Goal: Task Accomplishment & Management: Manage account settings

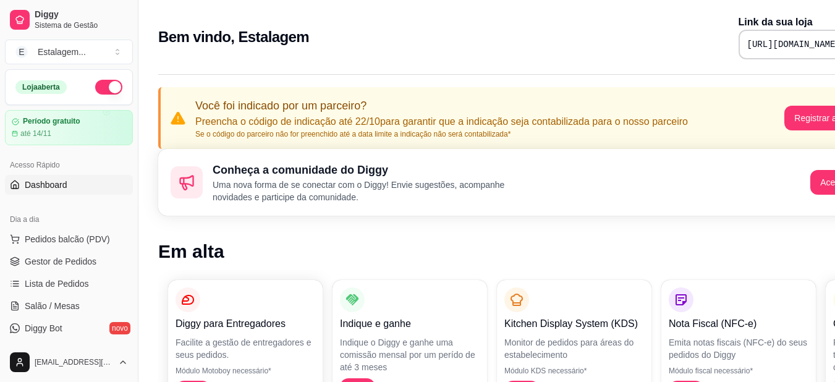
scroll to position [62, 0]
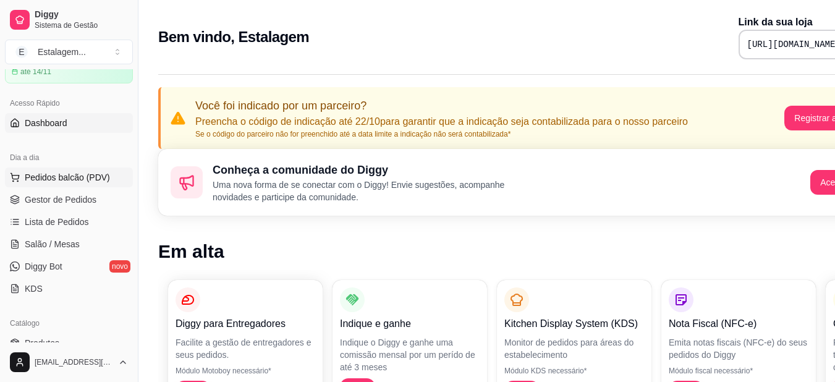
click at [58, 178] on span "Pedidos balcão (PDV)" at bounding box center [67, 177] width 85 height 12
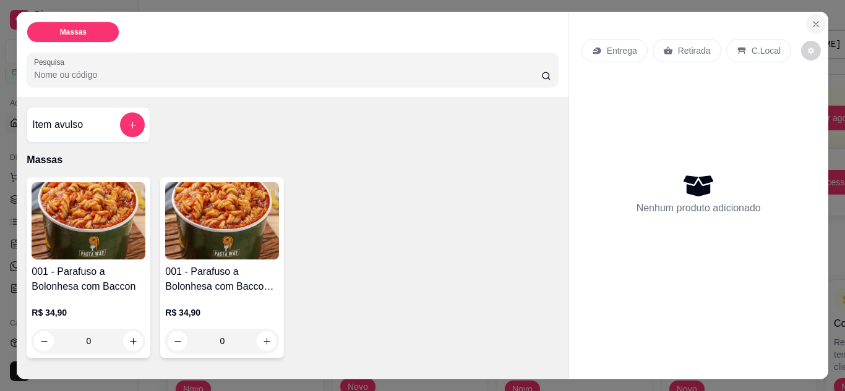
click at [811, 22] on icon "Close" at bounding box center [816, 24] width 10 height 10
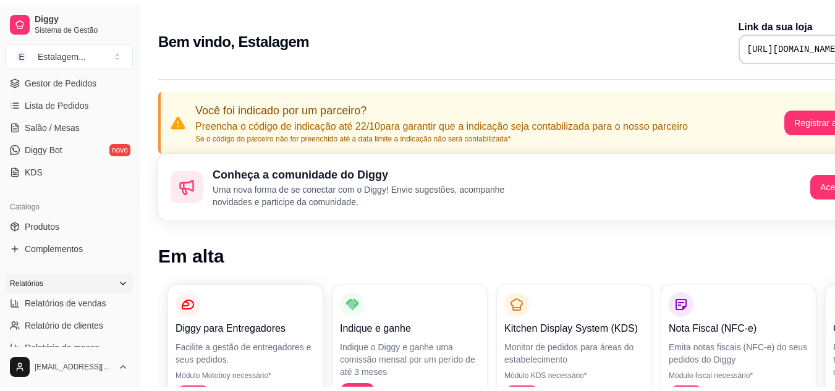
scroll to position [185, 0]
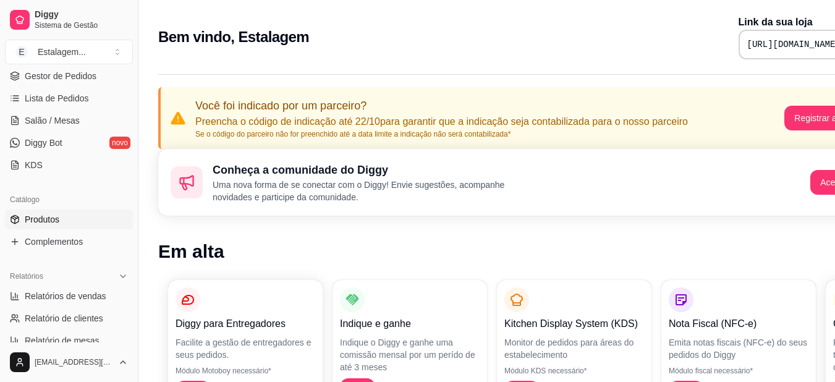
click at [61, 219] on link "Produtos" at bounding box center [69, 220] width 128 height 20
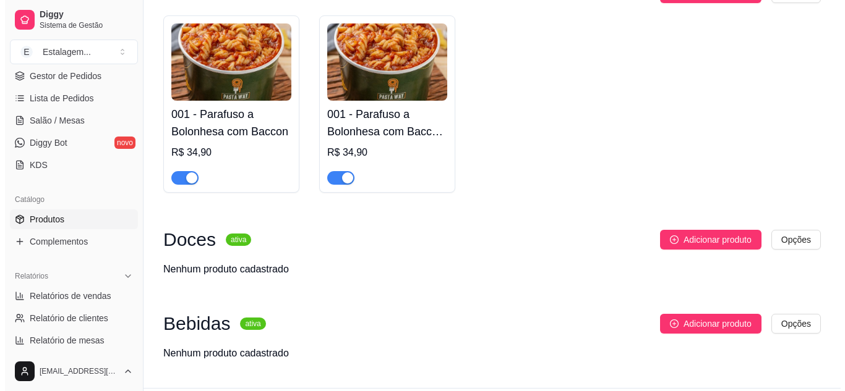
scroll to position [185, 0]
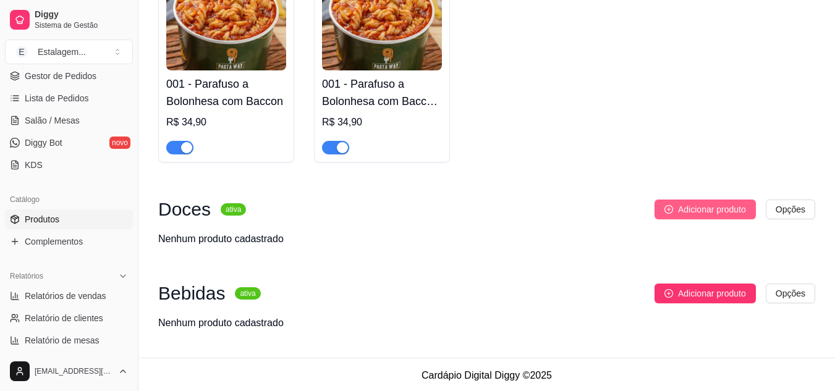
click at [730, 211] on span "Adicionar produto" at bounding box center [712, 210] width 68 height 14
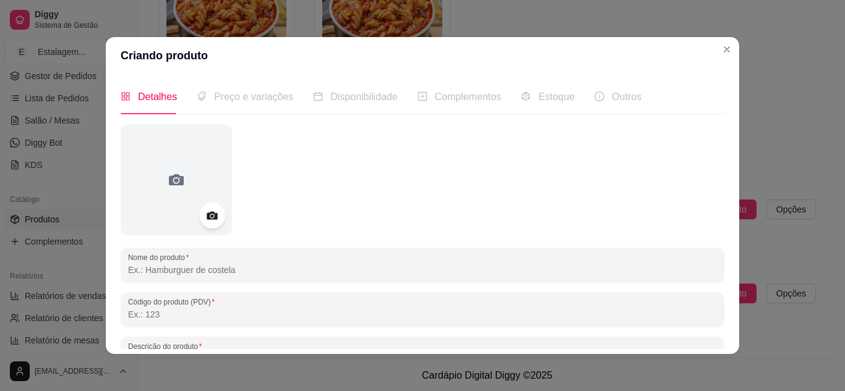
click at [207, 214] on icon at bounding box center [212, 216] width 11 height 8
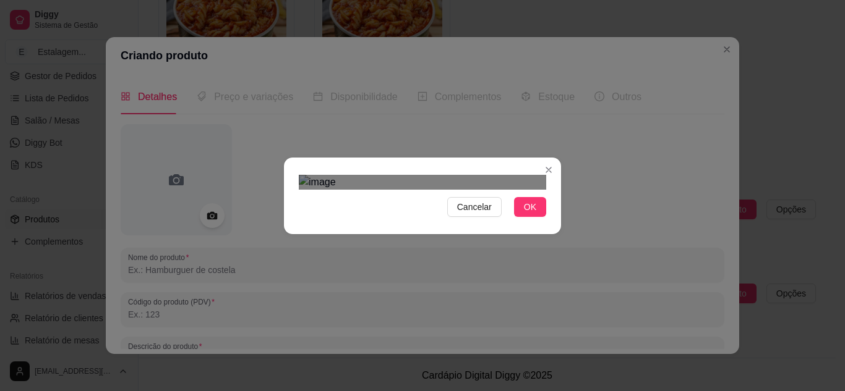
click at [524, 214] on span "OK" at bounding box center [530, 207] width 12 height 14
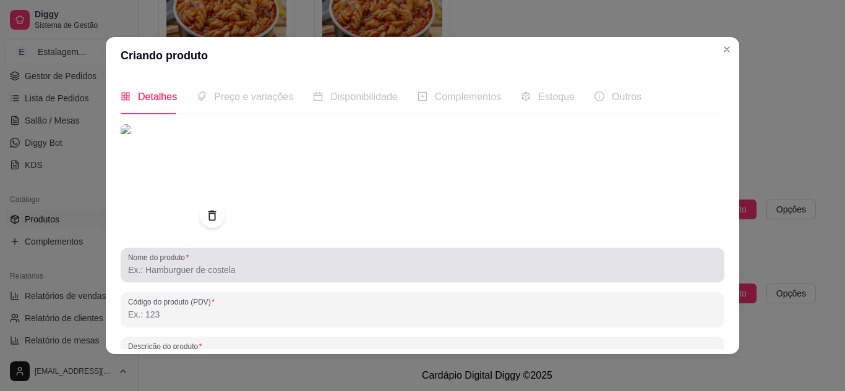
click at [208, 271] on input "Nome do produto" at bounding box center [422, 270] width 589 height 12
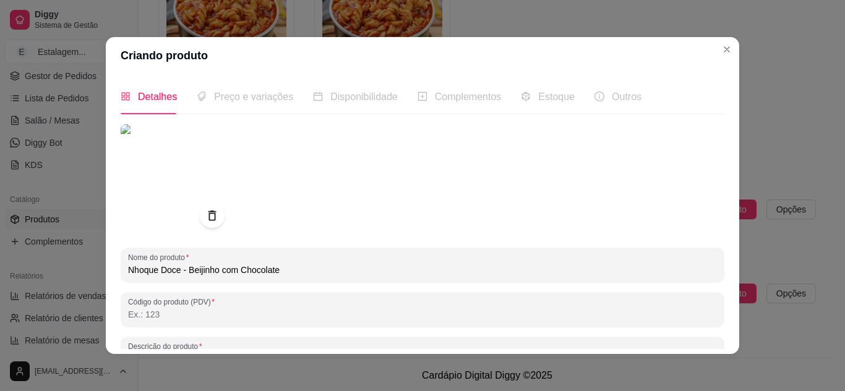
click at [282, 271] on input "Nhoque Doce - Beijinho com Chocolate" at bounding box center [422, 270] width 589 height 12
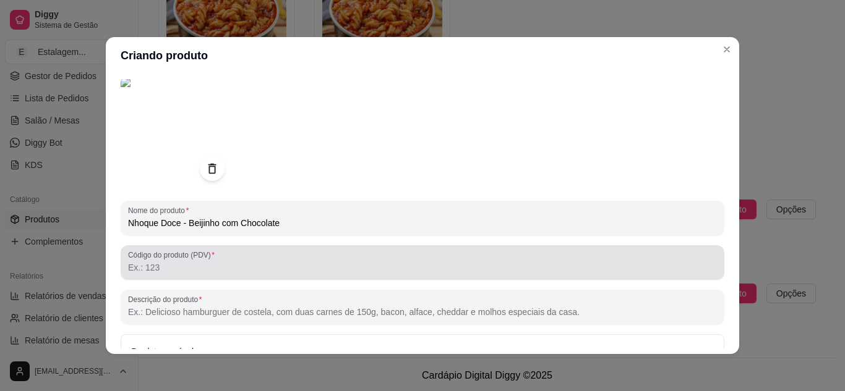
scroll to position [124, 0]
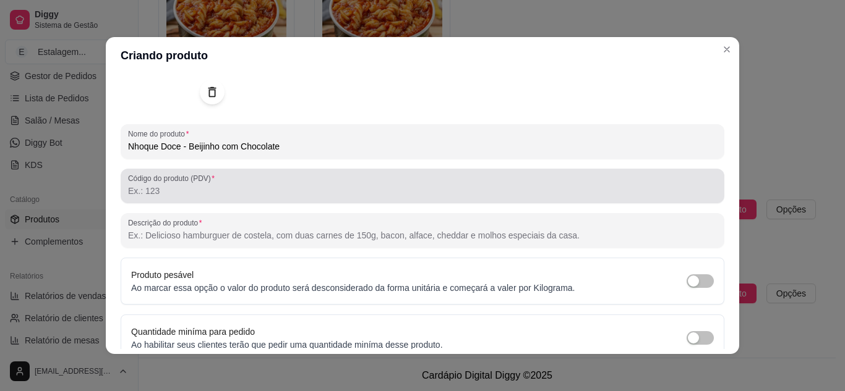
type input "Nhoque Doce - Beijinho com Chocolate"
click at [163, 195] on input "Código do produto (PDV)" at bounding box center [422, 191] width 589 height 12
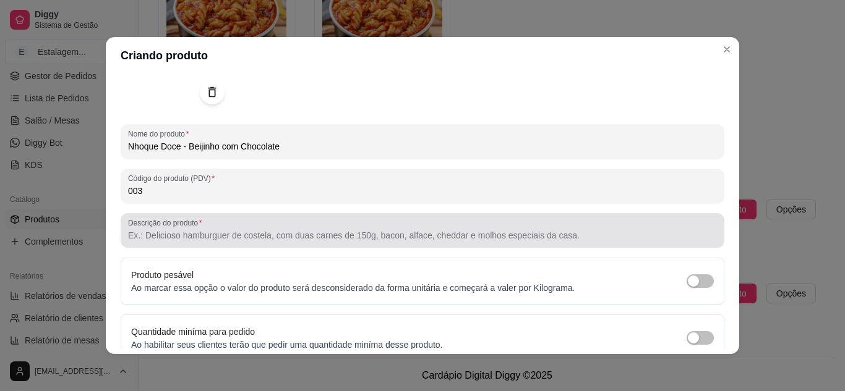
type input "003"
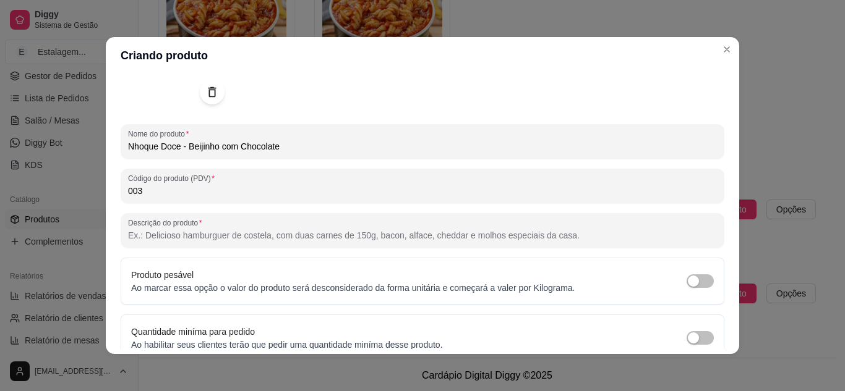
click at [176, 231] on input "Descrição do produto" at bounding box center [422, 235] width 589 height 12
click at [151, 234] on input "Massa de nhoque doce" at bounding box center [422, 235] width 589 height 12
click at [242, 234] on input "Massa doce de nhoque doce" at bounding box center [422, 235] width 589 height 12
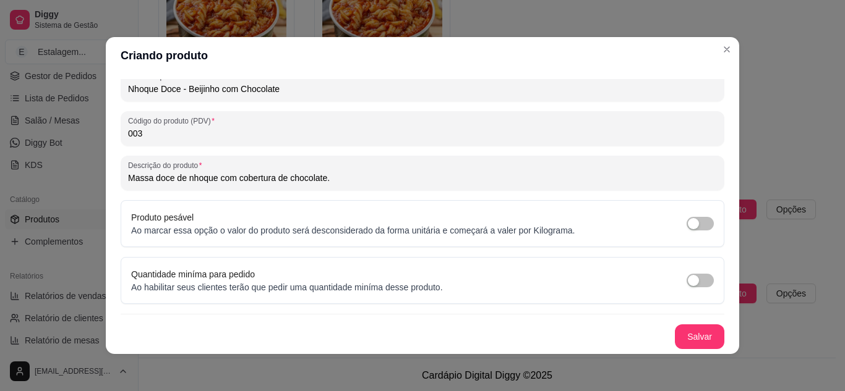
scroll to position [2, 0]
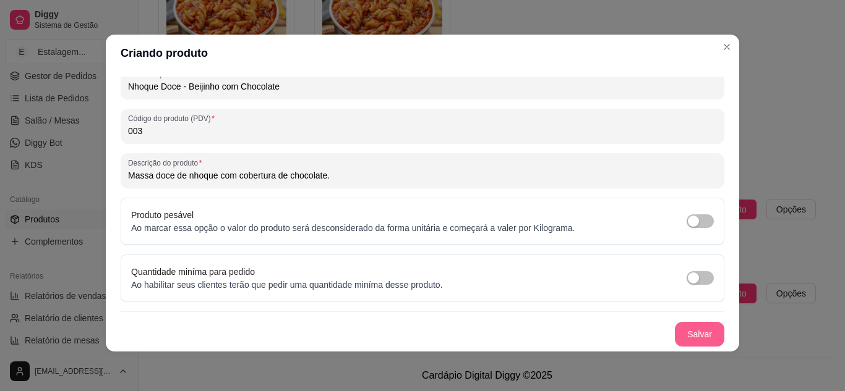
type input "Massa doce de nhoque com cobertura de chocolate."
click at [696, 329] on button "Salvar" at bounding box center [699, 335] width 48 height 24
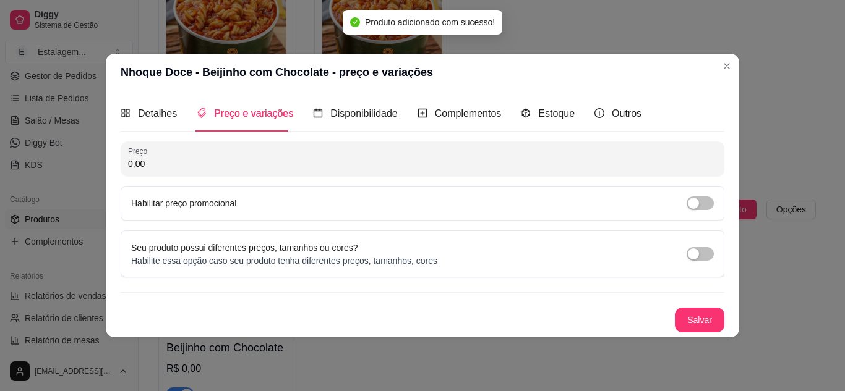
drag, startPoint x: 130, startPoint y: 166, endPoint x: 108, endPoint y: 161, distance: 22.1
click at [108, 161] on div "Detalhes Preço e variações Disponibilidade Complementos Estoque Outros Nome do …" at bounding box center [422, 214] width 633 height 246
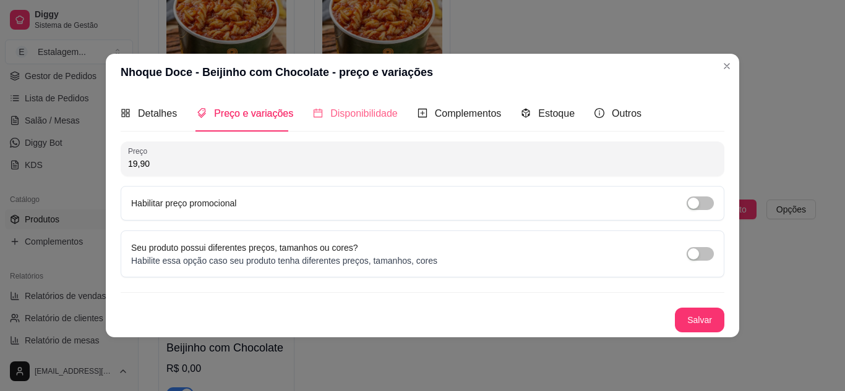
type input "19,90"
click at [354, 121] on div "Disponibilidade" at bounding box center [355, 113] width 85 height 15
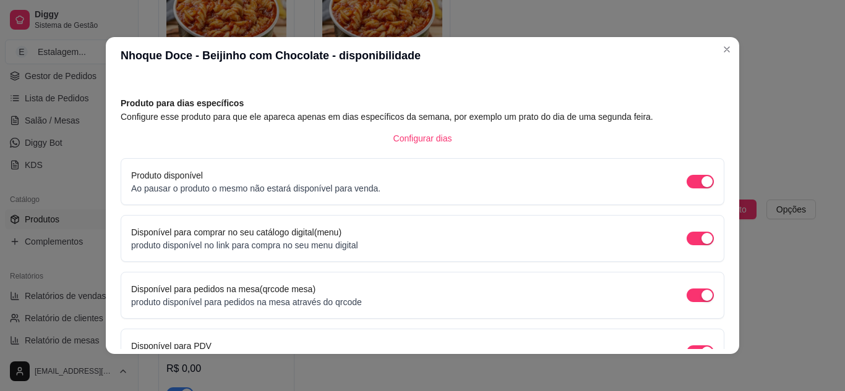
scroll to position [62, 0]
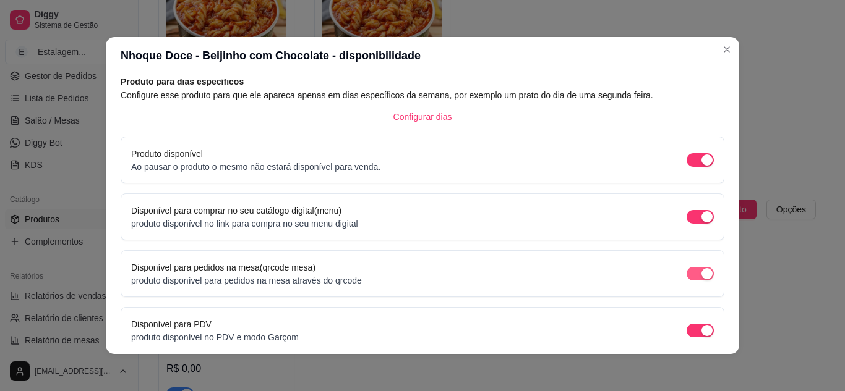
click at [701, 276] on div "button" at bounding box center [706, 273] width 11 height 11
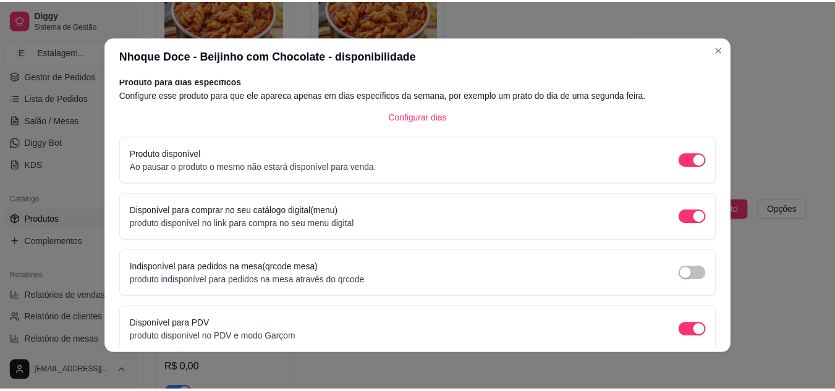
scroll to position [0, 0]
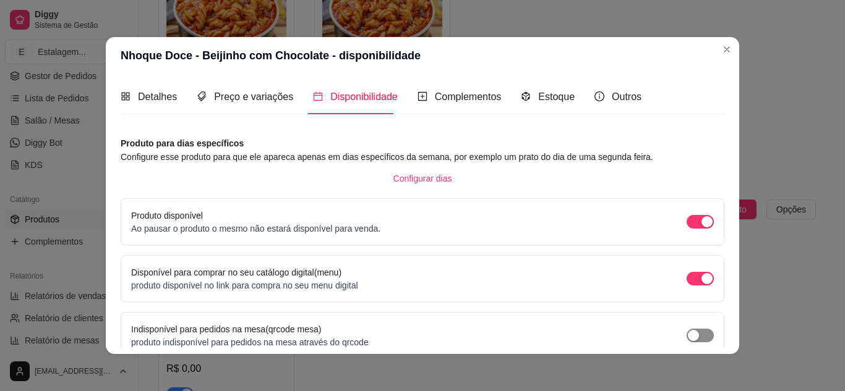
click at [694, 332] on span "button" at bounding box center [699, 336] width 27 height 14
click at [435, 96] on span "Complementos" at bounding box center [468, 97] width 67 height 11
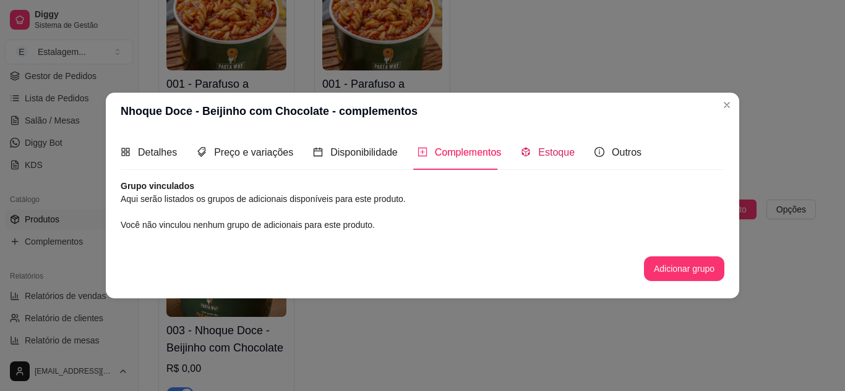
click at [560, 152] on span "Estoque" at bounding box center [556, 152] width 36 height 11
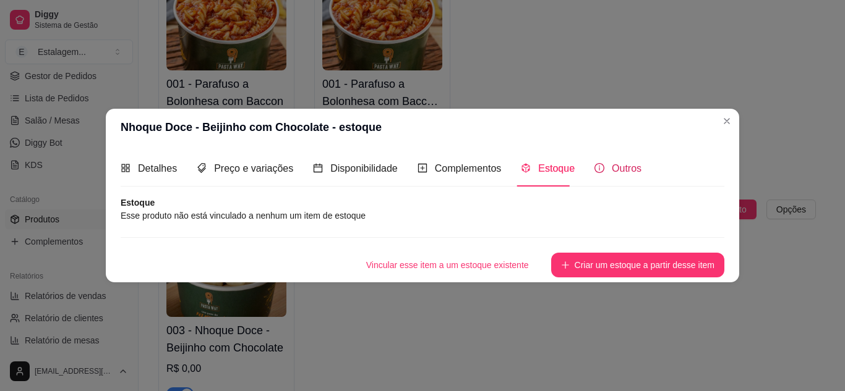
click at [600, 169] on div "Outros" at bounding box center [617, 168] width 47 height 15
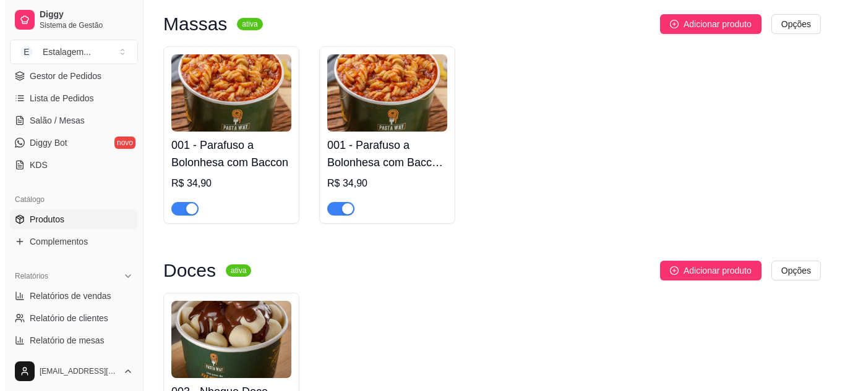
scroll to position [104, 0]
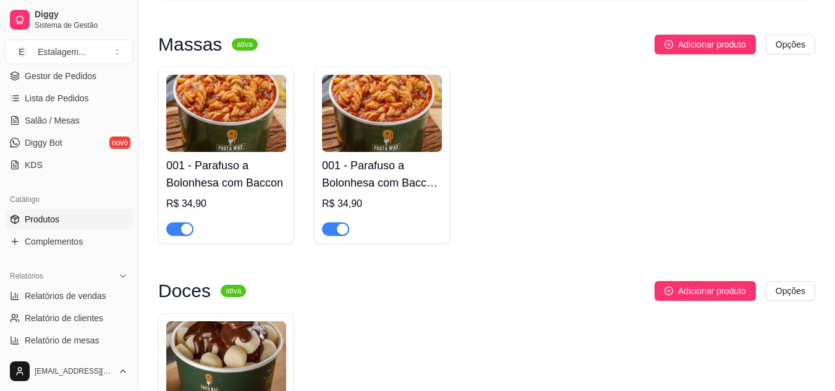
click at [389, 165] on h4 "001 - Parafuso a Bolonhesa com Baccon - cópia" at bounding box center [382, 174] width 120 height 35
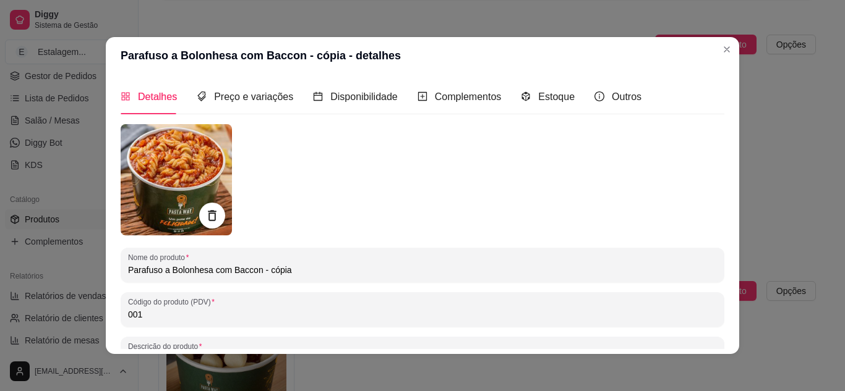
click at [208, 213] on icon at bounding box center [212, 216] width 14 height 14
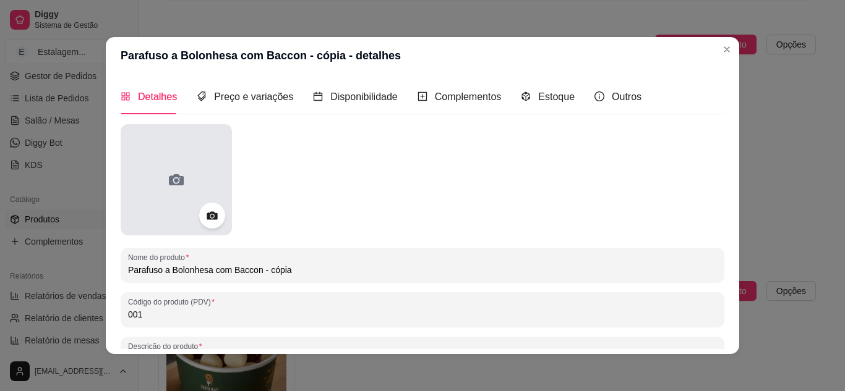
click at [200, 189] on div at bounding box center [176, 179] width 111 height 111
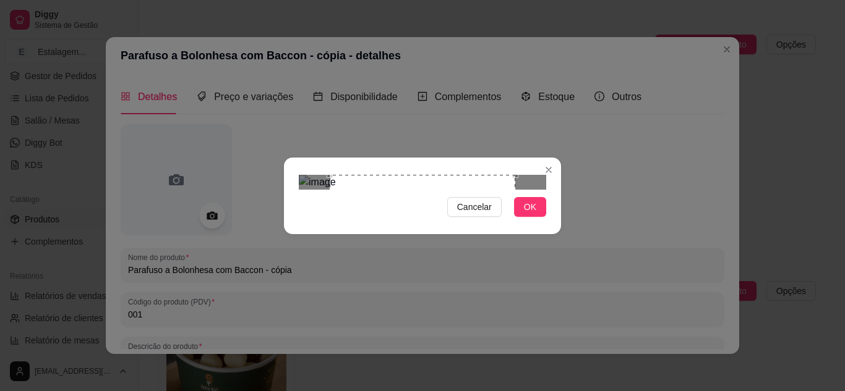
click at [492, 242] on div "Use the arrow keys to move the crop selection area" at bounding box center [422, 267] width 185 height 185
click at [438, 226] on div "Use the arrow keys to move the crop selection area" at bounding box center [422, 267] width 185 height 185
click at [521, 217] on button "OK" at bounding box center [530, 207] width 32 height 20
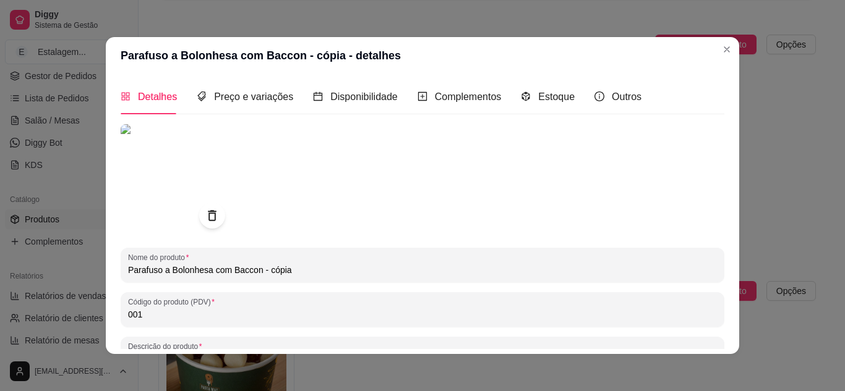
drag, startPoint x: 198, startPoint y: 272, endPoint x: 121, endPoint y: 266, distance: 77.5
click at [121, 266] on div "Nome do produto Parafuso a Bolonhesa com Baccon - cópia" at bounding box center [422, 265] width 603 height 35
click at [168, 269] on input "Parafuso a Bolonhesa com Baccon - cópia" at bounding box center [422, 270] width 589 height 12
drag, startPoint x: 192, startPoint y: 272, endPoint x: 125, endPoint y: 263, distance: 67.3
click at [109, 265] on div "Detalhes Preço e variações Disponibilidade Complementos Estoque Outros Nome do …" at bounding box center [422, 214] width 633 height 280
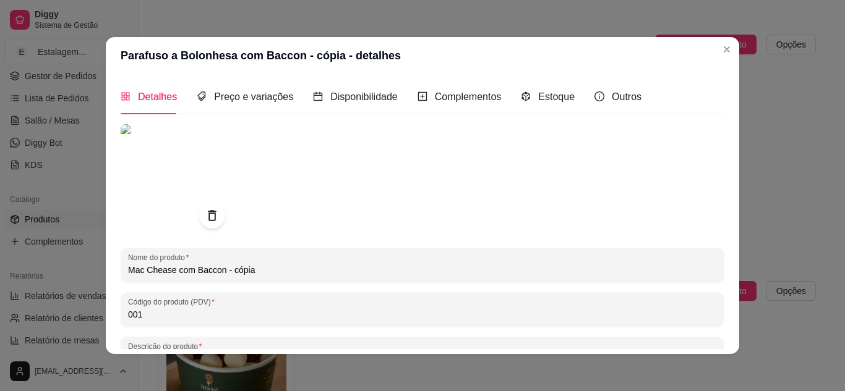
drag, startPoint x: 253, startPoint y: 270, endPoint x: 228, endPoint y: 273, distance: 26.1
click at [220, 273] on input "Mac Chease com Baccon - cópia" at bounding box center [422, 270] width 589 height 12
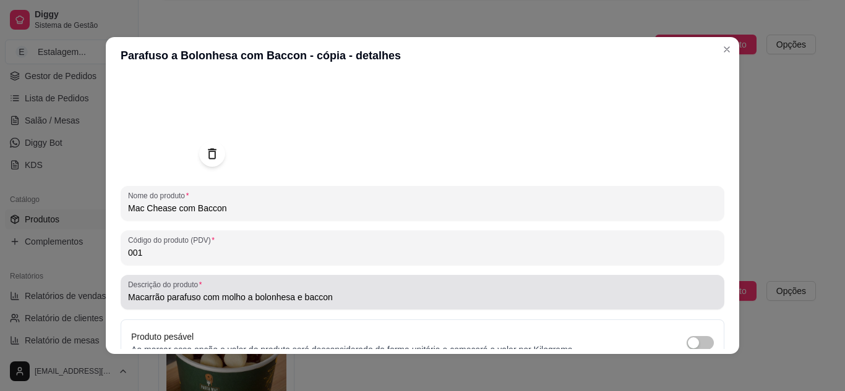
type input "Mac Chease com Baccon"
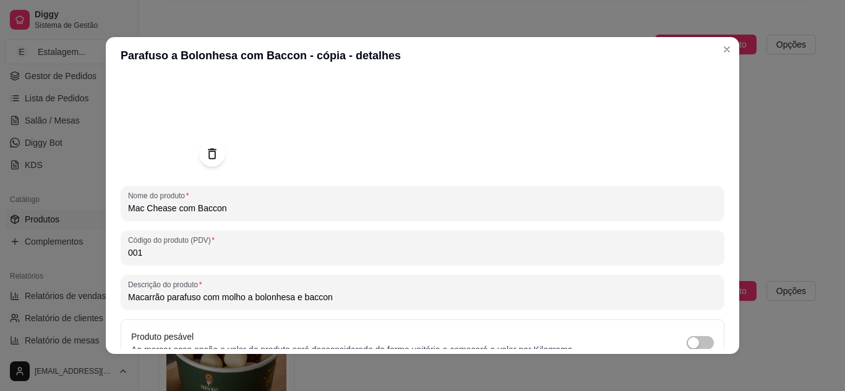
click at [253, 296] on input "Macarrão parafuso com molho a bolonhesa e baccon" at bounding box center [422, 297] width 589 height 12
drag, startPoint x: 242, startPoint y: 299, endPoint x: 289, endPoint y: 296, distance: 47.1
click at [289, 296] on input "Macarrão parafuso com molho a bolonhesa e baccon" at bounding box center [422, 297] width 589 height 12
click at [353, 294] on input "Macarrão parafuso com molho cheddar e baccon" at bounding box center [422, 297] width 589 height 12
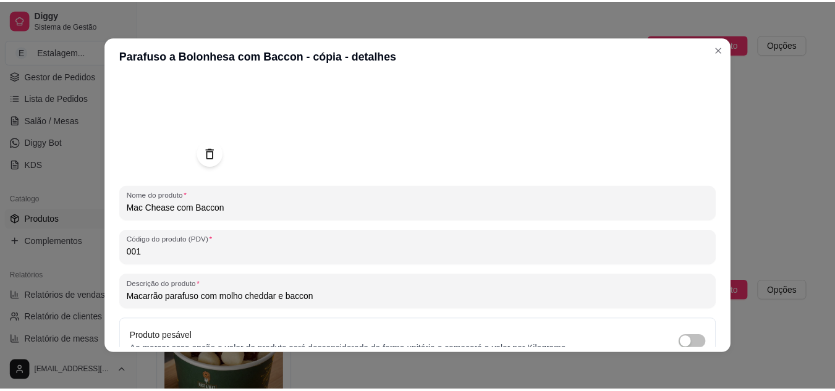
scroll to position [0, 0]
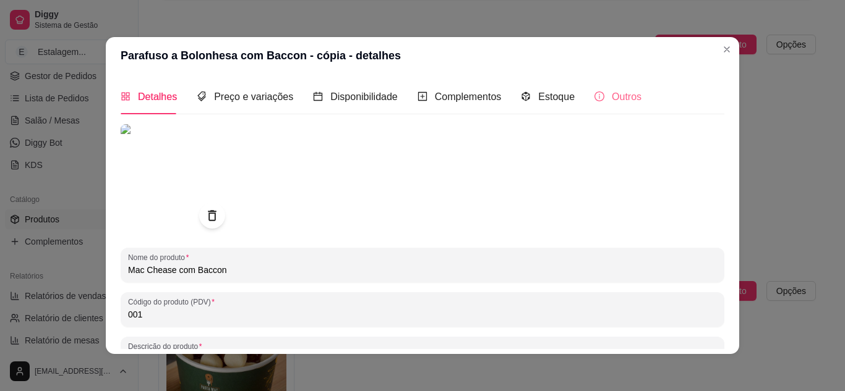
type input "Macarrão parafuso com molho cheddar e baccon"
click at [597, 103] on div "Outros" at bounding box center [617, 96] width 47 height 15
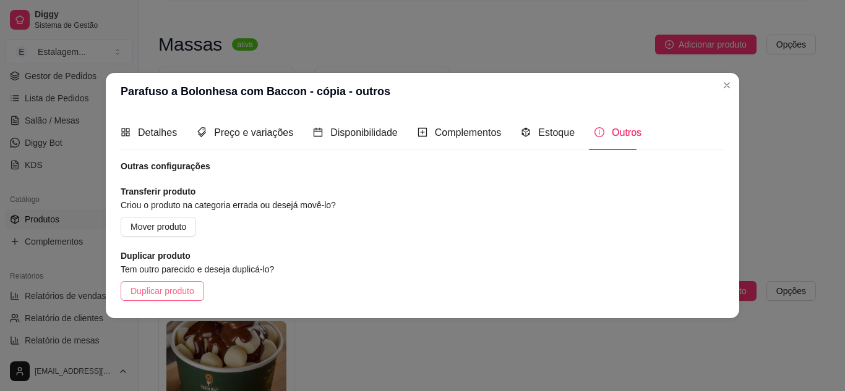
click at [159, 291] on span "Duplicar produto" at bounding box center [162, 291] width 64 height 14
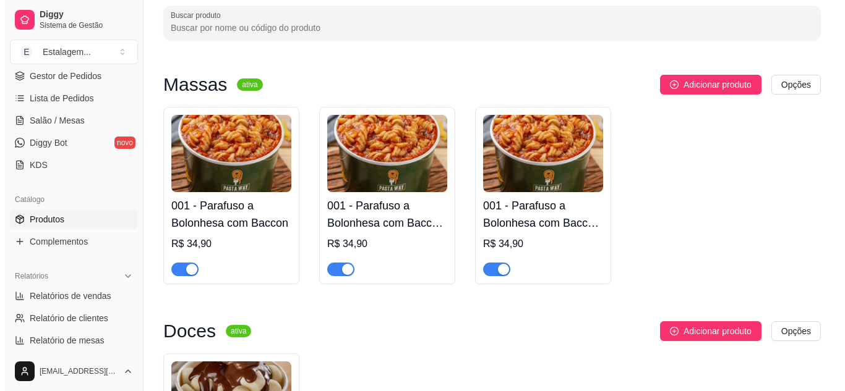
scroll to position [42, 0]
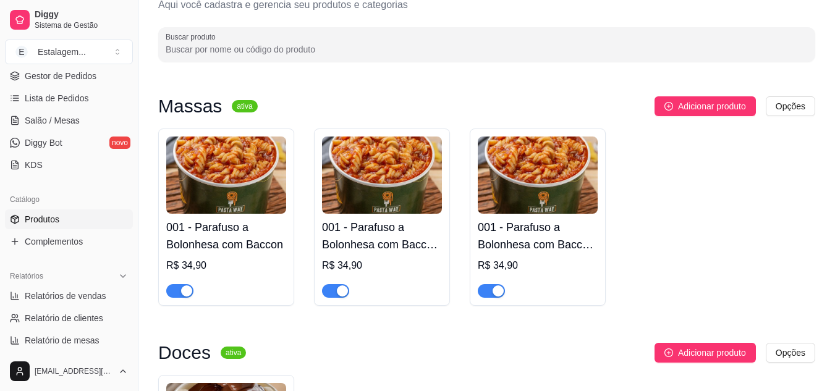
click at [392, 185] on img at bounding box center [382, 175] width 120 height 77
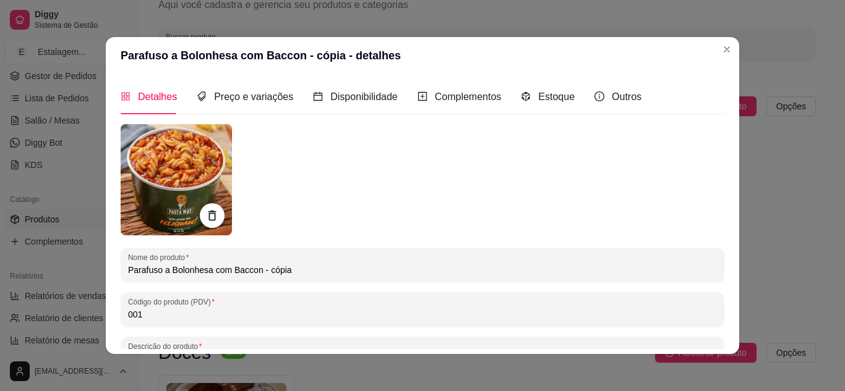
click at [184, 182] on img at bounding box center [176, 179] width 111 height 111
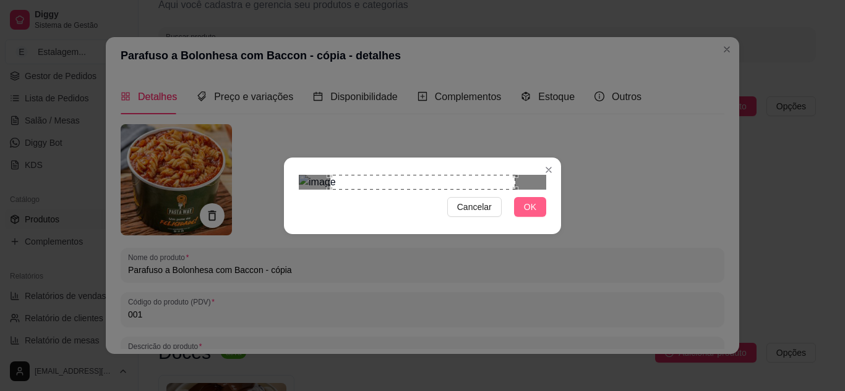
click at [521, 217] on button "OK" at bounding box center [530, 207] width 32 height 20
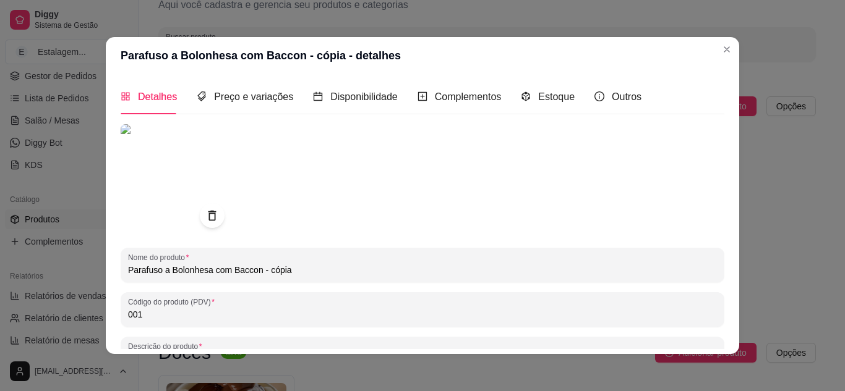
drag, startPoint x: 203, startPoint y: 270, endPoint x: 103, endPoint y: 269, distance: 100.8
click at [93, 270] on div "Parafuso a Bolonhesa com Baccon - cópia - detalhes Detalhes Preço e variações D…" at bounding box center [422, 195] width 845 height 391
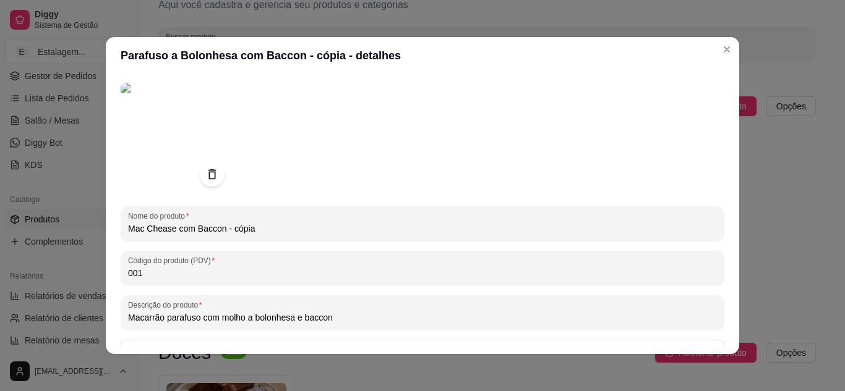
scroll to position [124, 0]
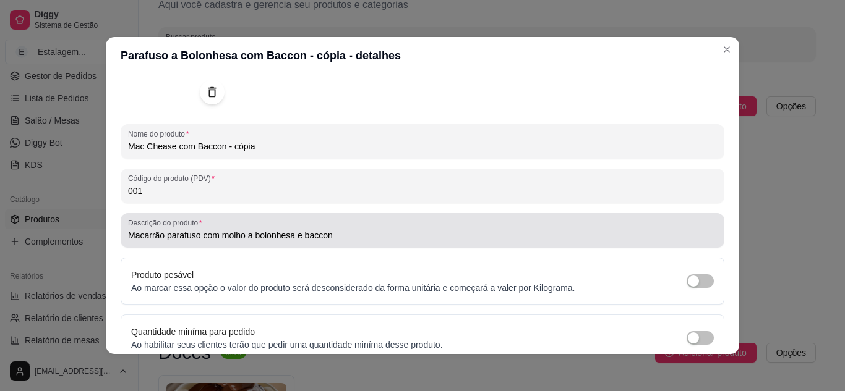
type input "Mac Chease com Baccon - cópia"
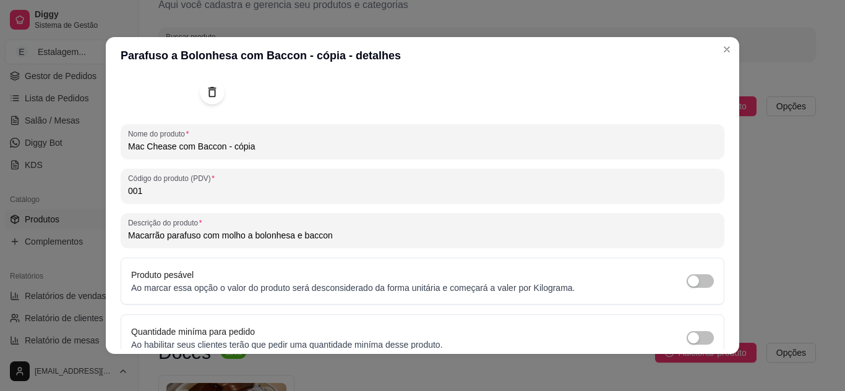
drag, startPoint x: 194, startPoint y: 239, endPoint x: 113, endPoint y: 234, distance: 81.7
click at [113, 234] on div "Detalhes Preço e variações Disponibilidade Complementos Estoque Outros Nome do …" at bounding box center [422, 214] width 633 height 280
click at [147, 237] on input "Macarrão parafuso com molho a bolonhesa e baccon" at bounding box center [422, 235] width 589 height 12
drag, startPoint x: 162, startPoint y: 236, endPoint x: 232, endPoint y: 236, distance: 69.9
click at [232, 236] on input "Macarrão parafuso com molho a bolonhesa e baccon" at bounding box center [422, 235] width 589 height 12
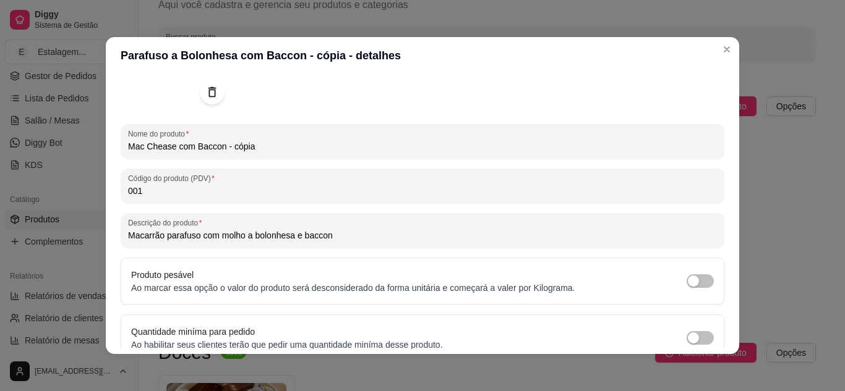
click at [231, 236] on input "Macarrão parafuso com molho a bolonhesa e baccon" at bounding box center [422, 235] width 589 height 12
drag, startPoint x: 218, startPoint y: 236, endPoint x: 239, endPoint y: 236, distance: 21.0
click at [239, 236] on input "Macarrão parafuso com molho a bolonhesa e baccon" at bounding box center [422, 235] width 589 height 12
drag, startPoint x: 289, startPoint y: 236, endPoint x: 234, endPoint y: 233, distance: 55.1
click at [219, 231] on input "Macarrão parafuso com molho a bolonhesa e baccon" at bounding box center [422, 235] width 589 height 12
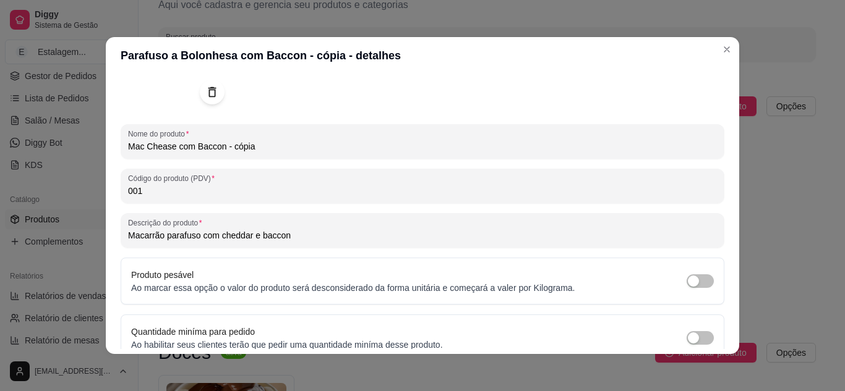
scroll to position [181, 0]
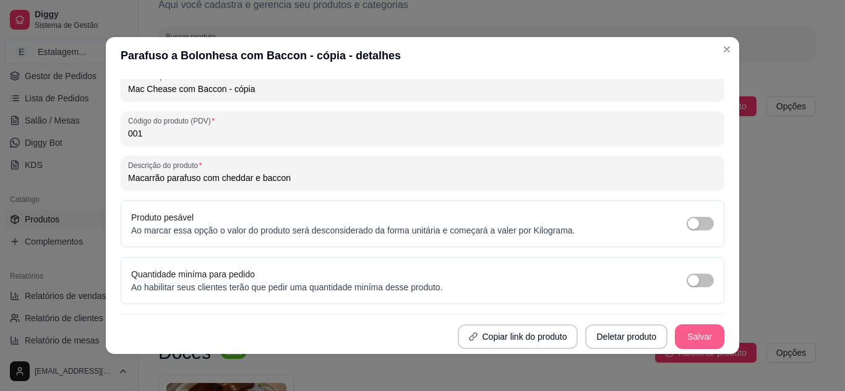
type input "Macarrão parafuso com cheddar e baccon"
click at [688, 335] on button "Salvar" at bounding box center [699, 337] width 48 height 24
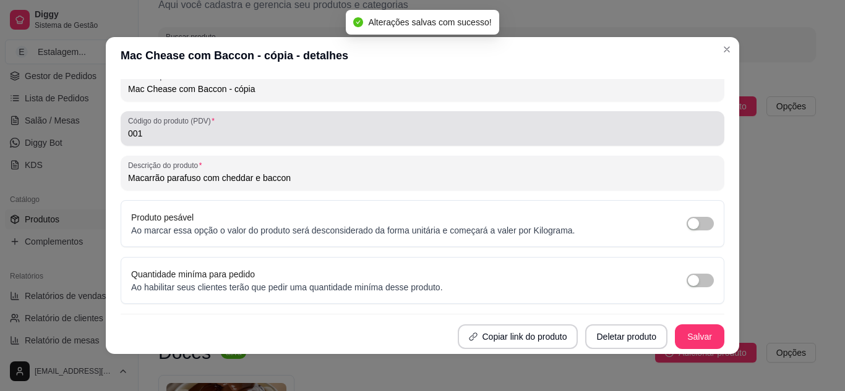
scroll to position [0, 0]
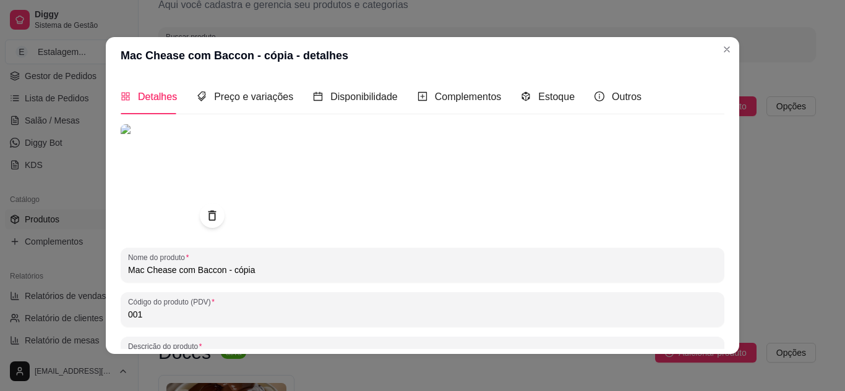
drag, startPoint x: 246, startPoint y: 275, endPoint x: 222, endPoint y: 271, distance: 24.5
click at [222, 271] on input "Mac Chease com Baccon - cópia" at bounding box center [422, 270] width 589 height 12
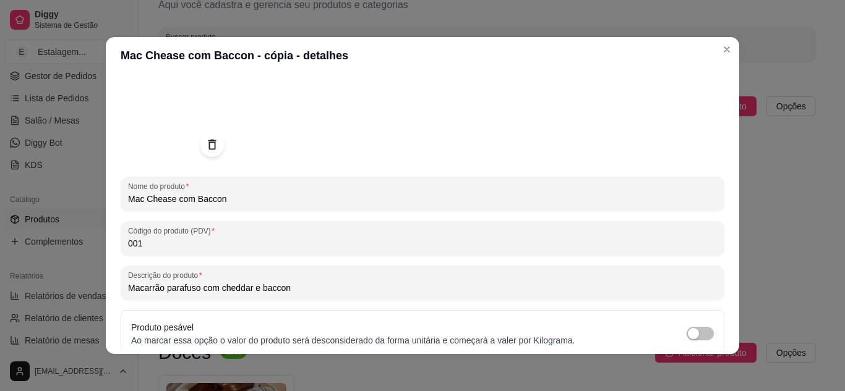
scroll to position [181, 0]
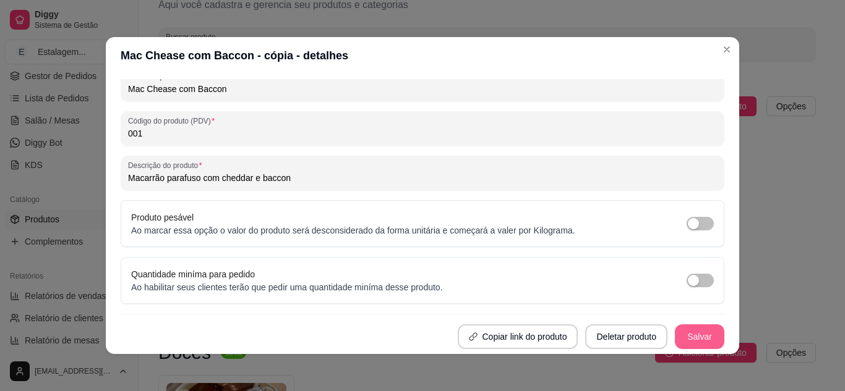
type input "Mac Chease com Baccon"
click at [689, 340] on button "Salvar" at bounding box center [699, 337] width 48 height 24
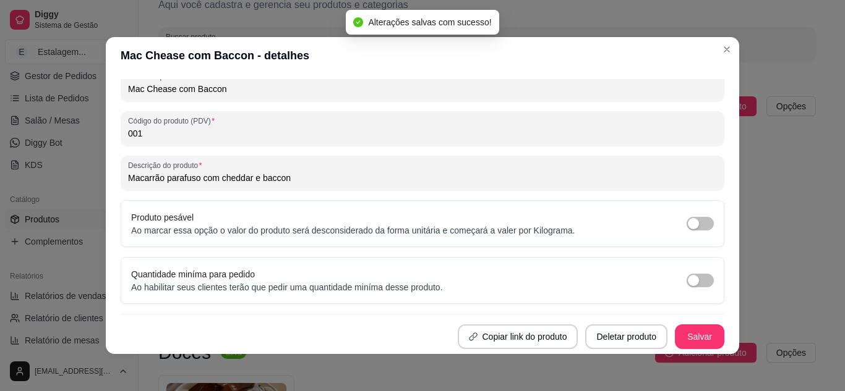
scroll to position [0, 0]
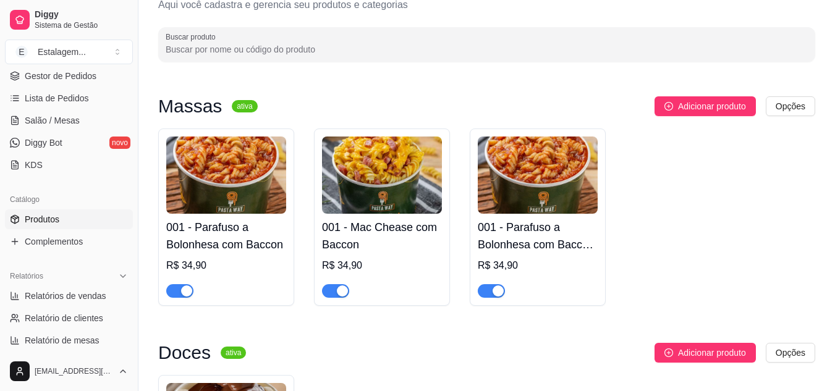
click at [558, 189] on img at bounding box center [538, 175] width 120 height 77
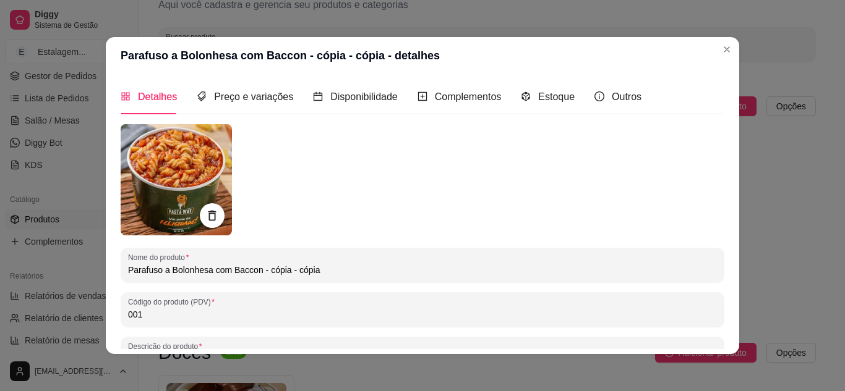
click at [164, 194] on img at bounding box center [176, 179] width 111 height 111
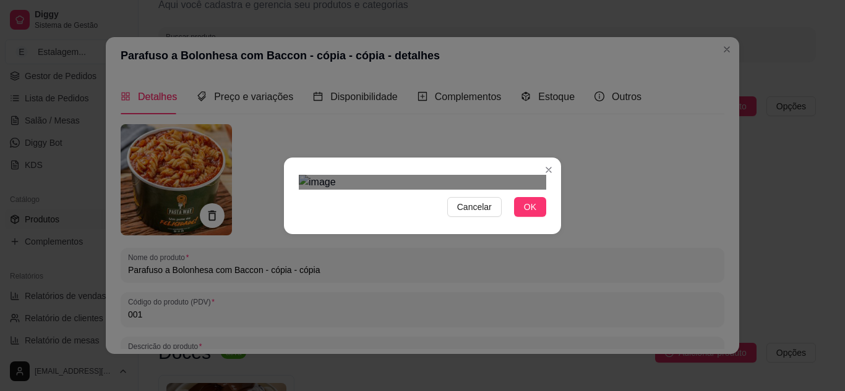
click at [434, 313] on div "Use the arrow keys to move the crop selection area" at bounding box center [425, 339] width 223 height 223
click at [560, 77] on div "Cancelar OK" at bounding box center [422, 195] width 845 height 391
click at [252, 59] on div "Cancelar OK" at bounding box center [422, 195] width 845 height 391
click at [493, 200] on div "Use the arrow keys to move the crop selection area" at bounding box center [422, 323] width 247 height 247
click at [532, 217] on button "OK" at bounding box center [530, 207] width 32 height 20
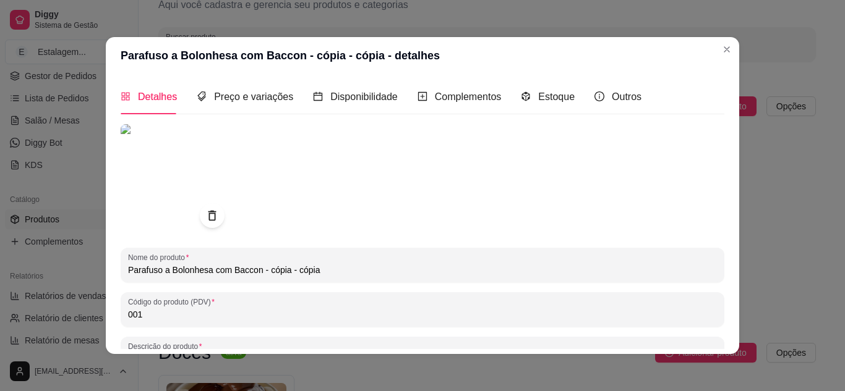
drag, startPoint x: 252, startPoint y: 271, endPoint x: 153, endPoint y: 267, distance: 99.6
click at [106, 271] on div "Detalhes Preço e variações Disponibilidade Complementos Estoque Outros Nome do …" at bounding box center [422, 214] width 633 height 280
click at [168, 272] on input "Penne ao molho Paris - cópia - cópia" at bounding box center [422, 270] width 589 height 12
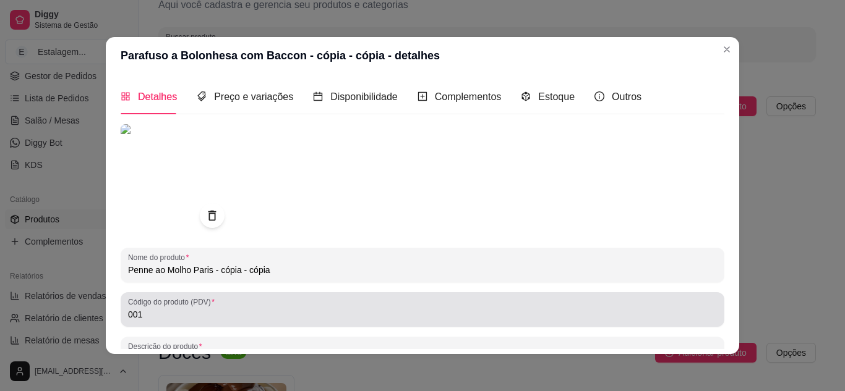
type input "Penne ao Molho Paris - cópia - cópia"
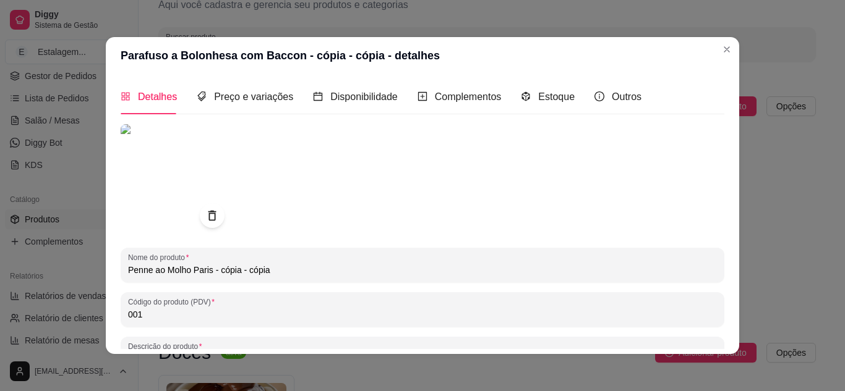
click at [134, 319] on input "001" at bounding box center [422, 315] width 589 height 12
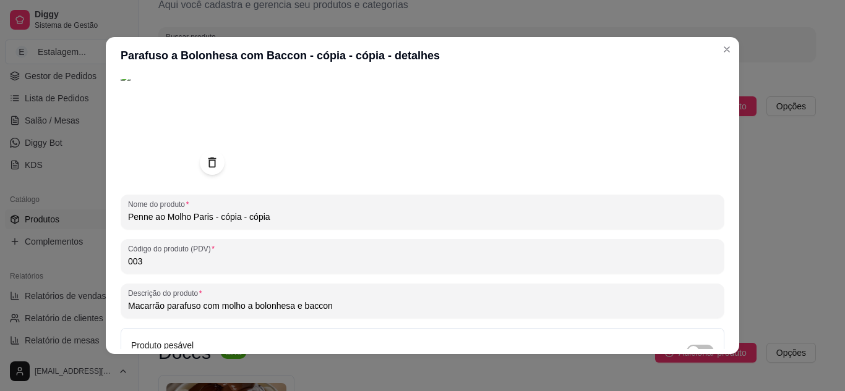
scroll to position [124, 0]
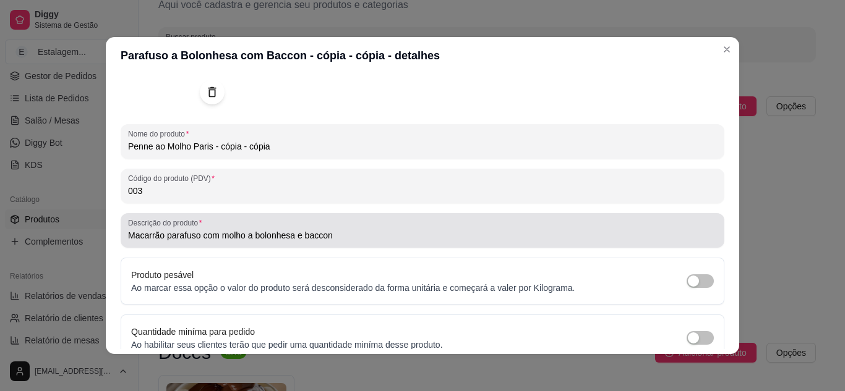
type input "003"
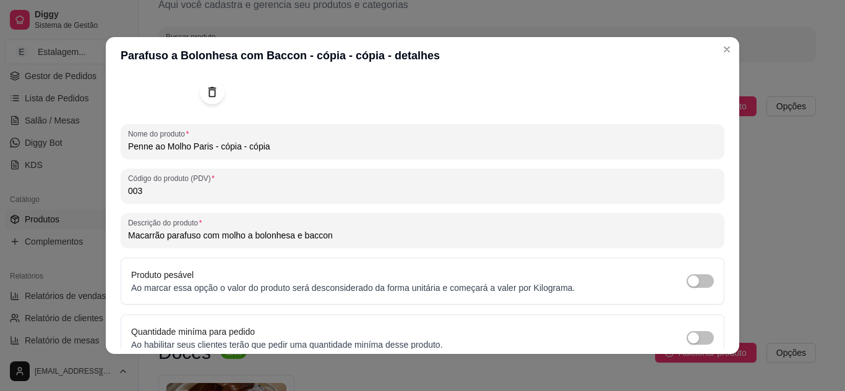
drag, startPoint x: 163, startPoint y: 237, endPoint x: 195, endPoint y: 237, distance: 31.5
click at [195, 237] on input "Macarrão parafuso com molho a bolonhesa e baccon" at bounding box center [422, 235] width 589 height 12
click at [202, 236] on input "Macarrão penne com molho a bolonhesa e baccon" at bounding box center [422, 235] width 589 height 12
drag, startPoint x: 228, startPoint y: 236, endPoint x: 272, endPoint y: 231, distance: 44.2
click at [272, 231] on input "Macarrão penne ao molho a bolonhesa e baccon" at bounding box center [422, 235] width 589 height 12
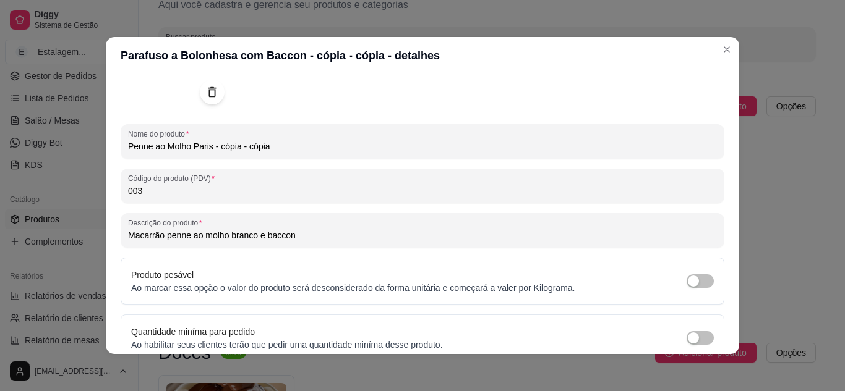
click at [325, 238] on input "Macarrão penne ao molho branco e baccon" at bounding box center [422, 235] width 589 height 12
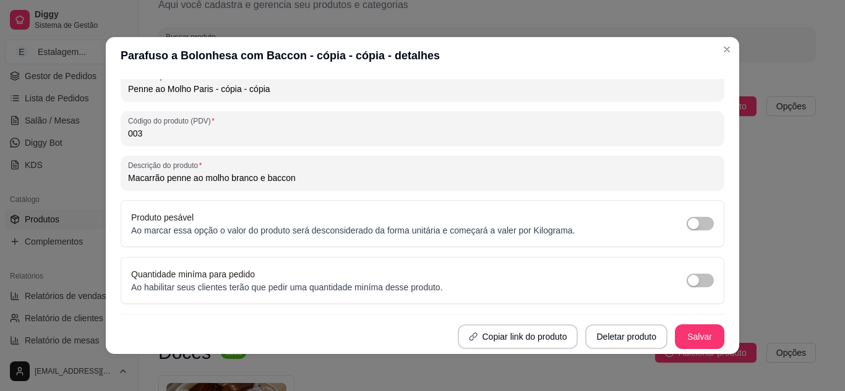
scroll to position [2, 0]
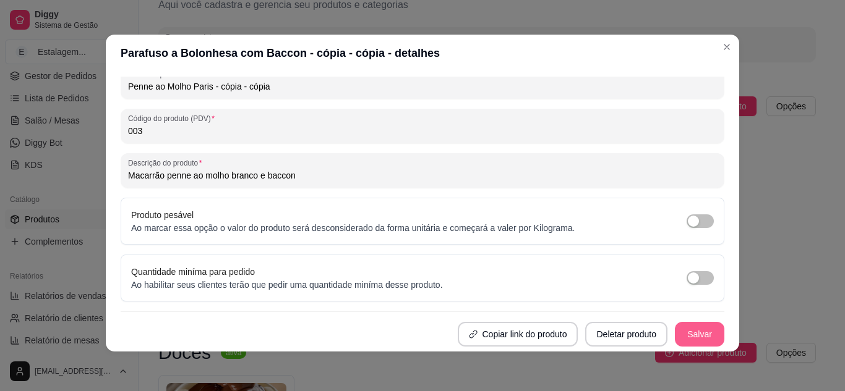
type input "Macarrão penne ao molho branco e baccon"
click at [676, 328] on button "Salvar" at bounding box center [699, 335] width 48 height 24
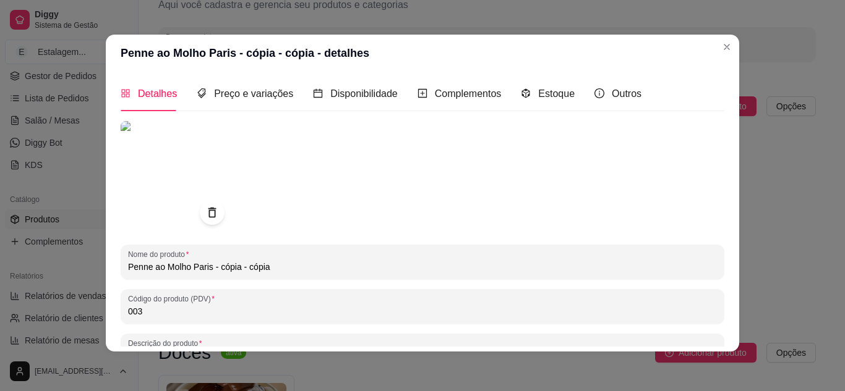
scroll to position [0, 0]
drag, startPoint x: 242, startPoint y: 267, endPoint x: 221, endPoint y: 262, distance: 22.2
click at [207, 266] on input "Penne ao Molho Paris - cópia - cópia" at bounding box center [422, 268] width 589 height 12
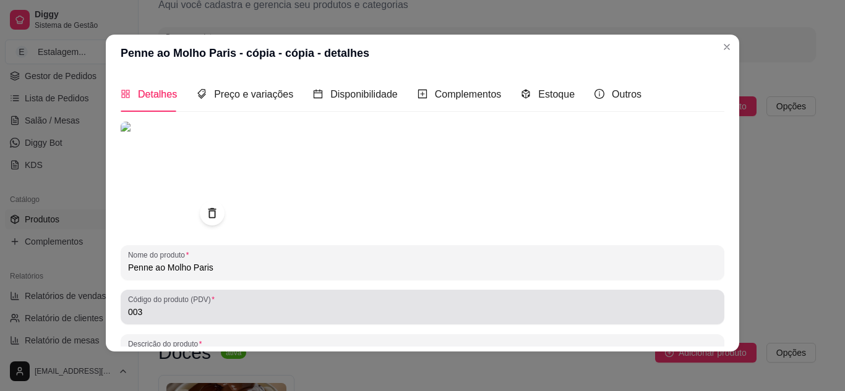
scroll to position [181, 0]
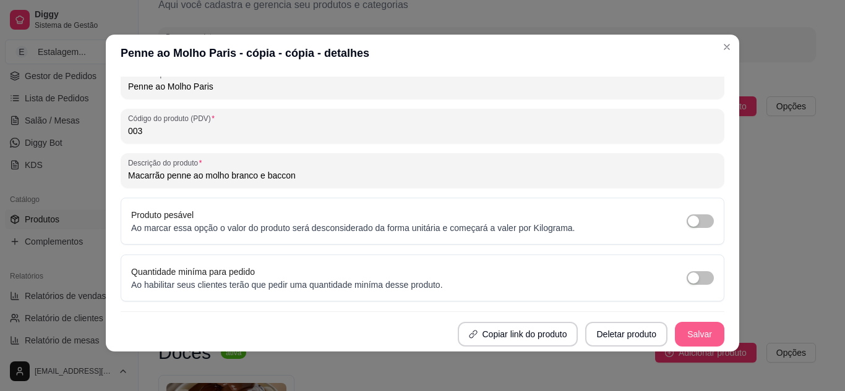
type input "Penne ao Molho Paris"
click at [689, 330] on button "Salvar" at bounding box center [699, 335] width 48 height 24
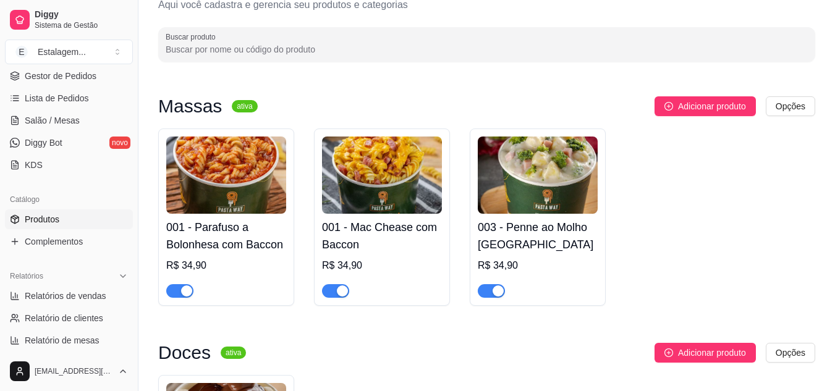
click at [396, 232] on h4 "001 - Mac Chease com Baccon" at bounding box center [382, 236] width 120 height 35
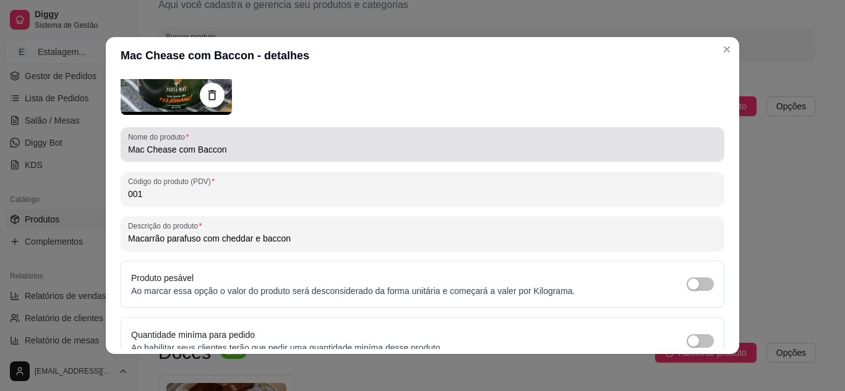
scroll to position [124, 0]
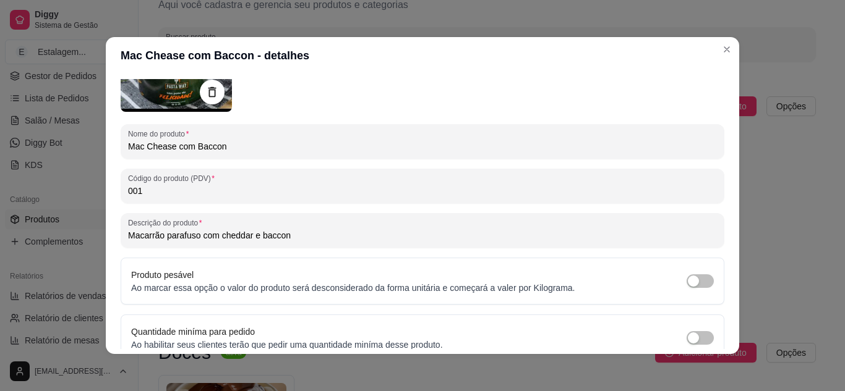
click at [132, 192] on input "001" at bounding box center [422, 191] width 589 height 12
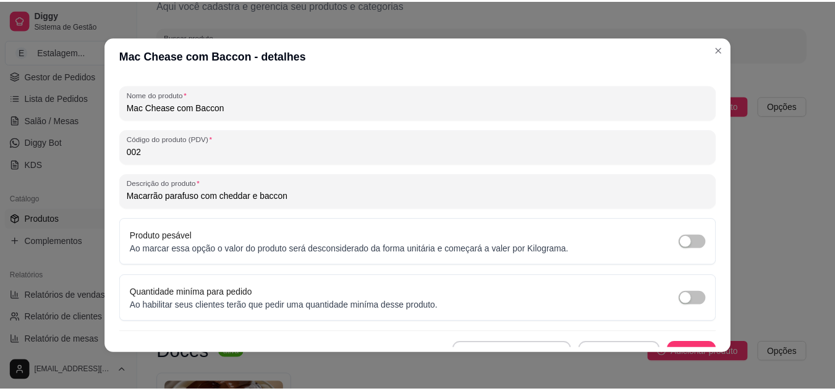
scroll to position [181, 0]
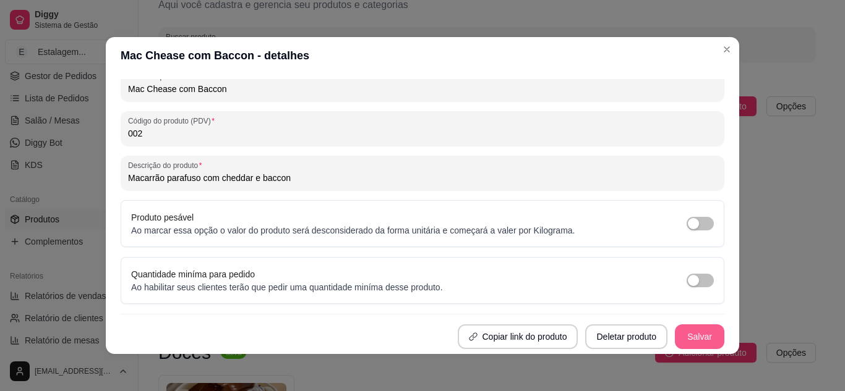
type input "002"
click at [691, 330] on button "Salvar" at bounding box center [699, 337] width 49 height 25
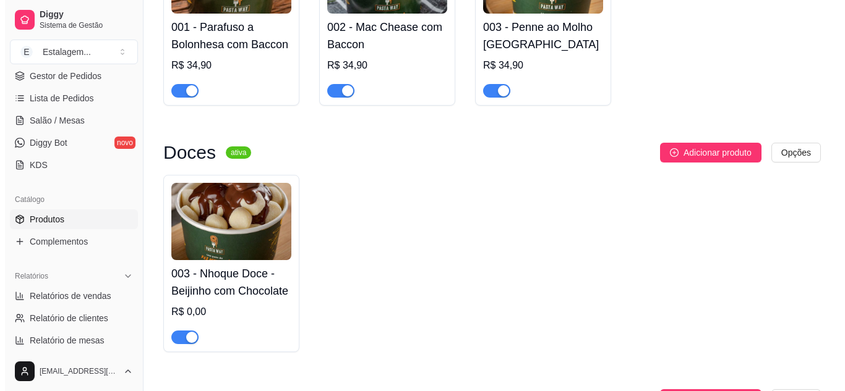
scroll to position [351, 0]
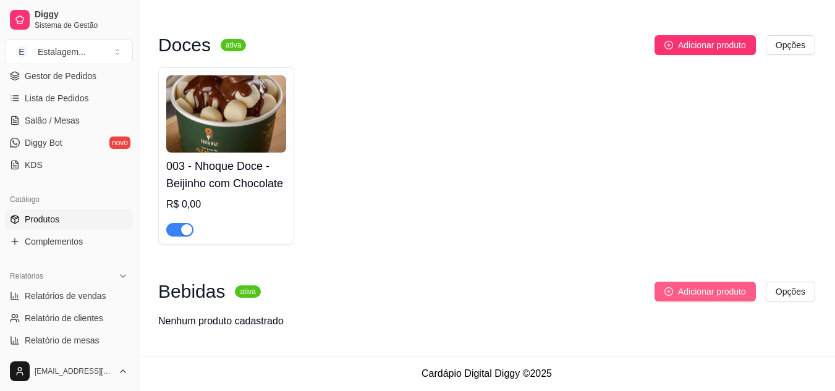
click at [714, 296] on span "Adicionar produto" at bounding box center [712, 292] width 68 height 14
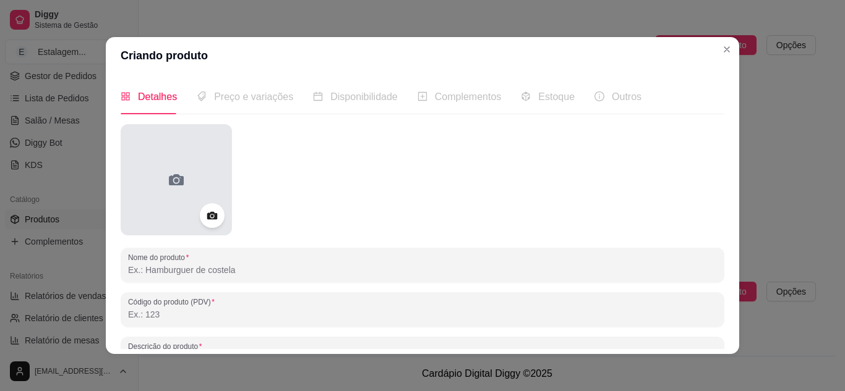
click at [169, 179] on icon at bounding box center [176, 180] width 20 height 20
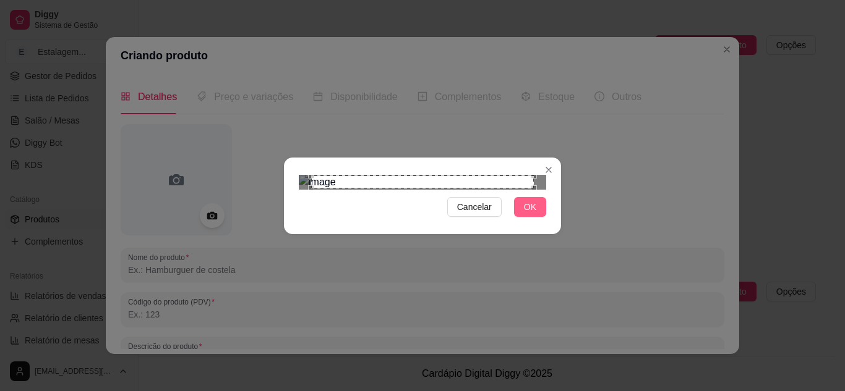
click at [530, 214] on span "OK" at bounding box center [530, 207] width 12 height 14
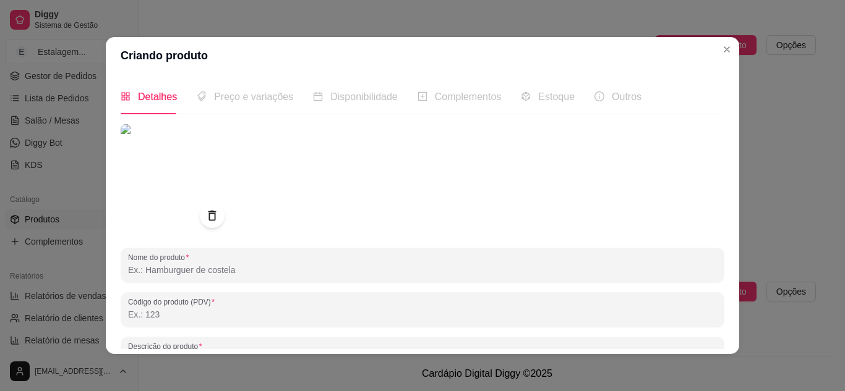
click at [202, 275] on input "Nome do produto" at bounding box center [422, 270] width 589 height 12
drag, startPoint x: 175, startPoint y: 272, endPoint x: 68, endPoint y: 259, distance: 107.7
click at [68, 259] on div "Criando produto Detalhes Preço e variações Disponibilidade Complementos Estoque…" at bounding box center [422, 195] width 845 height 391
paste input "Chopp de [PERSON_NAME] Grape Fruit Draft 600ml"
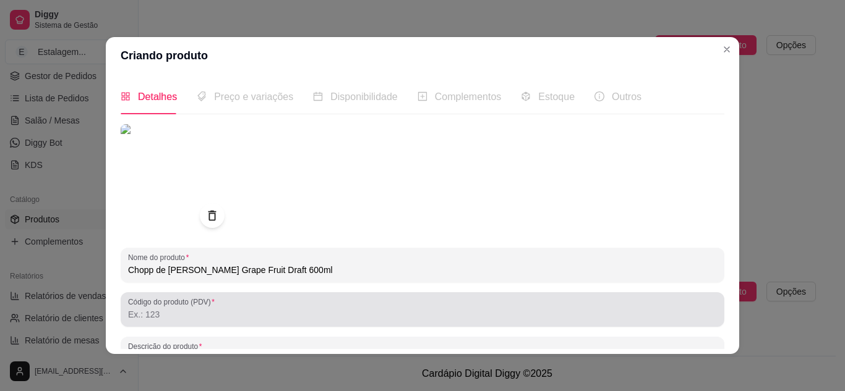
type input "Chopp de [PERSON_NAME] Grape Fruit Draft 600ml"
click at [147, 313] on input "Código do produto (PDV)" at bounding box center [422, 315] width 589 height 12
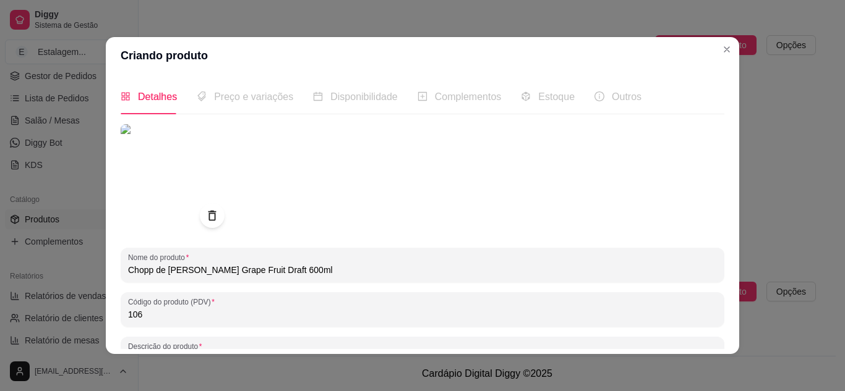
type input "106"
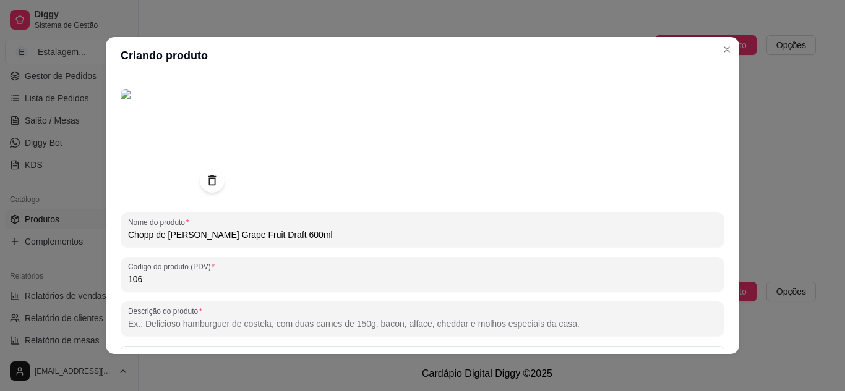
scroll to position [62, 0]
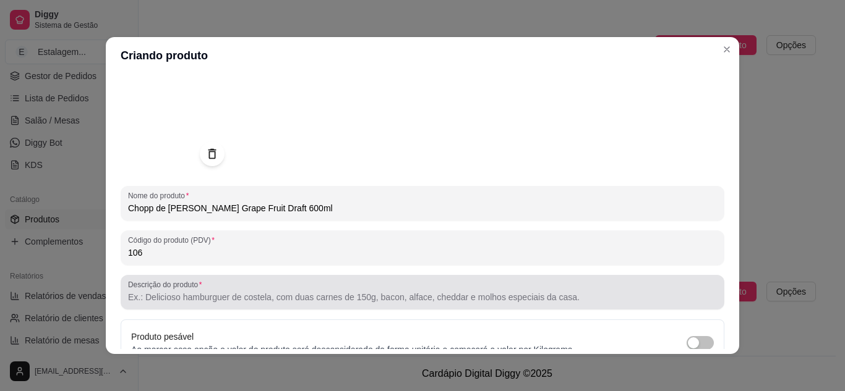
click at [223, 302] on input "Descrição do produto" at bounding box center [422, 297] width 589 height 12
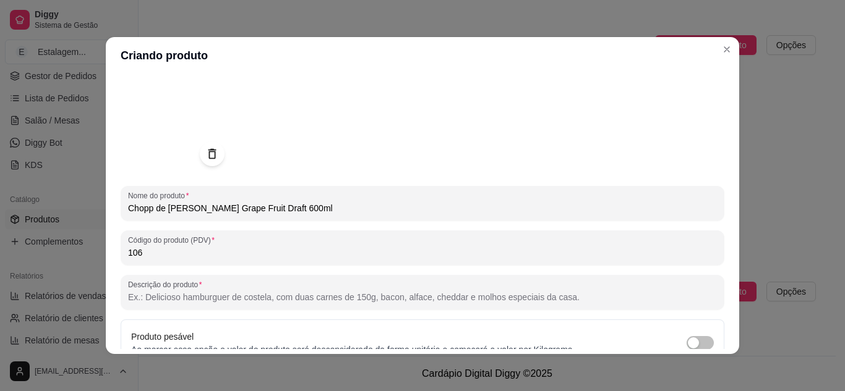
paste input "Produzido com o mais puro malte e lúpulo de excelência, combinados com uma sele…"
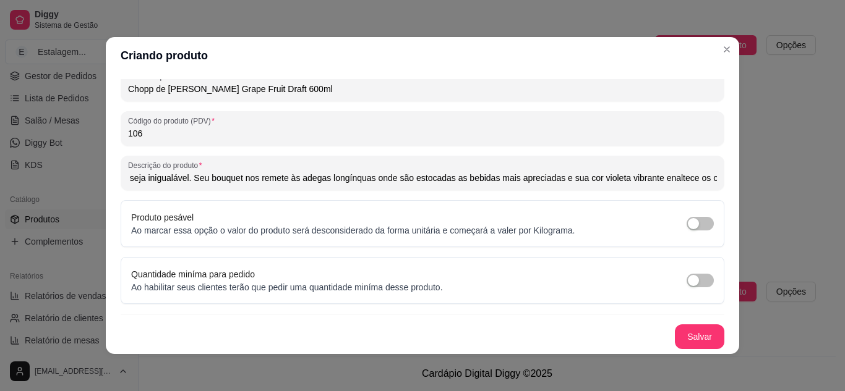
scroll to position [2, 0]
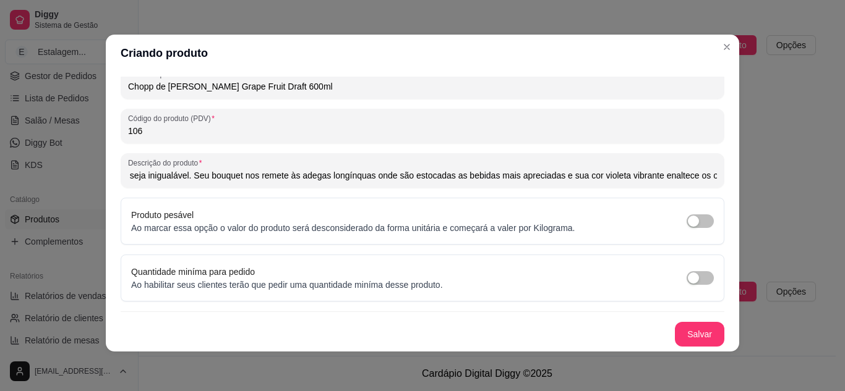
type input "Produzido com o mais puro malte e lúpulo de excelência, combinados com uma sele…"
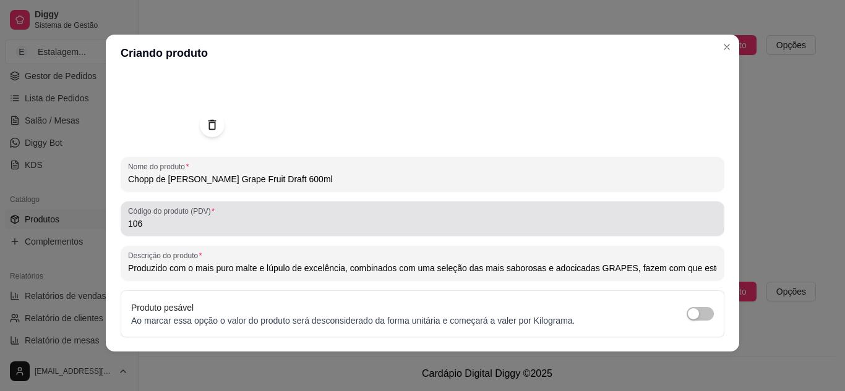
scroll to position [181, 0]
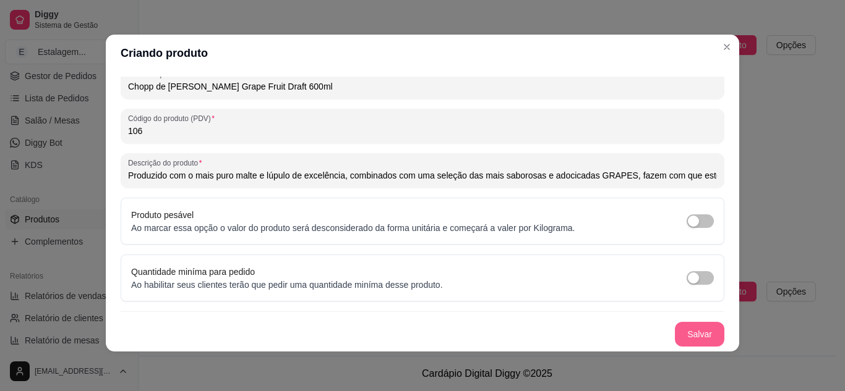
click at [697, 334] on button "Salvar" at bounding box center [699, 334] width 49 height 25
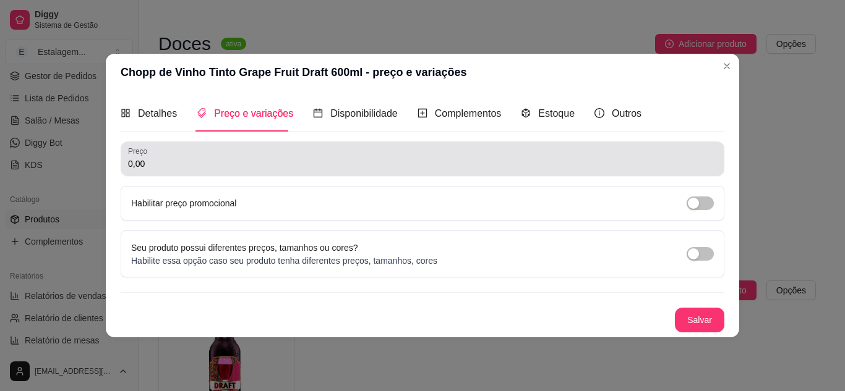
scroll to position [0, 0]
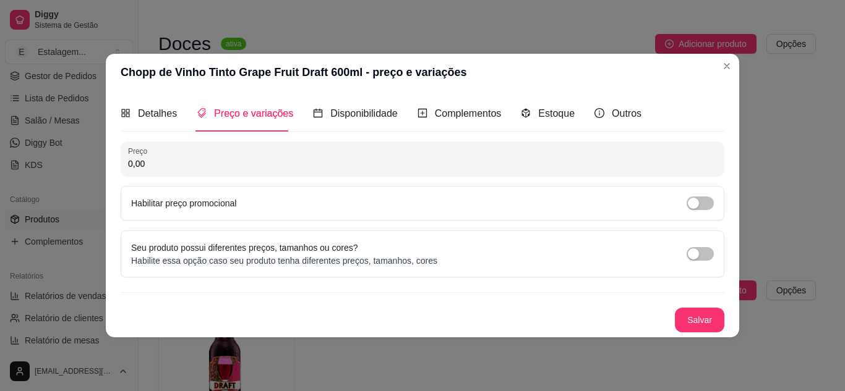
drag, startPoint x: 54, startPoint y: 164, endPoint x: 35, endPoint y: 164, distance: 19.2
click at [35, 164] on div "Chopp de Vinho Tinto Grape Fruit Draft 600ml - preço e variações Detalhes Preço…" at bounding box center [422, 195] width 845 height 391
type input "15,90"
click at [442, 222] on div "Preço 15,90 Habilitar preço promocional Seu produto possui diferentes preços, t…" at bounding box center [422, 237] width 603 height 191
click at [722, 310] on button "Salvar" at bounding box center [699, 320] width 49 height 25
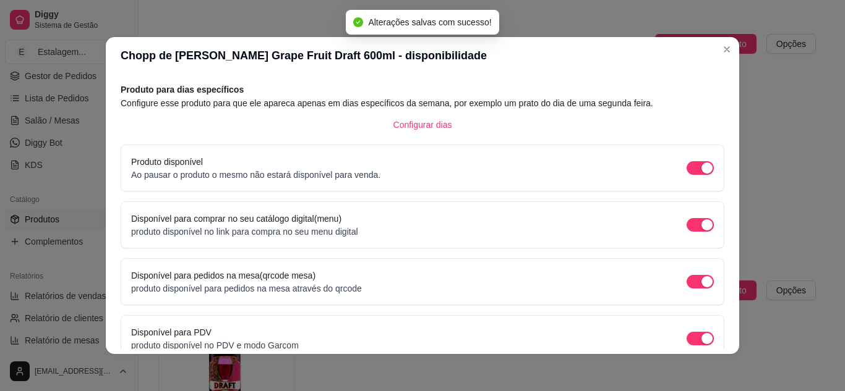
scroll to position [117, 0]
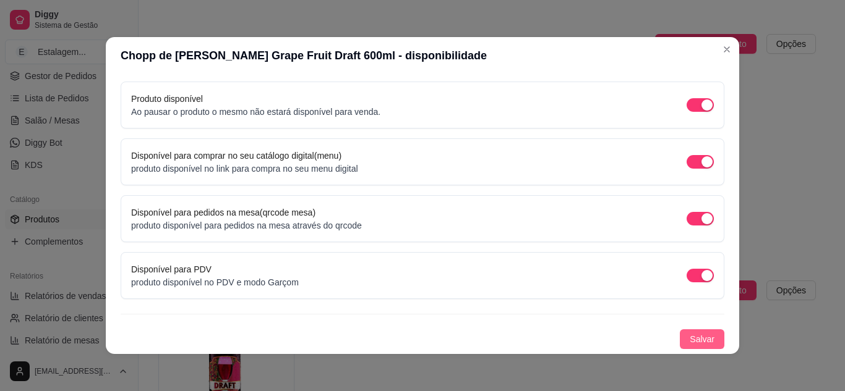
click at [689, 339] on span "Salvar" at bounding box center [701, 340] width 25 height 14
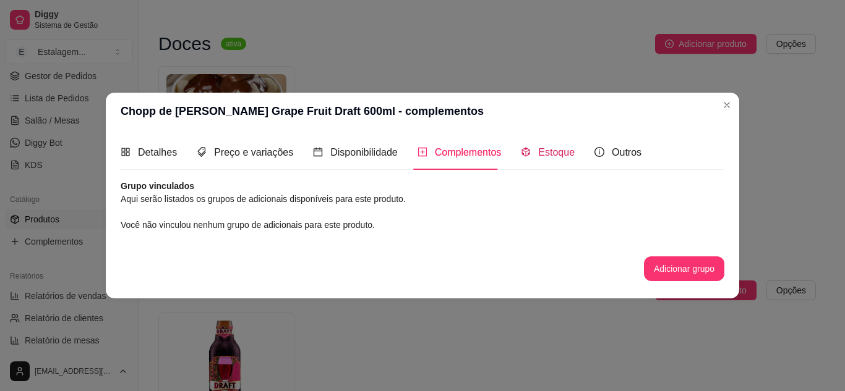
click at [561, 153] on span "Estoque" at bounding box center [556, 152] width 36 height 11
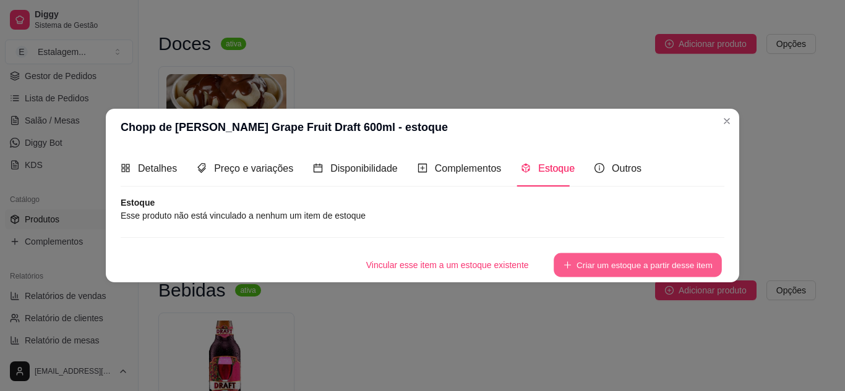
click at [596, 262] on button "Criar um estoque a partir desse item" at bounding box center [637, 265] width 168 height 24
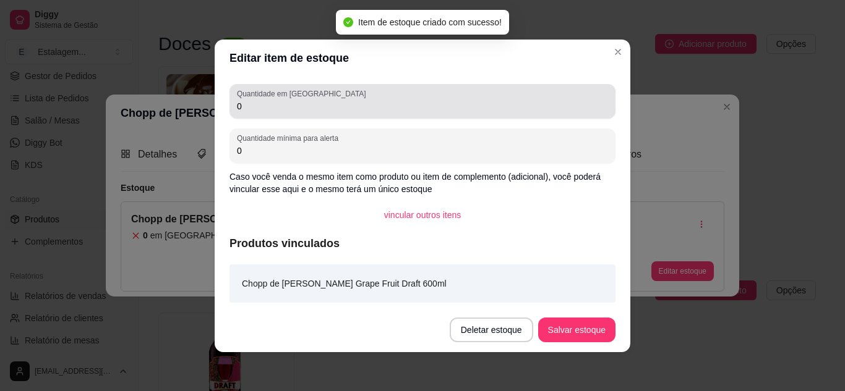
drag, startPoint x: 242, startPoint y: 108, endPoint x: 231, endPoint y: 108, distance: 11.1
click at [231, 108] on div "Quantidade em estoque 0" at bounding box center [422, 101] width 386 height 35
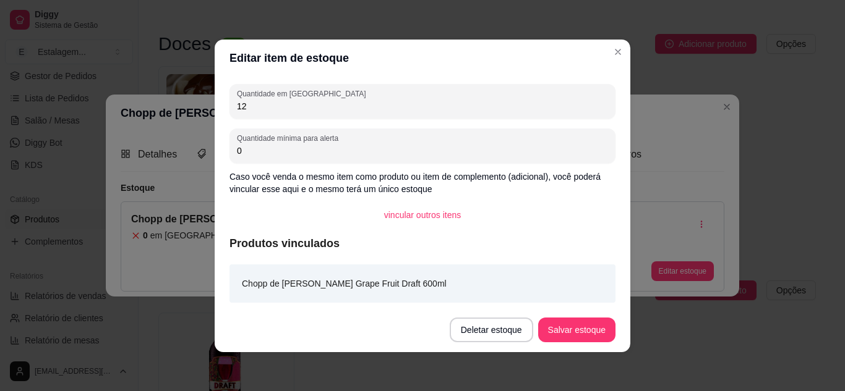
drag, startPoint x: 241, startPoint y: 155, endPoint x: 224, endPoint y: 155, distance: 16.7
click at [224, 155] on div "Quantidade em estoque 12 Quantidade mínima para alerta 0 Caso você venda o mesm…" at bounding box center [422, 192] width 415 height 231
drag, startPoint x: 247, startPoint y: 107, endPoint x: 212, endPoint y: 108, distance: 34.6
click at [217, 108] on div "Quantidade em estoque 12 Quantidade mínima para alerta 0 Caso você venda o mesm…" at bounding box center [422, 192] width 415 height 231
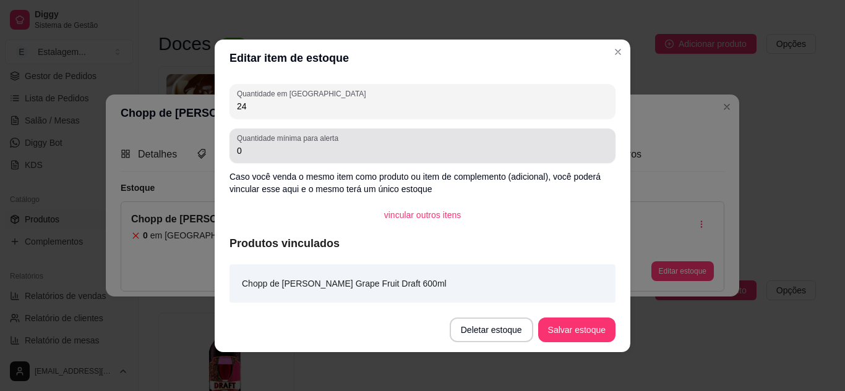
type input "24"
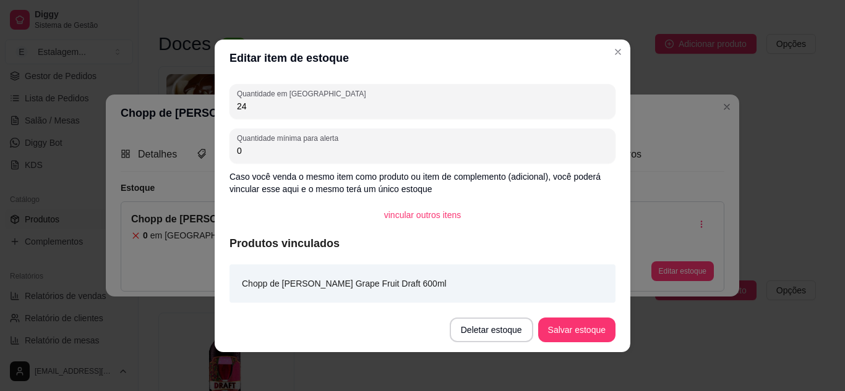
drag, startPoint x: 244, startPoint y: 150, endPoint x: 222, endPoint y: 150, distance: 22.3
click at [222, 150] on div "Quantidade em estoque 24 Quantidade mínima para alerta 0 Caso você venda o mesm…" at bounding box center [422, 192] width 415 height 231
click at [237, 151] on input "12" at bounding box center [422, 151] width 371 height 12
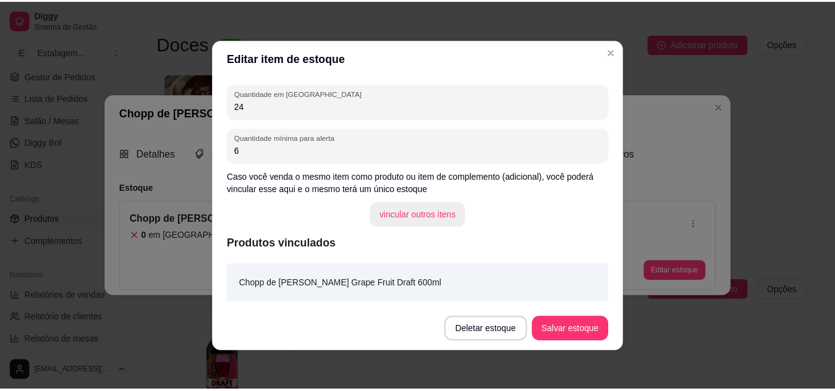
scroll to position [1, 0]
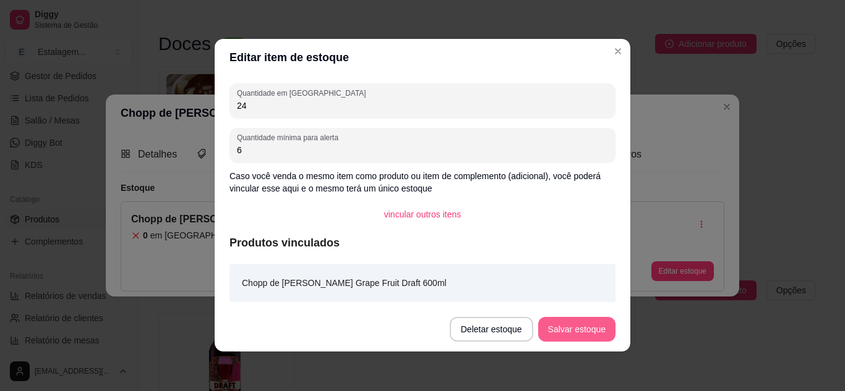
type input "6"
click at [573, 324] on button "Salvar estoque" at bounding box center [576, 329] width 75 height 24
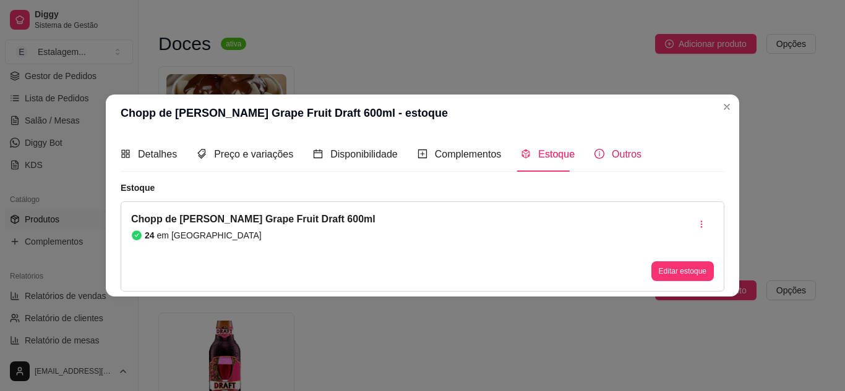
click at [620, 153] on span "Outros" at bounding box center [626, 154] width 30 height 11
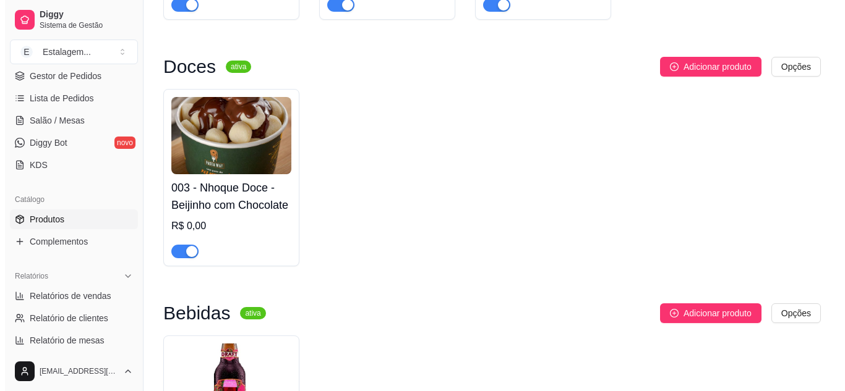
scroll to position [351, 0]
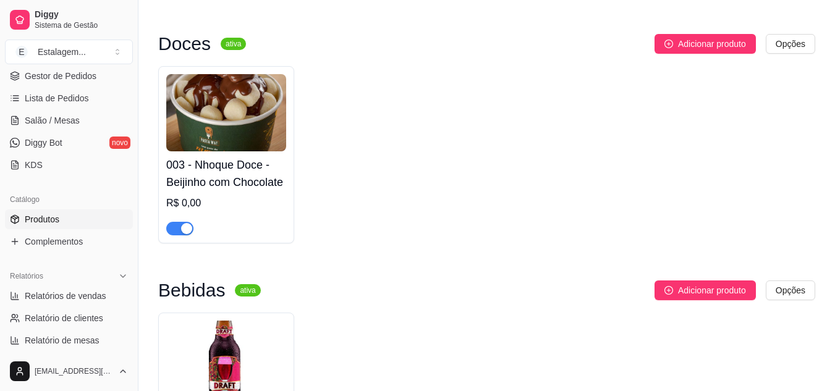
click at [230, 211] on div at bounding box center [226, 223] width 120 height 25
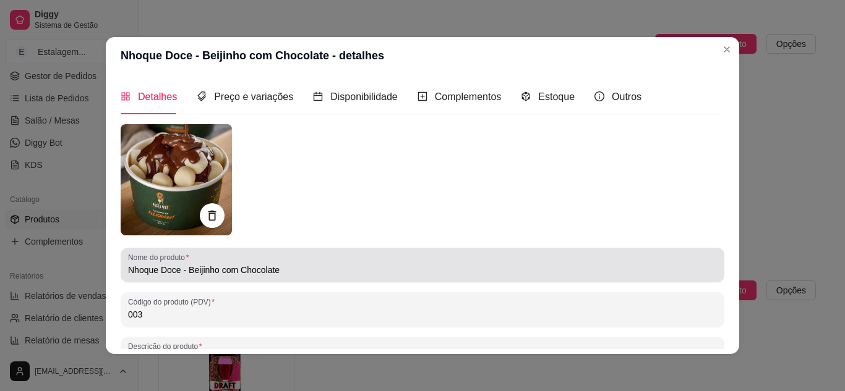
scroll to position [124, 0]
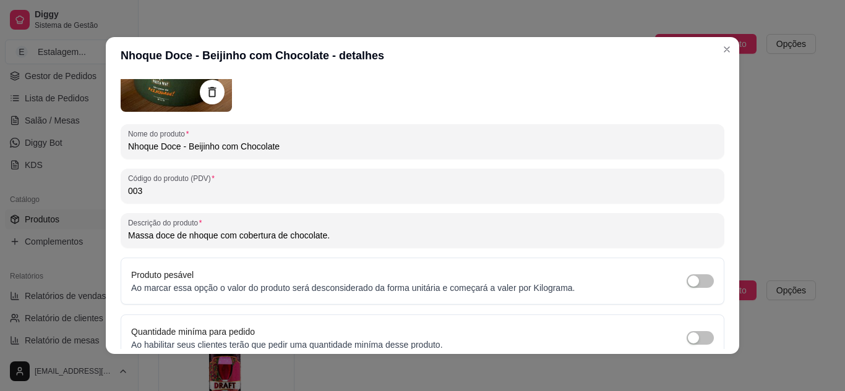
click at [135, 190] on input "003" at bounding box center [422, 191] width 589 height 12
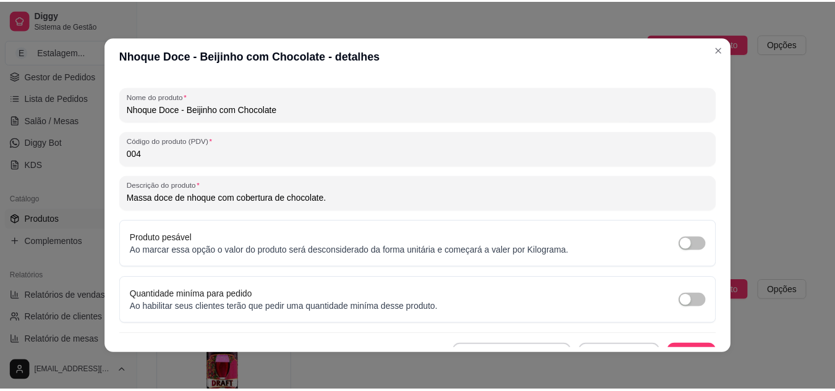
scroll to position [181, 0]
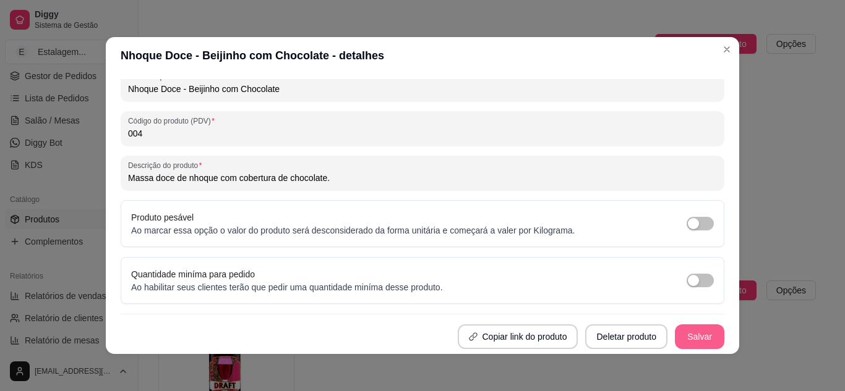
type input "004"
click at [697, 331] on button "Salvar" at bounding box center [699, 337] width 49 height 25
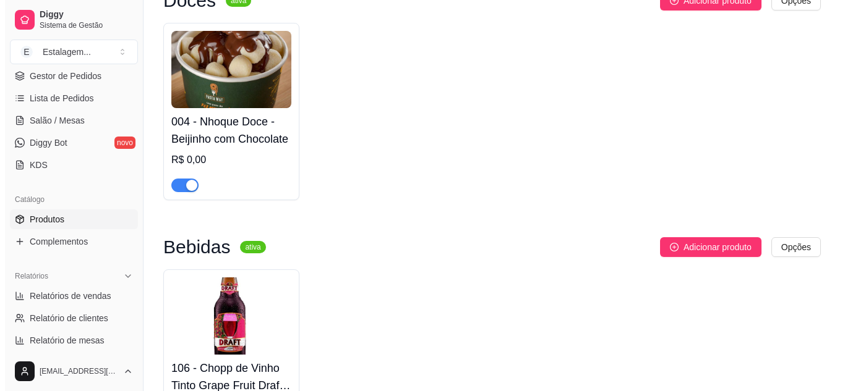
scroll to position [529, 0]
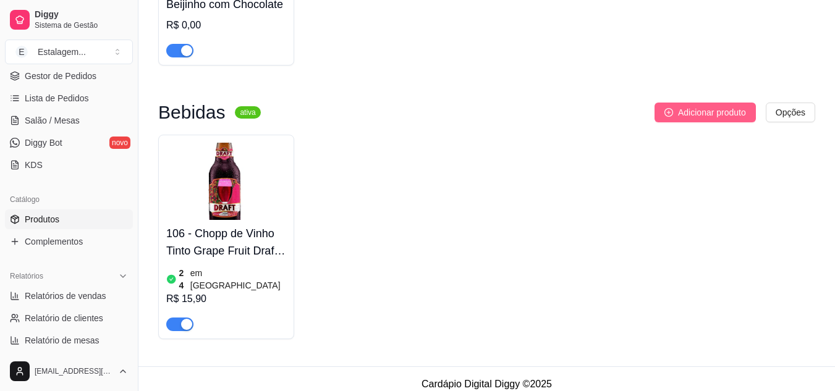
click at [699, 119] on span "Adicionar produto" at bounding box center [712, 113] width 68 height 14
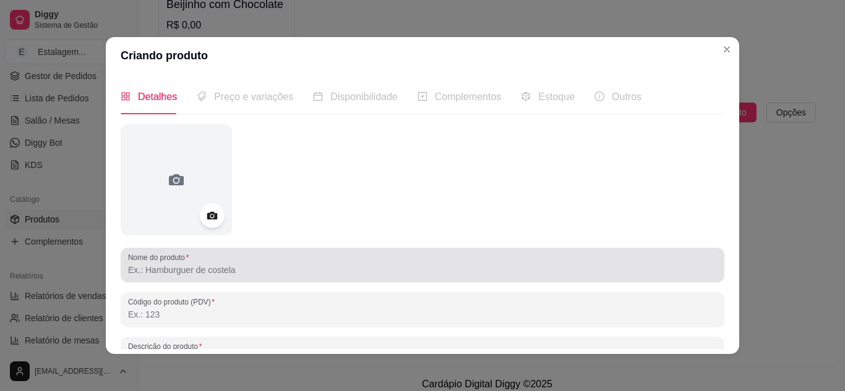
click at [195, 265] on input "Nome do produto" at bounding box center [422, 270] width 589 height 12
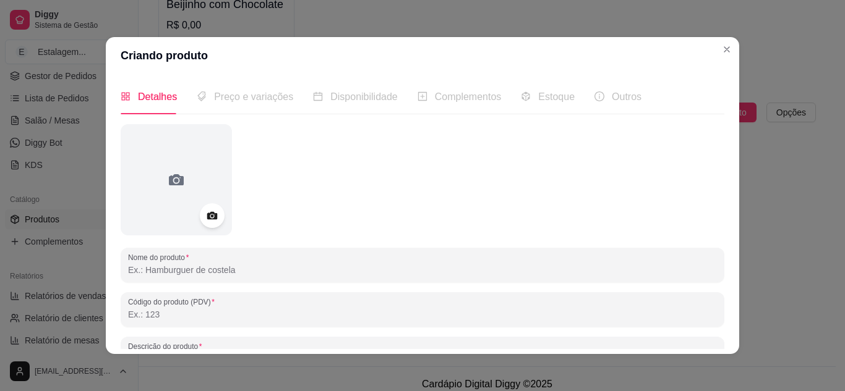
paste input "Refrigerante De Cola Coca Cola 600ml"
drag, startPoint x: 202, startPoint y: 267, endPoint x: 250, endPoint y: 255, distance: 49.6
click at [176, 263] on div "Refrigerante De Cola Coca Cola 600ml" at bounding box center [422, 265] width 589 height 25
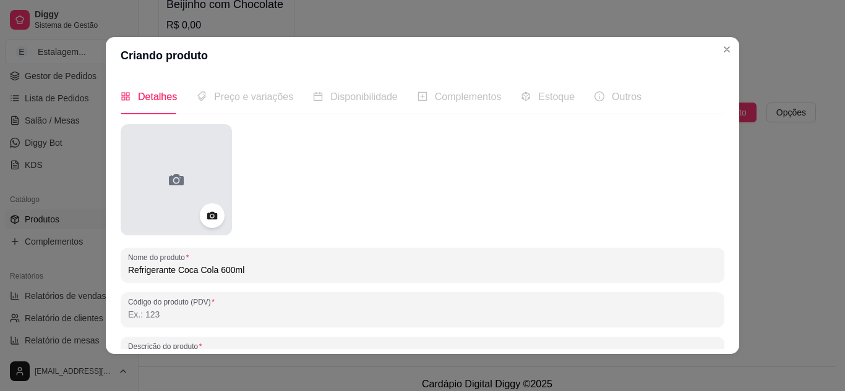
type input "Refrigerante Coca Cola 600ml"
click at [177, 184] on icon at bounding box center [176, 179] width 15 height 11
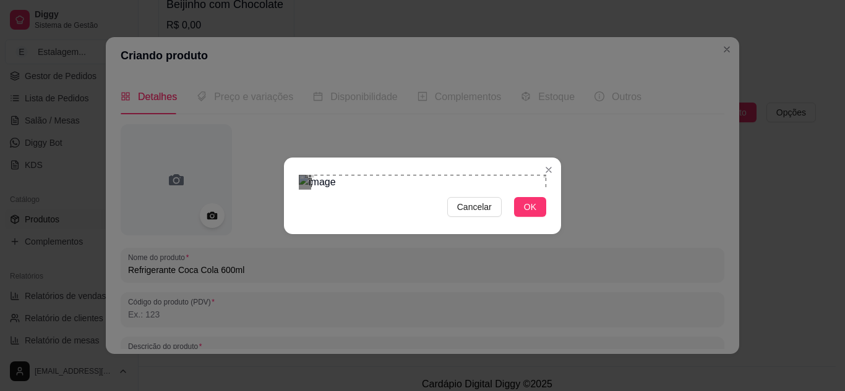
click at [569, 51] on div "Cancelar OK" at bounding box center [422, 195] width 845 height 391
click at [266, 326] on div "Cancelar OK" at bounding box center [422, 195] width 845 height 391
click at [539, 217] on button "OK" at bounding box center [530, 207] width 32 height 20
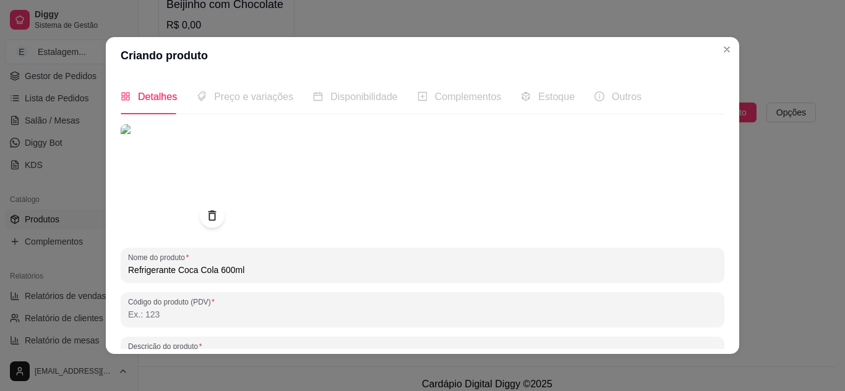
click at [192, 316] on input "Código do produto (PDV)" at bounding box center [422, 315] width 589 height 12
type input "1"
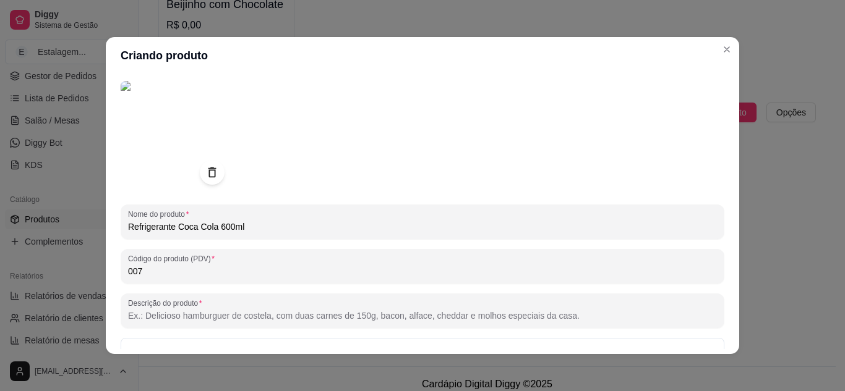
scroll to position [62, 0]
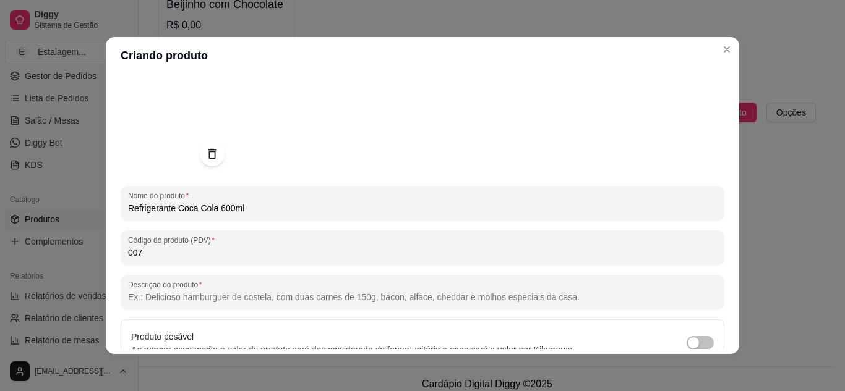
type input "007"
click at [187, 255] on input "007" at bounding box center [422, 253] width 589 height 12
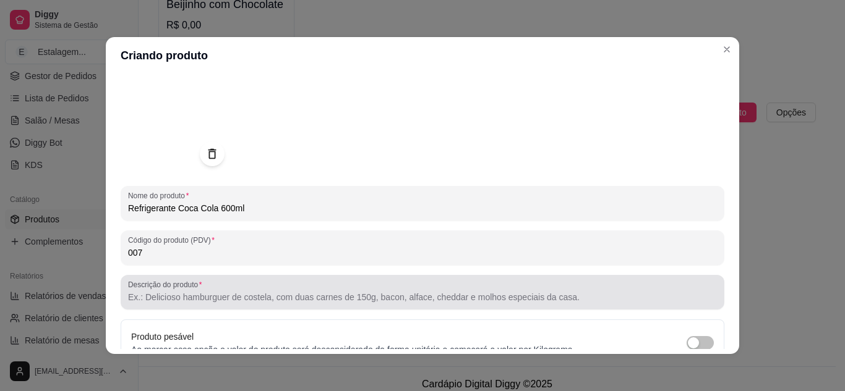
click at [188, 297] on input "Descrição do produto" at bounding box center [422, 297] width 589 height 12
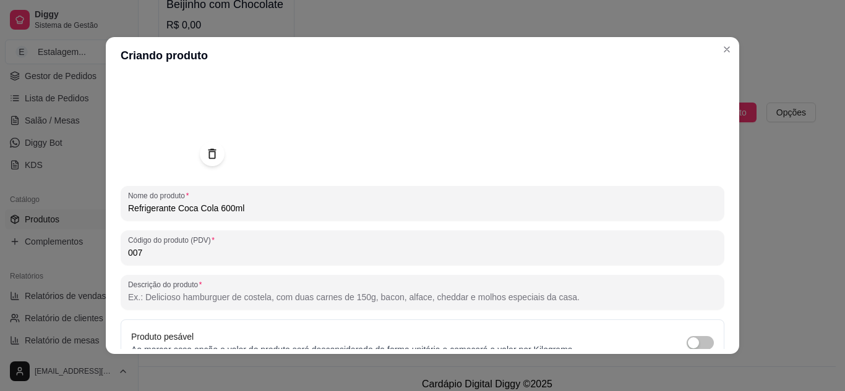
paste input "Coca-cola Original É O Refrigerante Mais Tradicional E Consumido No Mundo Intei…"
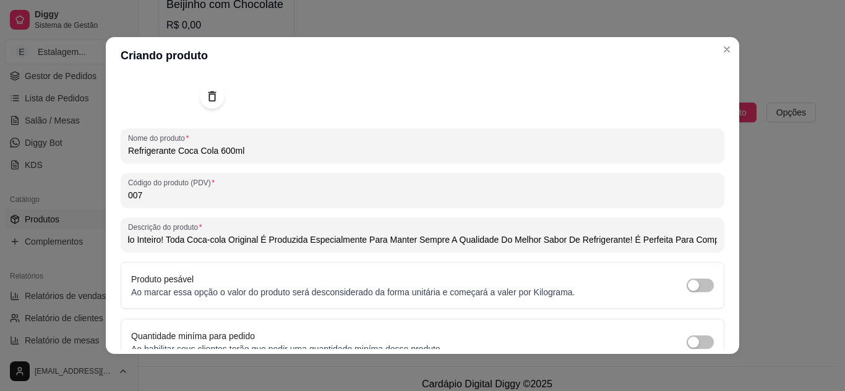
scroll to position [0, 0]
drag, startPoint x: 369, startPoint y: 241, endPoint x: 87, endPoint y: 239, distance: 281.9
click at [87, 240] on div "Criando produto Detalhes Preço e variações Disponibilidade Complementos Estoque…" at bounding box center [422, 195] width 845 height 391
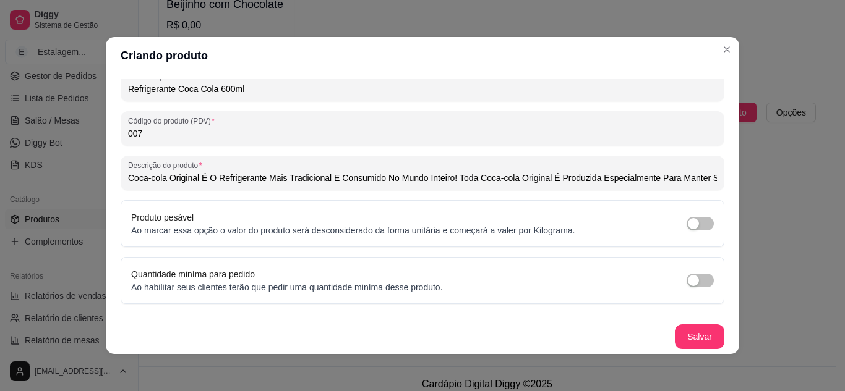
scroll to position [2, 0]
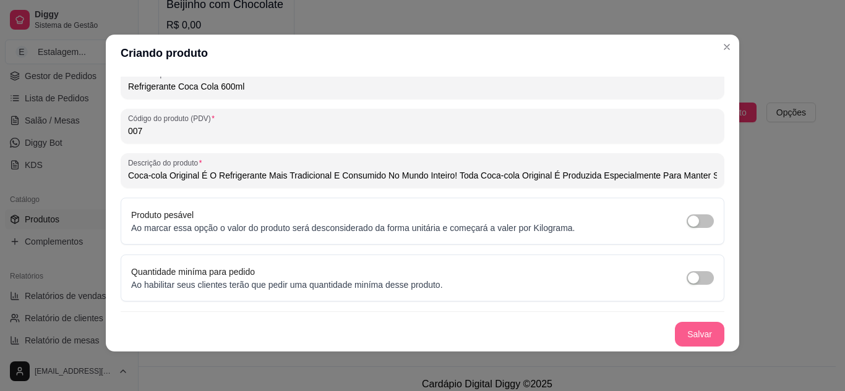
type input "Coca-cola Original É O Refrigerante Mais Tradicional E Consumido No Mundo Intei…"
click at [697, 329] on button "Salvar" at bounding box center [699, 334] width 49 height 25
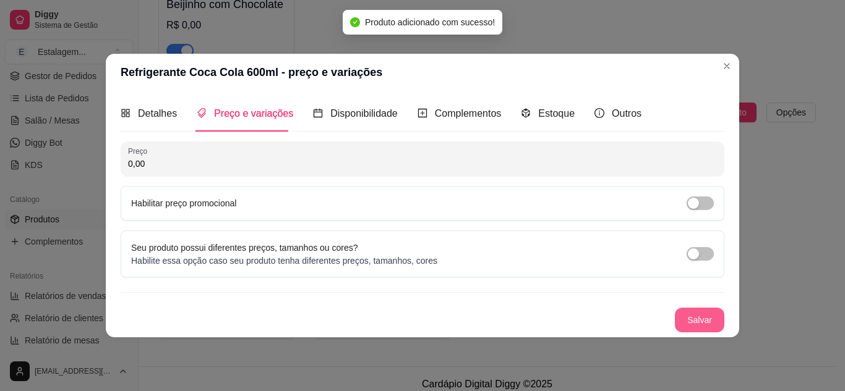
scroll to position [0, 0]
drag, startPoint x: 114, startPoint y: 162, endPoint x: 83, endPoint y: 156, distance: 30.8
click at [83, 156] on div "Refrigerante Coca Cola 600ml - preço e variações Detalhes Preço e variações Dis…" at bounding box center [422, 195] width 845 height 391
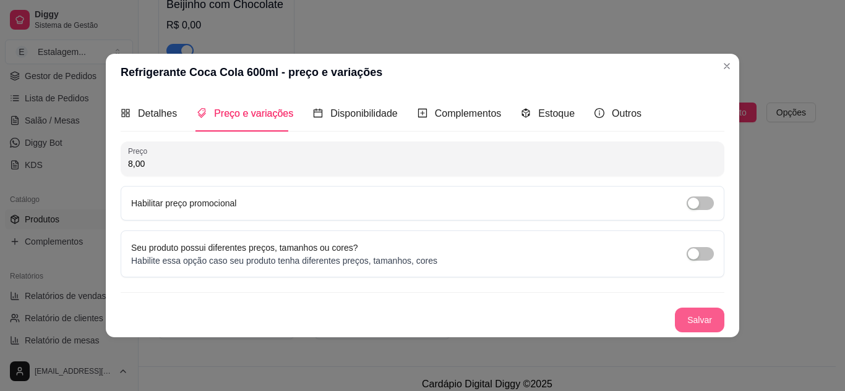
type input "8,00"
click at [687, 316] on button "Salvar" at bounding box center [699, 320] width 49 height 25
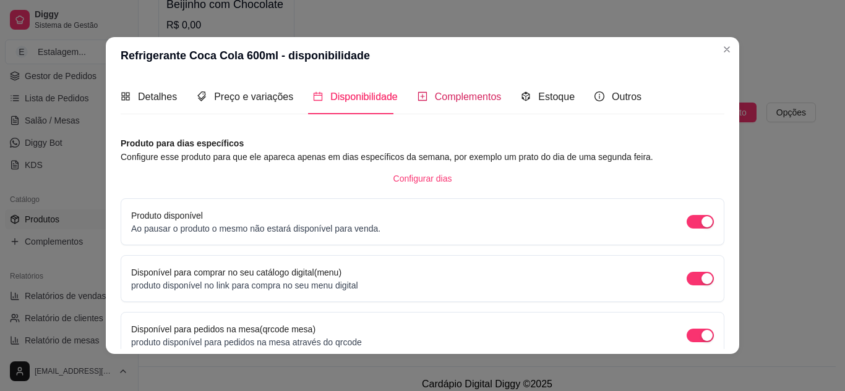
click at [452, 102] on span "Complementos" at bounding box center [468, 97] width 67 height 11
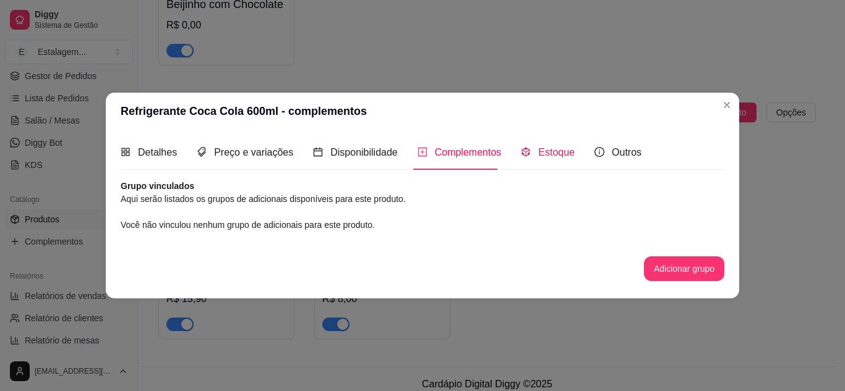
click at [563, 153] on span "Estoque" at bounding box center [556, 152] width 36 height 11
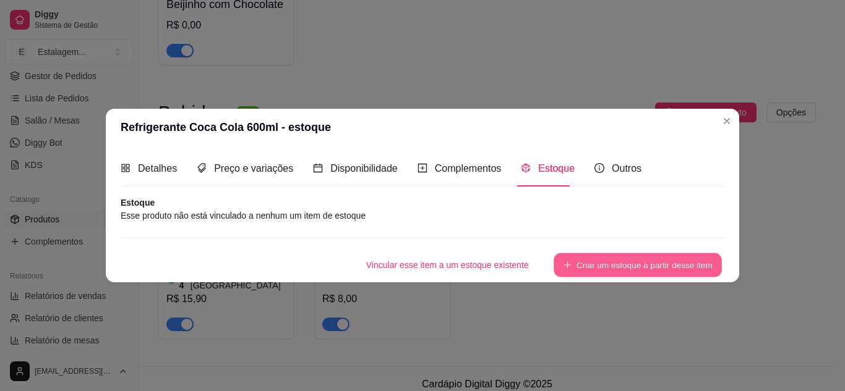
click at [609, 271] on button "Criar um estoque a partir desse item" at bounding box center [637, 265] width 168 height 24
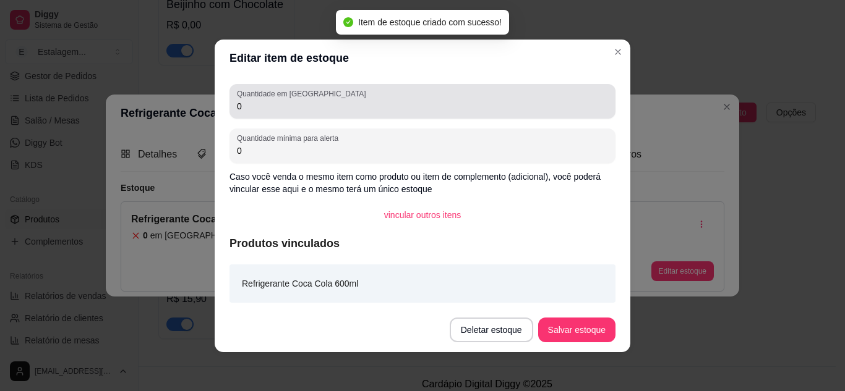
drag, startPoint x: 247, startPoint y: 109, endPoint x: 193, endPoint y: 102, distance: 54.3
click at [193, 102] on div "Editar item de estoque Quantidade em estoque 0 Quantidade mínima para alerta 0 …" at bounding box center [422, 195] width 845 height 391
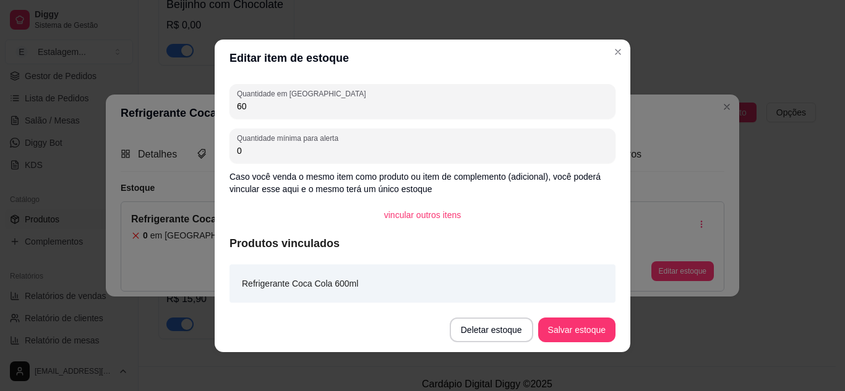
drag, startPoint x: 246, startPoint y: 150, endPoint x: 210, endPoint y: 145, distance: 36.2
click at [215, 145] on div "Quantidade em estoque 60 Quantidade mínima para alerta 0 Caso você venda o mesm…" at bounding box center [422, 192] width 415 height 231
click at [203, 106] on div "Editar item de estoque Quantidade em estoque 60 Quantidade mínima para alerta 0…" at bounding box center [422, 195] width 845 height 391
type input "36"
drag, startPoint x: 241, startPoint y: 153, endPoint x: 217, endPoint y: 150, distance: 23.7
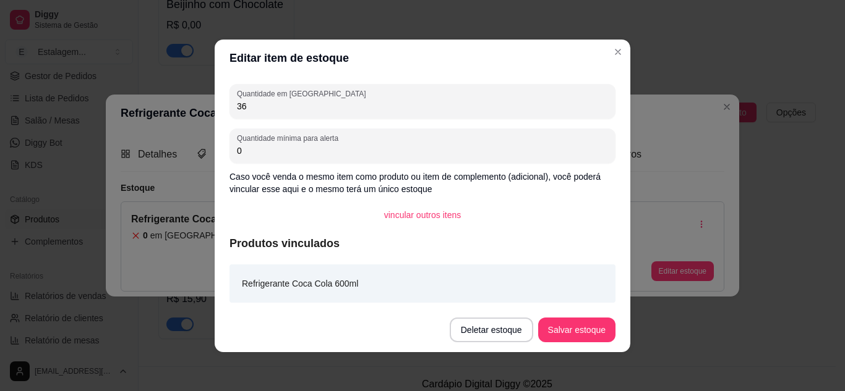
click at [217, 150] on div "Quantidade em estoque 36 Quantidade mínima para alerta 0 Caso você venda o mesm…" at bounding box center [422, 192] width 415 height 231
type input "12"
click at [573, 326] on button "Salvar estoque" at bounding box center [576, 330] width 77 height 25
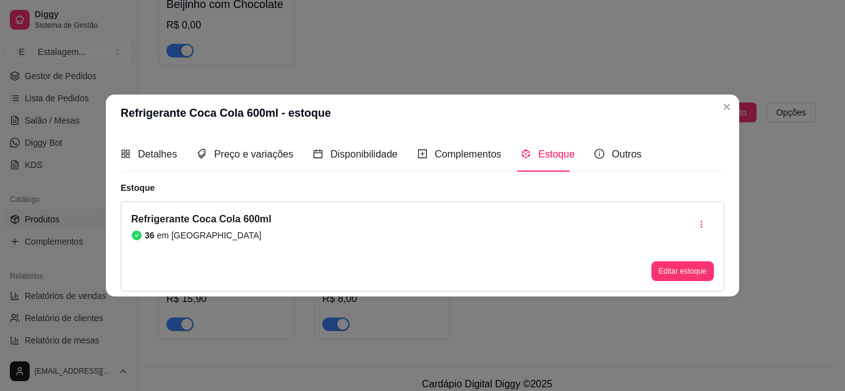
click at [637, 155] on div "Detalhes Preço e variações Disponibilidade Complementos Estoque Outros" at bounding box center [422, 154] width 603 height 35
click at [625, 156] on span "Outros" at bounding box center [626, 154] width 30 height 11
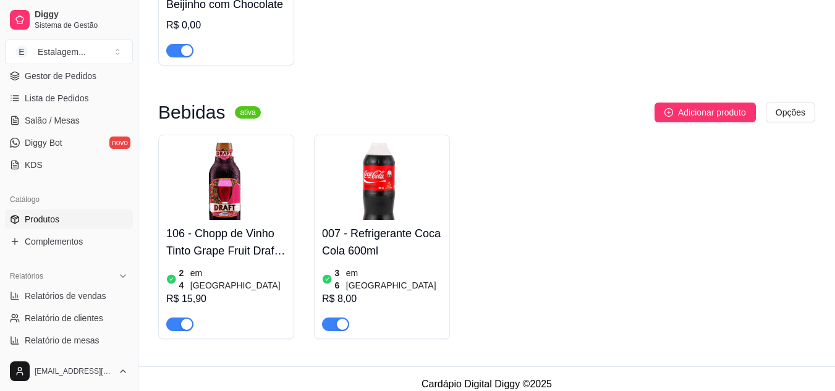
click at [406, 271] on div "36 em [GEOGRAPHIC_DATA]" at bounding box center [382, 279] width 120 height 25
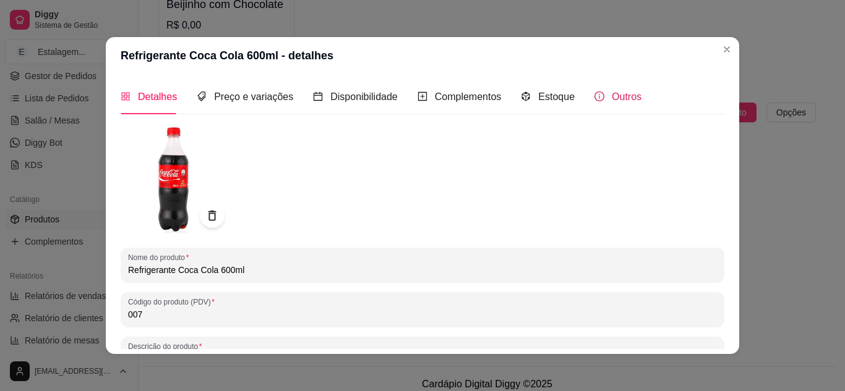
click at [628, 97] on span "Outros" at bounding box center [626, 97] width 30 height 11
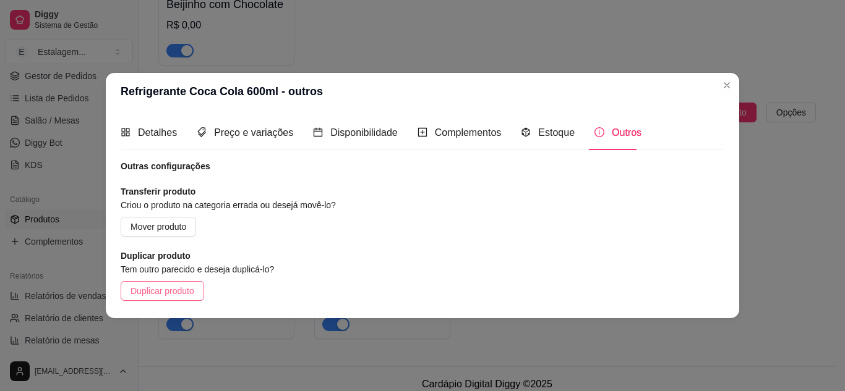
click at [172, 294] on span "Duplicar produto" at bounding box center [162, 291] width 64 height 14
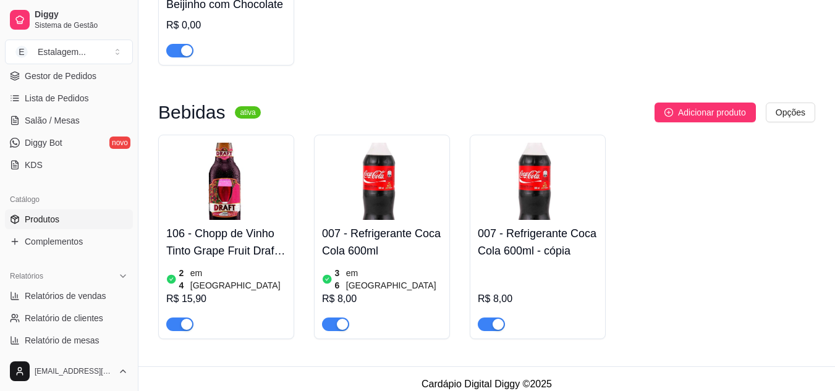
click at [554, 212] on img at bounding box center [538, 181] width 120 height 77
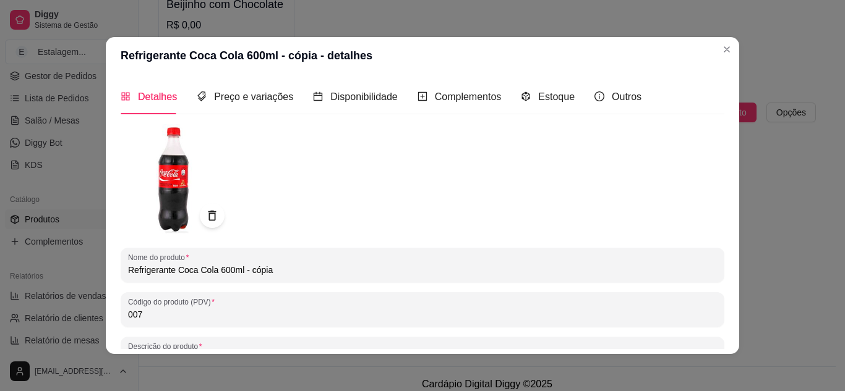
click at [160, 191] on img at bounding box center [176, 179] width 111 height 111
click at [153, 188] on img at bounding box center [176, 179] width 111 height 111
click at [177, 174] on img at bounding box center [176, 179] width 111 height 111
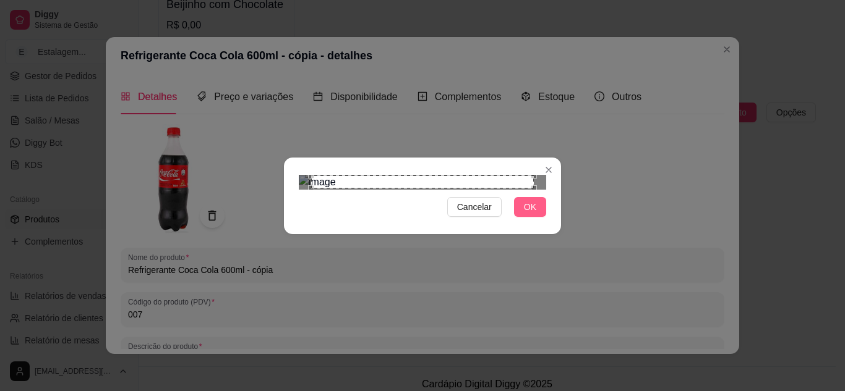
click at [539, 217] on button "OK" at bounding box center [530, 207] width 32 height 20
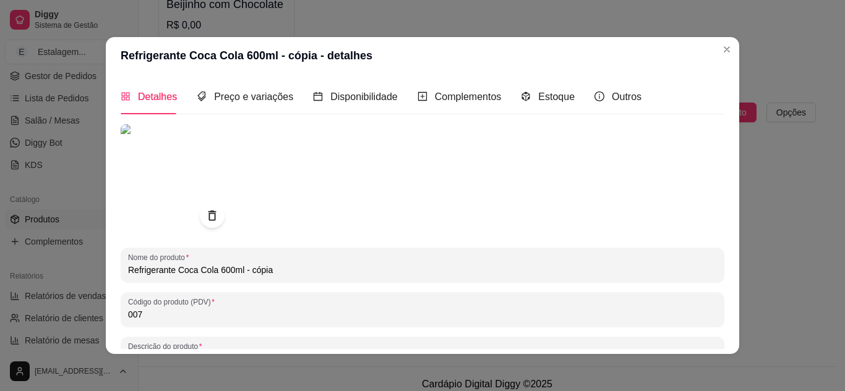
drag, startPoint x: 171, startPoint y: 273, endPoint x: 101, endPoint y: 273, distance: 69.9
click at [106, 273] on div "Detalhes Preço e variações Disponibilidade Complementos Estoque Outros Nome do …" at bounding box center [422, 214] width 633 height 280
paste input "Lata 350ml"
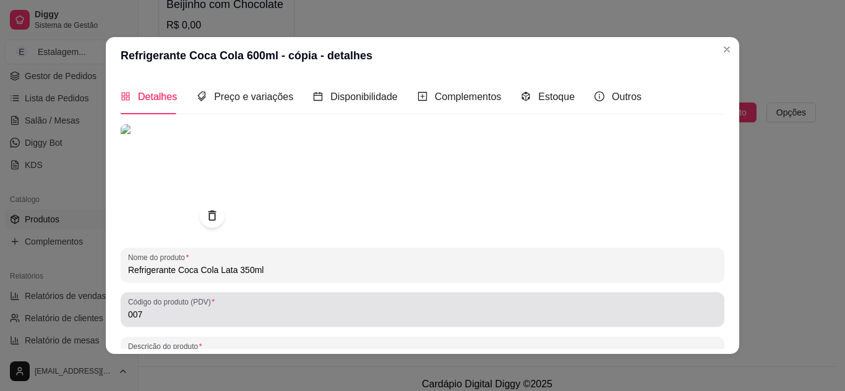
type input "Refrigerante Coca Cola Lata 350ml"
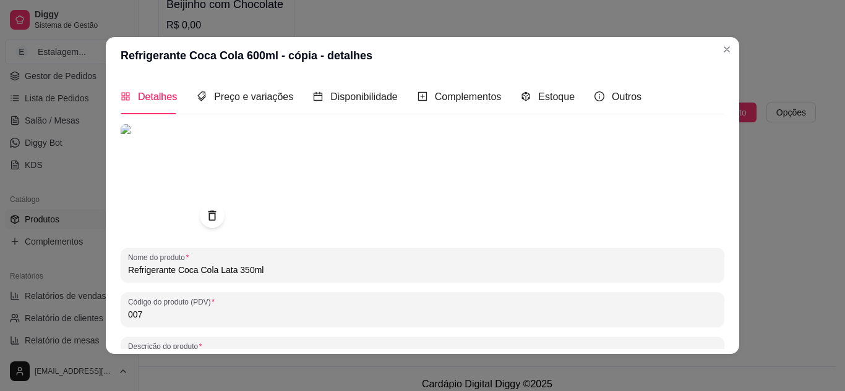
drag, startPoint x: 140, startPoint y: 316, endPoint x: 133, endPoint y: 317, distance: 7.5
click at [133, 317] on input "007" at bounding box center [422, 315] width 589 height 12
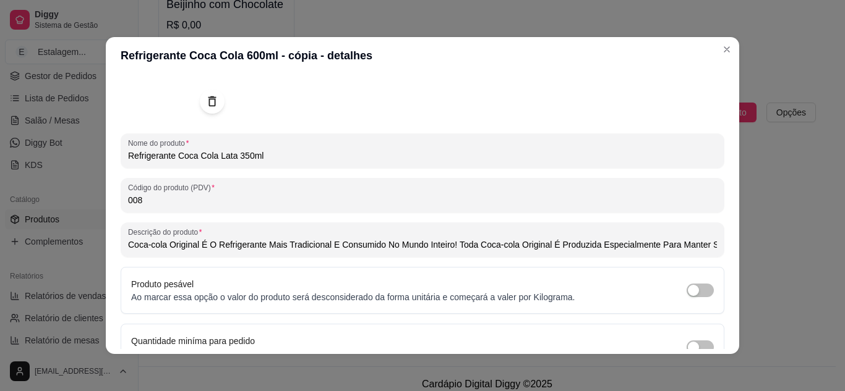
scroll to position [124, 0]
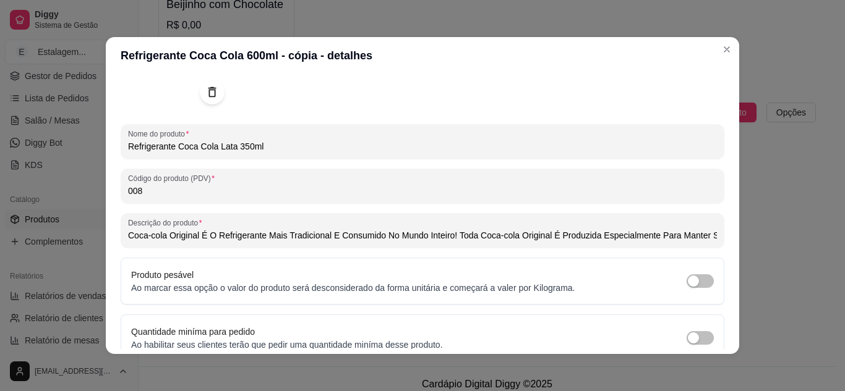
type input "008"
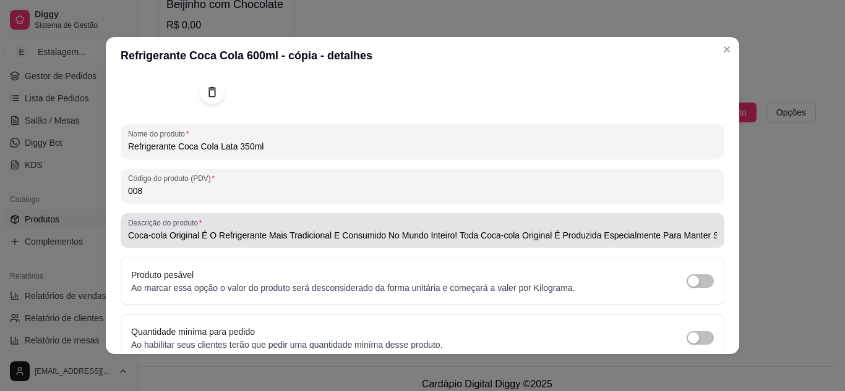
click at [227, 233] on input "Coca-cola Original É O Refrigerante Mais Tradicional E Consumido No Mundo Intei…" at bounding box center [422, 235] width 589 height 12
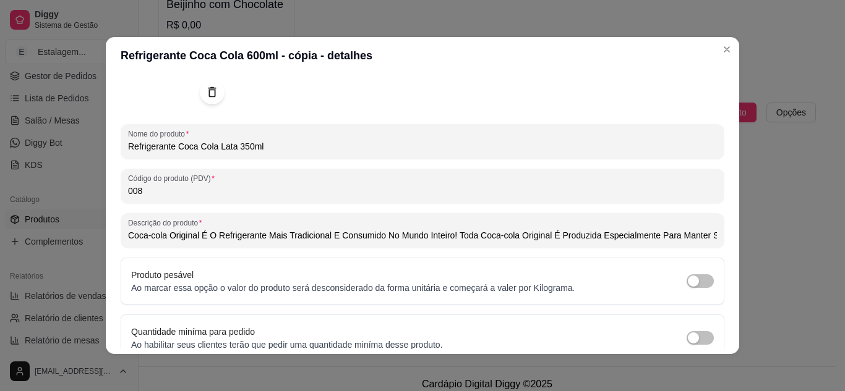
paste input "Ficha Técnica: tipo De Produto: Refrigerante Carbonatado tamanho Da Lata: 350ml…"
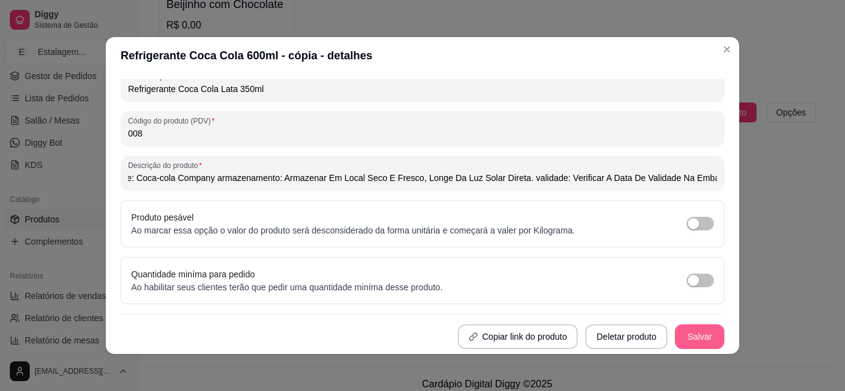
type input "Ficha Técnica: tipo De Produto: Refrigerante Carbonatado tamanho Da Lata: 350ml…"
click at [691, 341] on button "Salvar" at bounding box center [699, 337] width 49 height 25
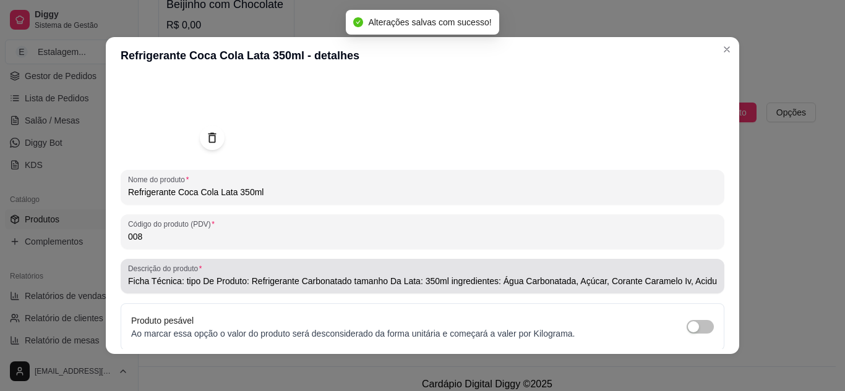
scroll to position [0, 0]
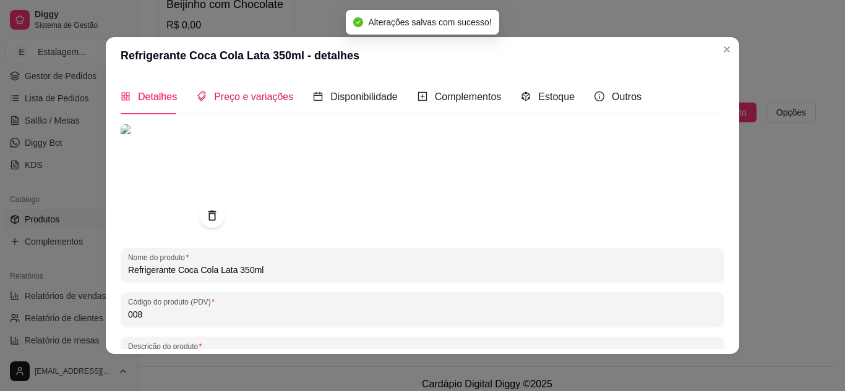
click at [245, 103] on div "Preço e variações" at bounding box center [245, 96] width 96 height 15
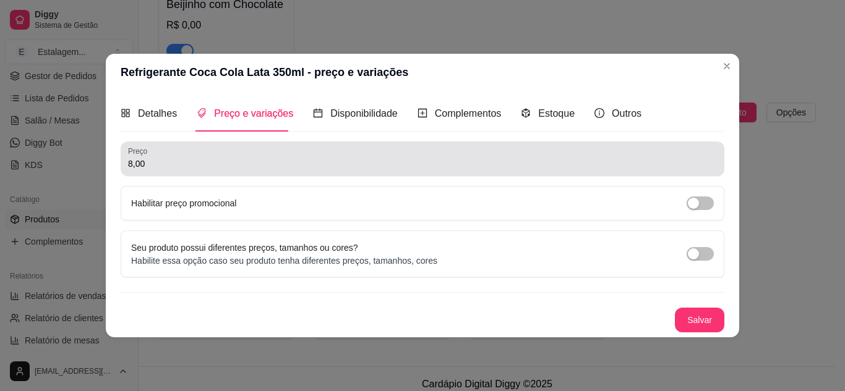
drag, startPoint x: 103, startPoint y: 163, endPoint x: 116, endPoint y: 163, distance: 12.4
click at [102, 163] on div "Refrigerante Coca Cola Lata 350ml - preço e variações Detalhes Preço e variaçõe…" at bounding box center [422, 195] width 845 height 391
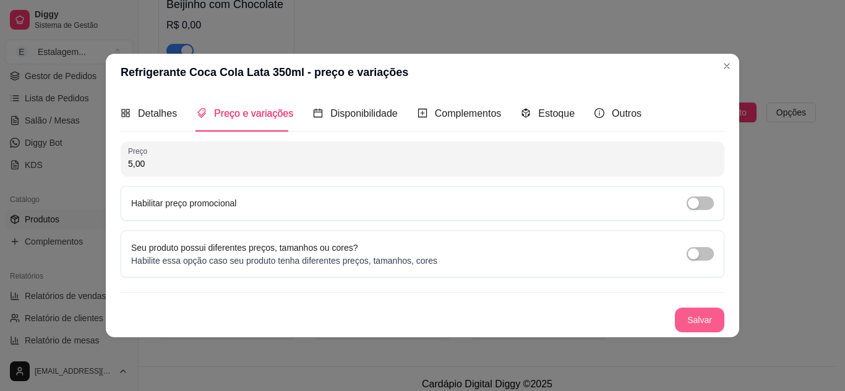
type input "5,00"
click at [701, 320] on button "Salvar" at bounding box center [699, 320] width 49 height 25
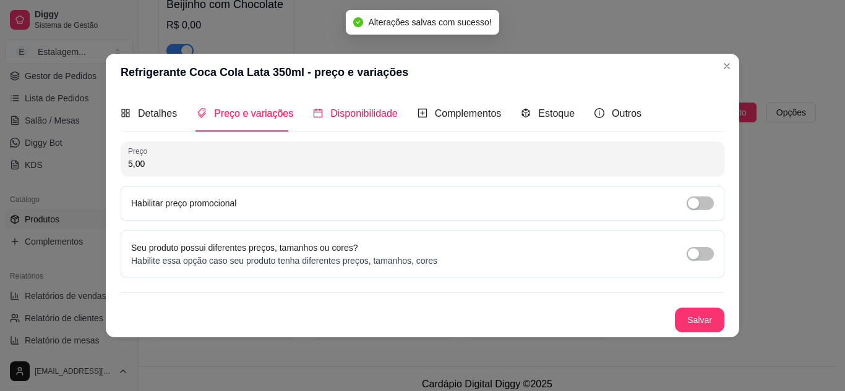
click at [341, 119] on span "Disponibilidade" at bounding box center [363, 113] width 67 height 11
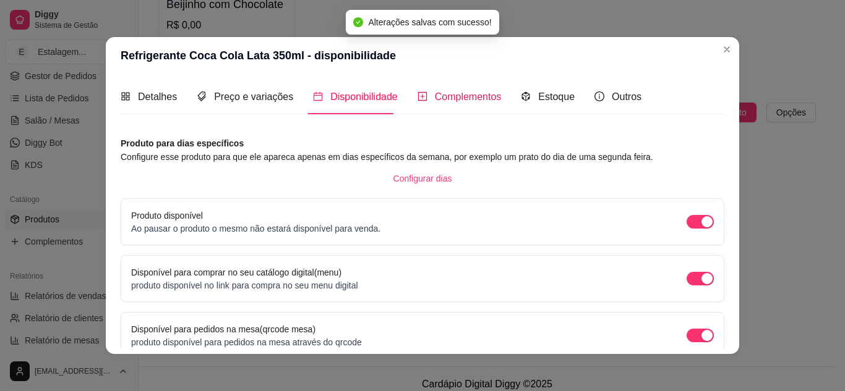
click at [435, 99] on span "Complementos" at bounding box center [468, 97] width 67 height 11
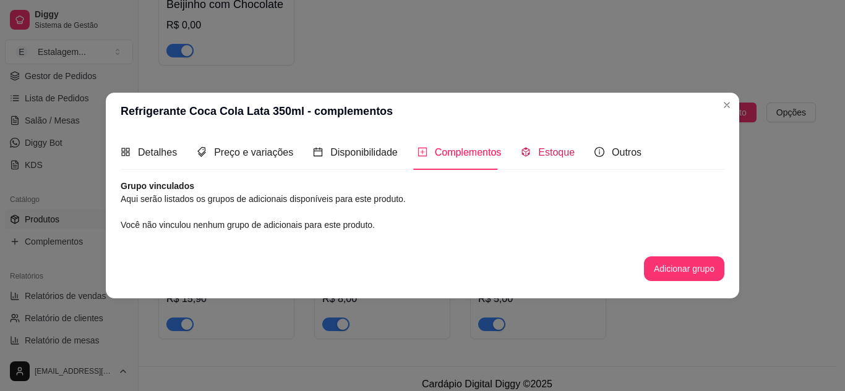
click at [553, 155] on span "Estoque" at bounding box center [556, 152] width 36 height 11
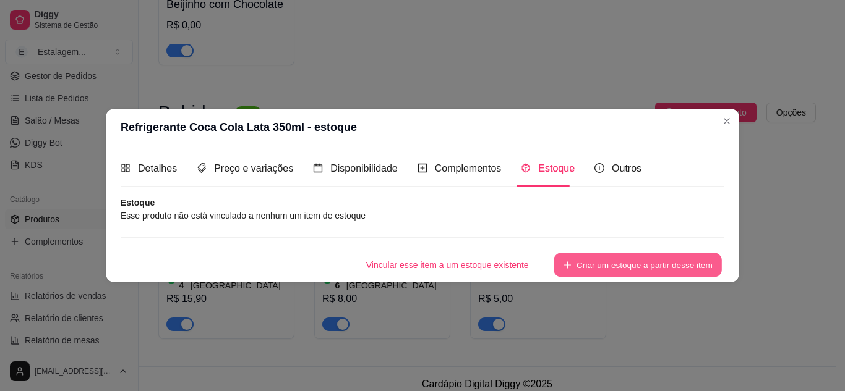
click at [593, 266] on button "Criar um estoque a partir desse item" at bounding box center [637, 265] width 168 height 24
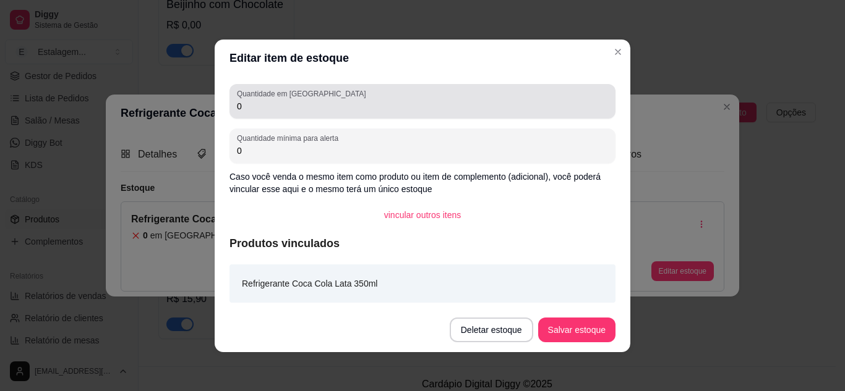
drag, startPoint x: 233, startPoint y: 105, endPoint x: 161, endPoint y: 98, distance: 72.0
click at [161, 98] on div "Editar item de estoque Quantidade em estoque 0 Quantidade mínima para alerta 0 …" at bounding box center [422, 195] width 845 height 391
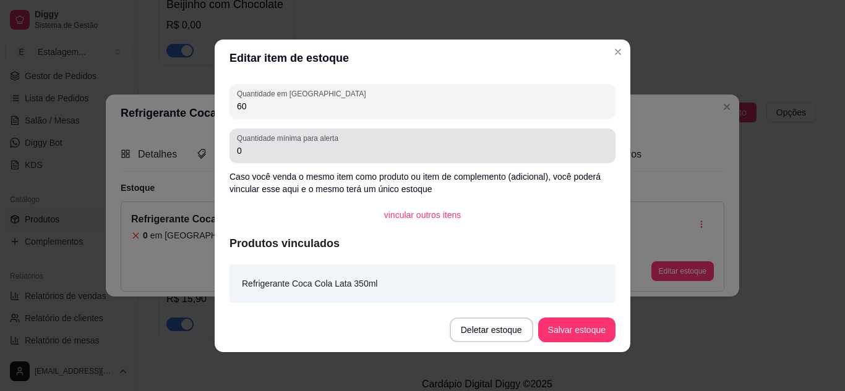
type input "60"
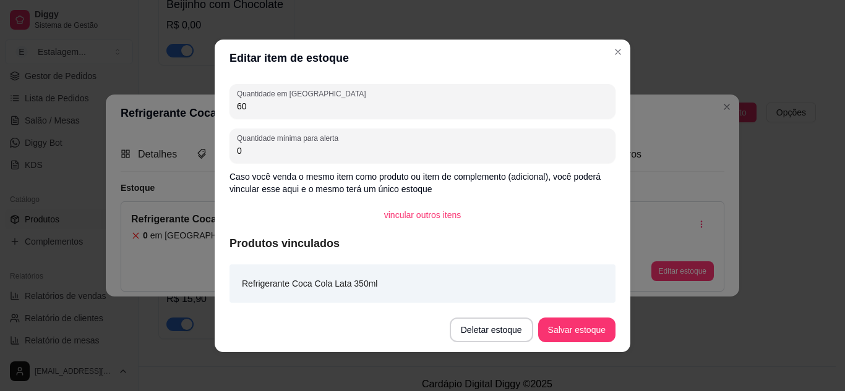
click at [215, 148] on div "Quantidade em estoque 60 Quantidade mínima para alerta 0 Caso você venda o mesm…" at bounding box center [422, 192] width 415 height 231
type input "12"
click at [586, 328] on button "Salvar estoque" at bounding box center [576, 330] width 75 height 24
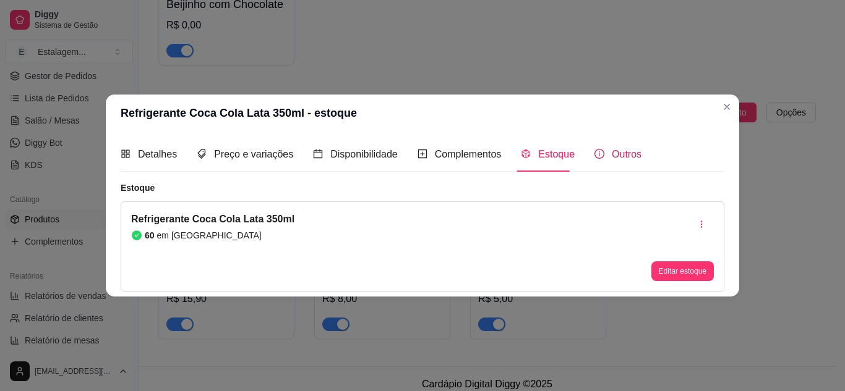
click at [619, 155] on span "Outros" at bounding box center [626, 154] width 30 height 11
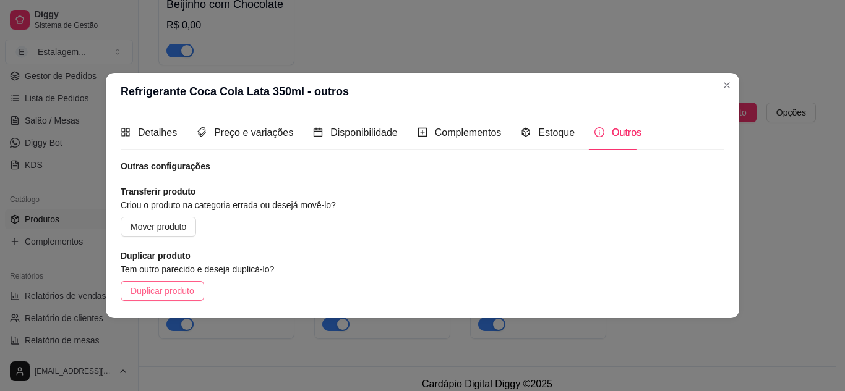
click at [135, 292] on span "Duplicar produto" at bounding box center [162, 291] width 64 height 14
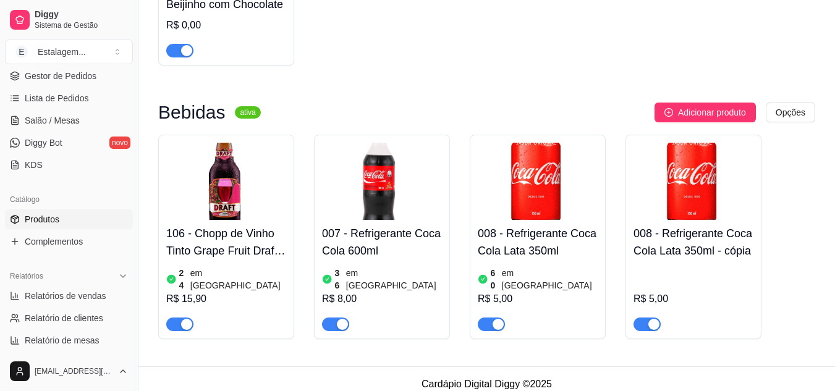
click at [699, 200] on img at bounding box center [694, 181] width 120 height 77
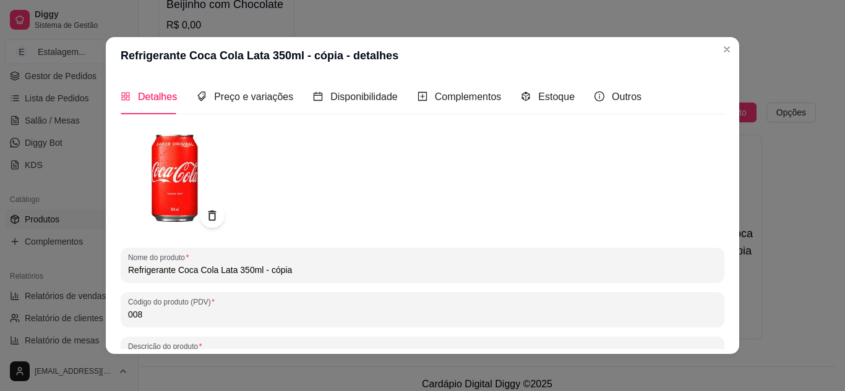
click at [169, 196] on img at bounding box center [176, 179] width 111 height 111
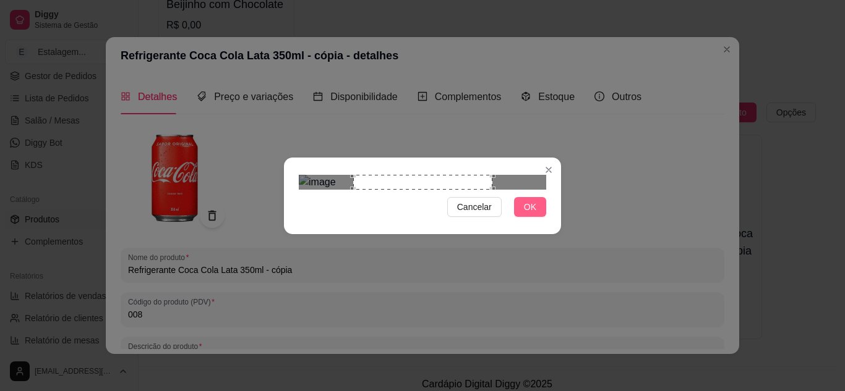
click at [526, 214] on span "OK" at bounding box center [530, 207] width 12 height 14
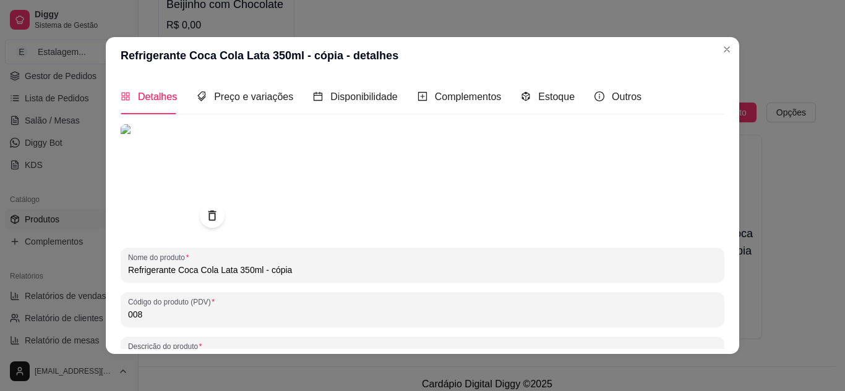
click at [176, 196] on img at bounding box center [176, 179] width 111 height 111
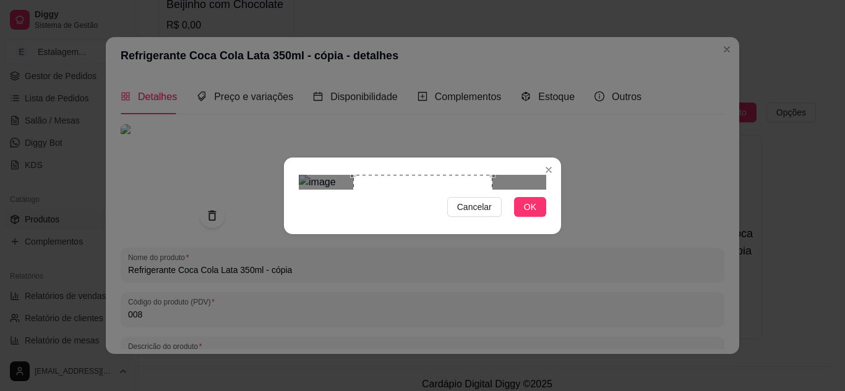
click at [497, 222] on div "Cancelar OK" at bounding box center [422, 196] width 277 height 52
click at [516, 222] on div "Cancelar OK" at bounding box center [422, 196] width 277 height 52
click at [534, 214] on span "OK" at bounding box center [530, 207] width 12 height 14
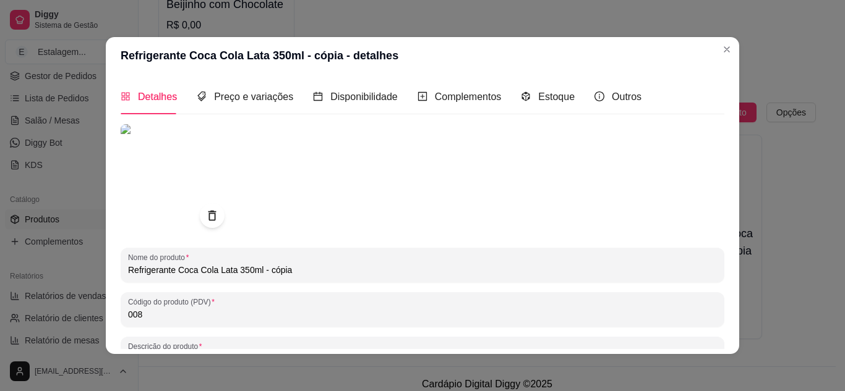
click at [213, 270] on input "Refrigerante Coca Cola Lata 350ml - cópia" at bounding box center [422, 270] width 589 height 12
drag, startPoint x: 302, startPoint y: 271, endPoint x: 276, endPoint y: 271, distance: 26.0
click at [276, 271] on input "Refrigerante Coca Cola Zero Lata 350ml - cópia" at bounding box center [422, 270] width 589 height 12
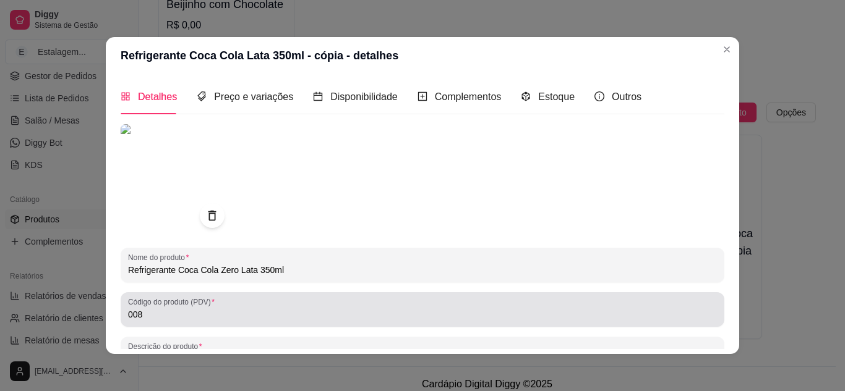
type input "Refrigerante Coca Cola Zero Lata 350ml"
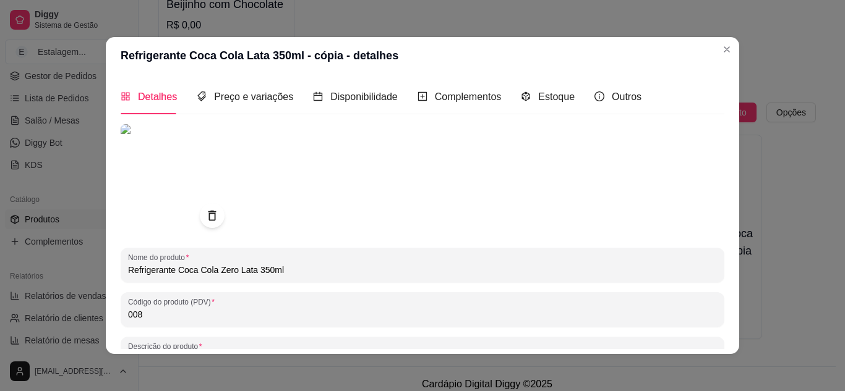
click at [134, 318] on input "008" at bounding box center [422, 315] width 589 height 12
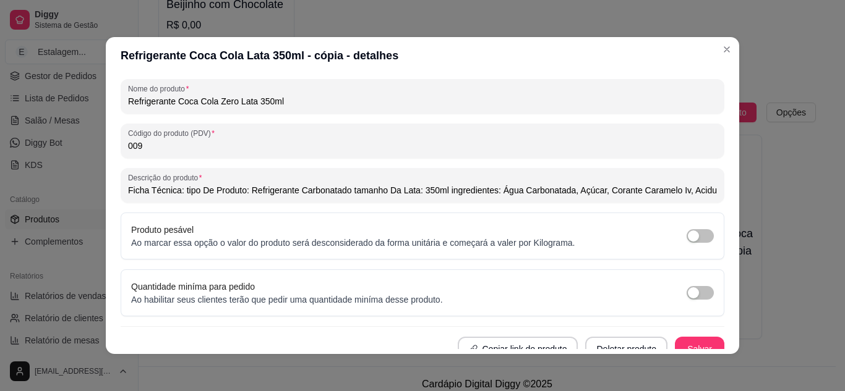
scroll to position [181, 0]
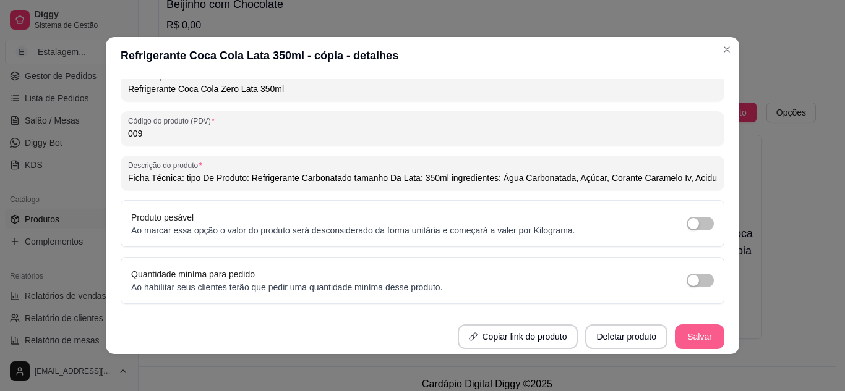
type input "009"
click at [687, 330] on button "Salvar" at bounding box center [699, 337] width 48 height 24
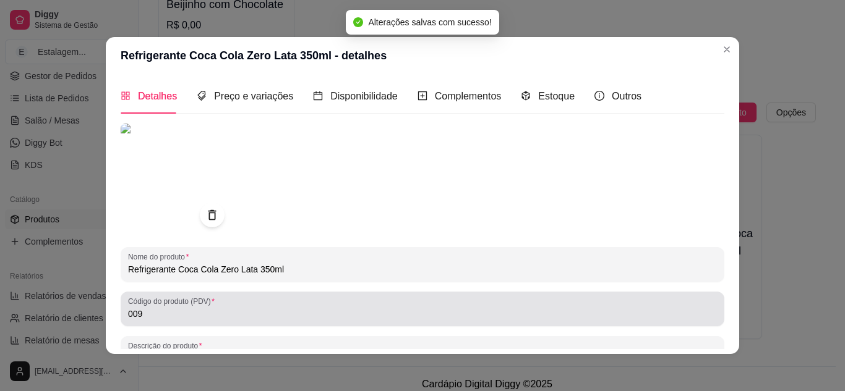
scroll to position [0, 0]
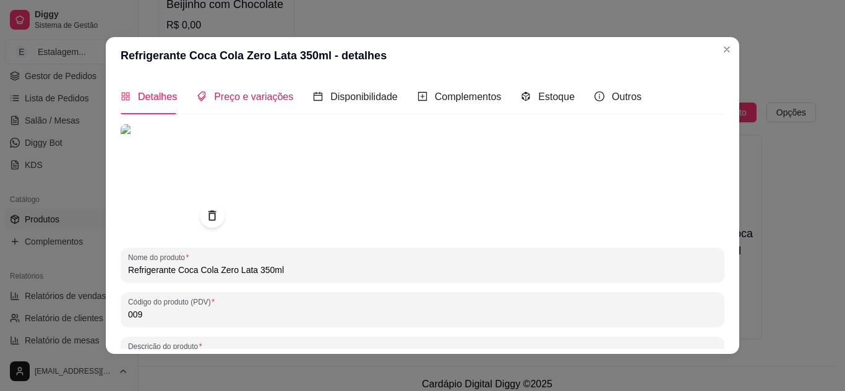
click at [239, 100] on span "Preço e variações" at bounding box center [253, 97] width 79 height 11
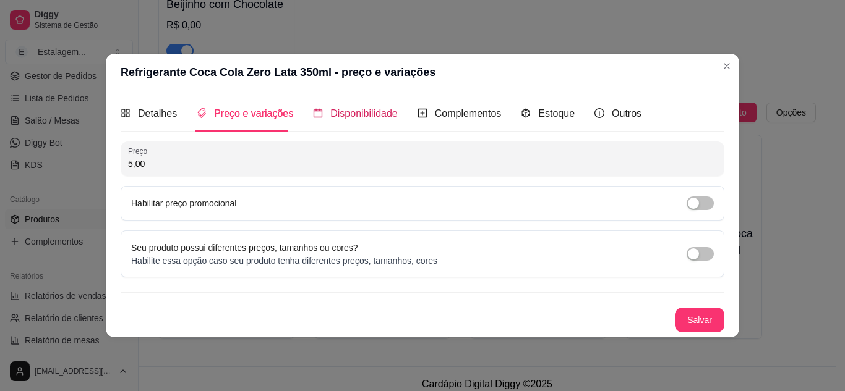
click at [346, 111] on span "Disponibilidade" at bounding box center [363, 113] width 67 height 11
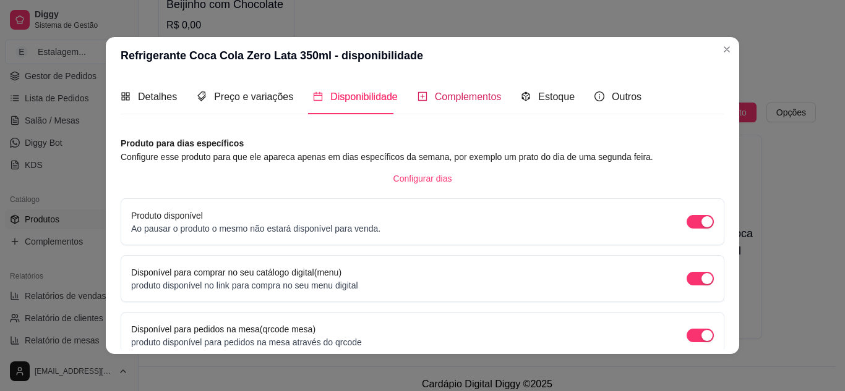
click at [458, 104] on div "Complementos" at bounding box center [459, 96] width 84 height 15
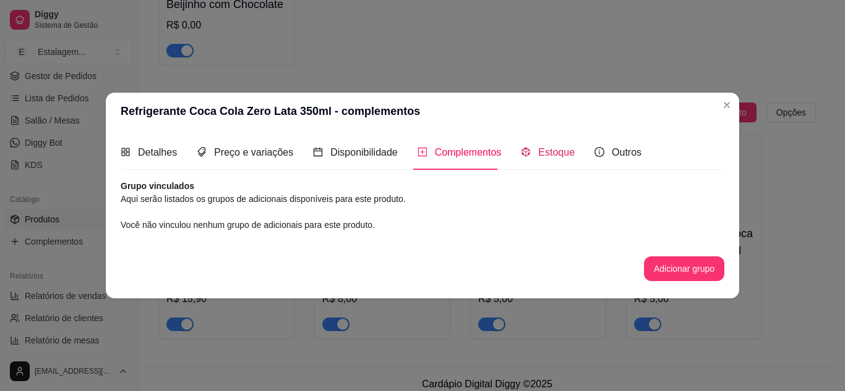
click at [562, 153] on span "Estoque" at bounding box center [556, 152] width 36 height 11
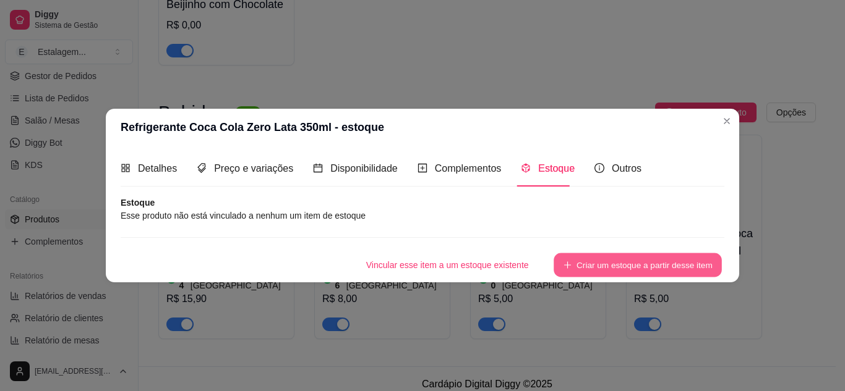
click at [573, 260] on button "Criar um estoque a partir desse item" at bounding box center [637, 265] width 168 height 24
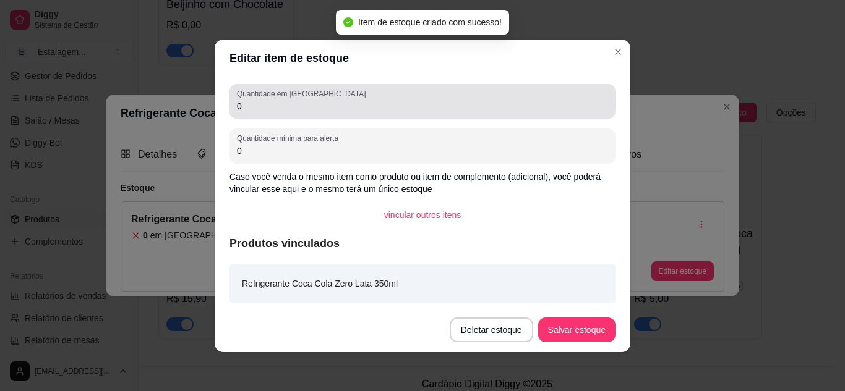
drag, startPoint x: 210, startPoint y: 101, endPoint x: 199, endPoint y: 100, distance: 11.3
click at [199, 100] on div "Editar item de estoque Quantidade em estoque 0 Quantidade mínima para alerta 0 …" at bounding box center [422, 195] width 845 height 391
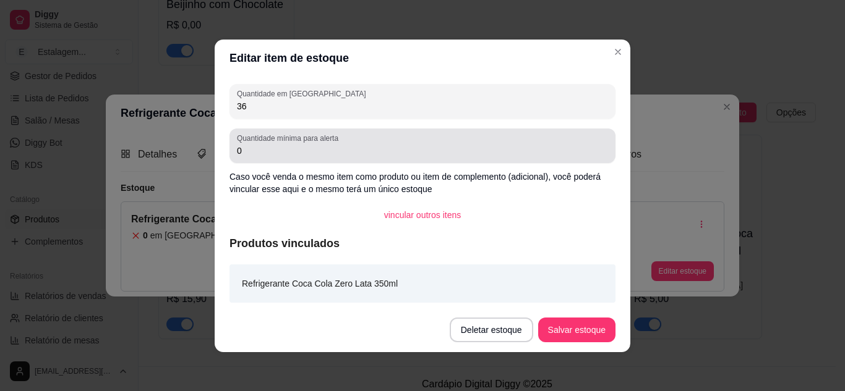
type input "36"
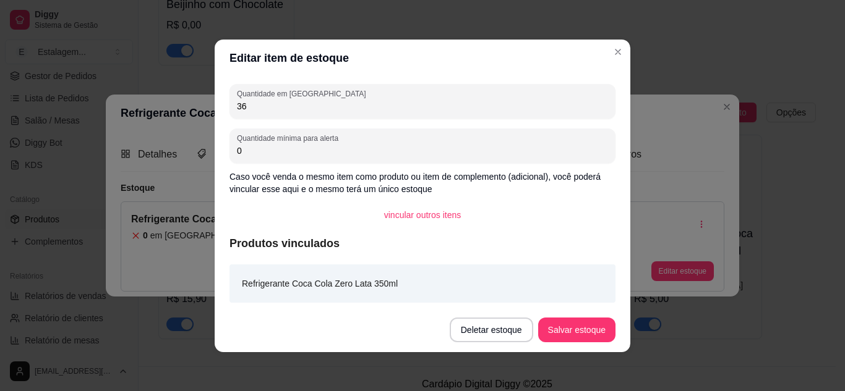
drag, startPoint x: 236, startPoint y: 155, endPoint x: 218, endPoint y: 151, distance: 18.9
click at [218, 151] on div "Quantidade em estoque 36 Quantidade mínima para alerta 0 Caso você venda o mesm…" at bounding box center [422, 192] width 415 height 231
type input "12"
click at [556, 333] on button "Salvar estoque" at bounding box center [576, 330] width 77 height 25
click at [599, 328] on button "Salvar estoque" at bounding box center [576, 330] width 77 height 25
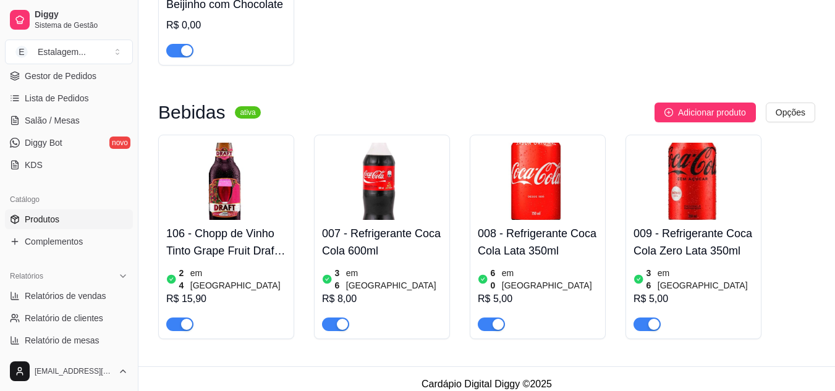
click at [378, 202] on img at bounding box center [382, 181] width 120 height 77
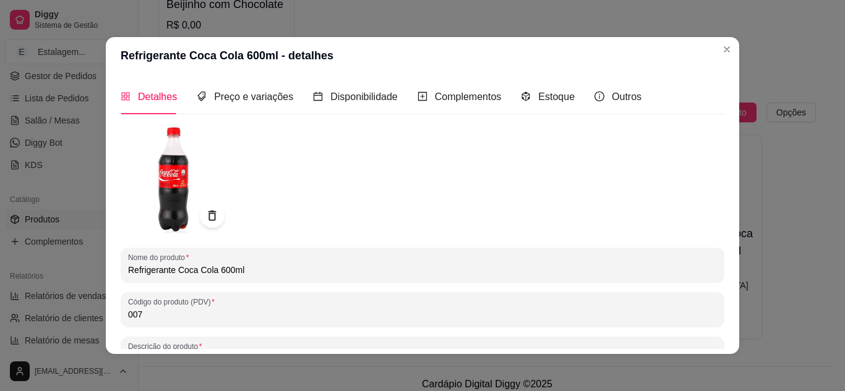
click at [171, 184] on img at bounding box center [176, 179] width 111 height 111
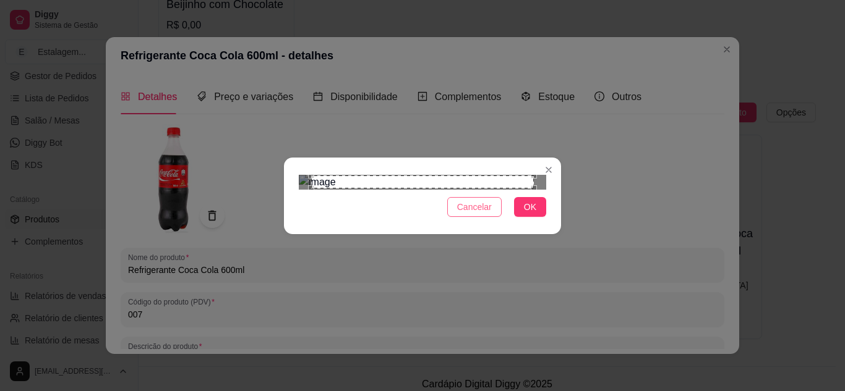
click at [467, 214] on span "Cancelar" at bounding box center [474, 207] width 35 height 14
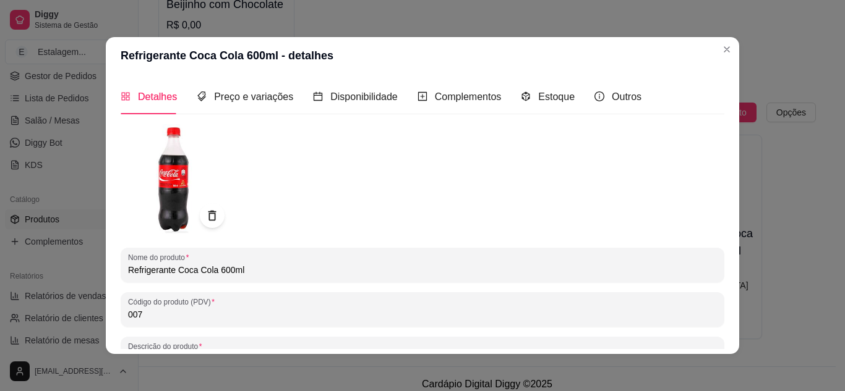
click at [178, 182] on img at bounding box center [176, 179] width 111 height 111
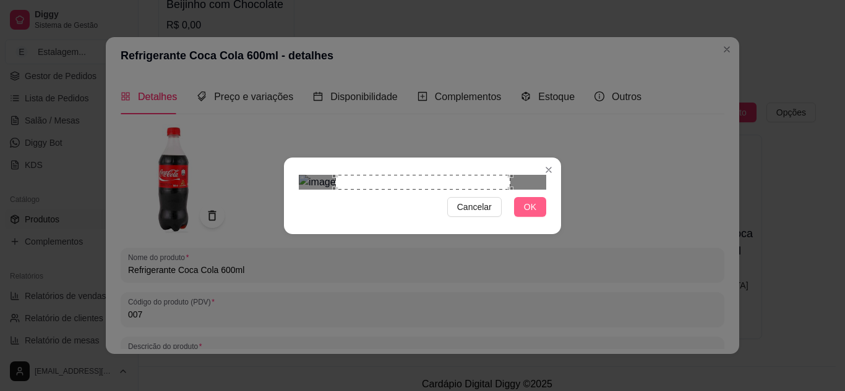
click at [529, 214] on span "OK" at bounding box center [530, 207] width 12 height 14
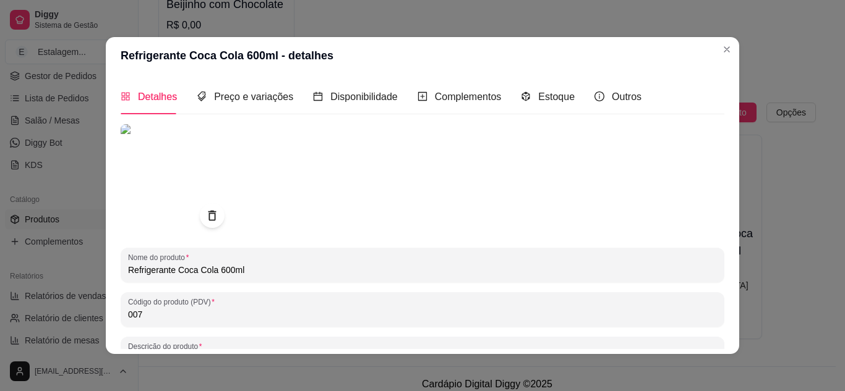
click at [210, 272] on input "Refrigerante Coca Cola 600ml" at bounding box center [422, 270] width 589 height 12
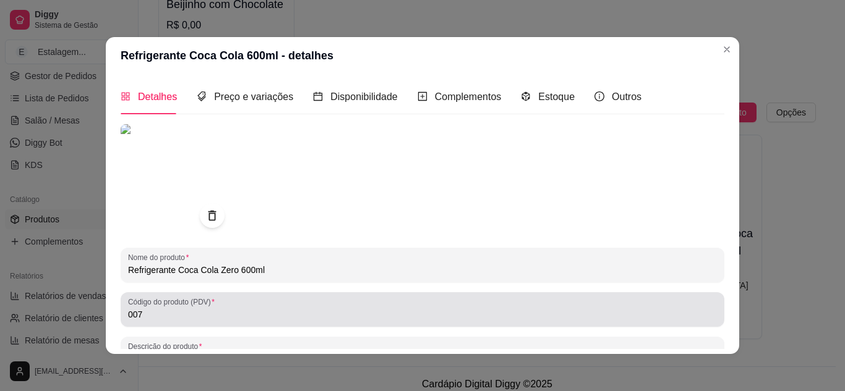
type input "Refrigerante Coca Cola Zero 600ml"
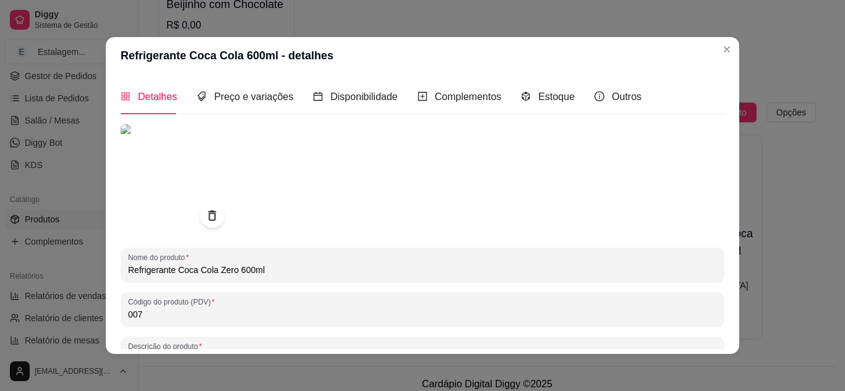
click at [134, 312] on input "007" at bounding box center [422, 315] width 589 height 12
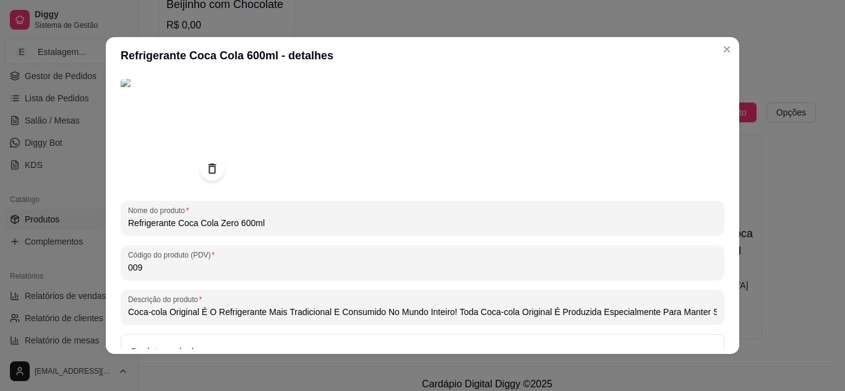
scroll to position [181, 0]
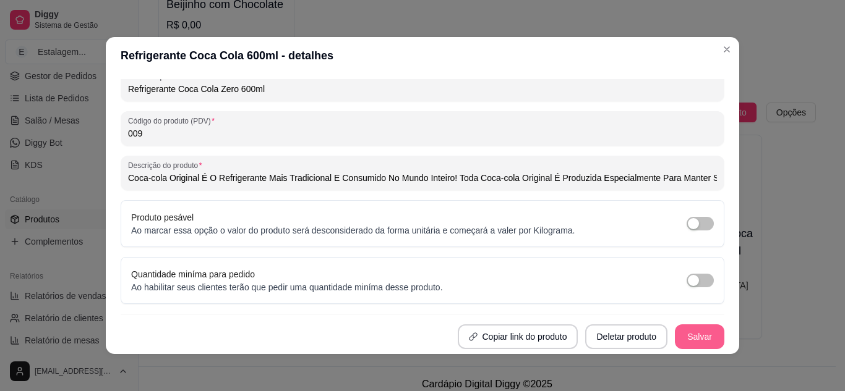
type input "009"
click at [686, 340] on button "Salvar" at bounding box center [699, 337] width 49 height 25
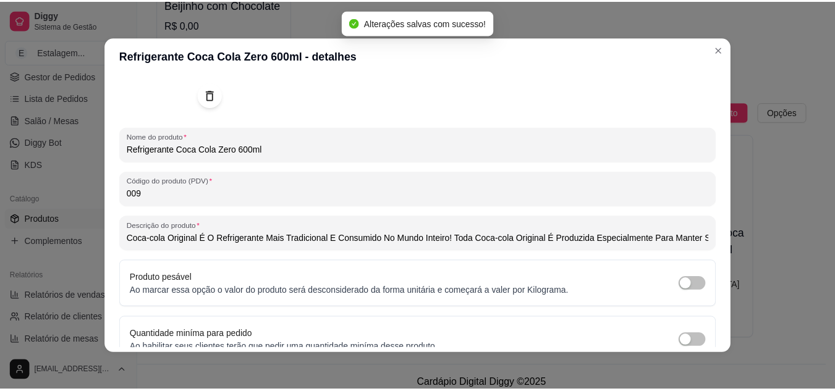
scroll to position [0, 0]
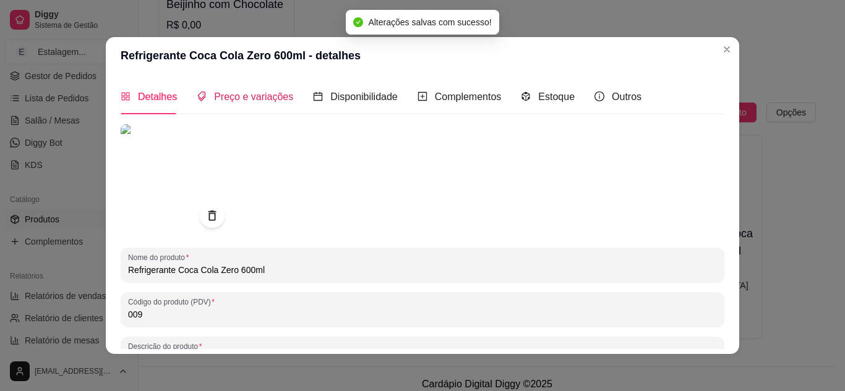
click at [278, 96] on span "Preço e variações" at bounding box center [253, 97] width 79 height 11
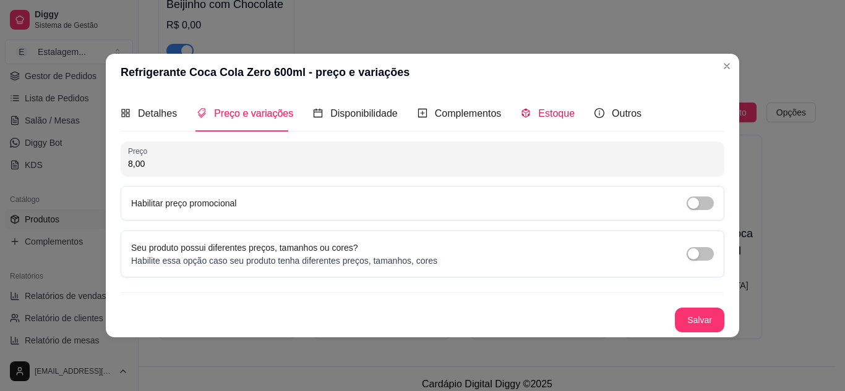
click at [547, 116] on span "Estoque" at bounding box center [556, 113] width 36 height 11
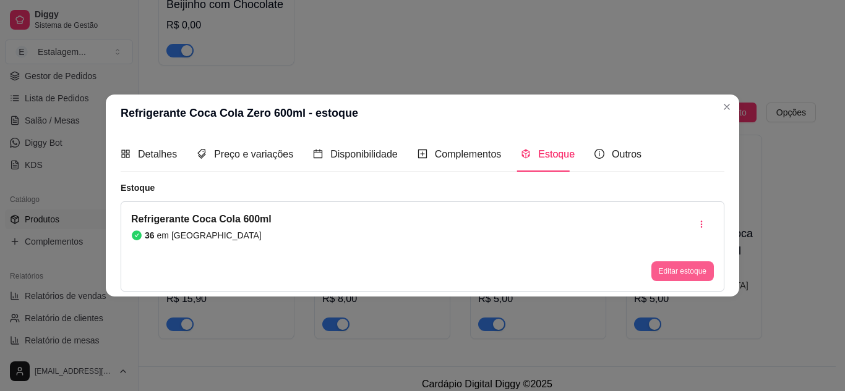
click at [663, 268] on button "Editar estoque" at bounding box center [682, 272] width 62 height 20
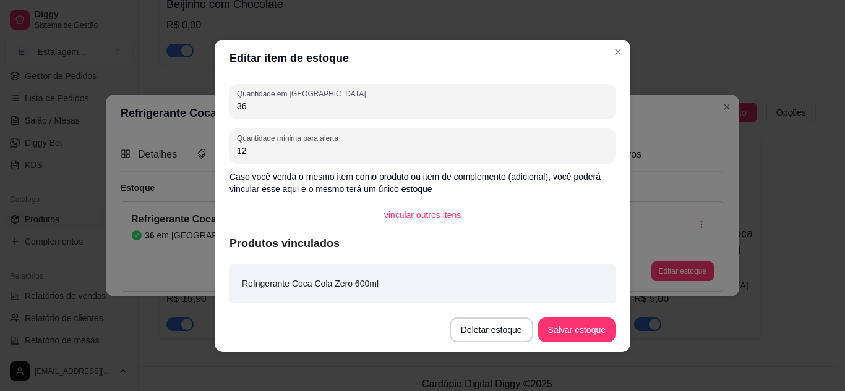
drag, startPoint x: 247, startPoint y: 108, endPoint x: 223, endPoint y: 104, distance: 24.4
click at [198, 98] on div "Editar item de estoque Quantidade em estoque 36 Quantidade mínima para alerta 1…" at bounding box center [422, 195] width 845 height 391
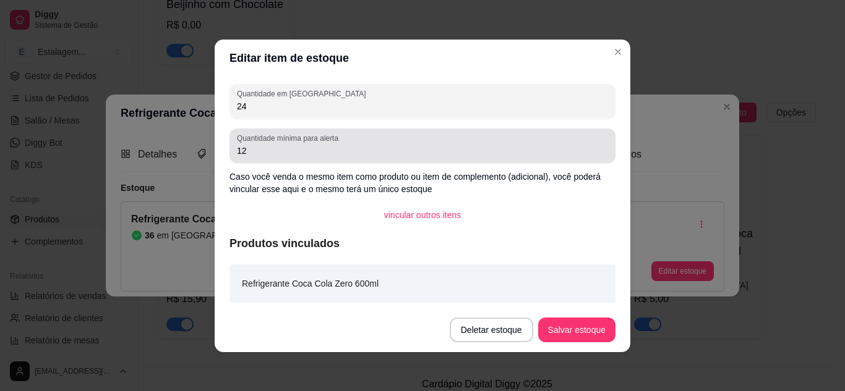
type input "24"
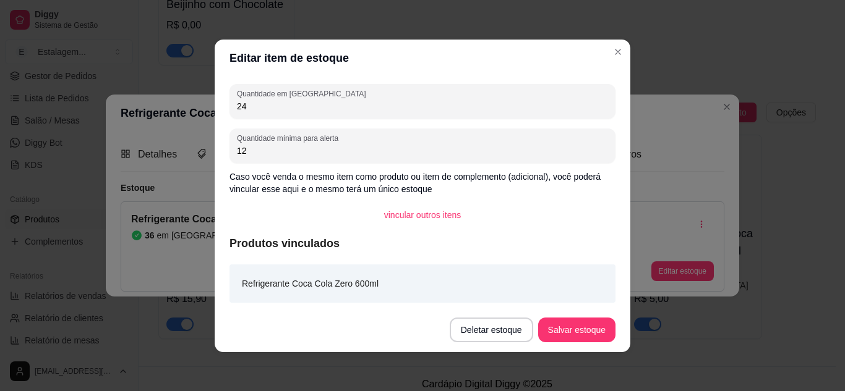
drag, startPoint x: 242, startPoint y: 153, endPoint x: 207, endPoint y: 145, distance: 36.1
click at [206, 145] on div "Editar item de estoque Quantidade em estoque 24 Quantidade mínima para alerta 1…" at bounding box center [422, 195] width 845 height 391
type input "6"
click at [571, 333] on button "Salvar estoque" at bounding box center [576, 330] width 75 height 24
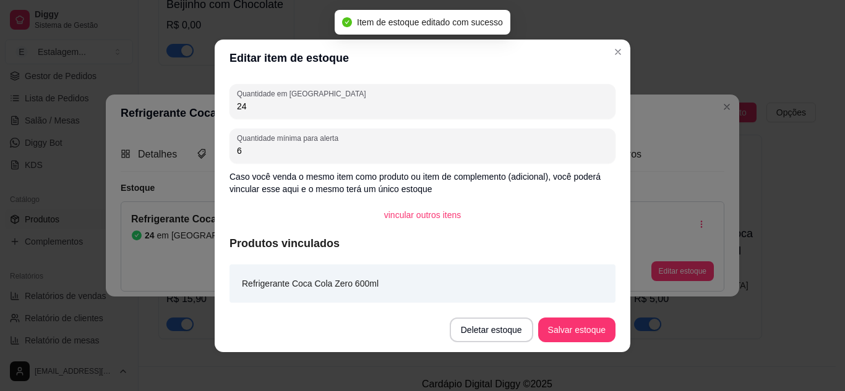
drag, startPoint x: 221, startPoint y: 108, endPoint x: 212, endPoint y: 107, distance: 8.7
click at [215, 107] on div "Quantidade em estoque 24 Quantidade mínima para alerta 6 Caso você venda o mesm…" at bounding box center [422, 192] width 415 height 231
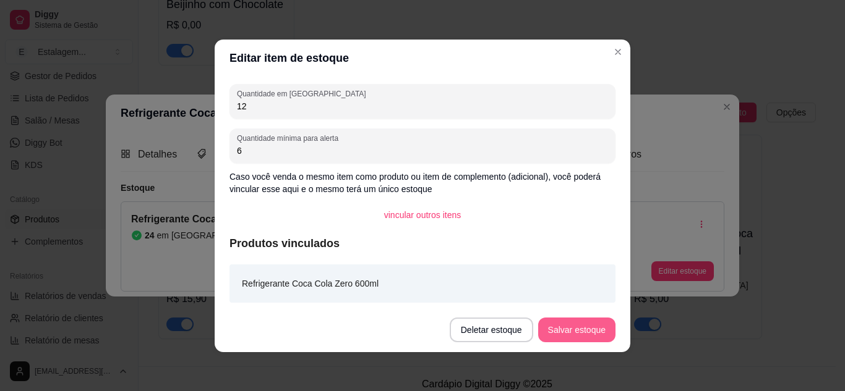
type input "12"
click at [589, 323] on button "Salvar estoque" at bounding box center [576, 330] width 77 height 25
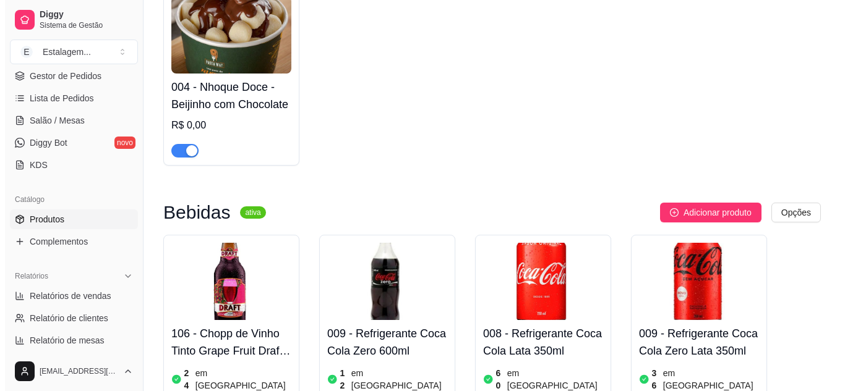
scroll to position [529, 0]
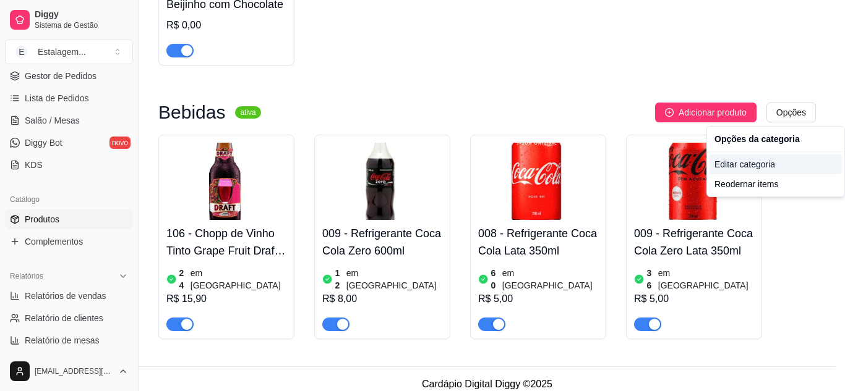
click at [759, 164] on div "Editar categoria" at bounding box center [775, 165] width 132 height 20
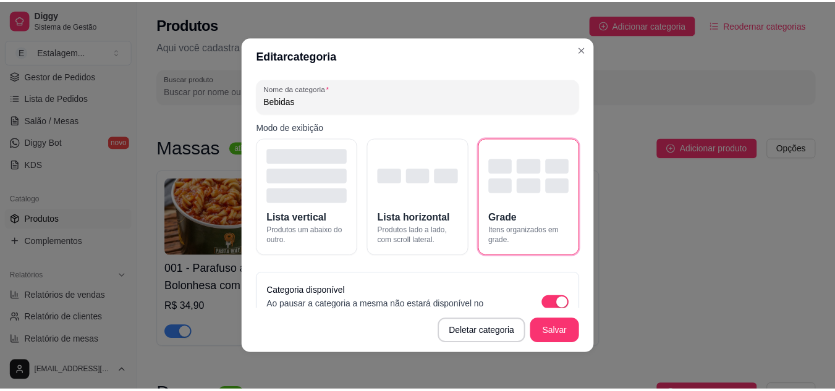
scroll to position [448, 0]
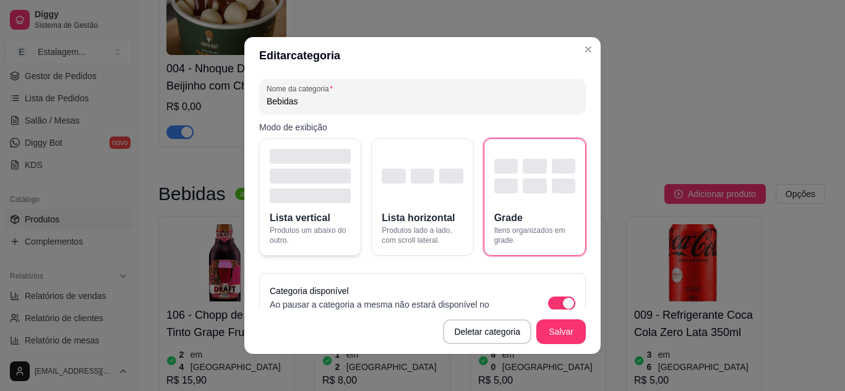
click at [327, 168] on div "button" at bounding box center [310, 176] width 81 height 54
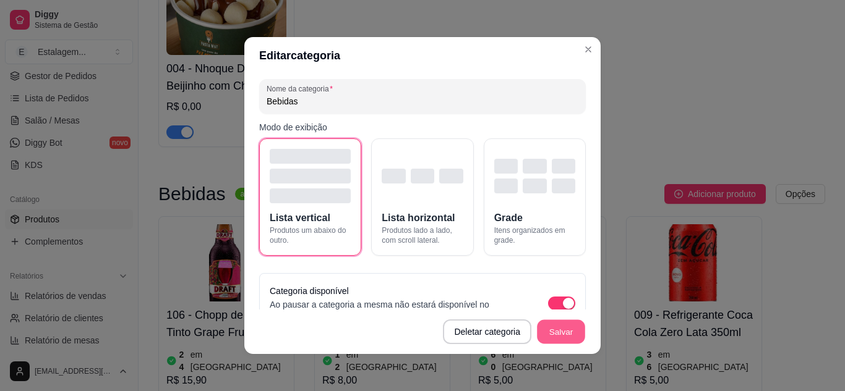
click at [561, 326] on button "Salvar" at bounding box center [561, 332] width 48 height 24
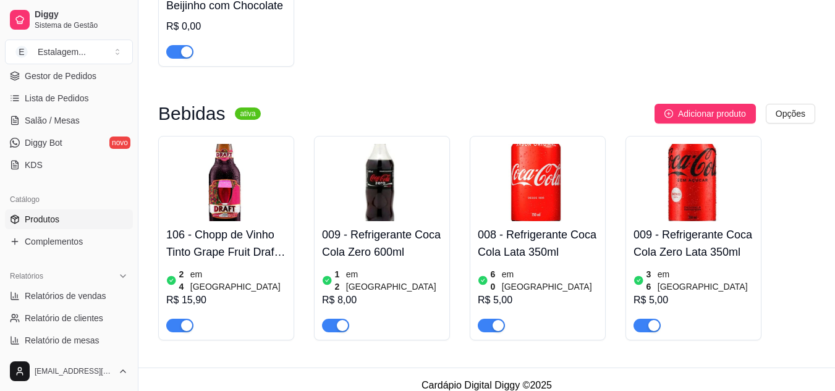
scroll to position [529, 0]
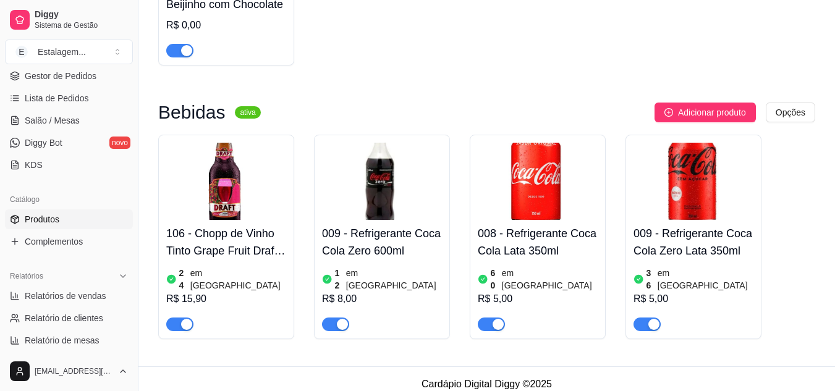
click at [401, 200] on img at bounding box center [382, 181] width 120 height 77
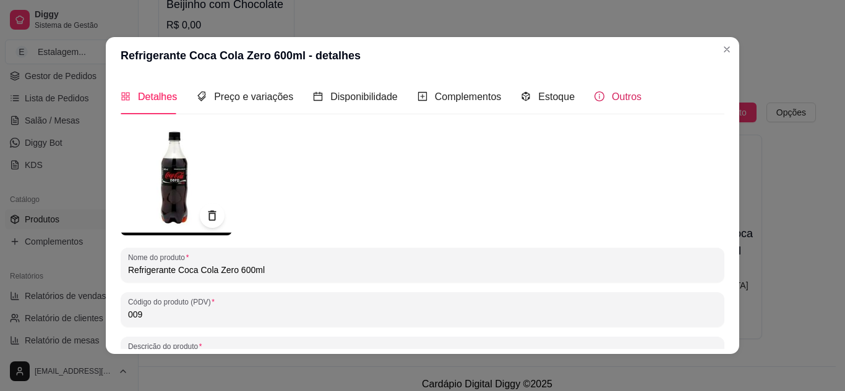
click at [616, 93] on span "Outros" at bounding box center [626, 97] width 30 height 11
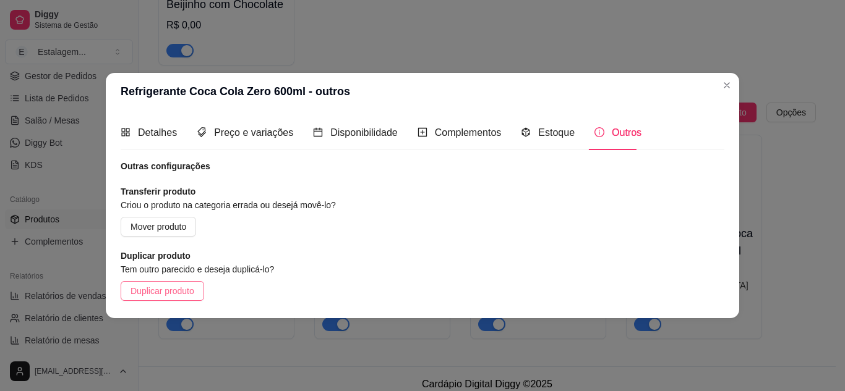
click at [178, 292] on span "Duplicar produto" at bounding box center [162, 291] width 64 height 14
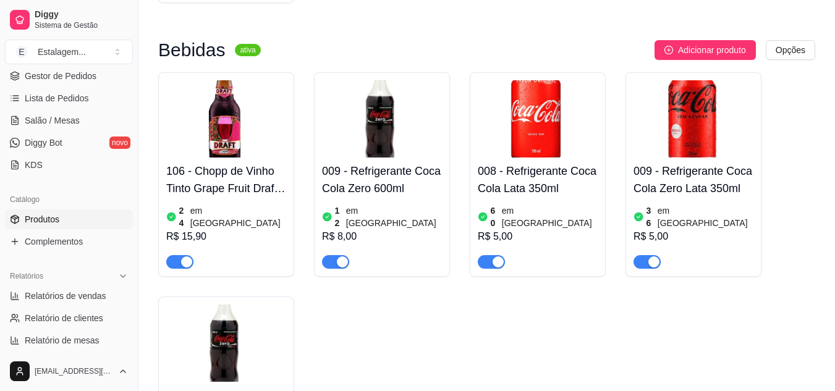
scroll to position [591, 0]
click at [393, 147] on img at bounding box center [382, 119] width 120 height 77
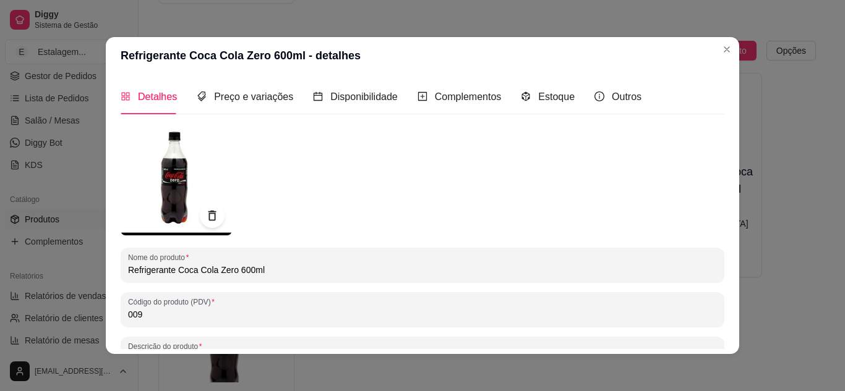
click at [163, 200] on img at bounding box center [176, 179] width 111 height 111
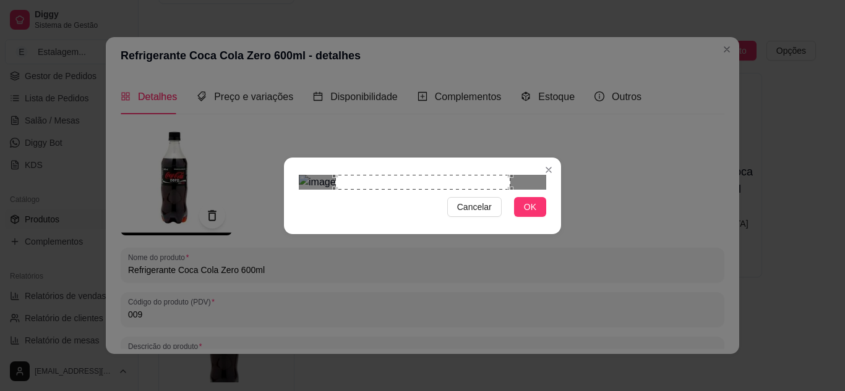
drag, startPoint x: 490, startPoint y: 290, endPoint x: 212, endPoint y: 219, distance: 287.0
click at [474, 214] on span "Cancelar" at bounding box center [474, 207] width 35 height 14
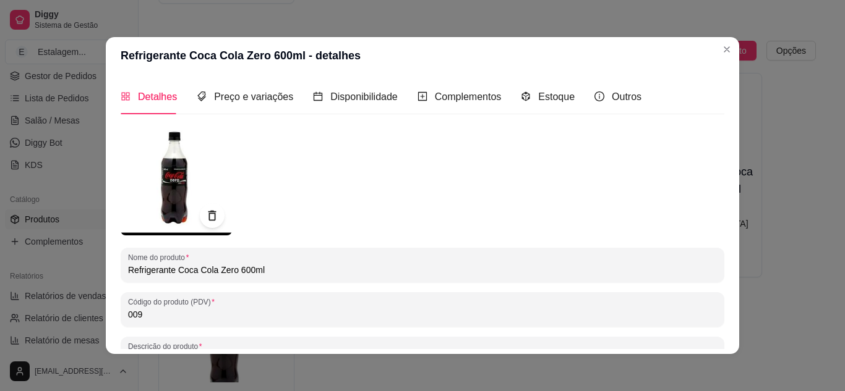
click at [155, 181] on img at bounding box center [176, 179] width 111 height 111
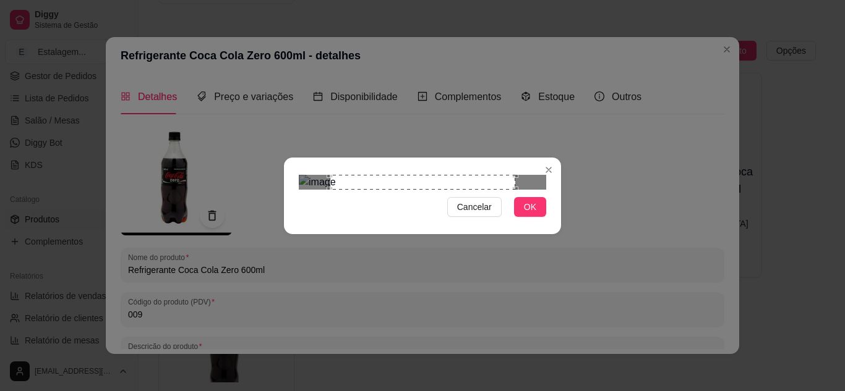
click at [471, 214] on span "Cancelar" at bounding box center [474, 207] width 35 height 14
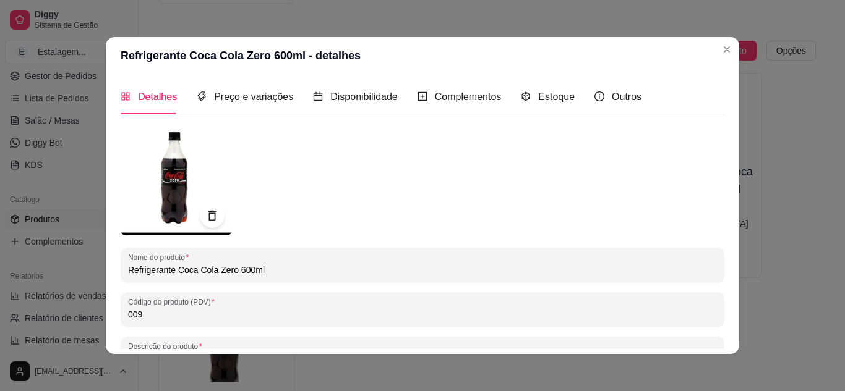
click at [179, 177] on img at bounding box center [176, 179] width 111 height 111
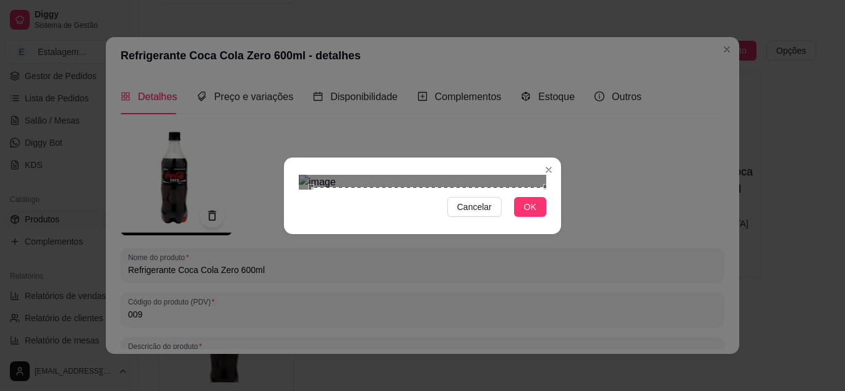
click at [568, 341] on div "Cancelar OK" at bounding box center [422, 195] width 845 height 391
click at [261, 48] on div "Cancelar OK" at bounding box center [422, 195] width 845 height 391
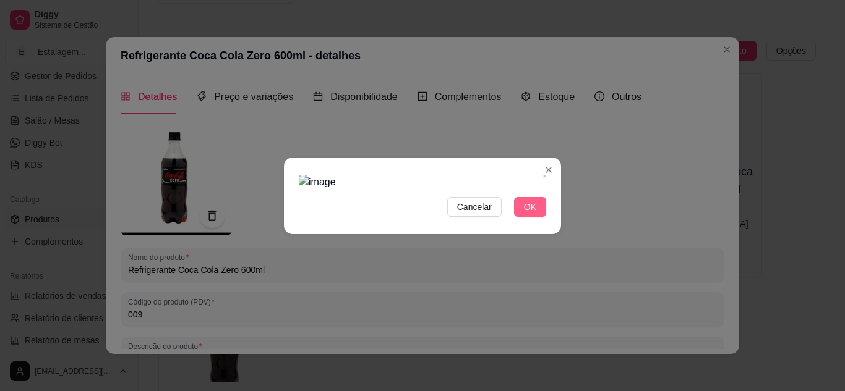
click at [530, 214] on span "OK" at bounding box center [530, 207] width 12 height 14
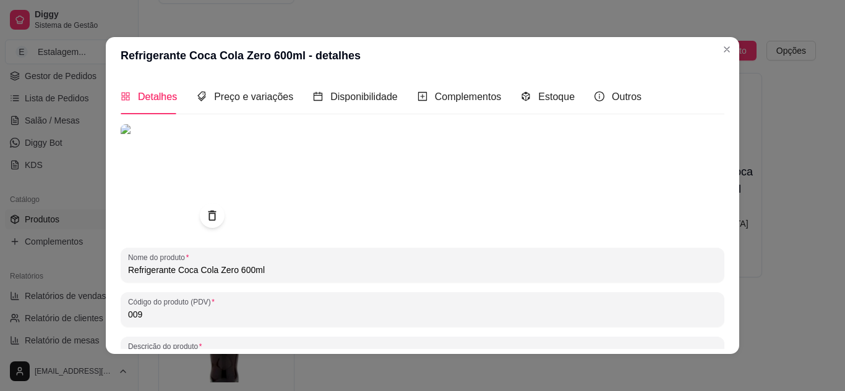
click at [233, 271] on input "Refrigerante Coca Cola Zero 600ml" at bounding box center [422, 270] width 589 height 12
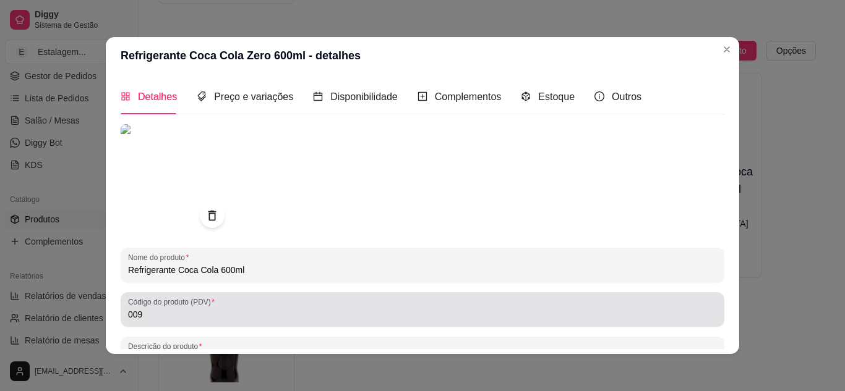
type input "Refrigerante Coca Cola 600ml"
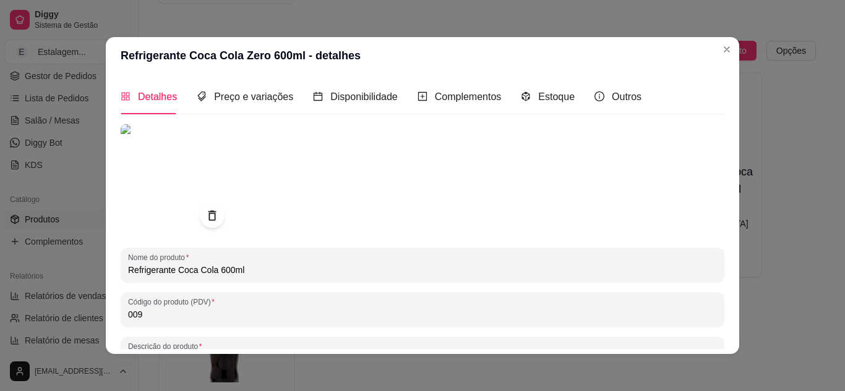
click at [136, 317] on input "009" at bounding box center [422, 315] width 589 height 12
type input "007"
click at [548, 93] on span "Estoque" at bounding box center [556, 97] width 36 height 11
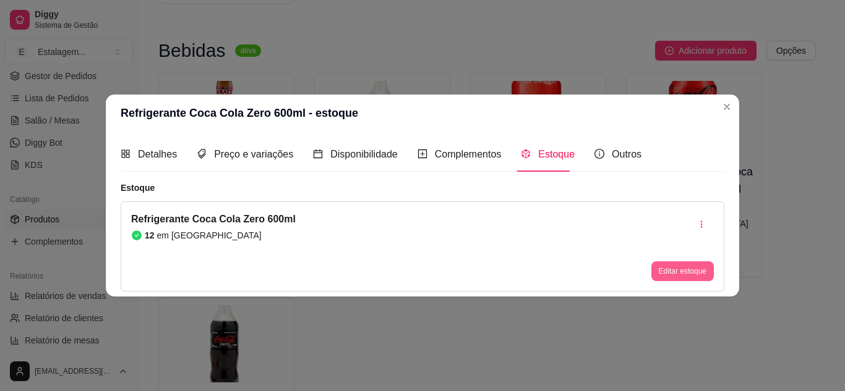
click at [675, 273] on button "Editar estoque" at bounding box center [682, 272] width 62 height 20
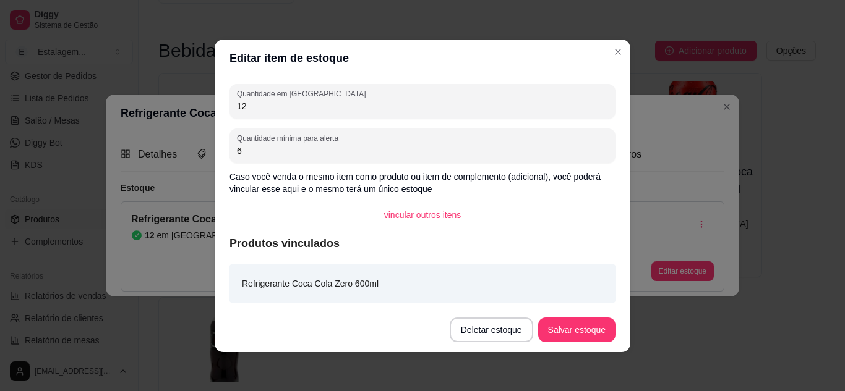
drag, startPoint x: 244, startPoint y: 103, endPoint x: 216, endPoint y: 101, distance: 27.9
click at [216, 101] on div "Quantidade em estoque 12 Quantidade mínima para alerta 6 Caso você venda o mesm…" at bounding box center [422, 192] width 415 height 231
type input "6"
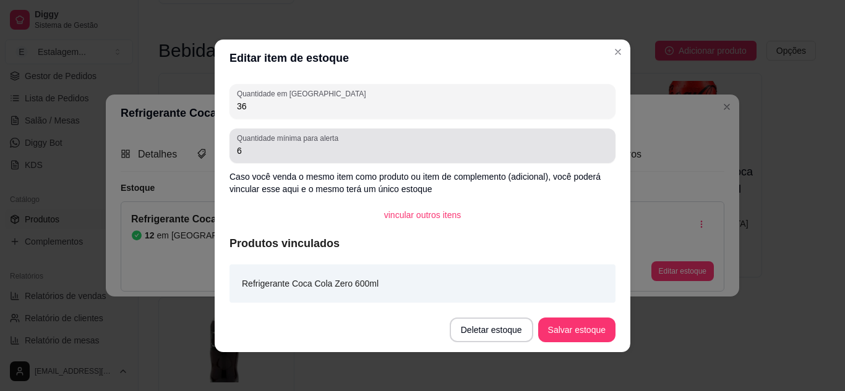
type input "36"
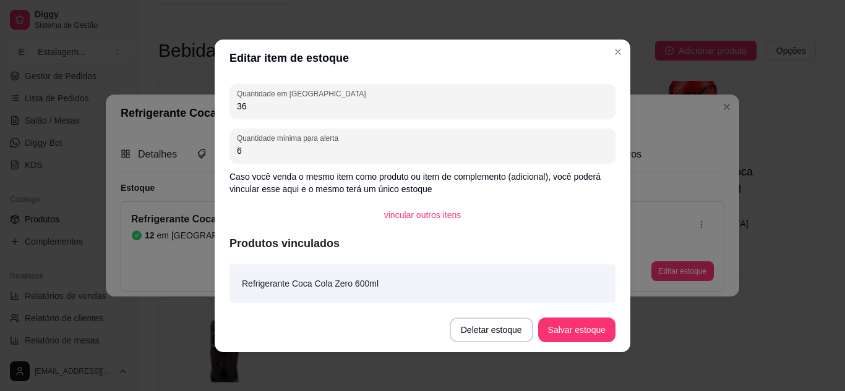
drag, startPoint x: 241, startPoint y: 154, endPoint x: 216, endPoint y: 147, distance: 25.8
click at [216, 147] on div "Quantidade em estoque 36 Quantidade mínima para alerta 6 Caso você venda o mesm…" at bounding box center [422, 192] width 415 height 231
type input "12"
click at [597, 324] on button "Salvar estoque" at bounding box center [576, 330] width 77 height 25
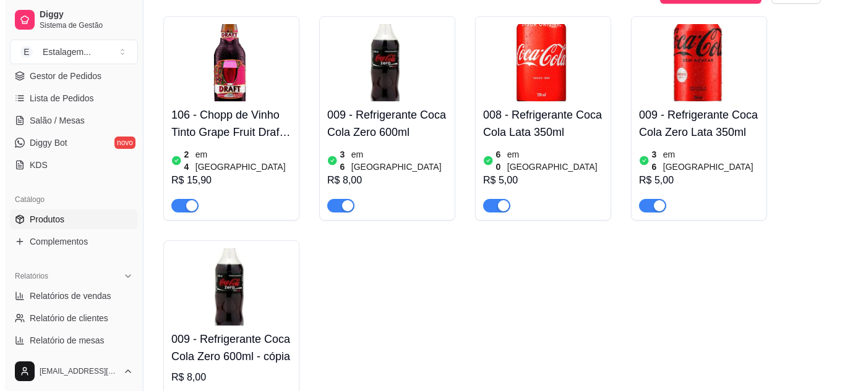
scroll to position [653, 0]
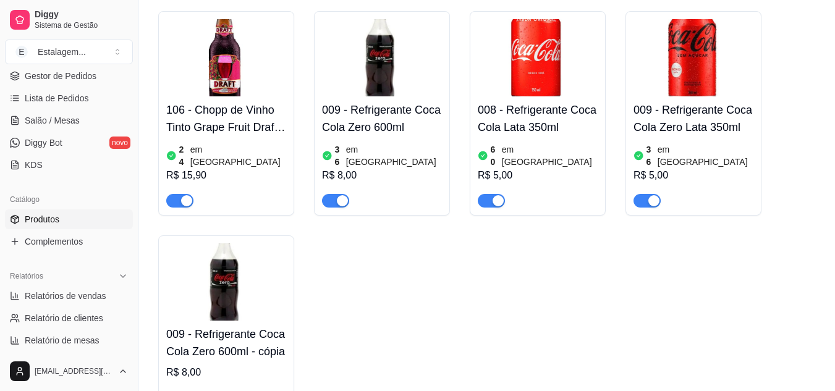
click at [404, 183] on div at bounding box center [382, 195] width 120 height 25
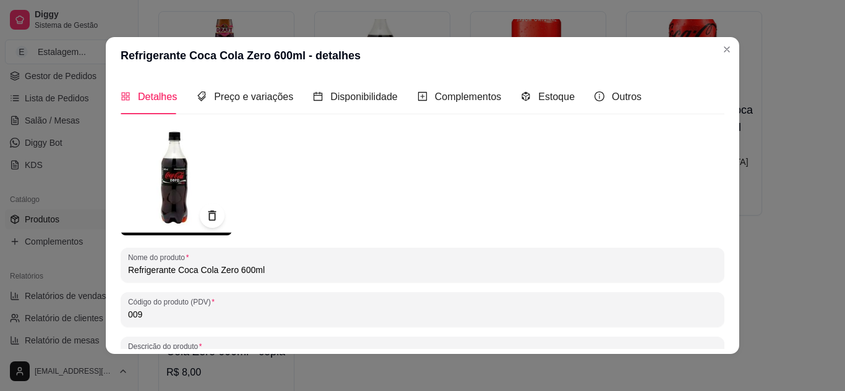
click at [130, 313] on input "009" at bounding box center [422, 315] width 589 height 12
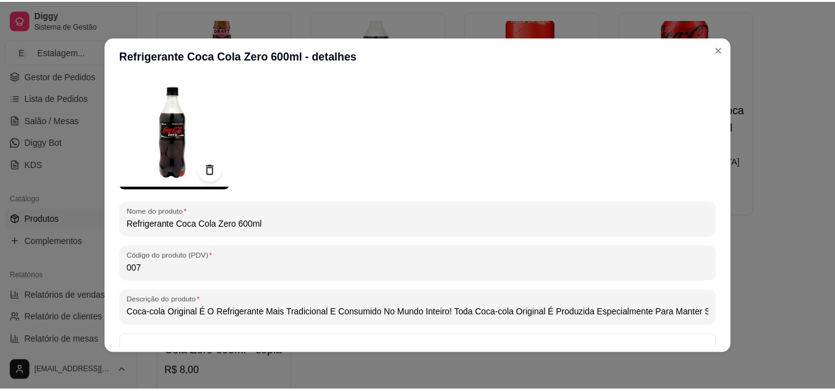
scroll to position [181, 0]
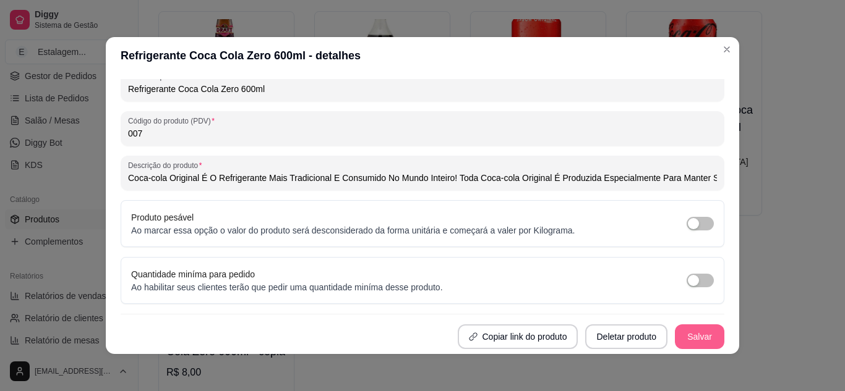
type input "007"
click at [678, 345] on button "Salvar" at bounding box center [699, 337] width 49 height 25
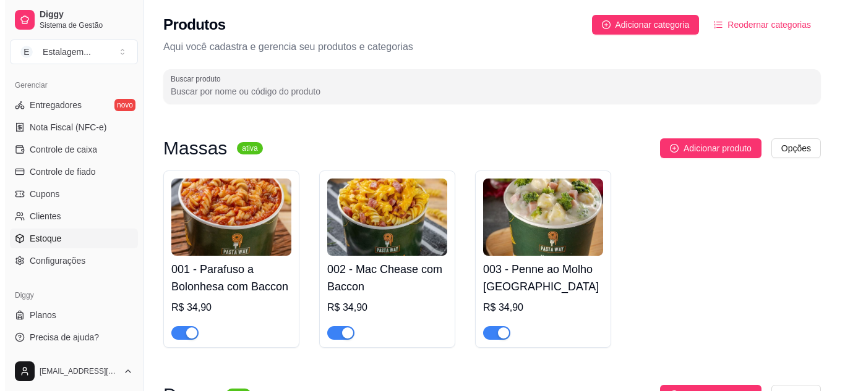
scroll to position [498, 0]
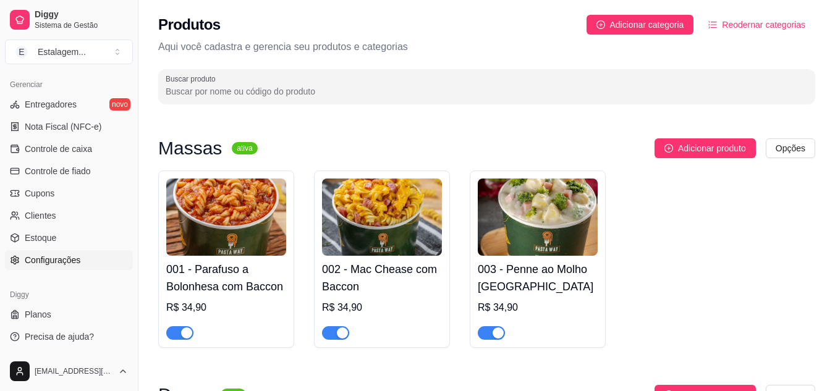
click at [33, 260] on span "Configurações" at bounding box center [53, 260] width 56 height 12
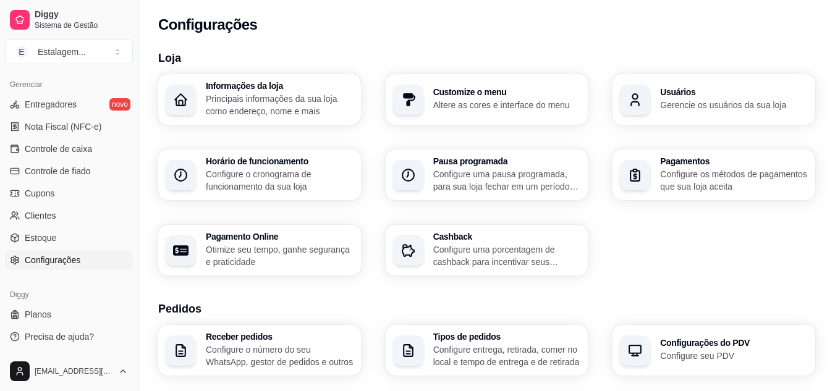
click at [334, 109] on p "Principais informações da sua loja como endereço, nome e mais" at bounding box center [280, 105] width 148 height 25
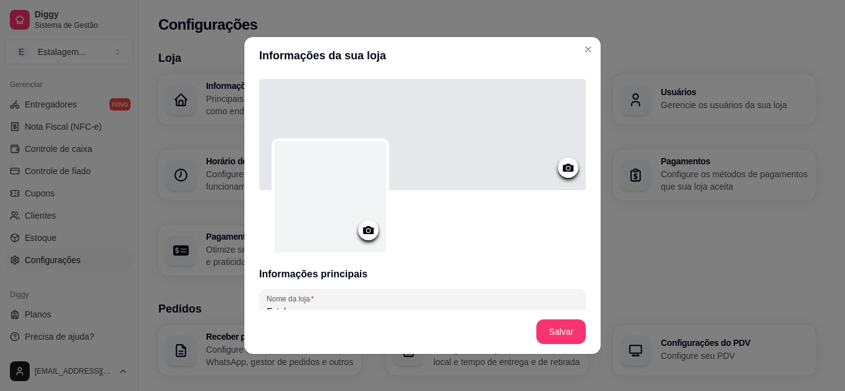
click at [563, 165] on icon at bounding box center [568, 168] width 11 height 8
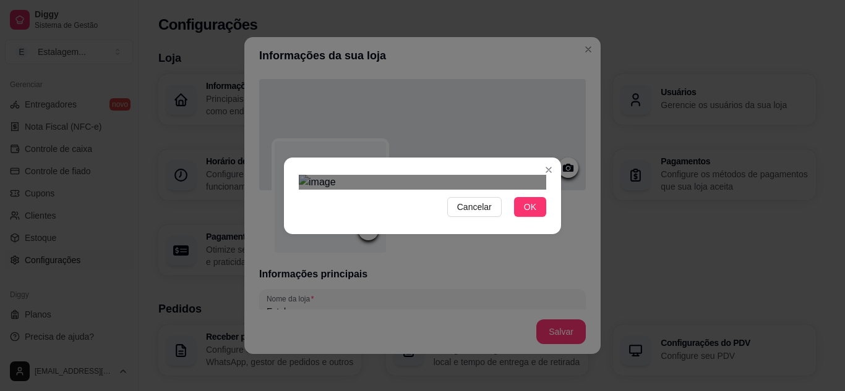
click at [558, 170] on div "Cancelar OK" at bounding box center [422, 196] width 277 height 52
click at [257, 249] on div "Cancelar OK" at bounding box center [422, 195] width 845 height 391
click at [451, 249] on div "Use the arrow keys to move the crop selection area" at bounding box center [422, 290] width 247 height 82
click at [530, 214] on span "OK" at bounding box center [530, 207] width 12 height 14
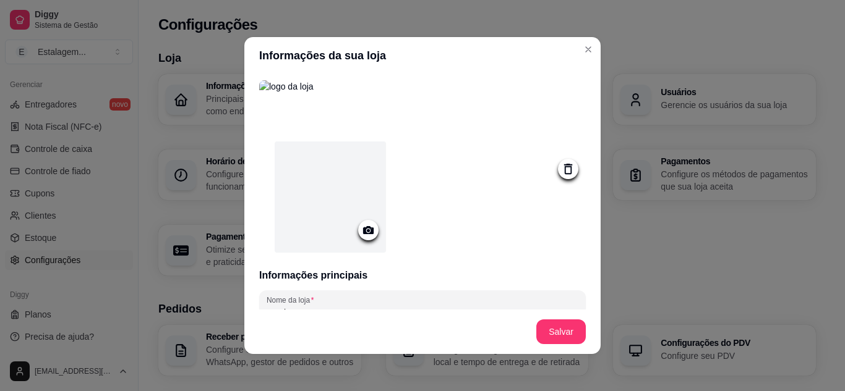
click at [368, 224] on icon at bounding box center [368, 230] width 14 height 14
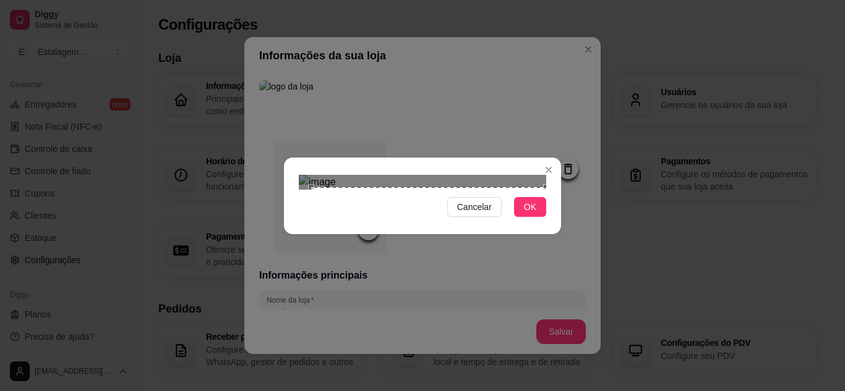
click at [552, 21] on div "Cancelar OK" at bounding box center [422, 195] width 845 height 391
click at [273, 350] on div "Cancelar OK" at bounding box center [422, 195] width 845 height 391
click at [478, 221] on div "Use the arrow keys to move the crop selection area" at bounding box center [422, 323] width 247 height 247
click at [498, 249] on div "Use the arrow keys to move the crop selection area" at bounding box center [422, 316] width 247 height 247
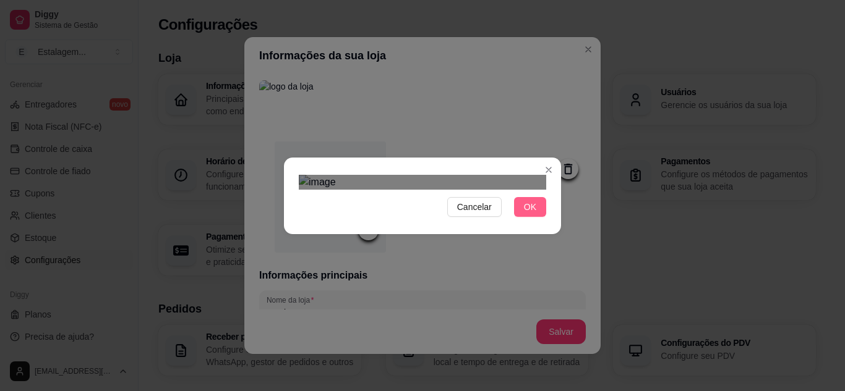
click at [527, 214] on span "OK" at bounding box center [530, 207] width 12 height 14
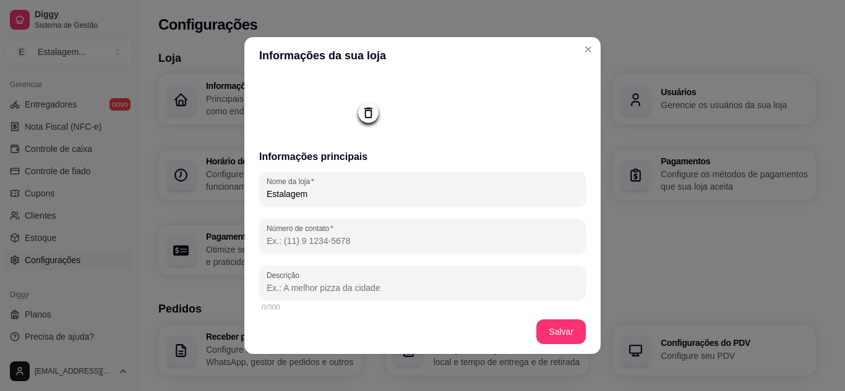
scroll to position [124, 0]
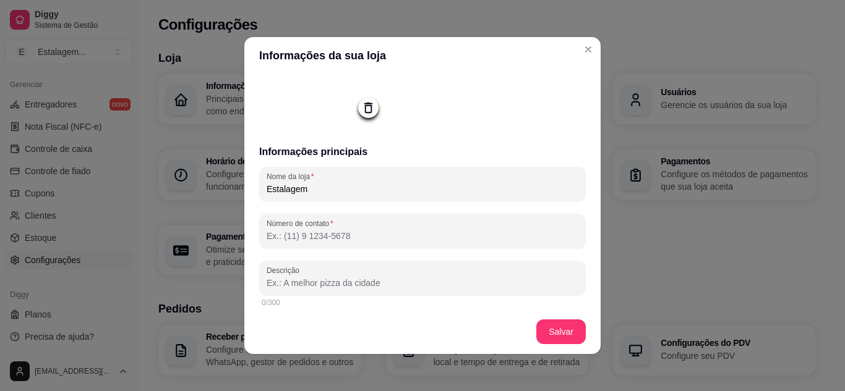
drag, startPoint x: 311, startPoint y: 196, endPoint x: 252, endPoint y: 193, distance: 58.8
click at [252, 193] on div "Informações principais Nome da loja Estalagem Número de contato Descrição 0/300…" at bounding box center [422, 192] width 356 height 236
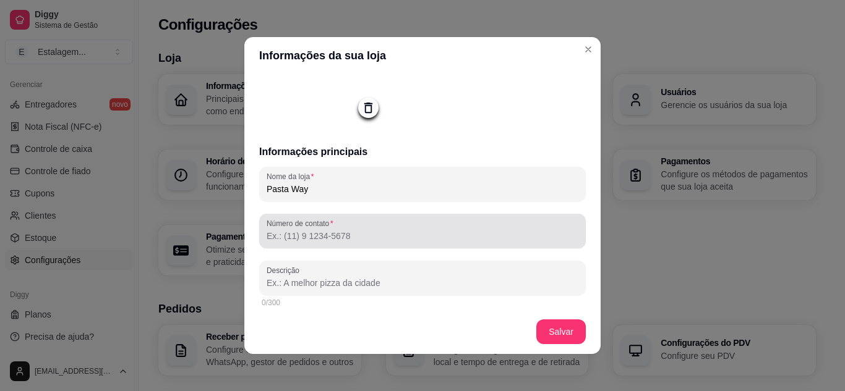
type input "Pasta Way"
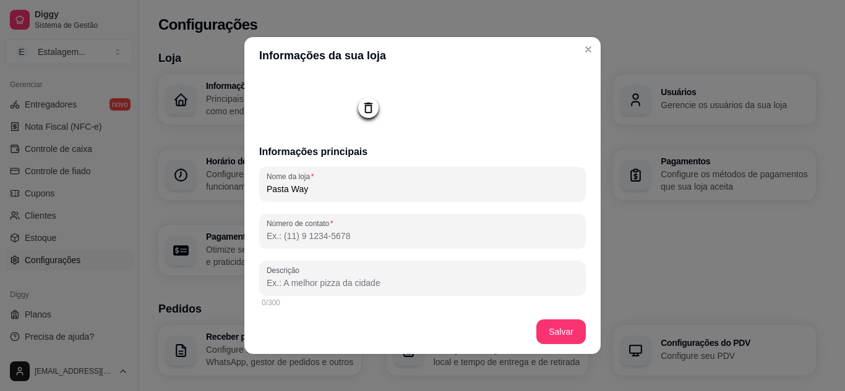
click at [347, 237] on input "Número de contato" at bounding box center [422, 236] width 312 height 12
type input "[PHONE_NUMBER]"
click at [350, 256] on div "Nome da loja Pasta Way Número de contato [PHONE_NUMBER] Descrição 0/300 Mensage…" at bounding box center [422, 345] width 326 height 356
click at [320, 284] on input "Descrição" at bounding box center [422, 283] width 312 height 12
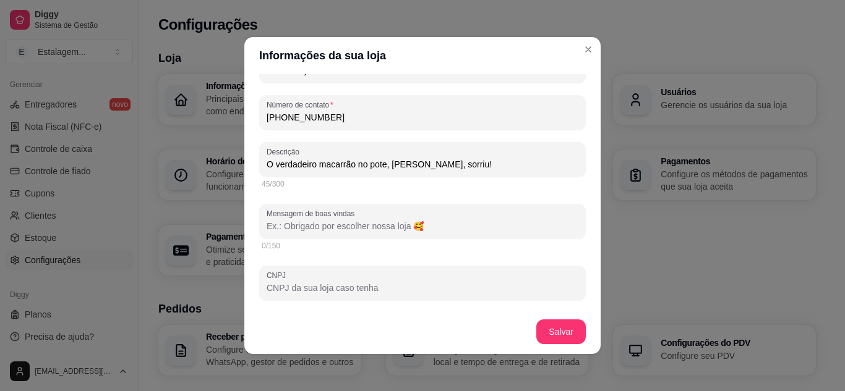
scroll to position [247, 0]
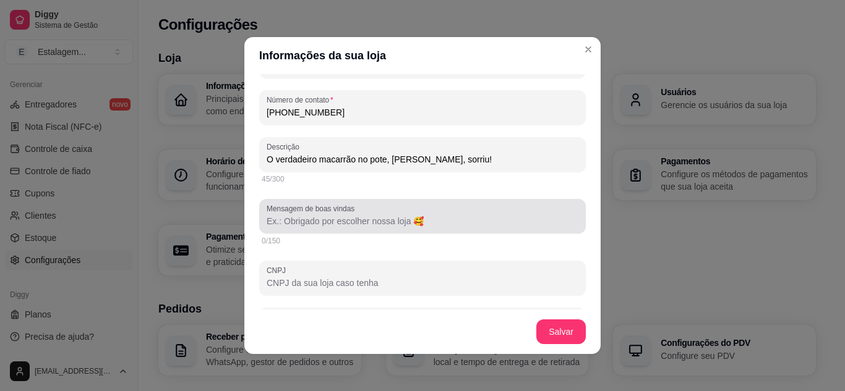
type input "O verdadeiro macarrão no pote, [PERSON_NAME], sorriu!"
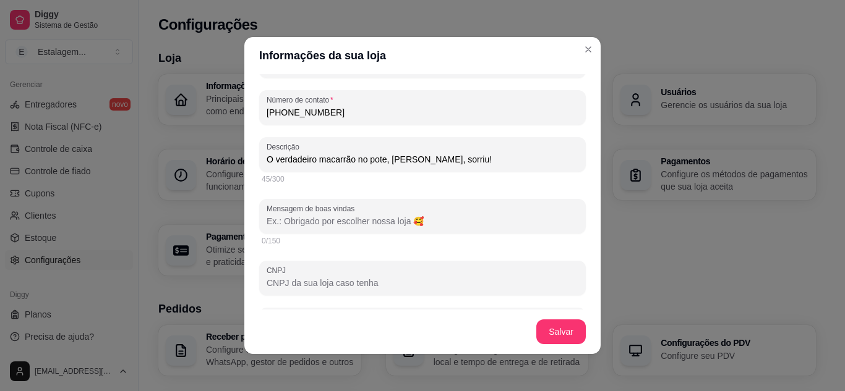
drag, startPoint x: 414, startPoint y: 223, endPoint x: 277, endPoint y: 218, distance: 137.4
click at [267, 215] on div "Mensagem de boas vindas" at bounding box center [422, 216] width 326 height 35
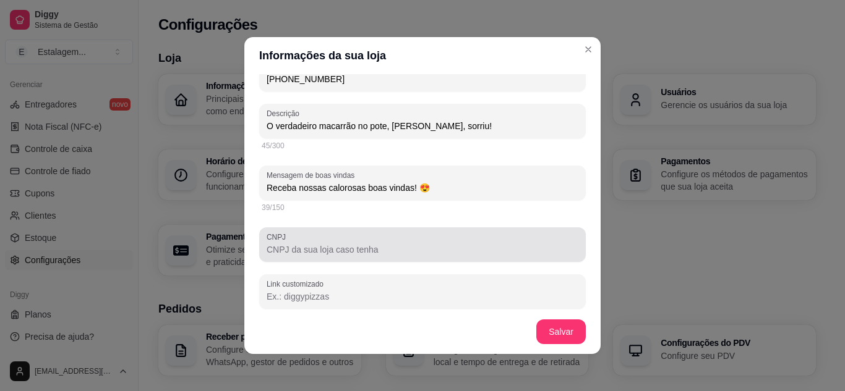
scroll to position [309, 0]
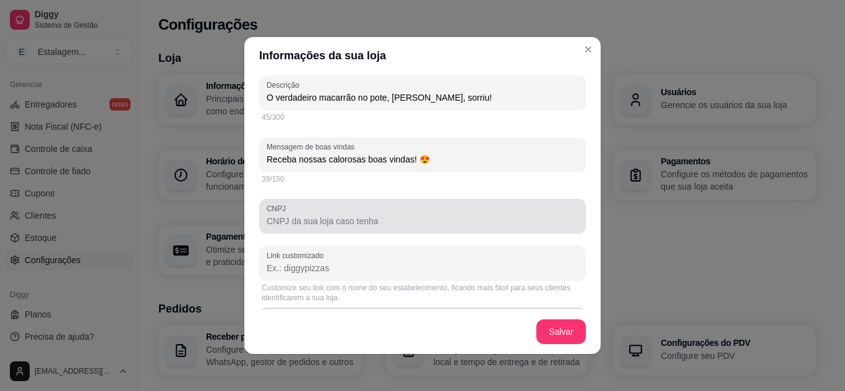
type input "Receba nossas calorosas boas vindas! 😍"
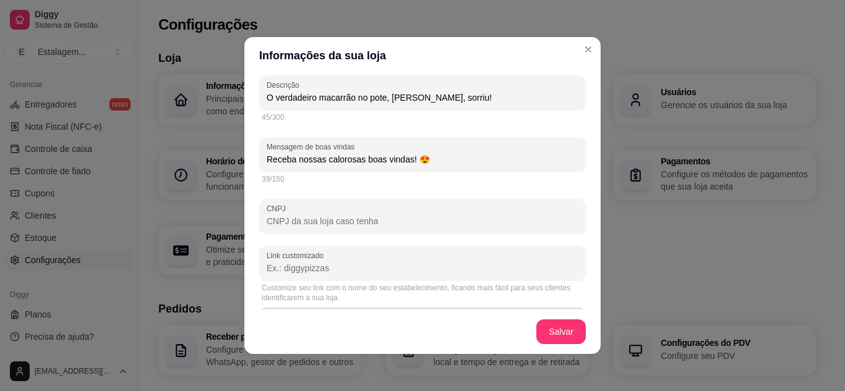
click at [349, 223] on input "CNPJ" at bounding box center [422, 221] width 312 height 12
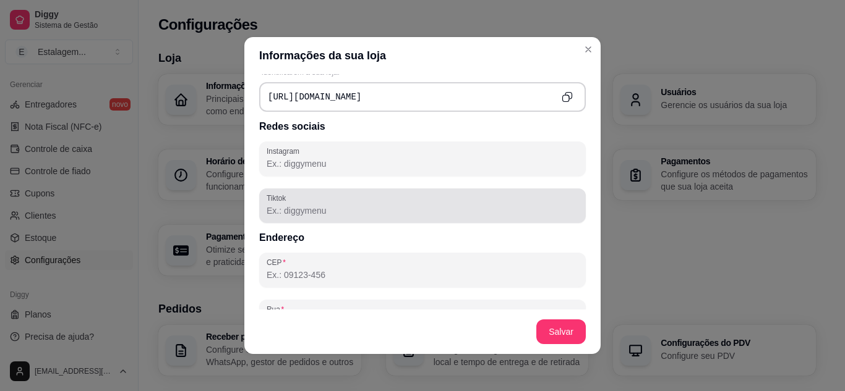
scroll to position [556, 0]
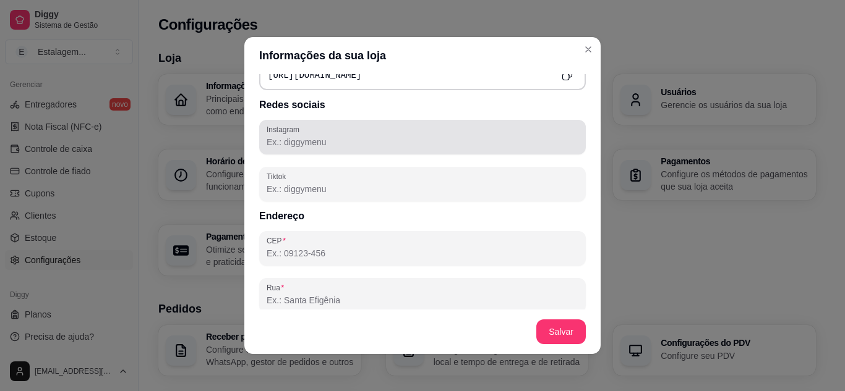
type input "45.445.410/0001-78"
click at [304, 147] on input "Instagram" at bounding box center [422, 142] width 312 height 12
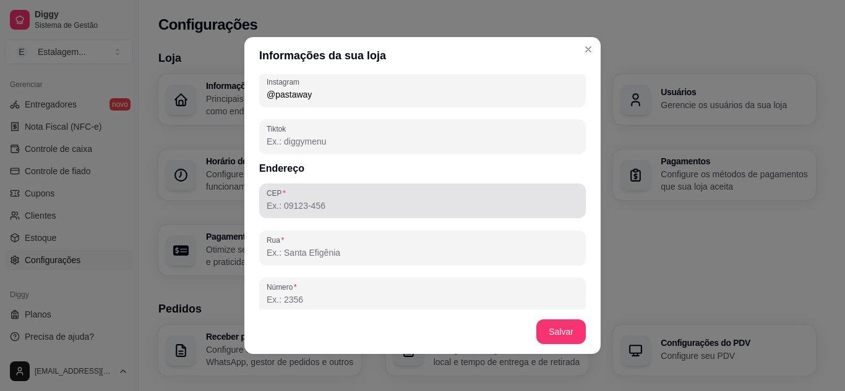
scroll to position [618, 0]
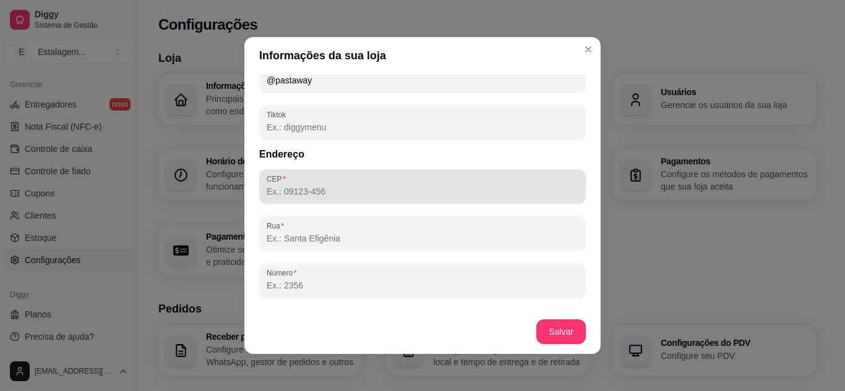
type input "@pastaway"
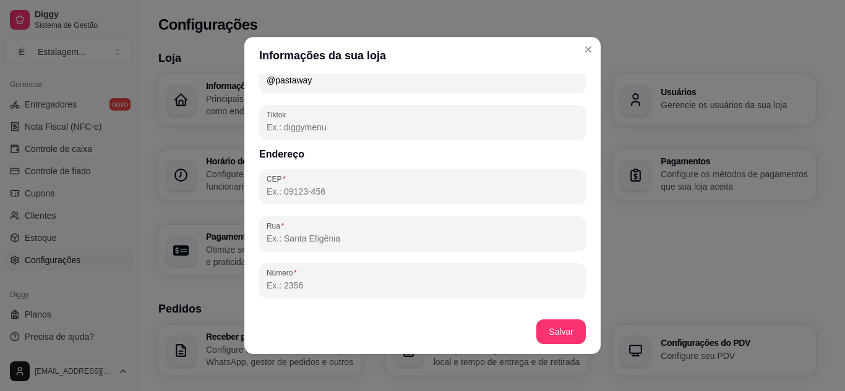
click at [310, 194] on input "CEP" at bounding box center [422, 191] width 312 height 12
type input "45266-899"
type input "Área Rural de Poções"
type input "Poções"
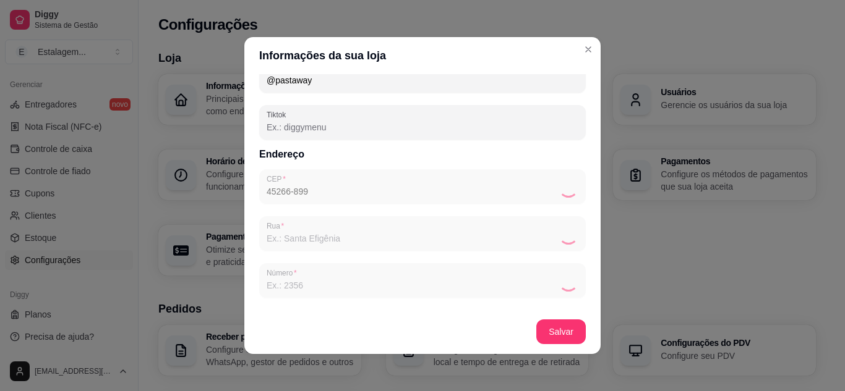
type input "BA"
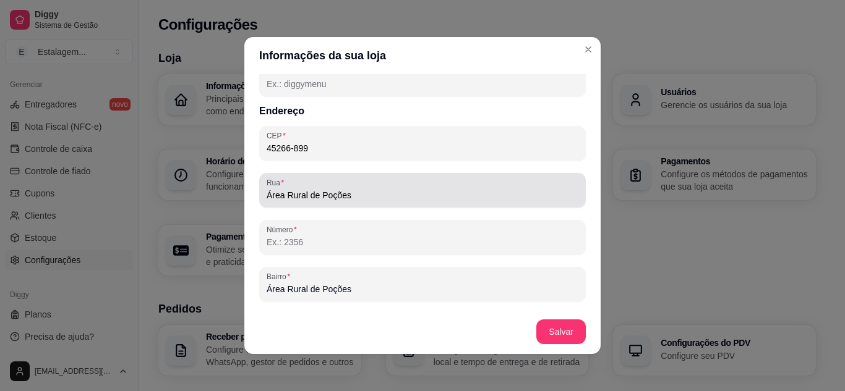
scroll to position [680, 0]
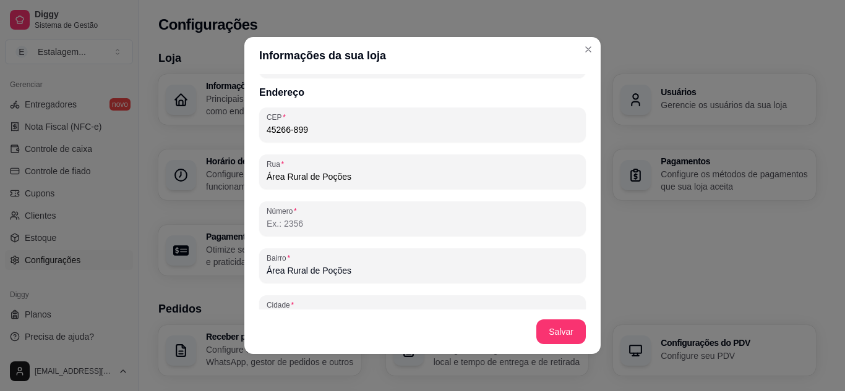
drag, startPoint x: 347, startPoint y: 180, endPoint x: 226, endPoint y: 179, distance: 121.2
click at [226, 179] on div "Informações da sua loja Informações principais Nome da loja Pasta Way Número de…" at bounding box center [422, 195] width 845 height 391
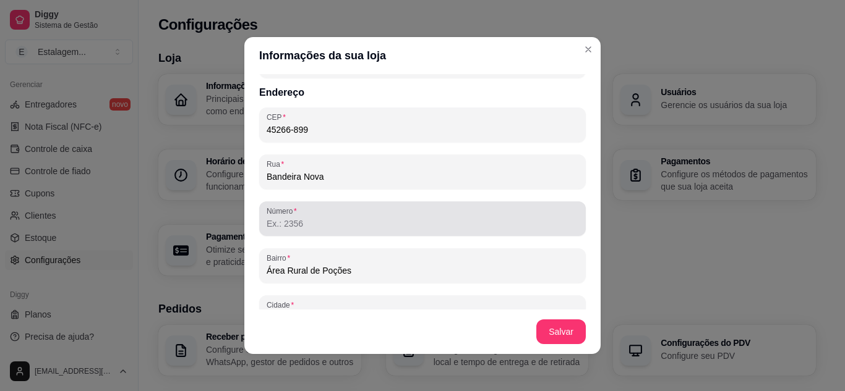
type input "Bandeira Nova"
click at [291, 230] on input "Número" at bounding box center [422, 224] width 312 height 12
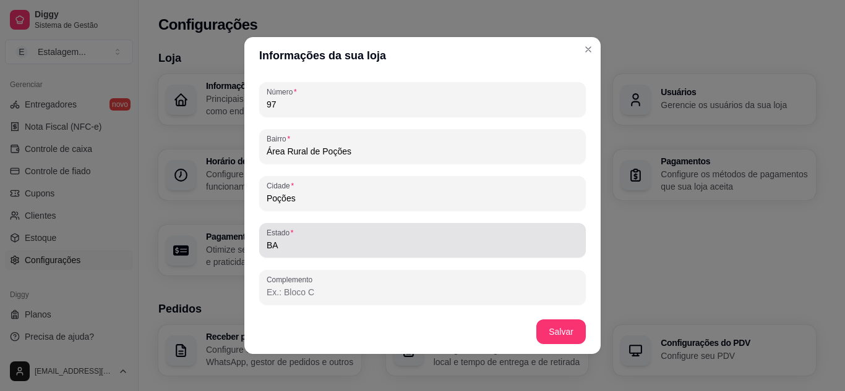
scroll to position [2, 0]
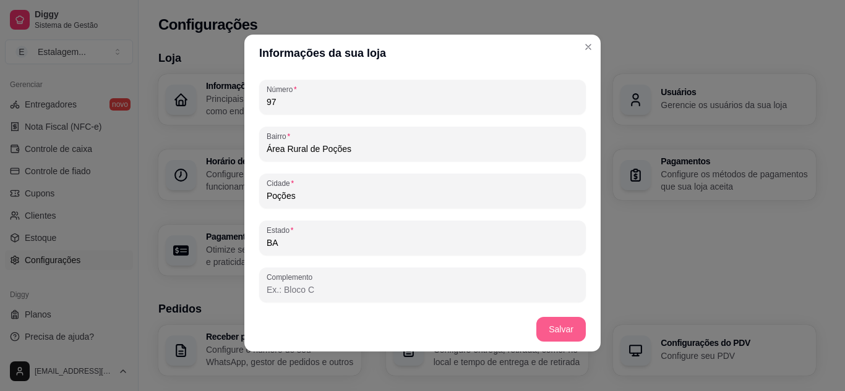
type input "97"
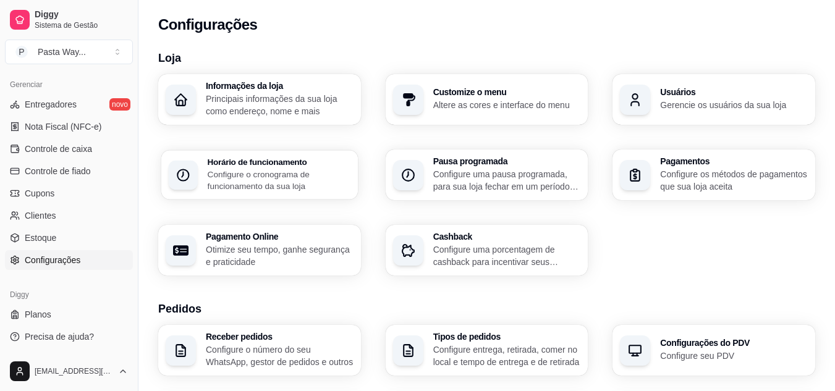
click at [297, 163] on h3 "Horário de funcionamento" at bounding box center [279, 162] width 143 height 9
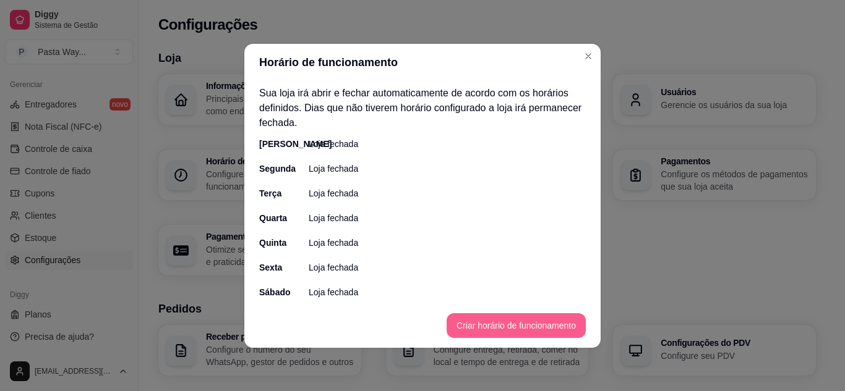
click at [529, 322] on button "Criar horário de funcionamento" at bounding box center [515, 325] width 139 height 25
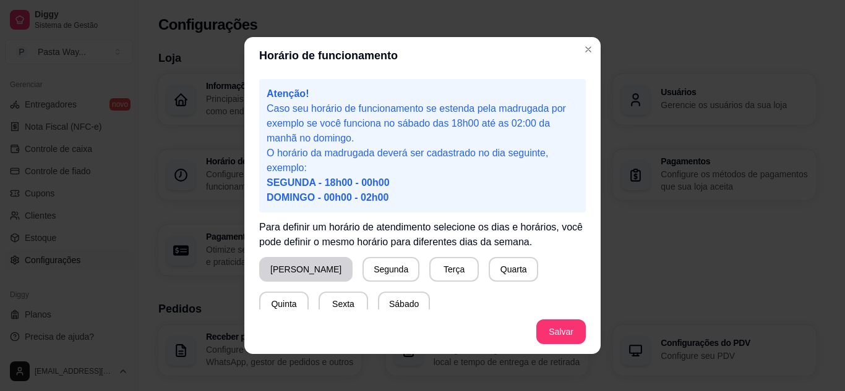
click at [297, 272] on button "[PERSON_NAME]" at bounding box center [305, 269] width 93 height 25
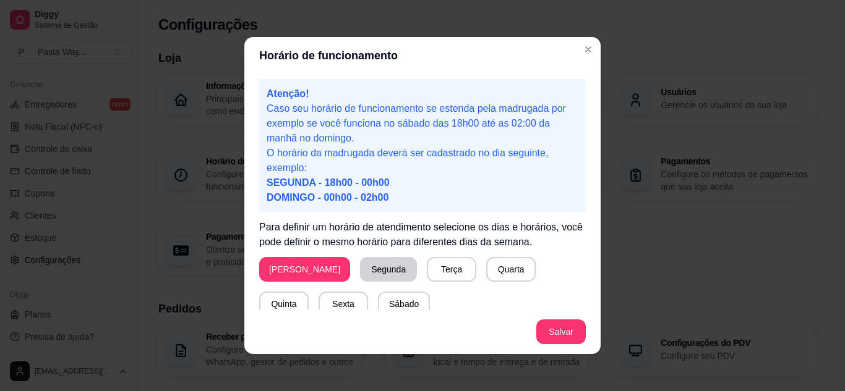
click at [360, 271] on button "Segunda" at bounding box center [388, 269] width 57 height 25
click at [430, 265] on button "Terça" at bounding box center [448, 269] width 49 height 25
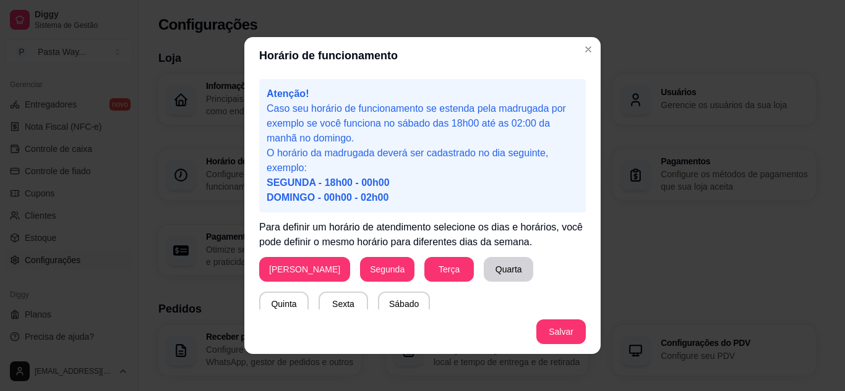
click at [484, 264] on button "Quarta" at bounding box center [508, 269] width 49 height 25
click at [309, 292] on button "Quinta" at bounding box center [283, 304] width 49 height 25
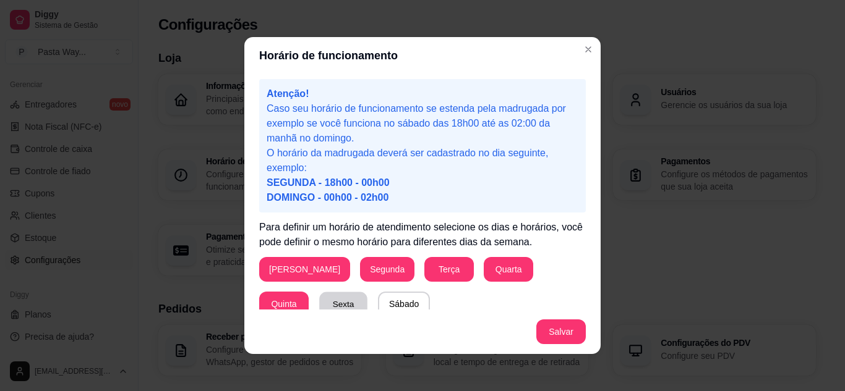
click at [319, 299] on button "Sexta" at bounding box center [343, 304] width 48 height 24
click at [378, 300] on button "Sábado" at bounding box center [403, 304] width 51 height 24
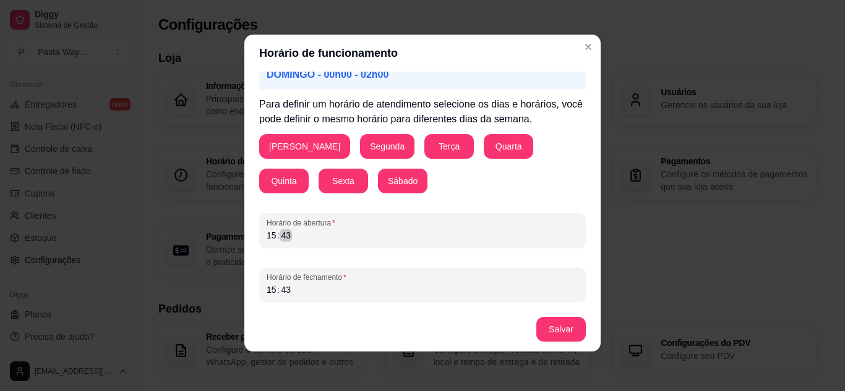
click at [229, 236] on div "Horário de funcionamento Atenção! Caso seu horário de funcionamento se estenda …" at bounding box center [422, 195] width 845 height 391
click at [276, 234] on div ":" at bounding box center [278, 235] width 5 height 12
click at [265, 289] on div "15" at bounding box center [271, 290] width 12 height 12
click at [557, 331] on button "Salvar" at bounding box center [561, 330] width 48 height 24
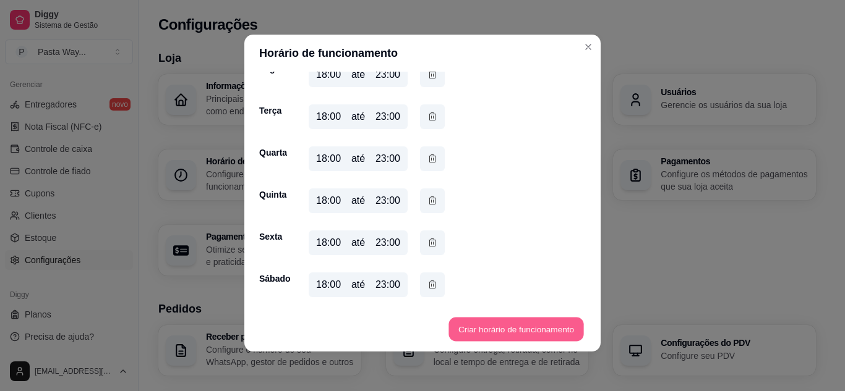
click at [490, 328] on button "Criar horário de funcionamento" at bounding box center [515, 330] width 135 height 24
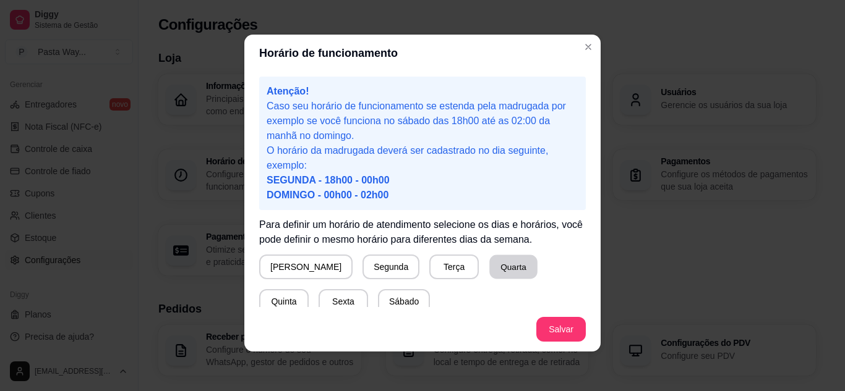
click at [489, 271] on button "Quarta" at bounding box center [513, 267] width 48 height 24
click at [488, 271] on button "Quarta" at bounding box center [512, 267] width 49 height 25
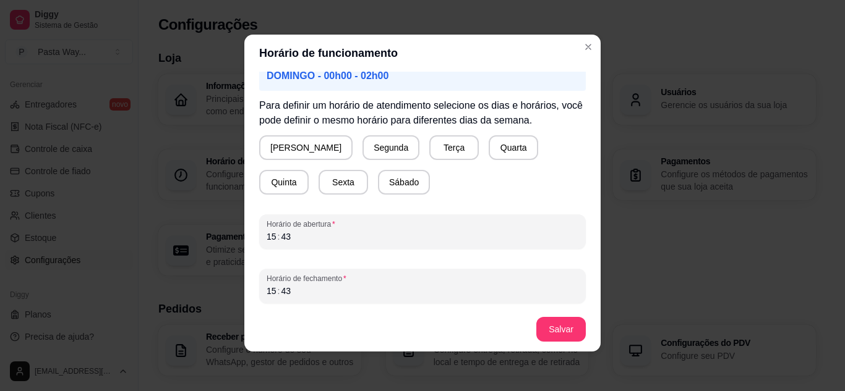
scroll to position [121, 0]
click at [558, 329] on button "Salvar" at bounding box center [561, 330] width 48 height 24
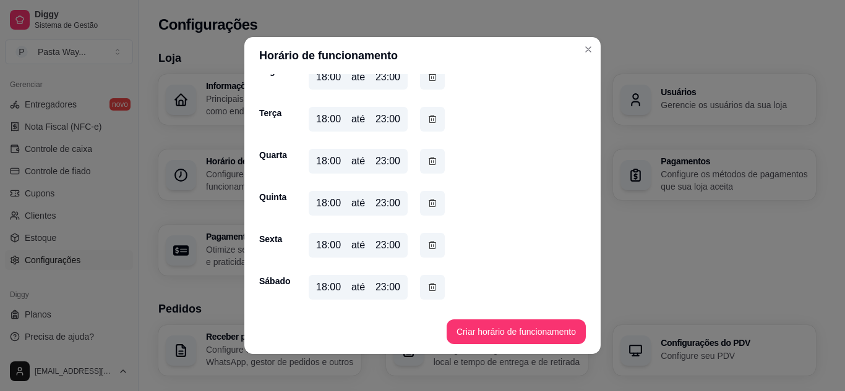
scroll to position [2, 0]
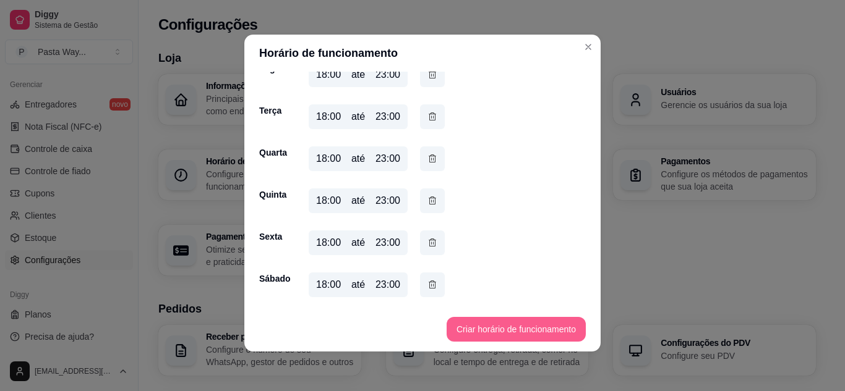
click at [539, 333] on button "Criar horário de funcionamento" at bounding box center [515, 329] width 139 height 25
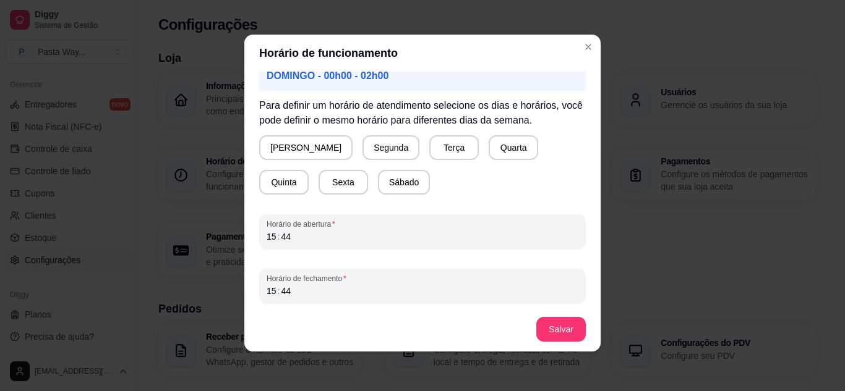
scroll to position [121, 0]
click at [270, 147] on button "[PERSON_NAME]" at bounding box center [305, 146] width 93 height 25
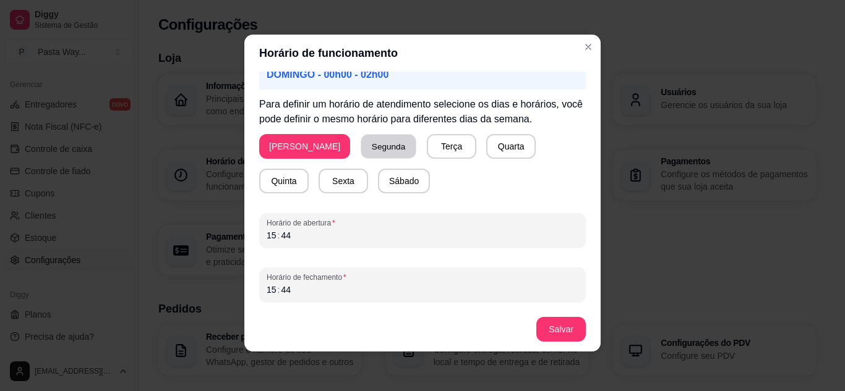
click at [361, 152] on button "Segunda" at bounding box center [388, 147] width 55 height 24
click at [424, 150] on button "Terça" at bounding box center [448, 146] width 49 height 25
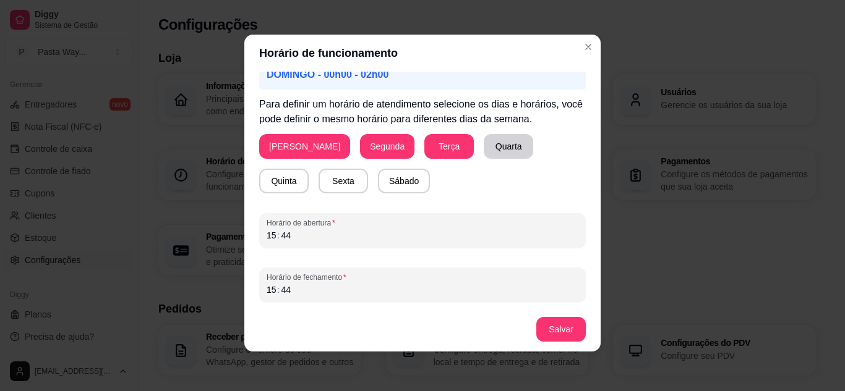
click at [484, 148] on button "Quarta" at bounding box center [508, 146] width 49 height 25
click at [308, 169] on button "Quinta" at bounding box center [284, 181] width 48 height 24
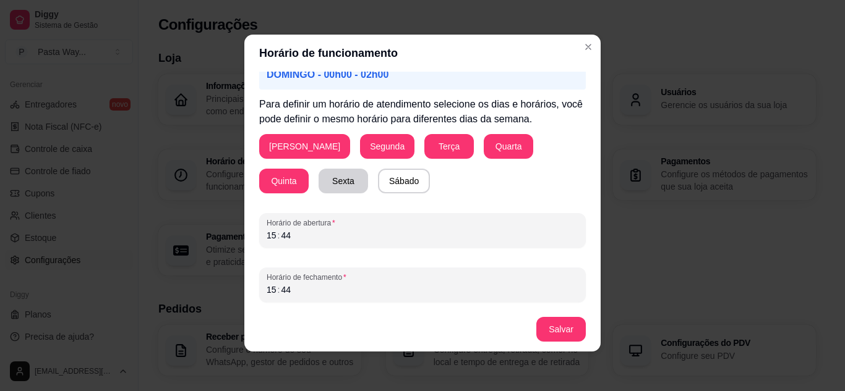
click at [318, 182] on button "Sexta" at bounding box center [342, 181] width 49 height 25
click at [378, 182] on button "Sábado" at bounding box center [403, 181] width 51 height 24
click at [234, 236] on div "Horário de funcionamento Atenção! Caso seu horário de funcionamento se estenda …" at bounding box center [422, 195] width 845 height 391
click at [266, 228] on div "15 : 44" at bounding box center [422, 235] width 312 height 15
click at [265, 233] on div "15" at bounding box center [271, 235] width 12 height 12
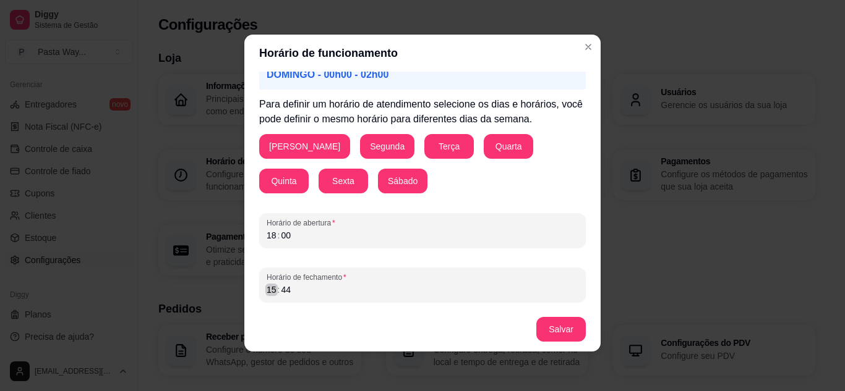
click at [267, 292] on div "15" at bounding box center [271, 290] width 12 height 12
click at [546, 333] on button "Salvar" at bounding box center [560, 329] width 49 height 25
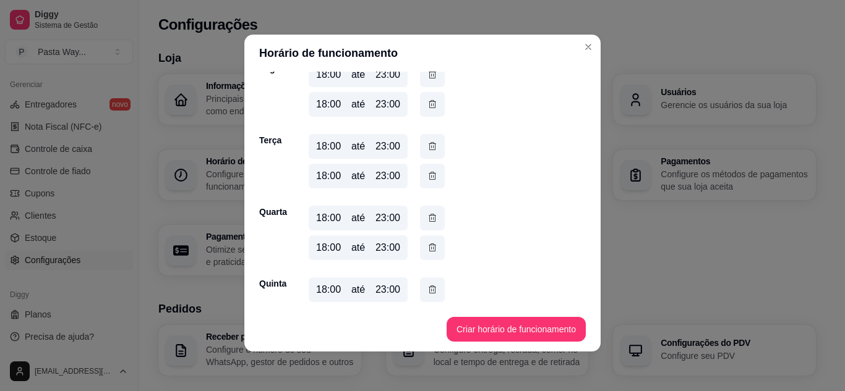
scroll to position [200, 0]
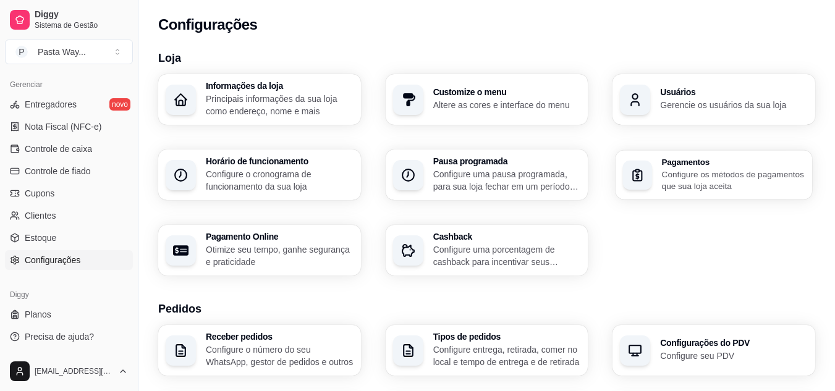
click at [691, 170] on p "Configure os métodos de pagamentos que sua loja aceita" at bounding box center [733, 180] width 143 height 24
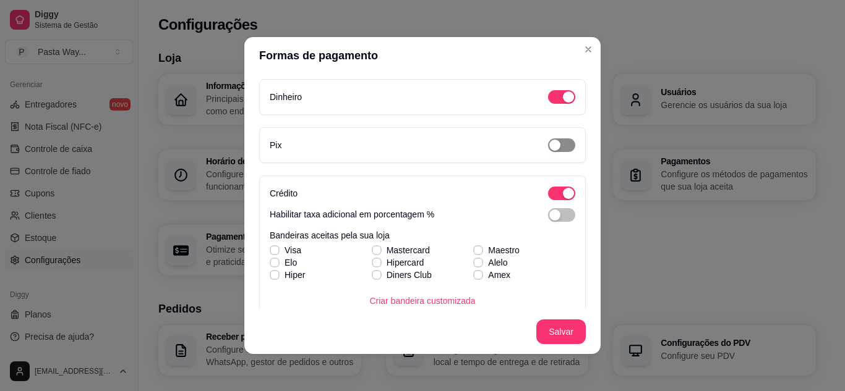
click at [549, 146] on span "button" at bounding box center [561, 145] width 27 height 14
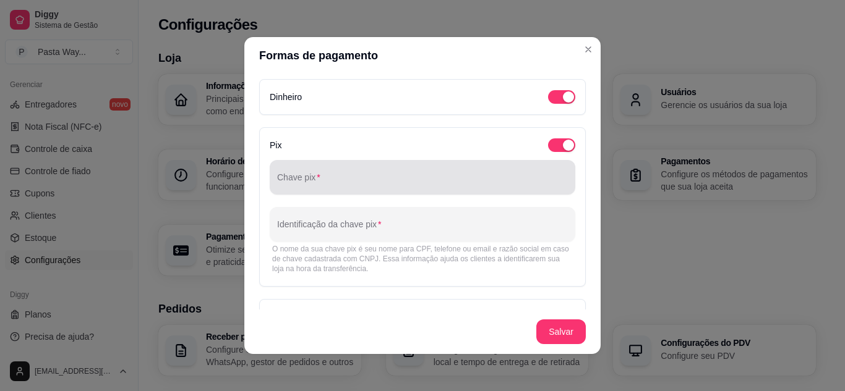
click at [351, 189] on div at bounding box center [422, 177] width 291 height 25
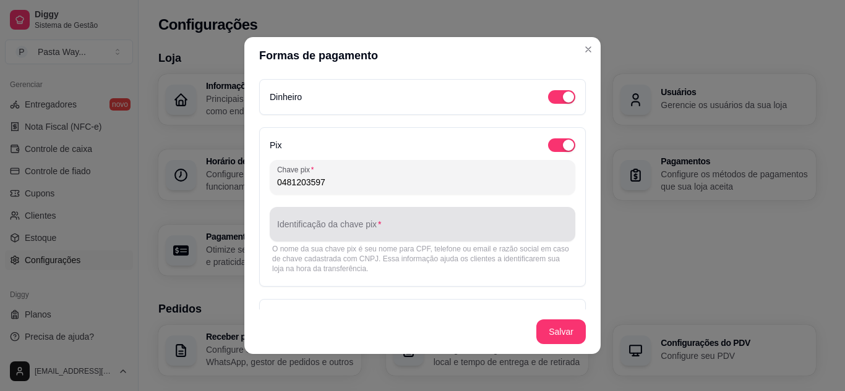
type input "0481203597"
click at [382, 223] on div at bounding box center [422, 224] width 291 height 25
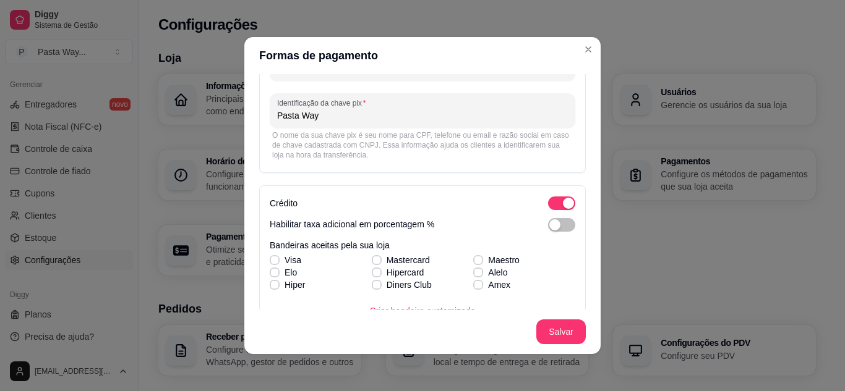
scroll to position [124, 0]
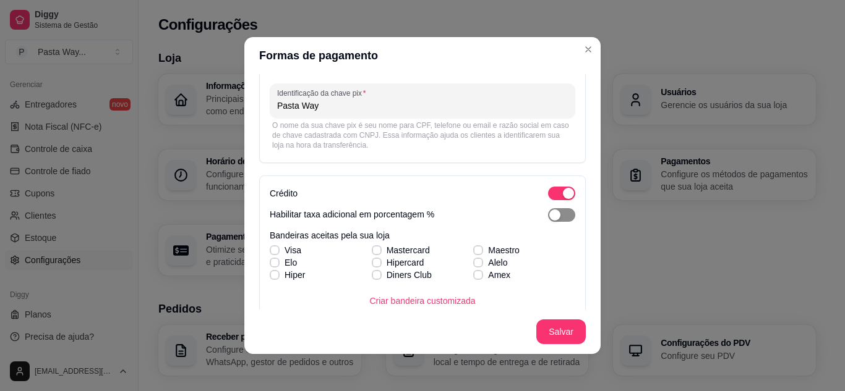
type input "Pasta Way"
click at [552, 216] on span "button" at bounding box center [561, 215] width 27 height 14
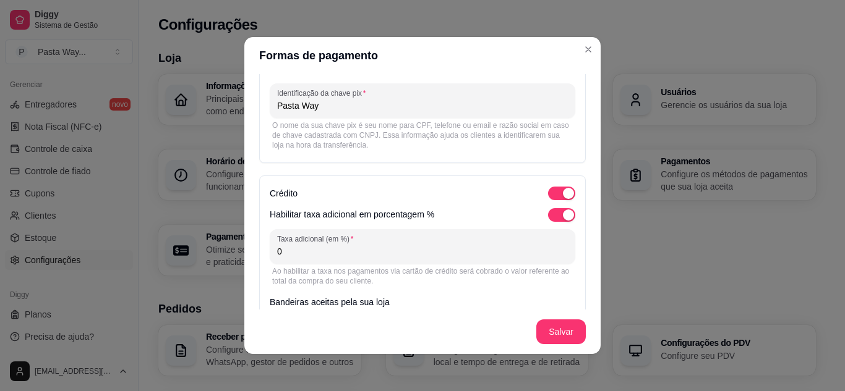
drag, startPoint x: 291, startPoint y: 255, endPoint x: 266, endPoint y: 251, distance: 25.0
click at [270, 252] on div "Taxa adicional (em %) 0" at bounding box center [422, 246] width 305 height 35
type input "4"
click at [495, 215] on div "Habilitar taxa adicional em porcentagem %" at bounding box center [422, 215] width 305 height 14
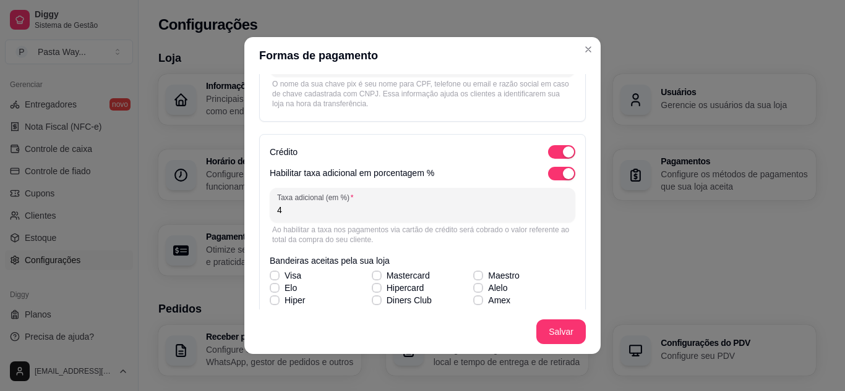
scroll to position [185, 0]
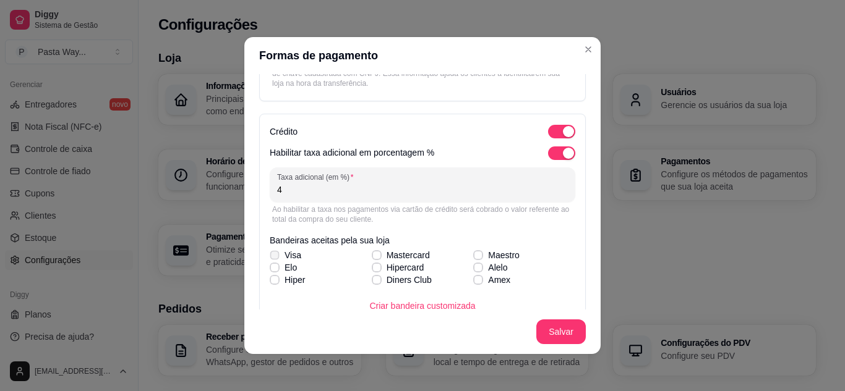
click at [271, 253] on icon at bounding box center [274, 255] width 7 height 5
click at [269, 258] on input "Visa" at bounding box center [273, 262] width 8 height 8
checkbox input "true"
click at [369, 257] on div "Visa Mastercard Maestro [PERSON_NAME] Alelo Hiper Diners Club Amex" at bounding box center [422, 267] width 305 height 37
click at [373, 268] on icon at bounding box center [376, 267] width 7 height 5
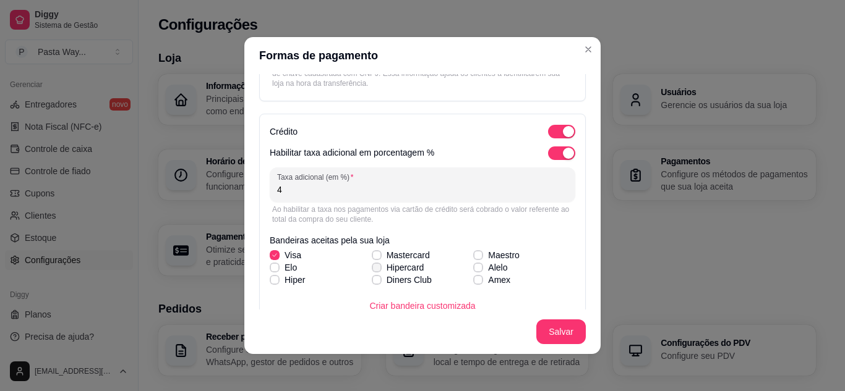
click at [371, 270] on input "Hipercard" at bounding box center [375, 274] width 8 height 8
checkbox input "true"
click at [274, 269] on label "Hiper" at bounding box center [287, 280] width 45 height 22
click at [274, 283] on input "Hiper" at bounding box center [273, 287] width 8 height 8
checkbox input "true"
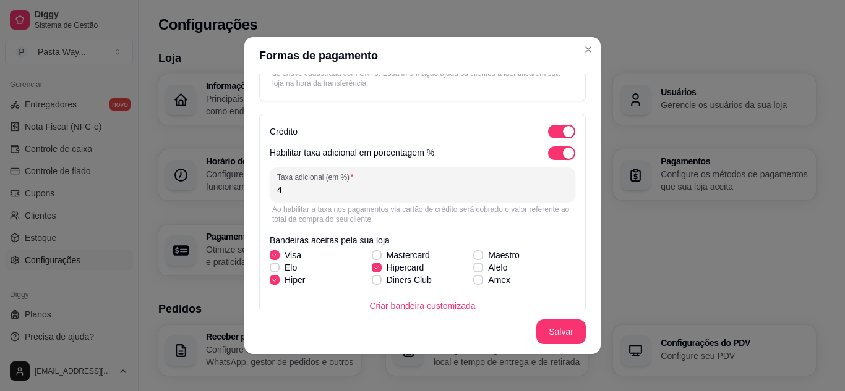
click at [271, 266] on icon at bounding box center [274, 267] width 7 height 5
click at [270, 270] on input "Elo" at bounding box center [273, 274] width 8 height 8
checkbox input "true"
click at [373, 254] on icon at bounding box center [376, 255] width 7 height 5
click at [371, 258] on input "Mastercard" at bounding box center [375, 262] width 8 height 8
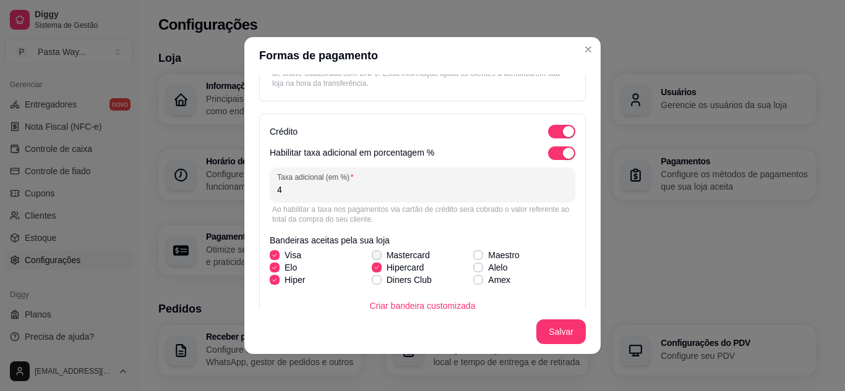
checkbox input "true"
click at [475, 268] on icon at bounding box center [478, 267] width 7 height 5
click at [472, 270] on input "Alelo" at bounding box center [476, 274] width 8 height 8
checkbox input "true"
click at [467, 257] on div "Visa Mastercard Maestro [PERSON_NAME] Alelo Hiper Diners Club Amex" at bounding box center [422, 267] width 305 height 37
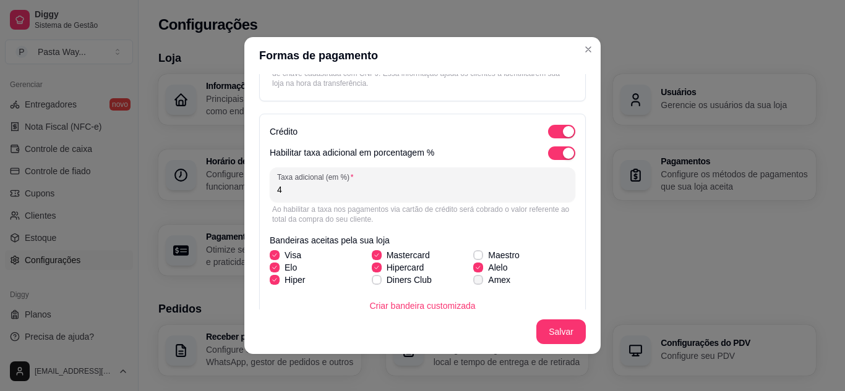
click at [474, 279] on icon at bounding box center [477, 280] width 7 height 5
click at [472, 283] on input "Amex" at bounding box center [476, 287] width 8 height 8
checkbox input "true"
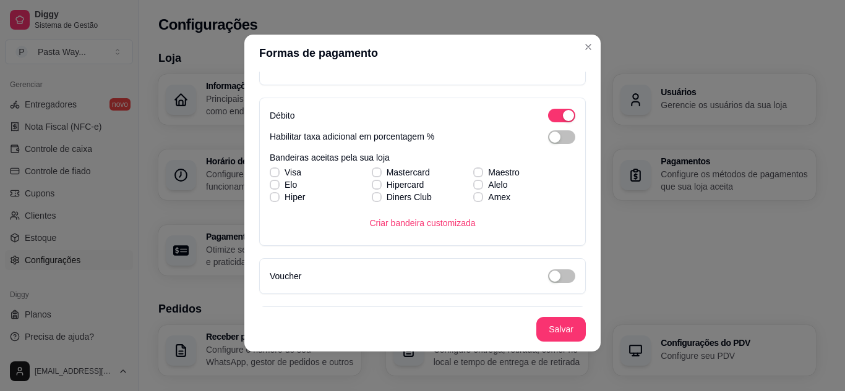
scroll to position [405, 0]
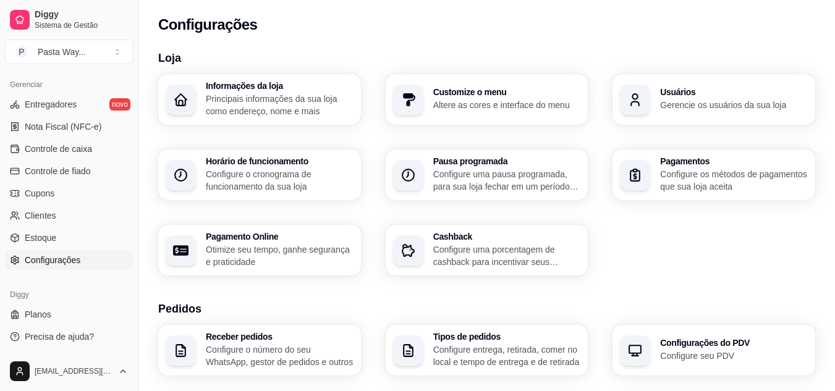
click at [689, 184] on p "Configure os métodos de pagamentos que sua loja aceita" at bounding box center [734, 180] width 148 height 25
click at [302, 251] on p "Otimize seu tempo, ganhe segurança e praticidade" at bounding box center [280, 256] width 148 height 25
select select "4.98"
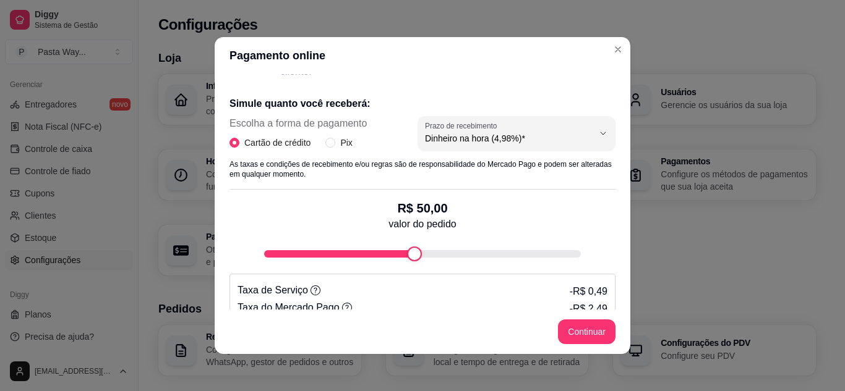
scroll to position [247, 0]
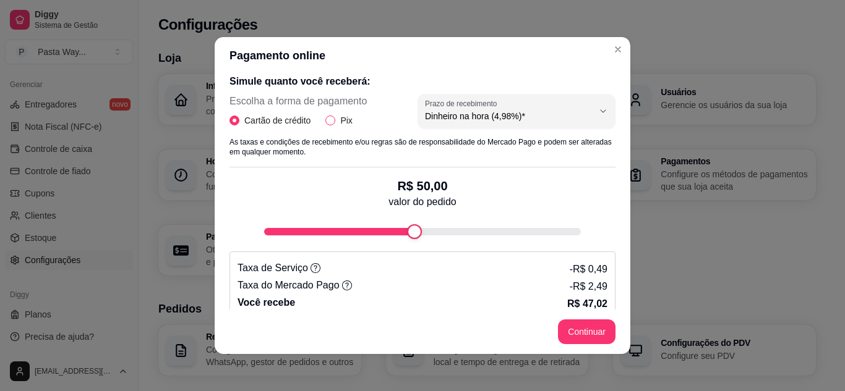
click at [325, 122] on input "Pix" at bounding box center [330, 121] width 10 height 10
radio input "true"
radio input "false"
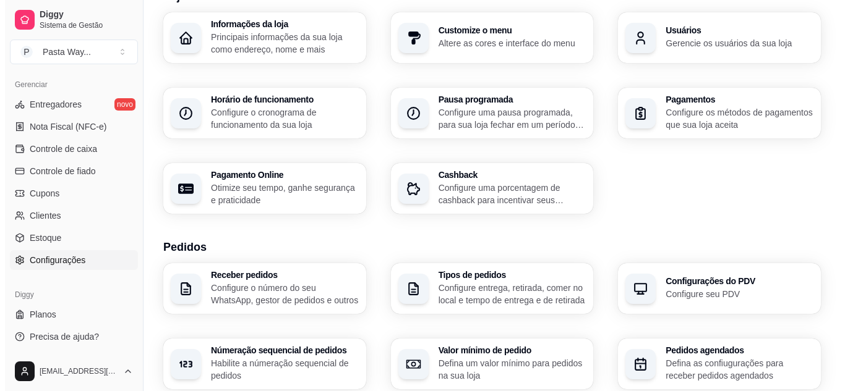
scroll to position [124, 0]
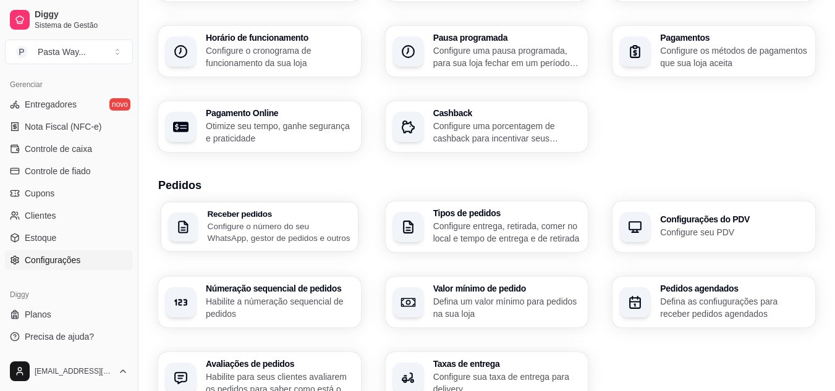
click at [335, 222] on p "Configure o número do seu WhatsApp, gestor de pedidos e outros" at bounding box center [279, 232] width 143 height 24
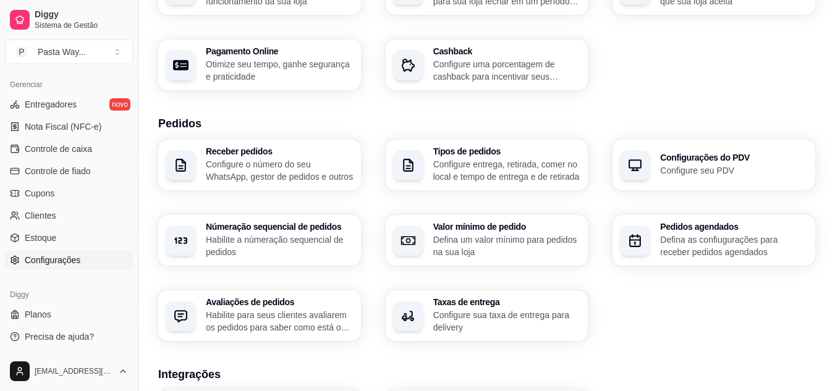
click at [297, 325] on p "Habilite para seus clientes avaliarem os pedidos para saber como está o feedbac…" at bounding box center [280, 321] width 148 height 25
click at [519, 310] on p "Configure sua taxa de entrega para delivery" at bounding box center [507, 321] width 148 height 25
click at [642, 250] on div "button" at bounding box center [635, 241] width 30 height 30
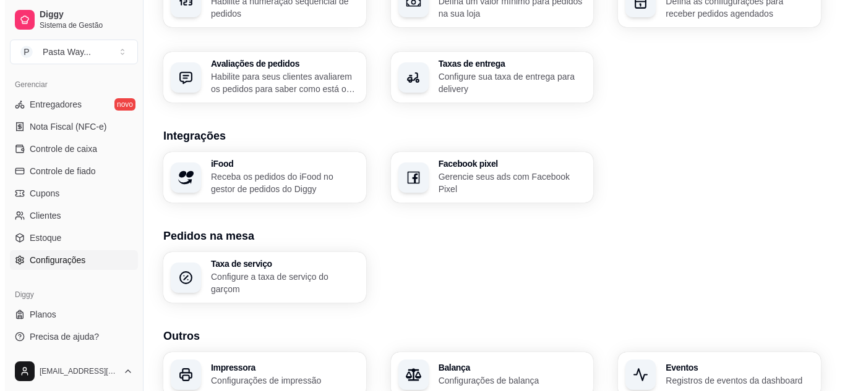
scroll to position [475, 0]
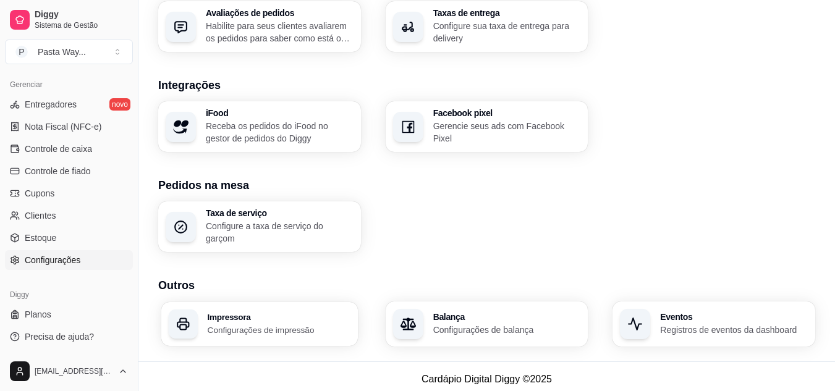
click at [342, 313] on h3 "Impressora" at bounding box center [279, 317] width 143 height 9
click at [55, 244] on link "Estoque" at bounding box center [69, 238] width 128 height 20
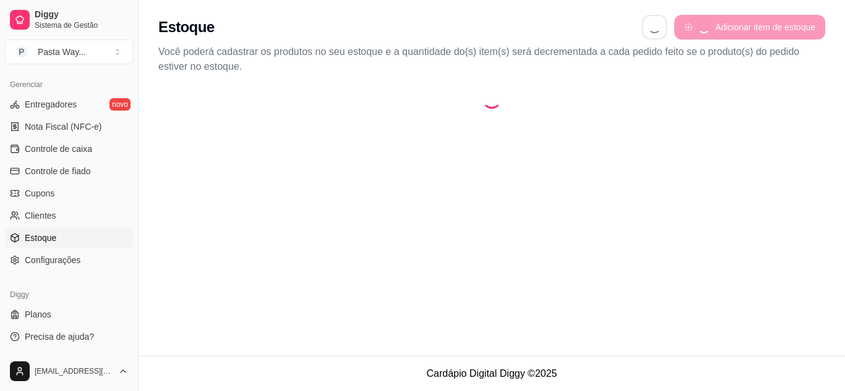
select select "QUANTITY_ORDER"
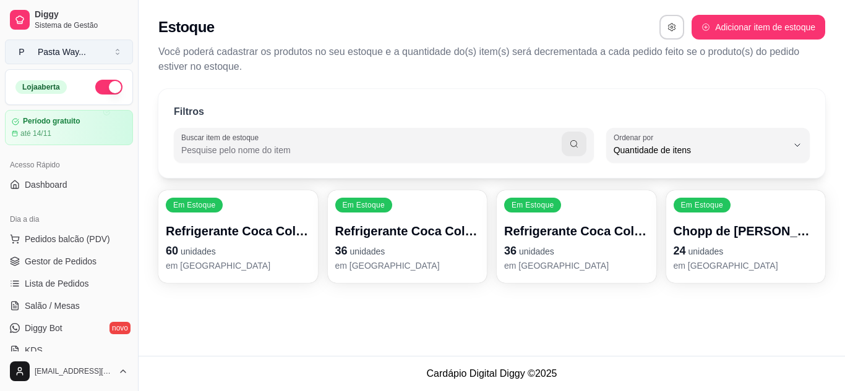
click at [70, 50] on div "Pasta Way ..." at bounding box center [62, 52] width 48 height 12
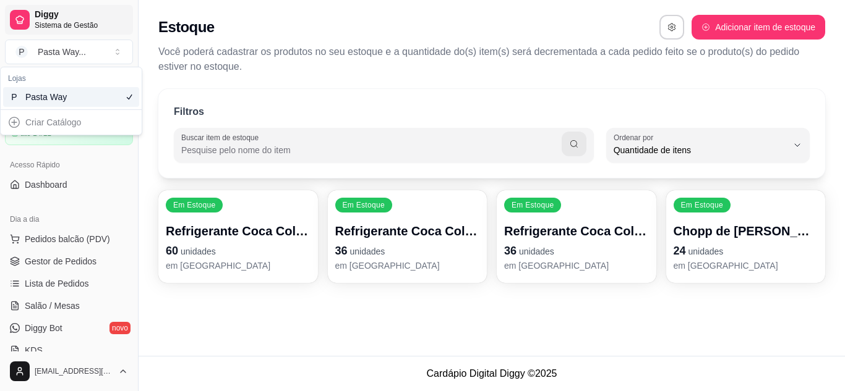
click at [124, 26] on span "Sistema de Gestão" at bounding box center [81, 25] width 93 height 10
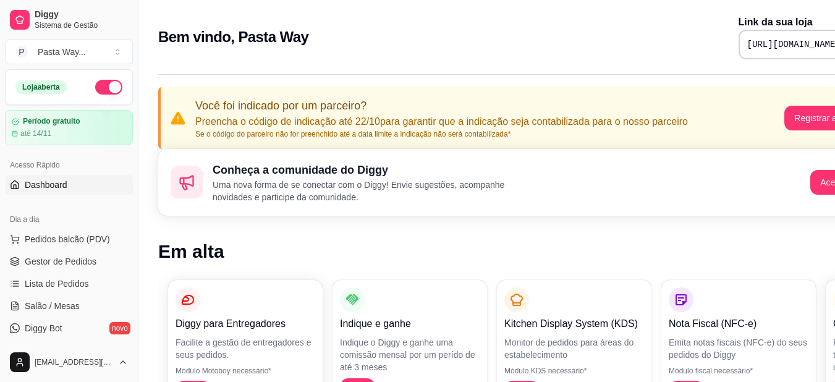
click at [60, 185] on span "Dashboard" at bounding box center [46, 185] width 43 height 12
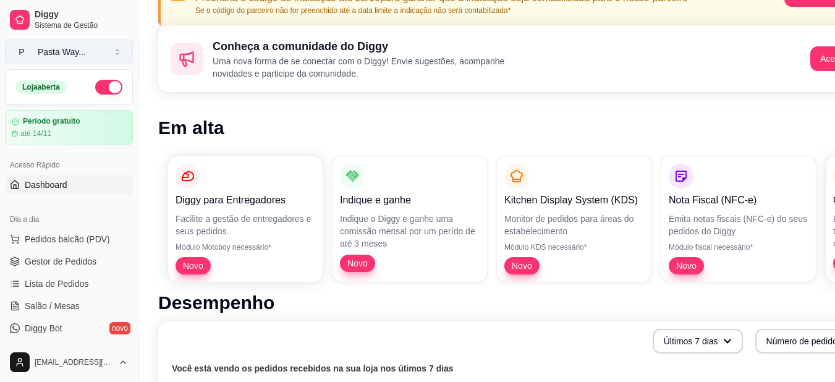
click at [103, 53] on button "P Pasta Way ..." at bounding box center [69, 52] width 128 height 25
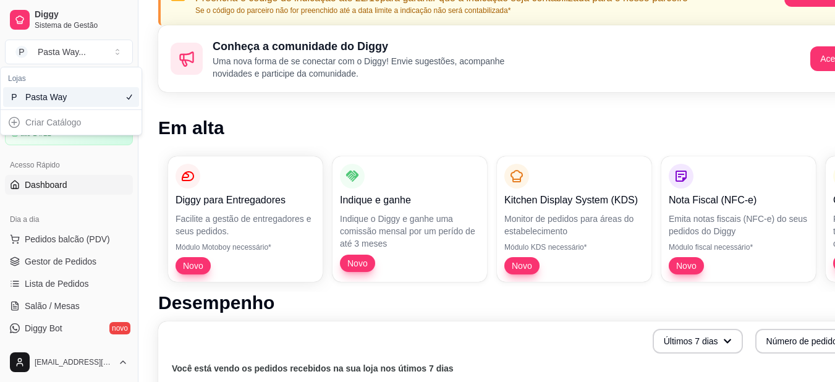
click at [94, 95] on div "P Pasta Way" at bounding box center [71, 97] width 136 height 20
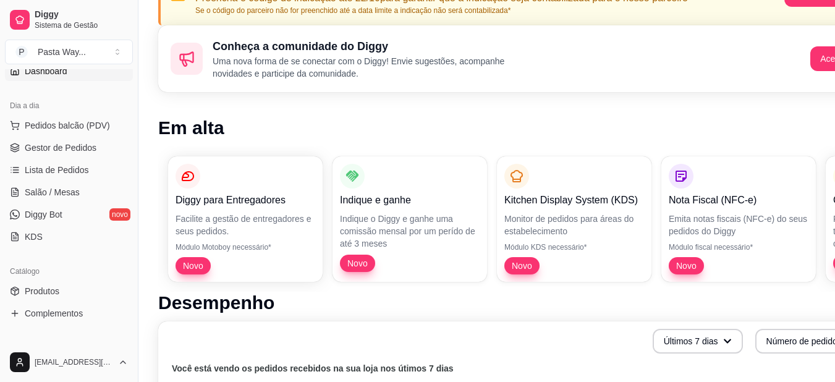
scroll to position [124, 0]
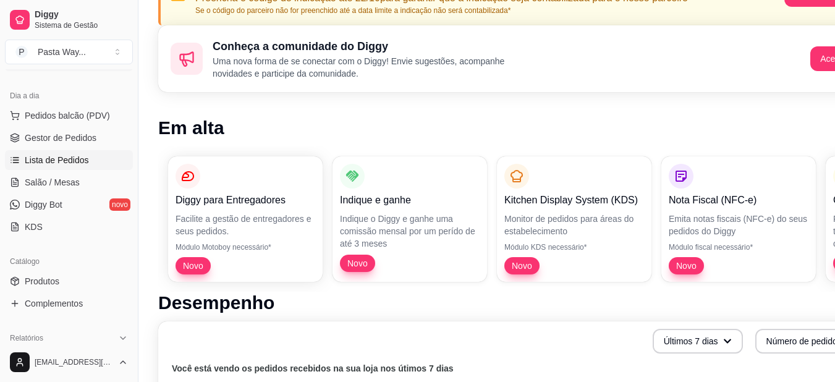
click at [64, 165] on span "Lista de Pedidos" at bounding box center [57, 160] width 64 height 12
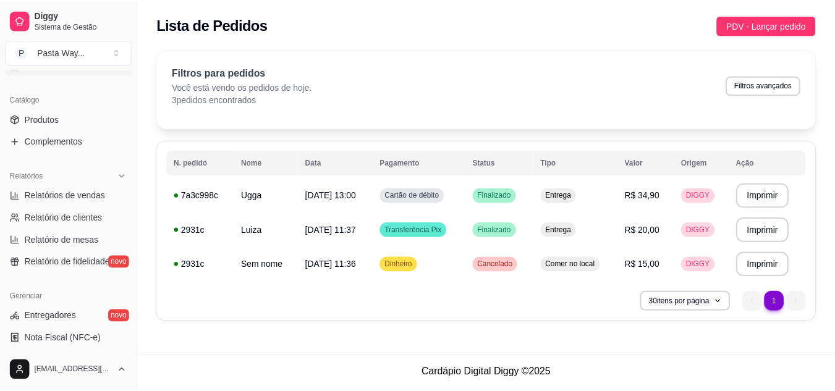
scroll to position [127, 0]
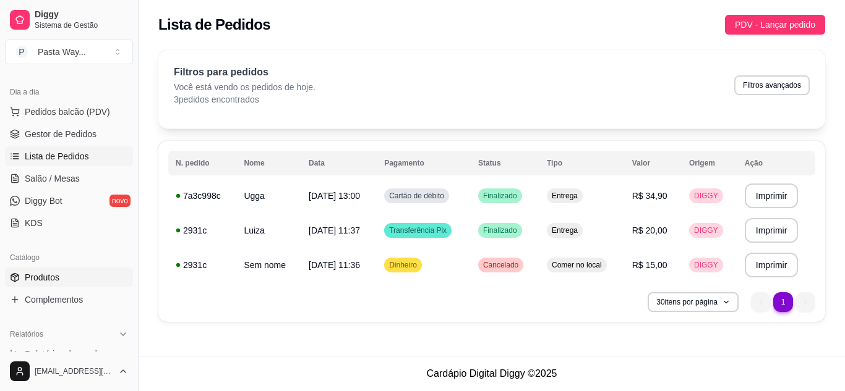
click at [54, 275] on span "Produtos" at bounding box center [42, 277] width 35 height 12
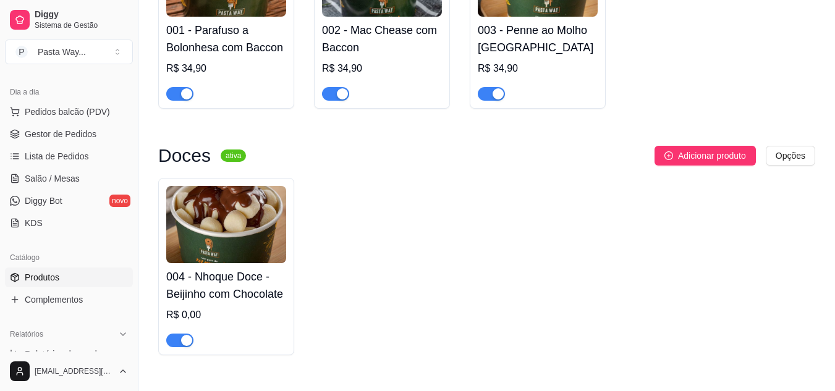
scroll to position [247, 0]
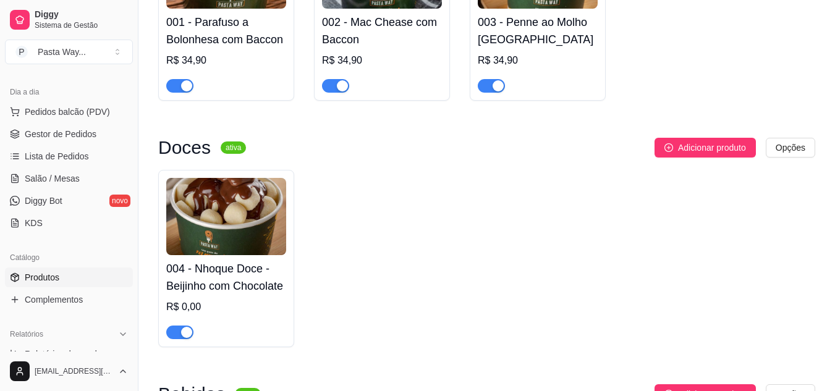
click at [234, 240] on img at bounding box center [226, 216] width 120 height 77
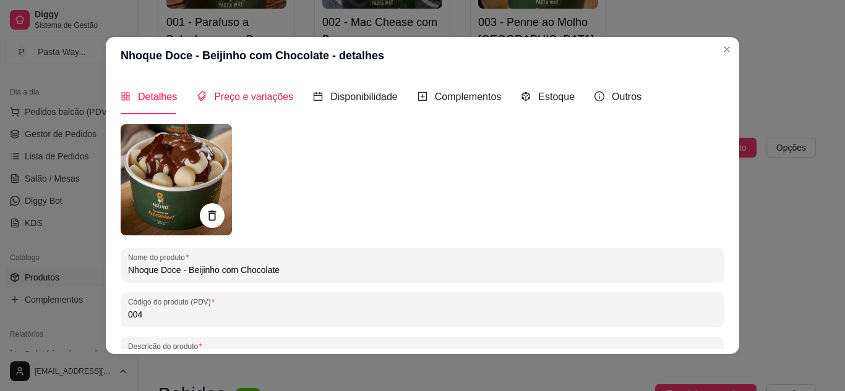
click at [262, 100] on span "Preço e variações" at bounding box center [253, 97] width 79 height 11
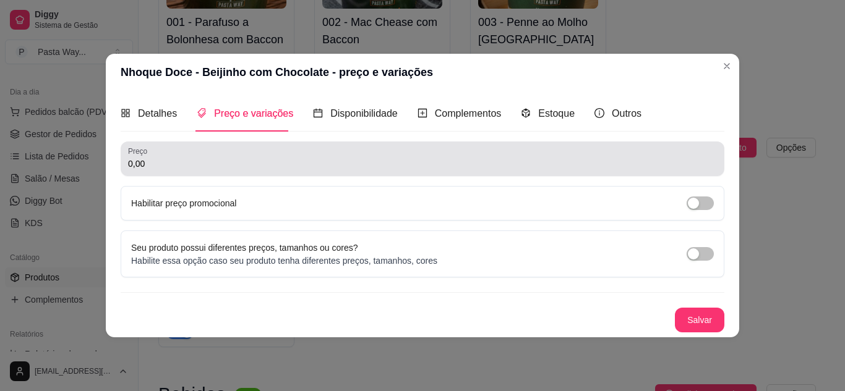
drag, startPoint x: 100, startPoint y: 163, endPoint x: 68, endPoint y: 158, distance: 32.5
click at [69, 158] on div "Nhoque Doce - Beijinho com Chocolate - preço e variações Detalhes Preço e varia…" at bounding box center [422, 195] width 845 height 391
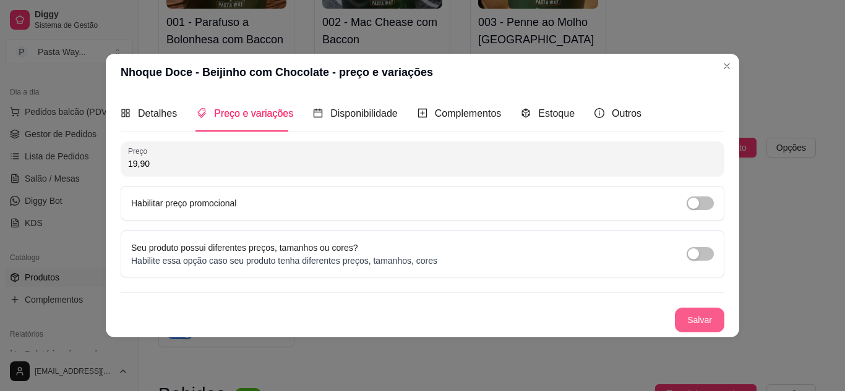
type input "19,90"
click at [708, 319] on button "Salvar" at bounding box center [699, 320] width 48 height 24
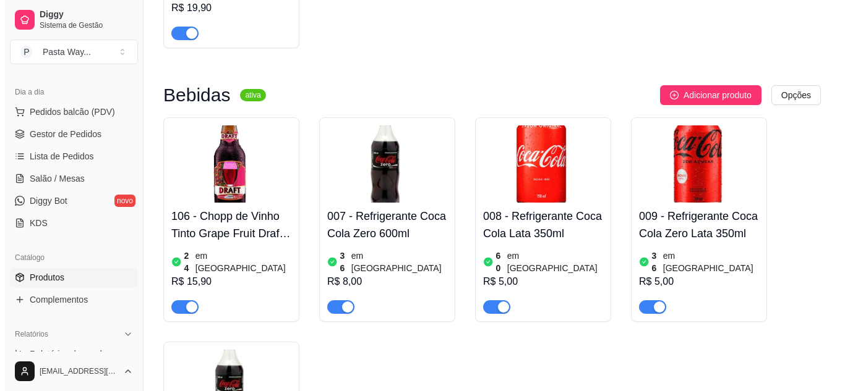
scroll to position [680, 0]
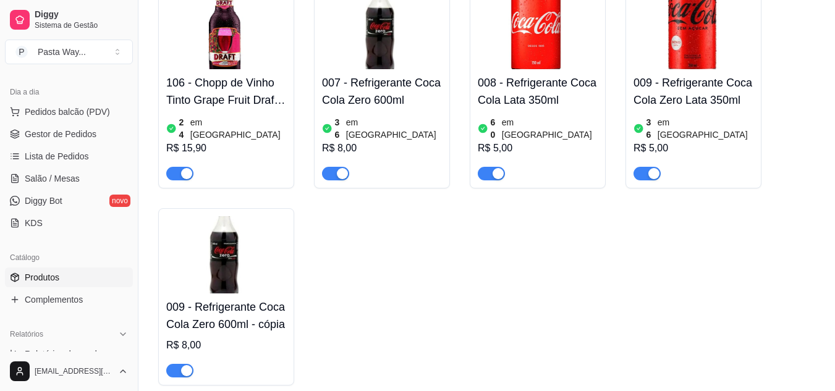
click at [394, 49] on img at bounding box center [382, 30] width 120 height 77
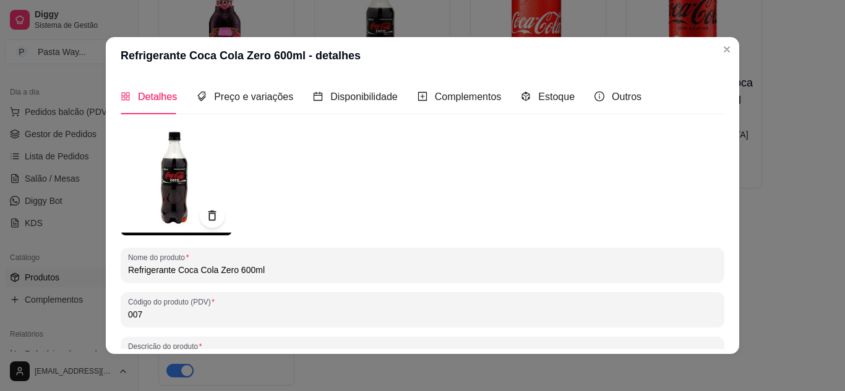
click at [162, 161] on img at bounding box center [176, 179] width 111 height 111
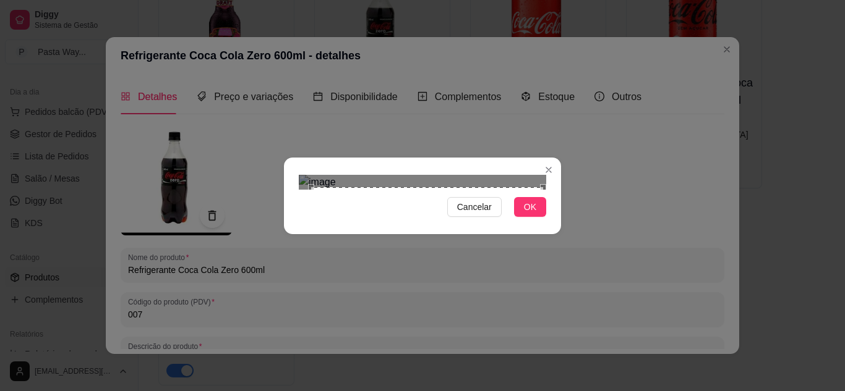
click at [569, 337] on div "Cancelar OK" at bounding box center [422, 195] width 845 height 391
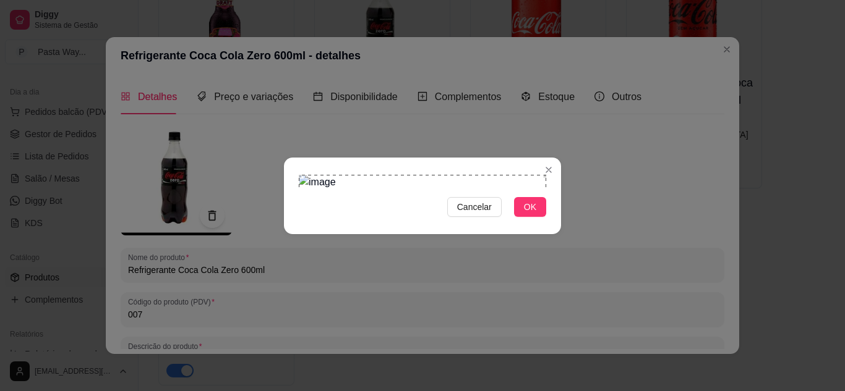
click at [258, 28] on div "Cancelar OK" at bounding box center [422, 195] width 845 height 391
click at [526, 214] on span "OK" at bounding box center [530, 207] width 12 height 14
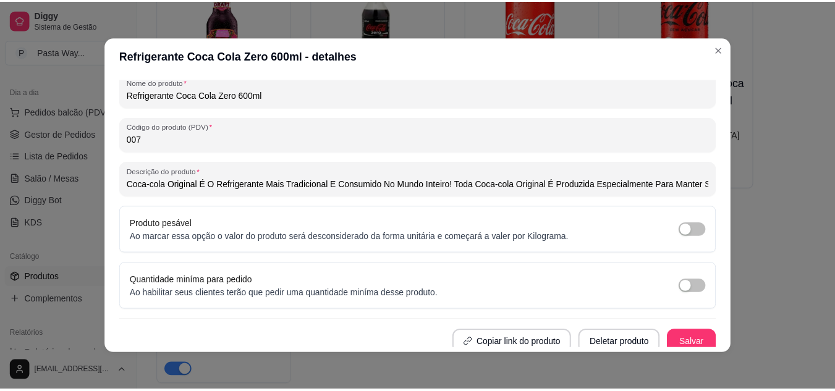
scroll to position [181, 0]
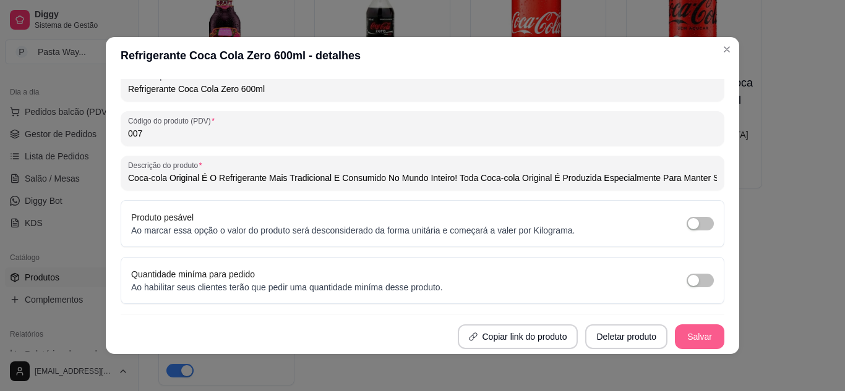
click at [686, 333] on button "Salvar" at bounding box center [699, 337] width 49 height 25
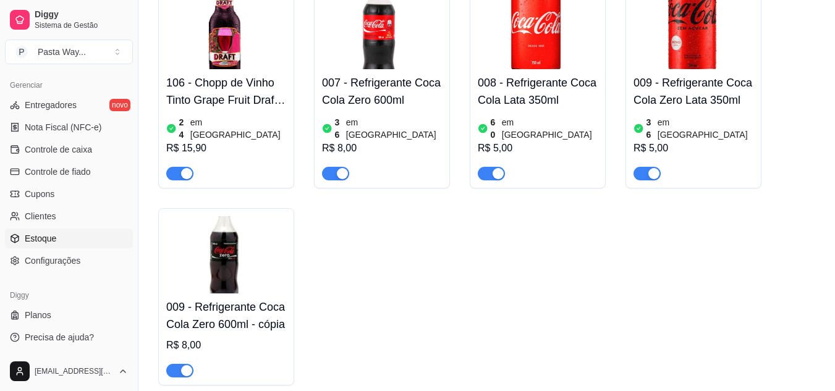
scroll to position [498, 0]
click at [41, 258] on span "Configurações" at bounding box center [53, 260] width 56 height 12
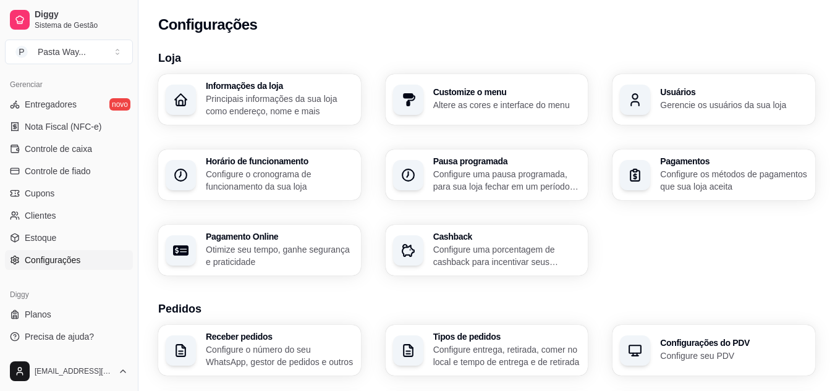
click at [443, 109] on p "Altere as cores e interface do menu" at bounding box center [507, 105] width 148 height 12
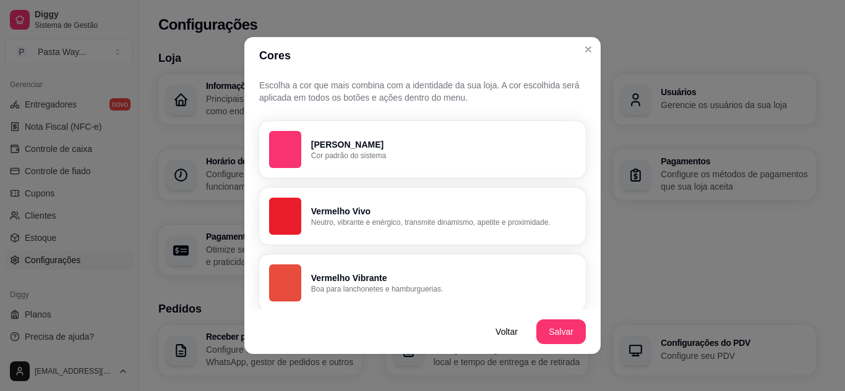
click at [328, 147] on p "[PERSON_NAME]" at bounding box center [443, 144] width 265 height 12
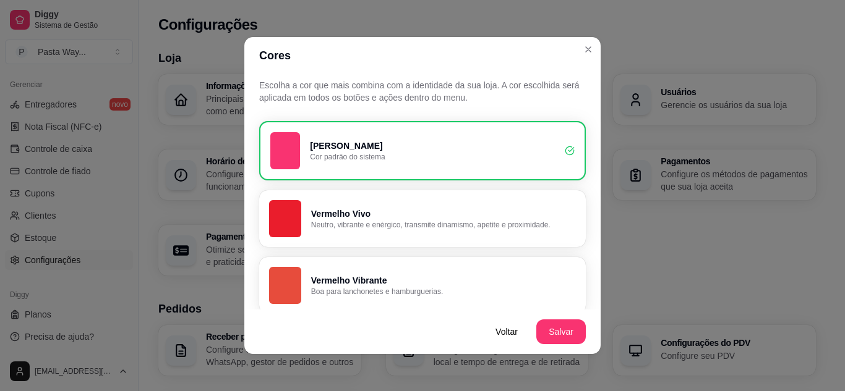
click at [344, 145] on p "[PERSON_NAME]" at bounding box center [432, 146] width 245 height 12
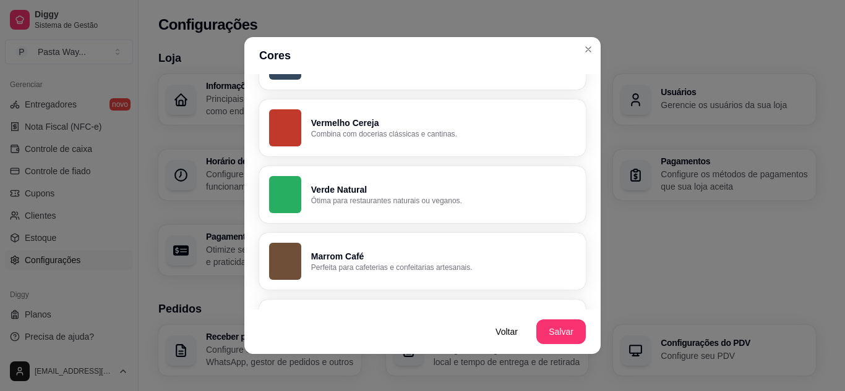
scroll to position [309, 0]
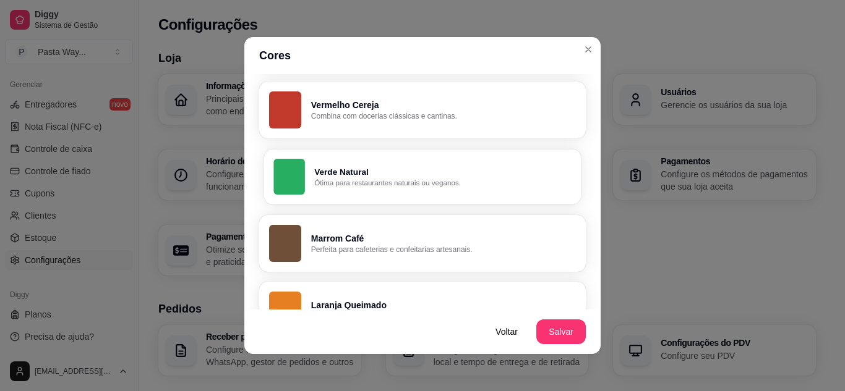
click at [347, 175] on p "Verde Natural" at bounding box center [442, 172] width 257 height 12
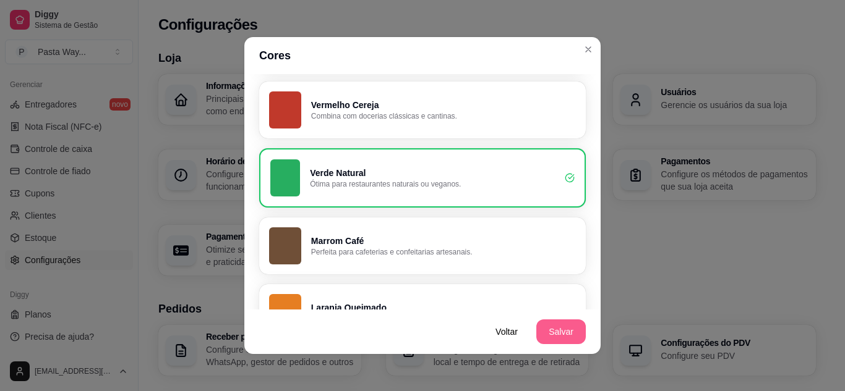
click at [546, 328] on button "Salvar" at bounding box center [560, 332] width 49 height 25
click at [348, 108] on p "Vermelho Cereja" at bounding box center [443, 105] width 265 height 12
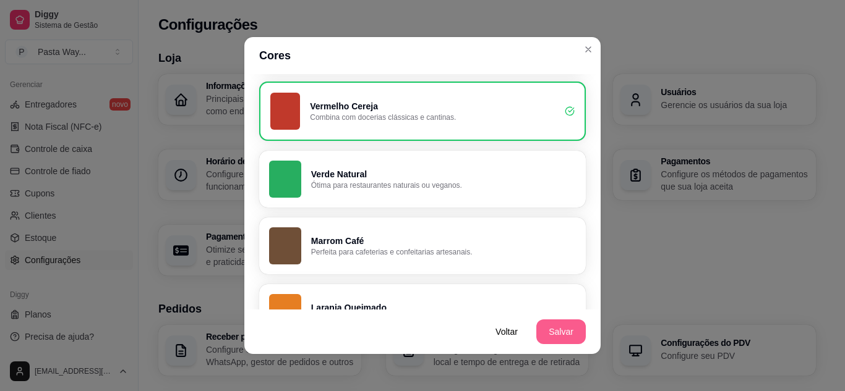
click at [557, 331] on button "Salvar" at bounding box center [560, 332] width 49 height 25
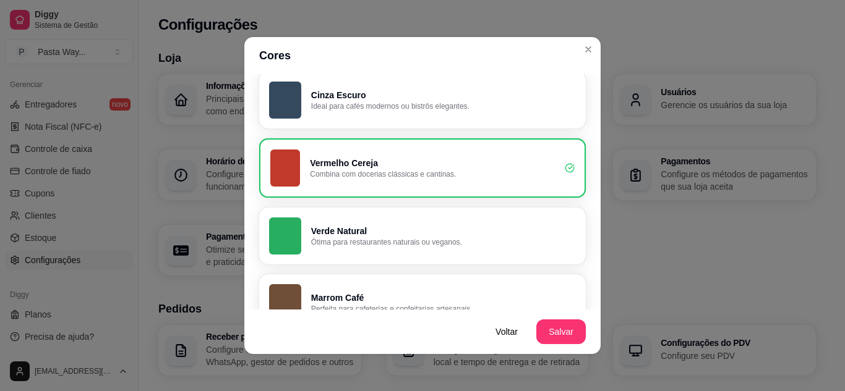
scroll to position [59, 0]
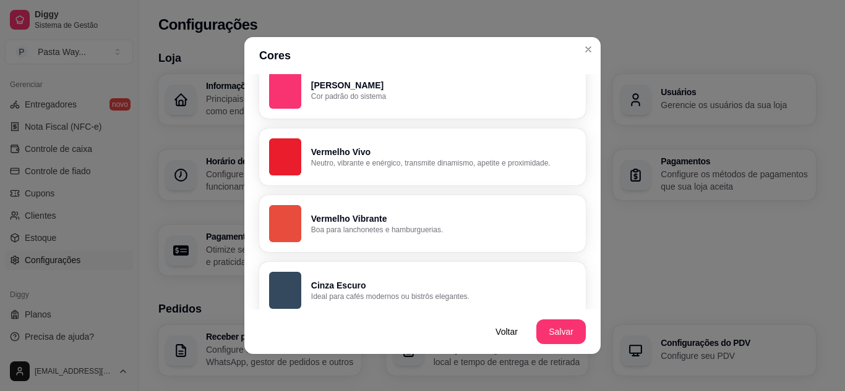
click at [357, 295] on p "Ideal para cafés modernos ou bistrôs elegantes." at bounding box center [443, 297] width 265 height 10
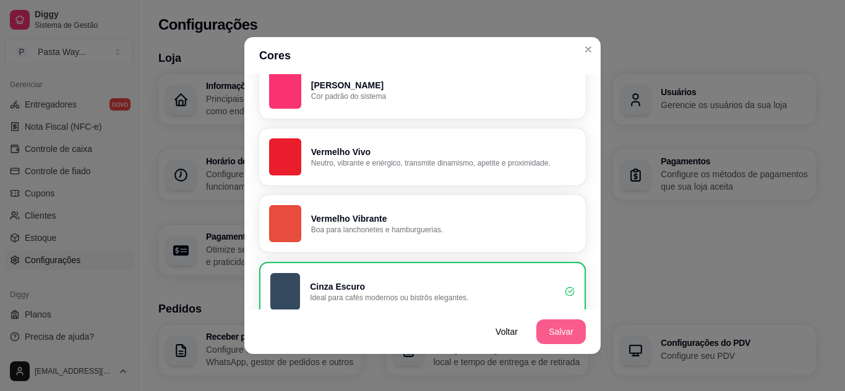
click at [564, 326] on button "Salvar" at bounding box center [560, 332] width 49 height 25
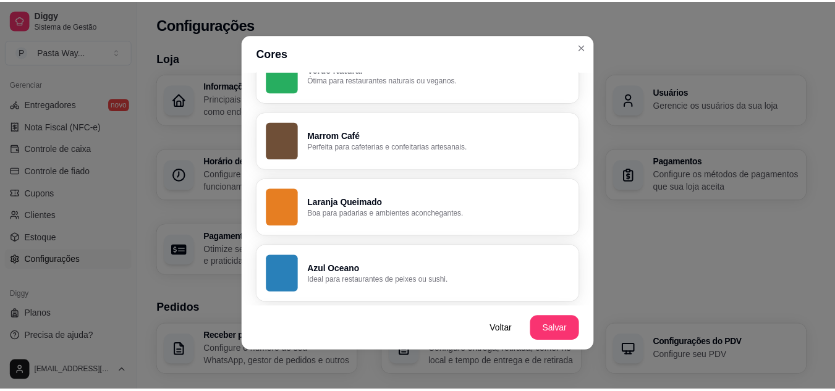
scroll to position [388, 0]
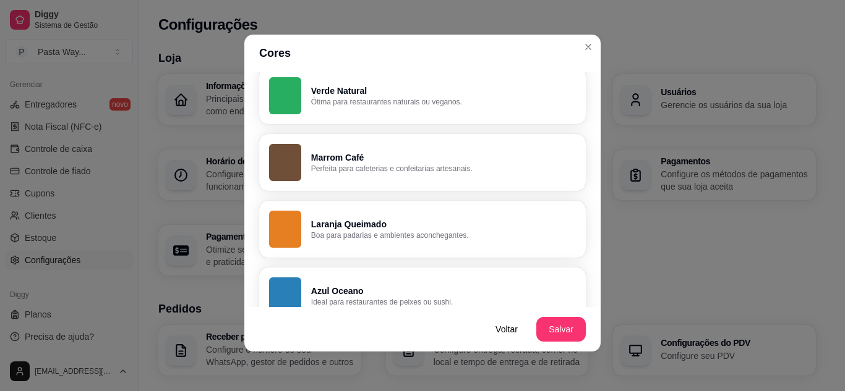
click at [333, 95] on p "Verde Natural" at bounding box center [443, 91] width 265 height 12
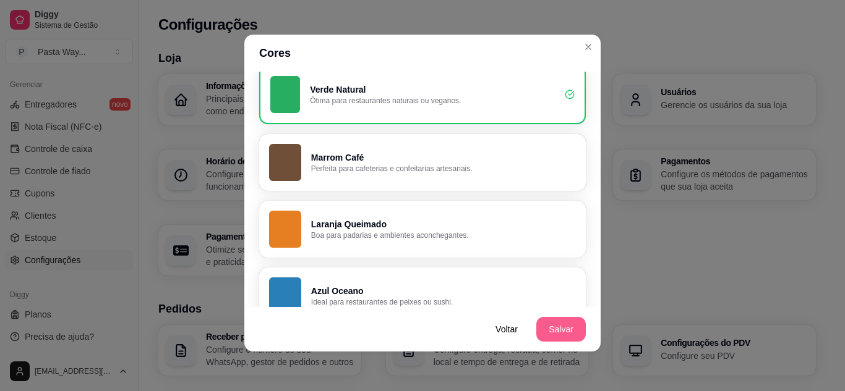
click at [560, 322] on button "Salvar" at bounding box center [560, 329] width 49 height 25
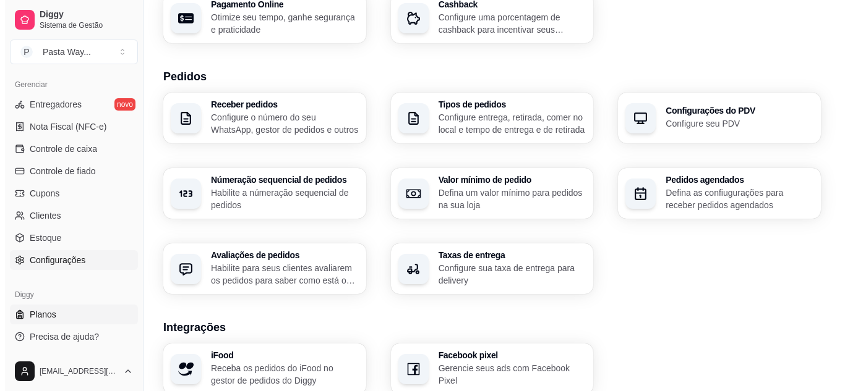
scroll to position [247, 0]
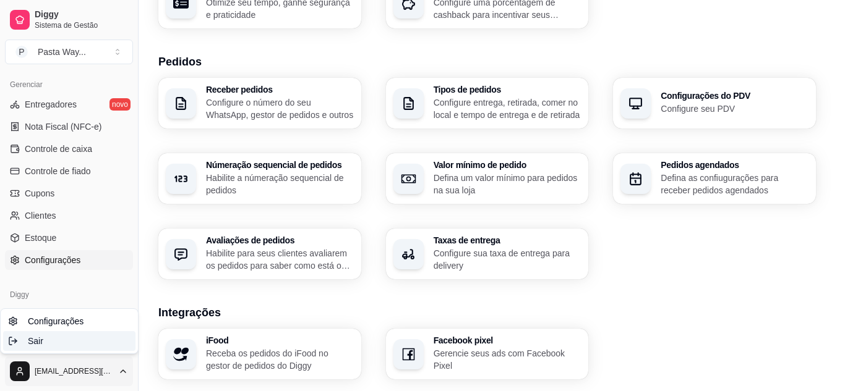
click at [40, 342] on span "Sair" at bounding box center [35, 341] width 15 height 12
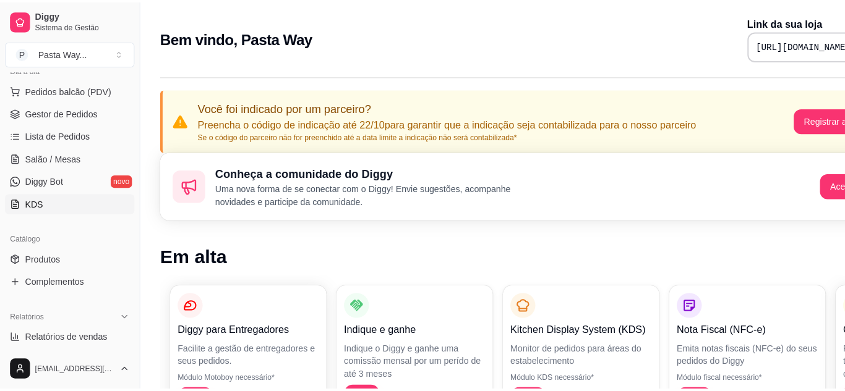
scroll to position [247, 0]
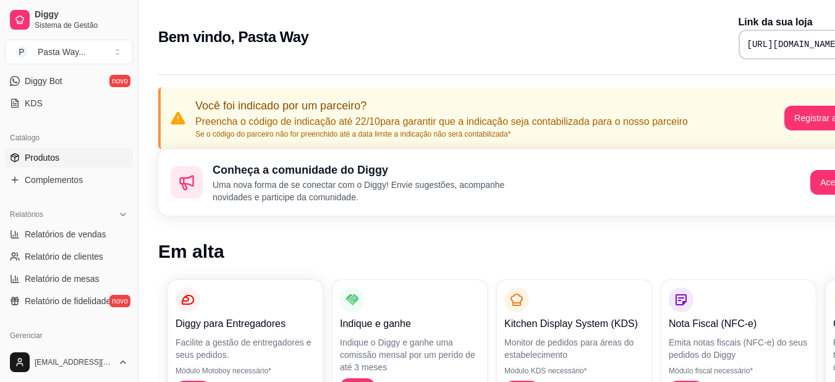
click at [21, 154] on link "Produtos" at bounding box center [69, 158] width 128 height 20
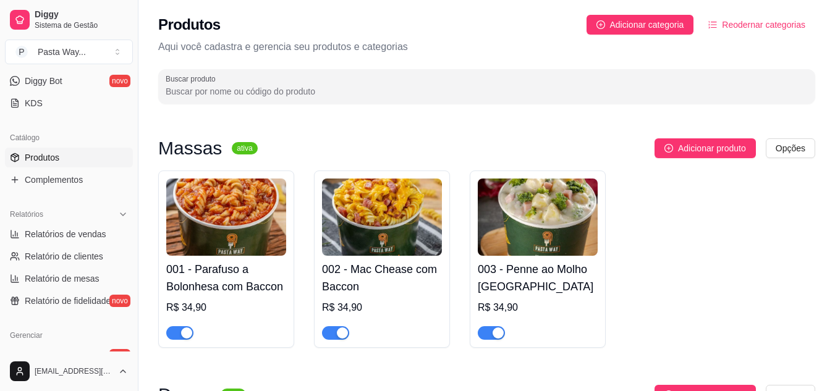
click at [230, 306] on div "R$ 34,90" at bounding box center [226, 307] width 120 height 15
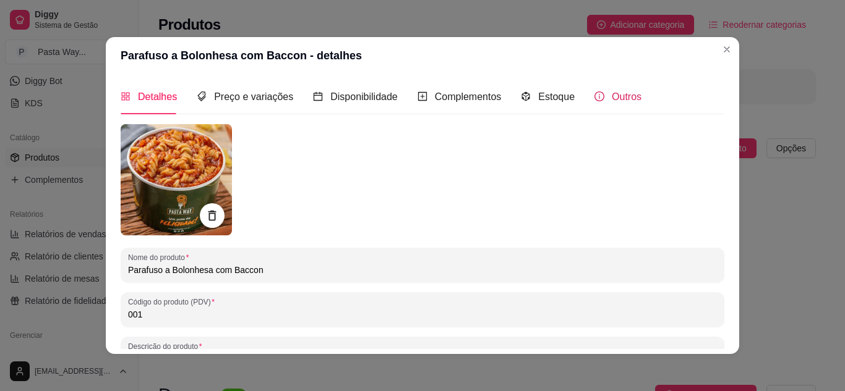
click at [629, 100] on span "Outros" at bounding box center [626, 97] width 30 height 11
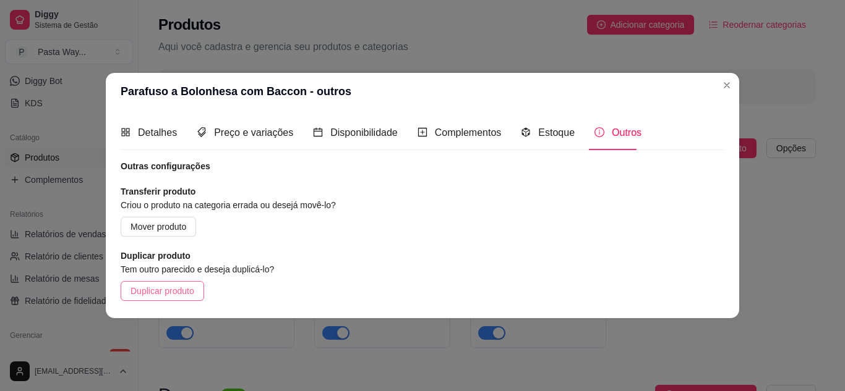
click at [184, 288] on span "Duplicar produto" at bounding box center [162, 291] width 64 height 14
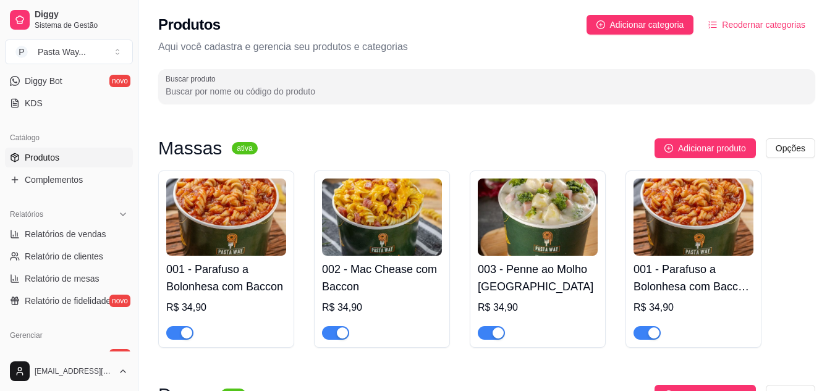
click at [728, 211] on img at bounding box center [694, 217] width 120 height 77
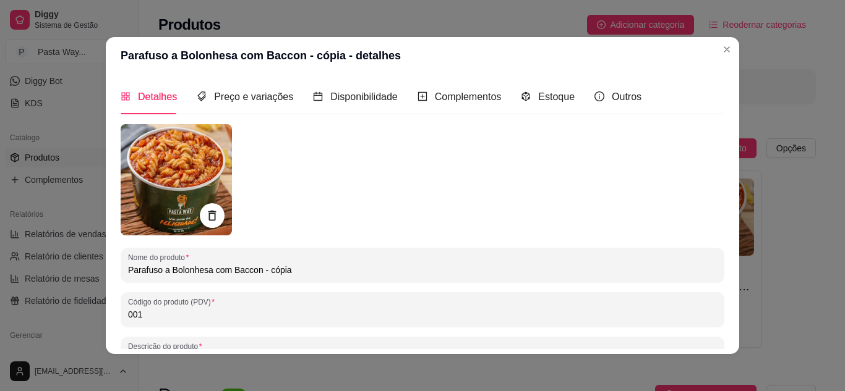
click at [181, 161] on img at bounding box center [176, 179] width 111 height 111
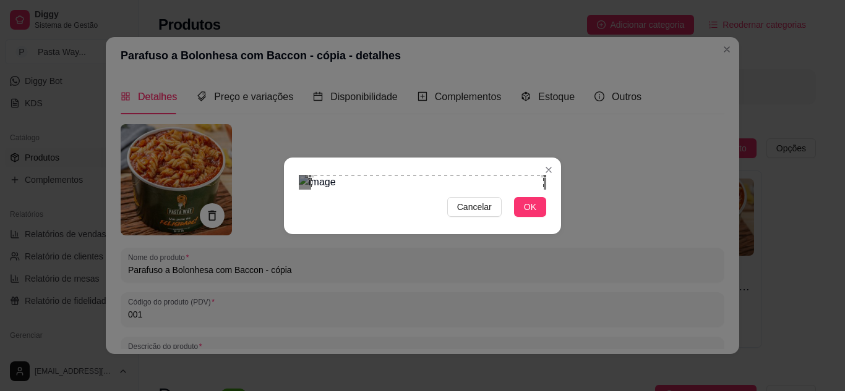
click at [555, 158] on section "Cancelar OK" at bounding box center [422, 196] width 277 height 77
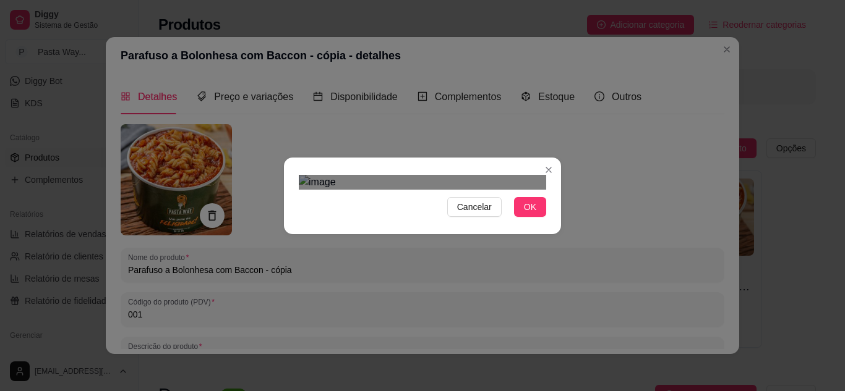
click at [286, 222] on div "Cancelar OK" at bounding box center [422, 196] width 277 height 52
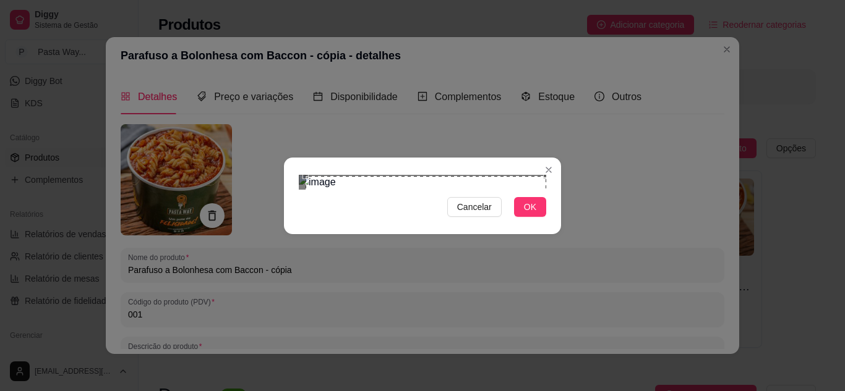
click at [566, 100] on div "Cancelar OK" at bounding box center [422, 195] width 845 height 391
click at [276, 304] on div "Cancelar OK" at bounding box center [422, 195] width 845 height 391
click at [237, 40] on div "Cancelar OK" at bounding box center [422, 195] width 845 height 391
click at [358, 175] on div "Use the arrow keys to move the crop selection area" at bounding box center [420, 296] width 242 height 242
click at [441, 175] on div "Use the arrow keys to move the crop selection area" at bounding box center [420, 296] width 242 height 242
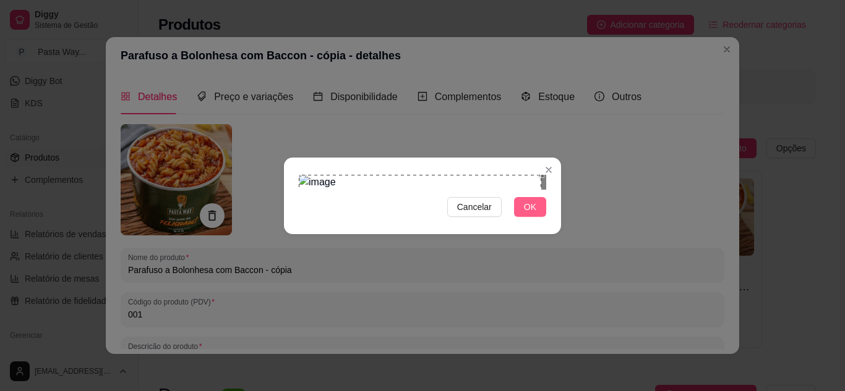
click at [534, 214] on span "OK" at bounding box center [530, 207] width 12 height 14
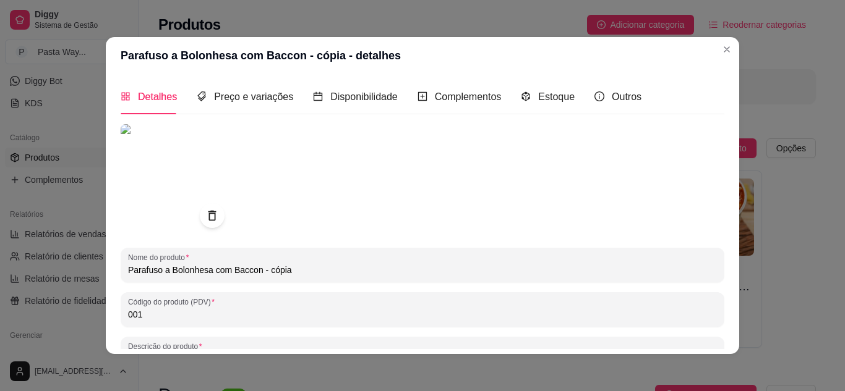
drag, startPoint x: 281, startPoint y: 271, endPoint x: 252, endPoint y: 270, distance: 29.1
click at [252, 270] on input "Parafuso a Bolonhesa com Baccon - cópia" at bounding box center [422, 270] width 589 height 12
drag, startPoint x: 157, startPoint y: 273, endPoint x: 83, endPoint y: 268, distance: 73.8
click at [85, 270] on div "Parafuso a Bolonhesa com Baccon - cópia - detalhes Detalhes Preço e variações D…" at bounding box center [422, 195] width 845 height 391
drag, startPoint x: 234, startPoint y: 270, endPoint x: 265, endPoint y: 270, distance: 31.5
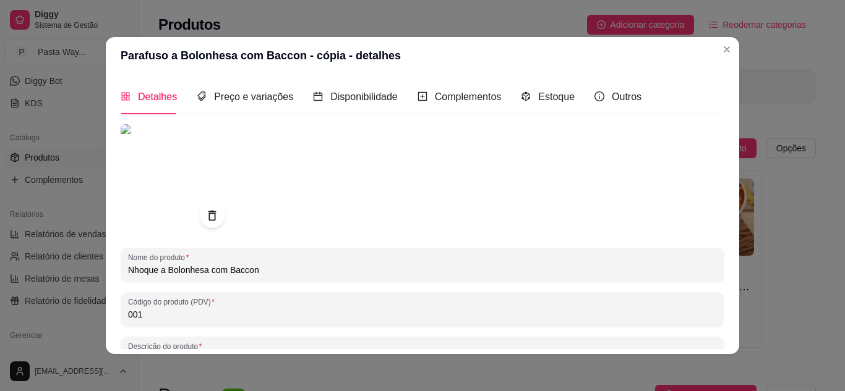
click at [265, 270] on input "Nhoque a Bolonhesa com Baccon" at bounding box center [422, 270] width 589 height 12
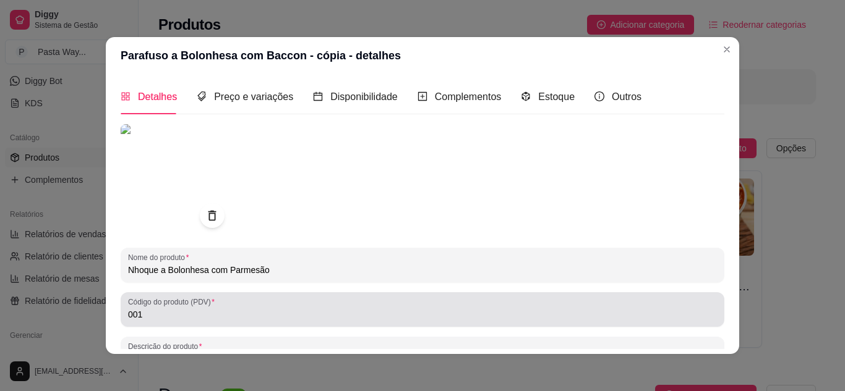
type input "Nhoque a Bolonhesa com Parmesão"
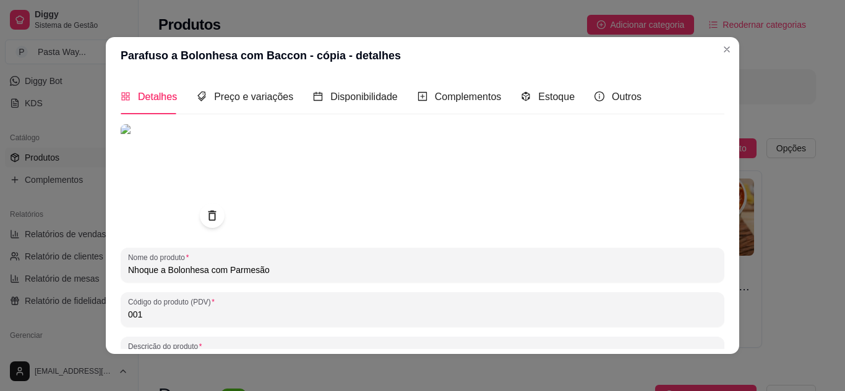
click at [134, 318] on input "001" at bounding box center [422, 315] width 589 height 12
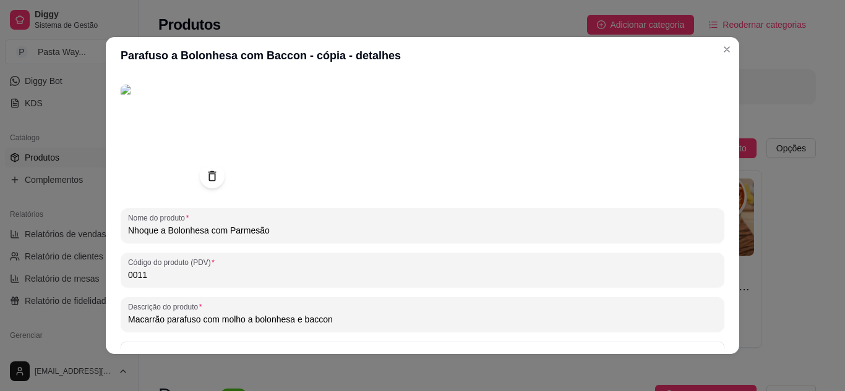
scroll to position [124, 0]
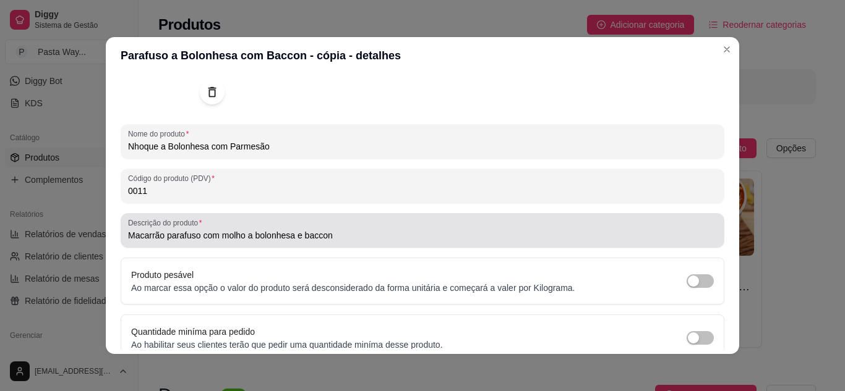
type input "0011"
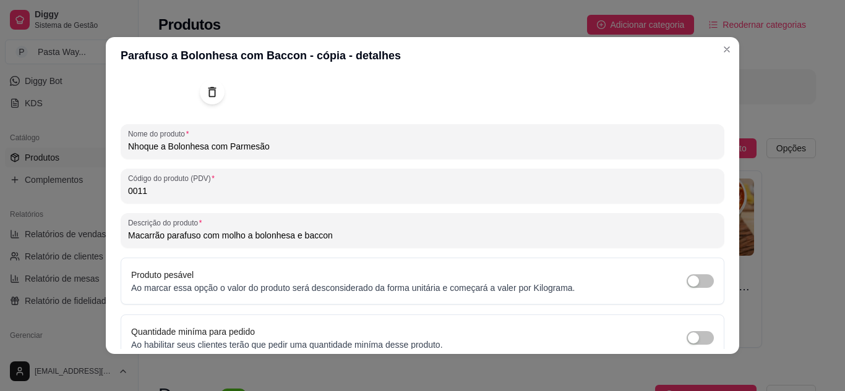
drag, startPoint x: 194, startPoint y: 236, endPoint x: 74, endPoint y: 231, distance: 120.1
click at [74, 231] on div "Parafuso a Bolonhesa com Baccon - cópia - detalhes Detalhes Preço e variações D…" at bounding box center [422, 195] width 845 height 391
click at [234, 237] on input "Massa nhoque com molho a bolonhesa e baccon" at bounding box center [422, 235] width 589 height 12
drag, startPoint x: 284, startPoint y: 237, endPoint x: 339, endPoint y: 237, distance: 55.0
click at [339, 237] on input "Massa nhoque com molho a bolonhesa e baccon" at bounding box center [422, 235] width 589 height 12
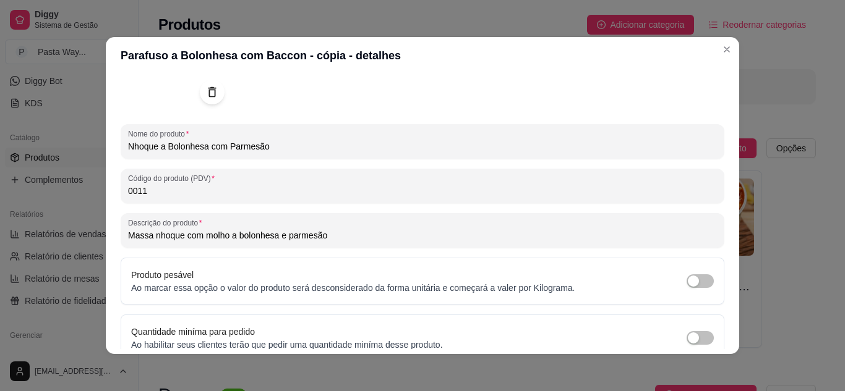
click at [283, 237] on input "Massa nhoque com molho a bolonhesa e parmesão" at bounding box center [422, 235] width 589 height 12
click at [370, 229] on input "Massa nhoque com molho a bolonhesa e queijo parmesão" at bounding box center [422, 235] width 589 height 12
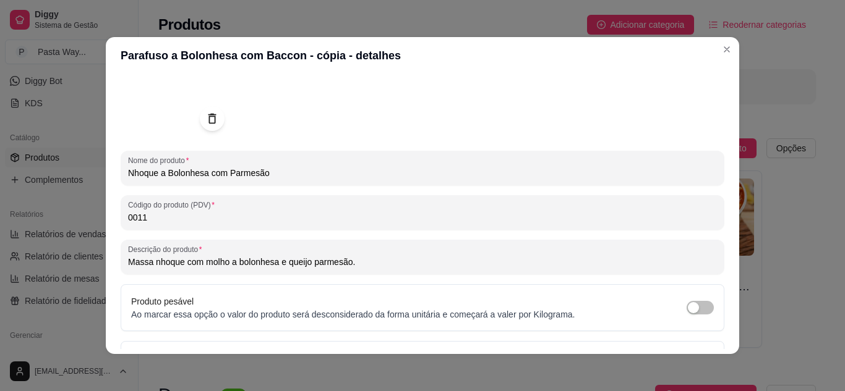
scroll to position [181, 0]
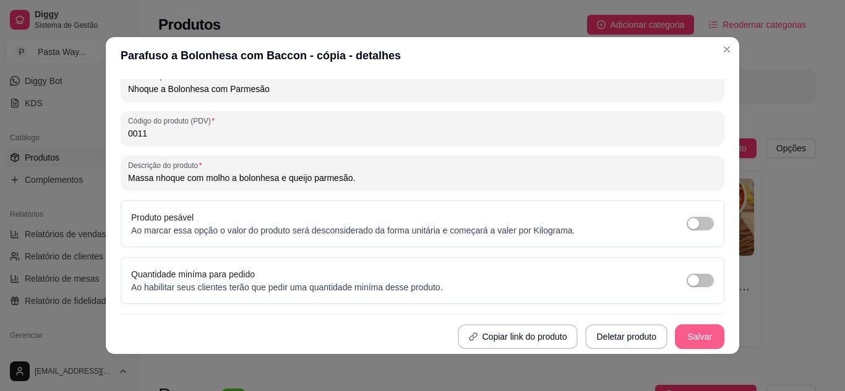
type input "Massa nhoque com molho a bolonhesa e queijo parmesão."
click at [678, 342] on button "Salvar" at bounding box center [699, 337] width 49 height 25
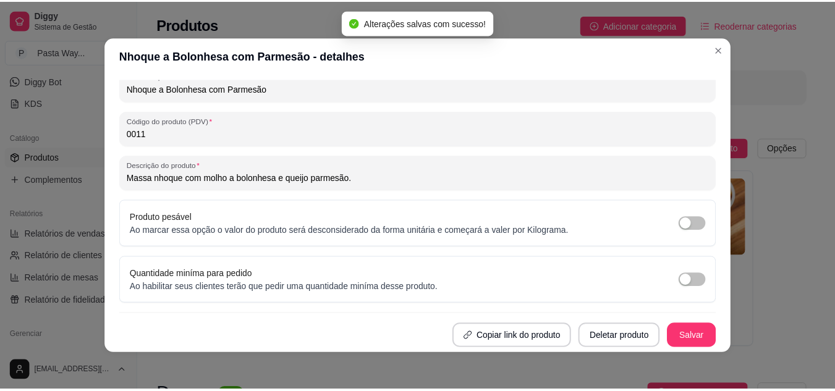
scroll to position [0, 0]
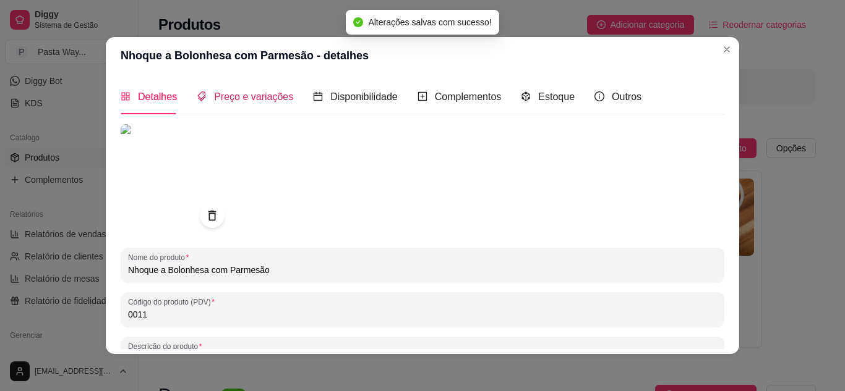
click at [277, 101] on span "Preço e variações" at bounding box center [253, 97] width 79 height 11
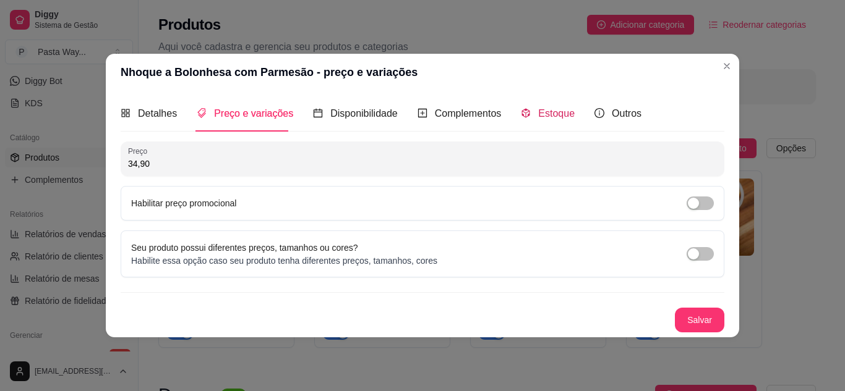
click at [553, 119] on span "Estoque" at bounding box center [556, 113] width 36 height 11
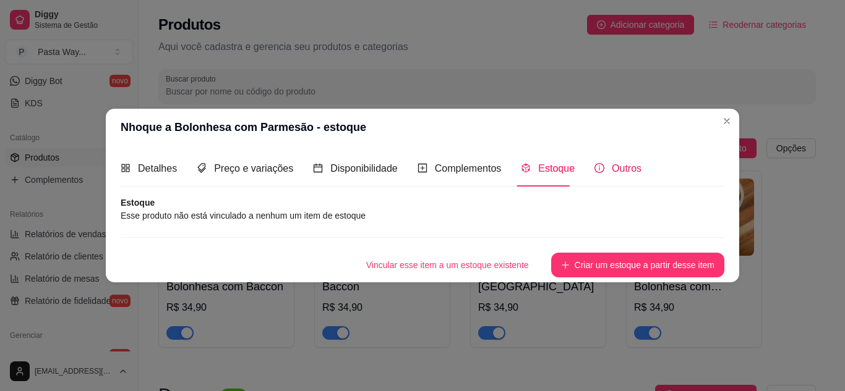
click at [623, 168] on span "Outros" at bounding box center [626, 168] width 30 height 11
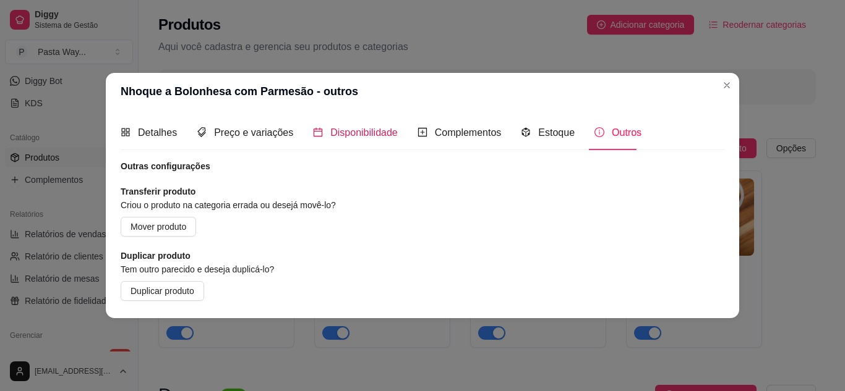
click at [344, 140] on div "Disponibilidade" at bounding box center [355, 132] width 85 height 15
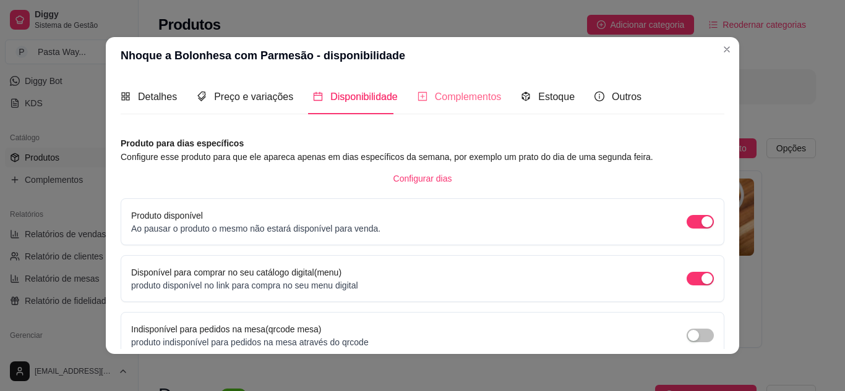
click at [432, 112] on div "Complementos" at bounding box center [459, 96] width 84 height 35
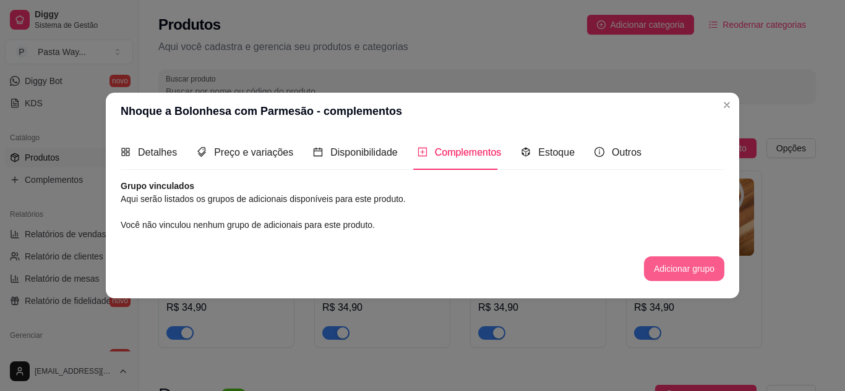
click at [661, 268] on button "Adicionar grupo" at bounding box center [684, 269] width 80 height 25
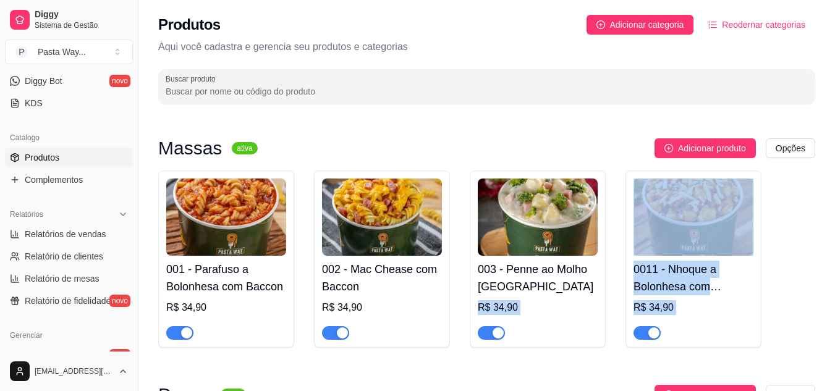
drag, startPoint x: 713, startPoint y: 318, endPoint x: 542, endPoint y: 288, distance: 173.9
click at [542, 288] on div "001 - Parafuso a Bolonhesa com Baccon R$ 34,90 002 - Mac Chease com Baccon R$ 3…" at bounding box center [486, 259] width 657 height 177
click at [813, 317] on div "001 - Parafuso a Bolonhesa com Baccon R$ 34,90 002 - Mac Chease com Baccon R$ 3…" at bounding box center [486, 259] width 657 height 177
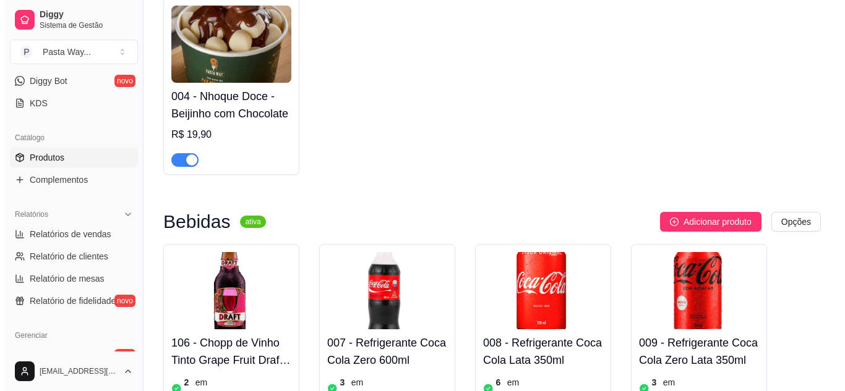
scroll to position [433, 0]
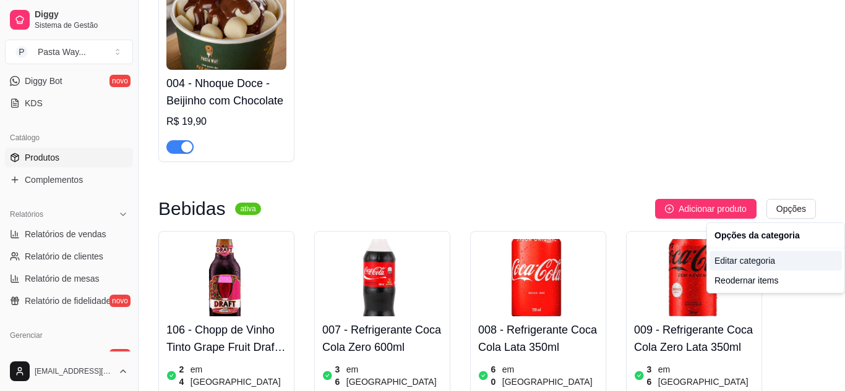
click at [766, 264] on div "Editar categoria" at bounding box center [775, 261] width 132 height 20
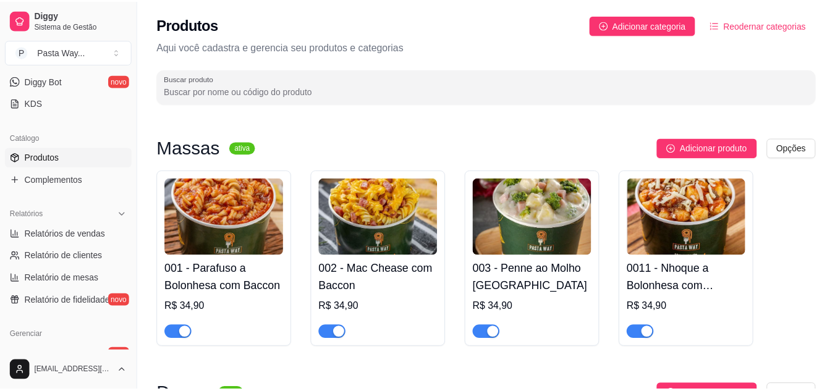
scroll to position [448, 0]
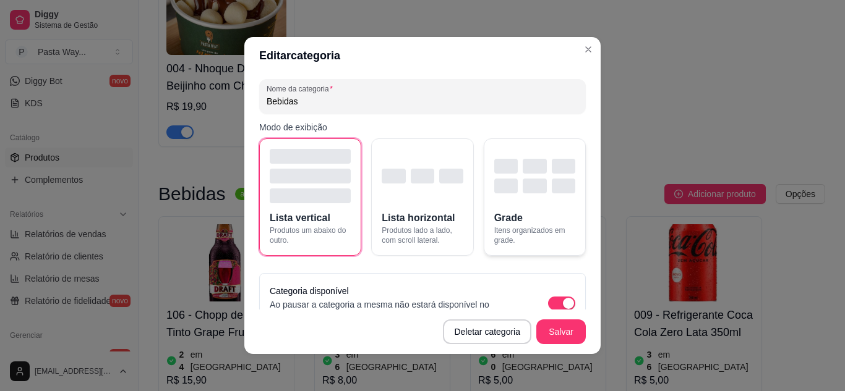
click at [519, 197] on div "button" at bounding box center [534, 176] width 81 height 54
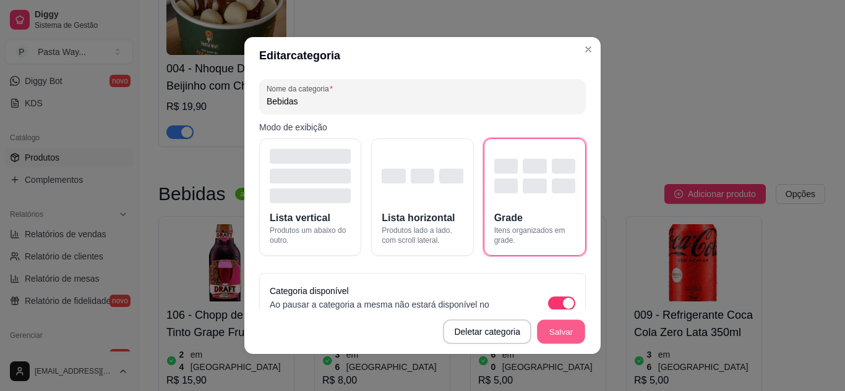
click at [570, 331] on button "Salvar" at bounding box center [561, 332] width 48 height 24
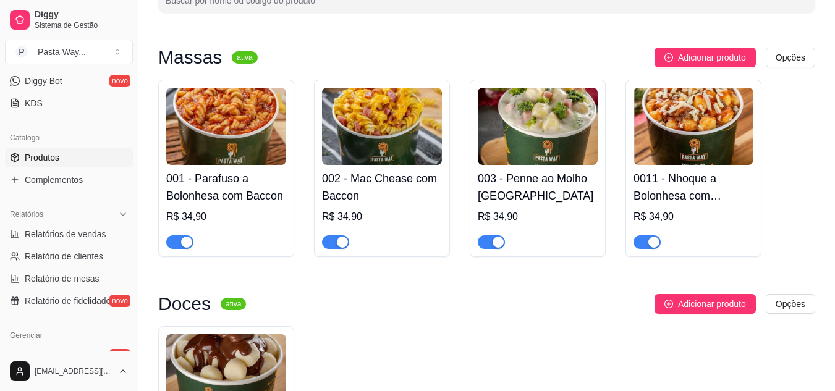
scroll to position [138, 0]
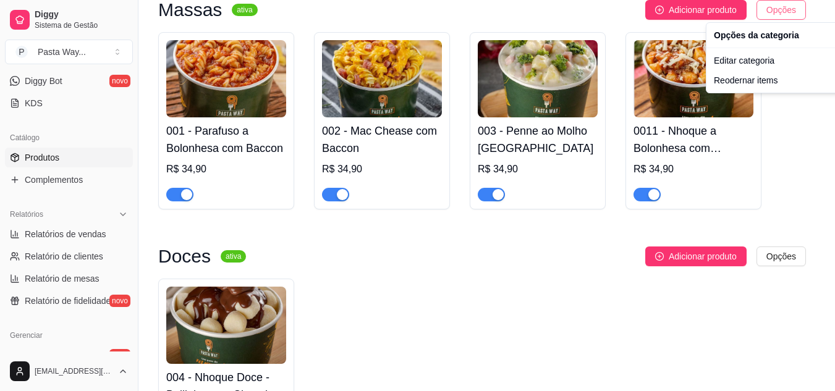
click at [781, 7] on html "Diggy Sistema de Gestão P Pasta Way ... Loja aberta Período gratuito até 14/11 …" at bounding box center [417, 57] width 835 height 391
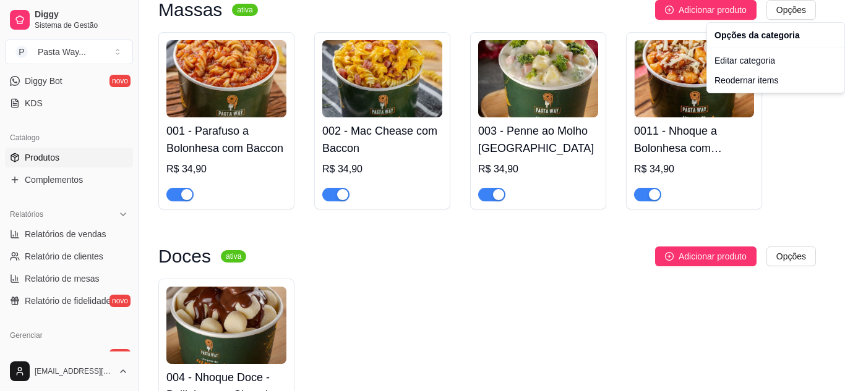
click at [608, 253] on html "Diggy Sistema de Gestão P Pasta Way ... Loja aberta Período gratuito até 14/11 …" at bounding box center [422, 57] width 845 height 391
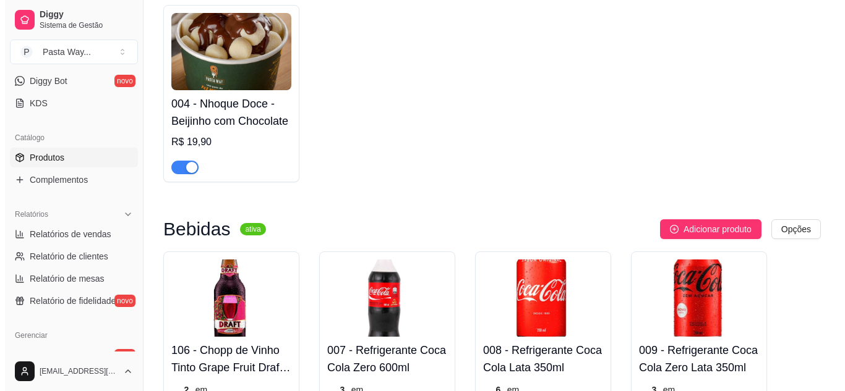
scroll to position [433, 0]
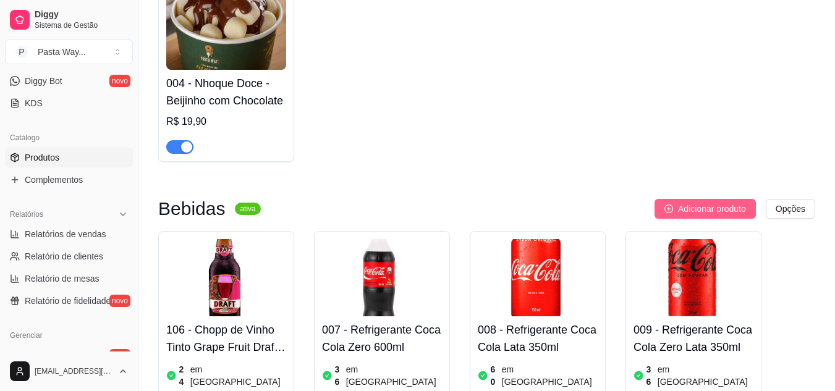
click at [714, 215] on span "Adicionar produto" at bounding box center [712, 209] width 68 height 14
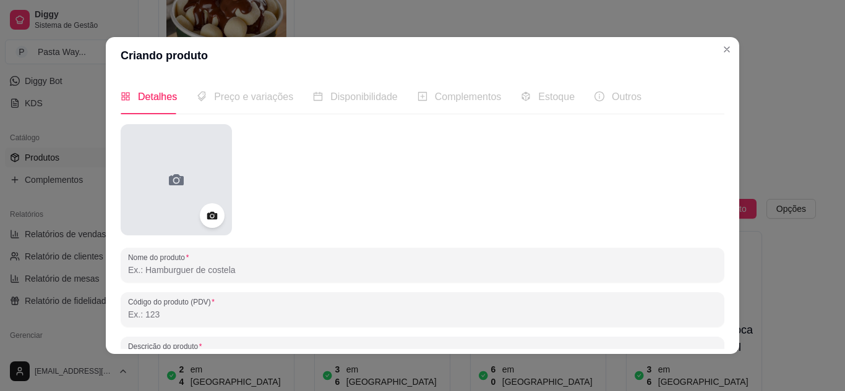
click at [152, 197] on div at bounding box center [176, 179] width 111 height 111
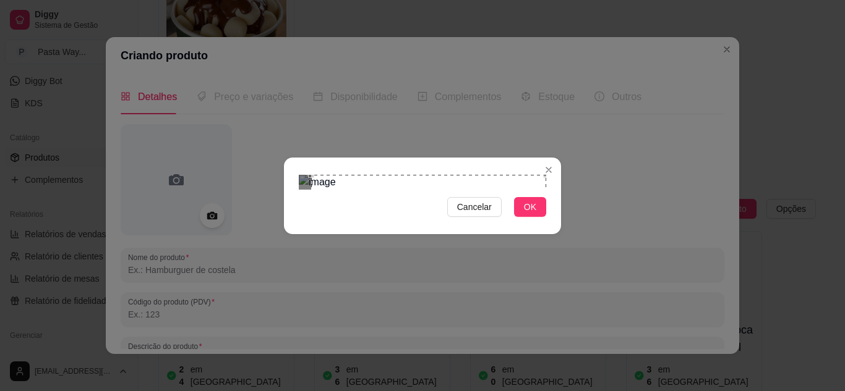
click at [549, 158] on section "Cancelar OK" at bounding box center [422, 196] width 277 height 77
click at [291, 222] on div "Cancelar OK" at bounding box center [422, 196] width 277 height 52
click at [528, 214] on span "OK" at bounding box center [530, 207] width 12 height 14
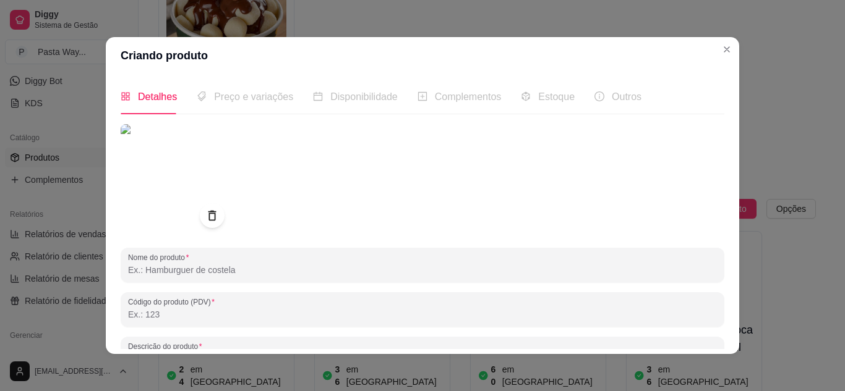
click at [233, 268] on input "Nome do produto" at bounding box center [422, 270] width 589 height 12
paste input "Del Valle Suco Uva Lata 290Ml"
type input "Del Valle Suco Uva Lata 290Ml"
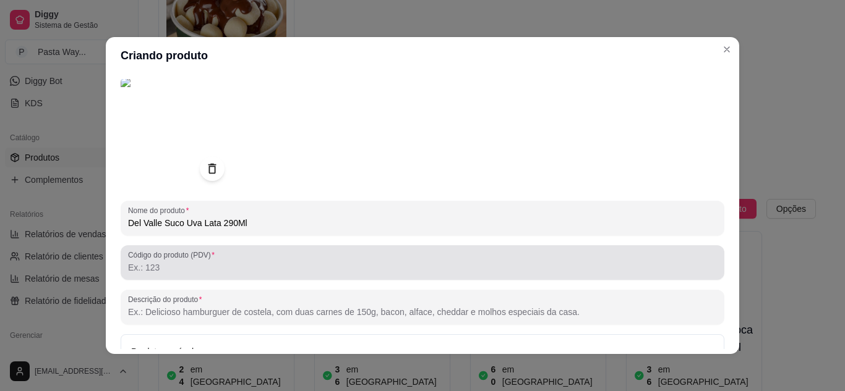
scroll to position [124, 0]
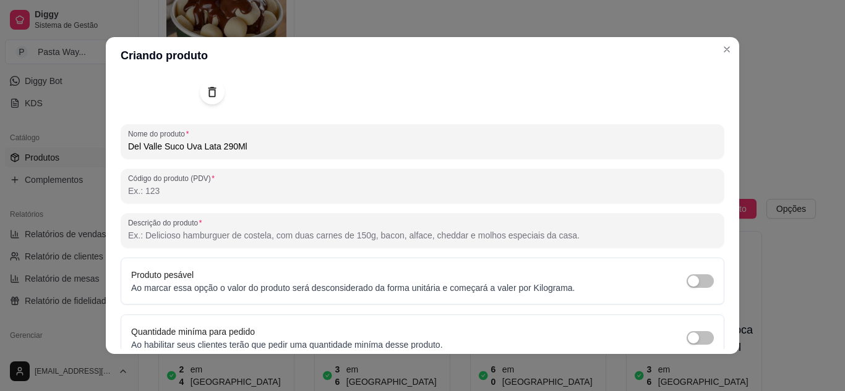
click at [155, 192] on input "Código do produto (PDV)" at bounding box center [422, 191] width 589 height 12
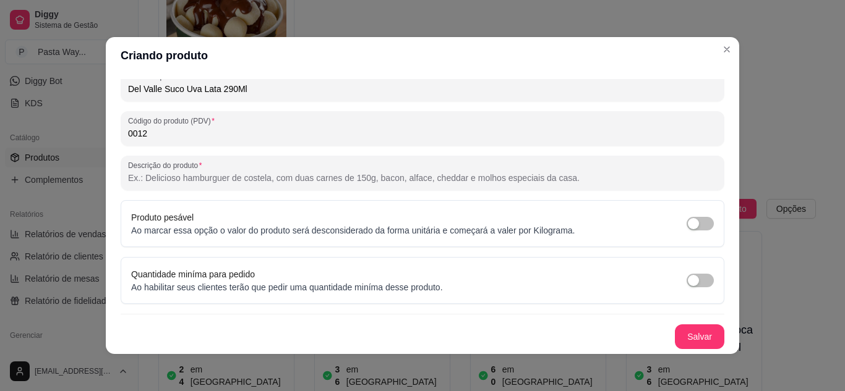
scroll to position [2, 0]
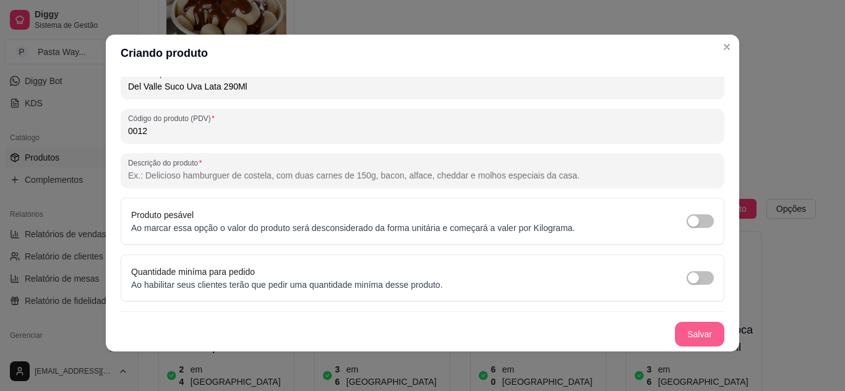
type input "0012"
click at [675, 333] on button "Salvar" at bounding box center [699, 335] width 48 height 24
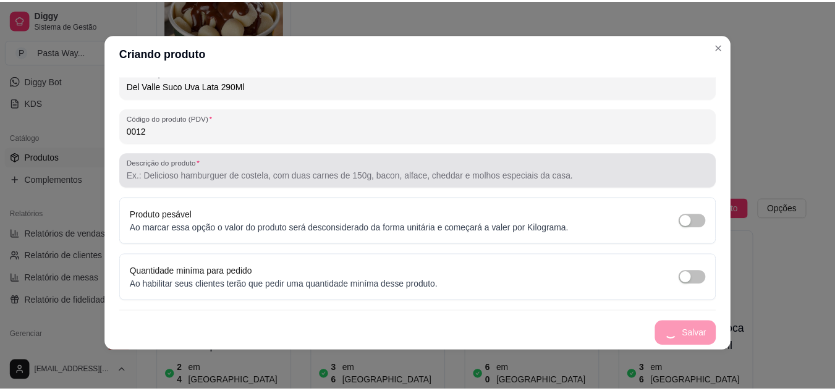
scroll to position [0, 0]
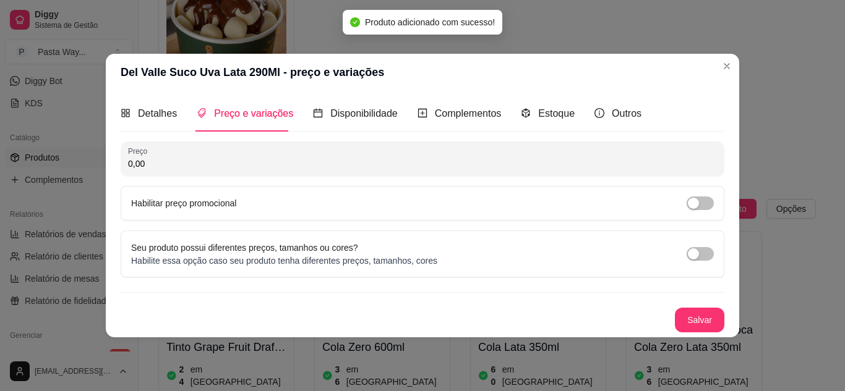
drag, startPoint x: 149, startPoint y: 164, endPoint x: 129, endPoint y: 166, distance: 20.5
click at [129, 166] on input "0,00" at bounding box center [422, 164] width 589 height 12
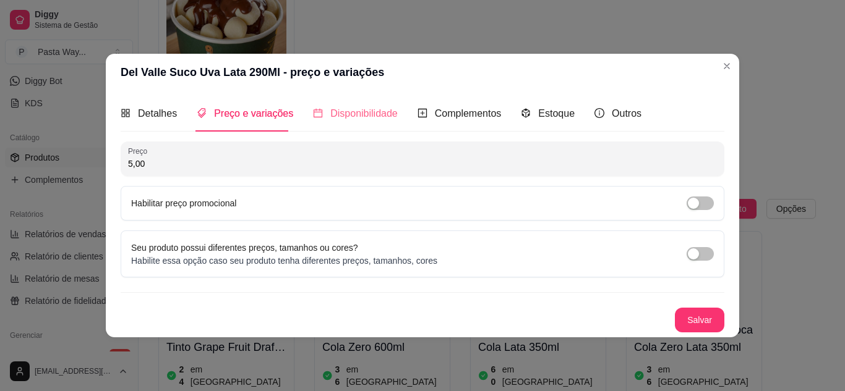
type input "5,00"
click at [349, 113] on span "Disponibilidade" at bounding box center [363, 113] width 67 height 11
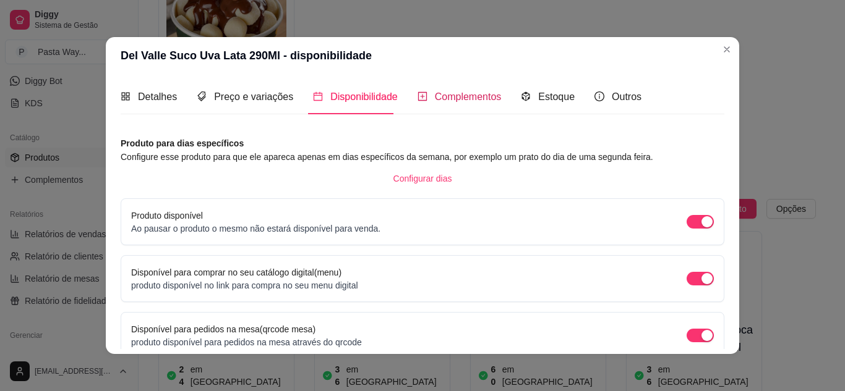
click at [438, 95] on span "Complementos" at bounding box center [468, 97] width 67 height 11
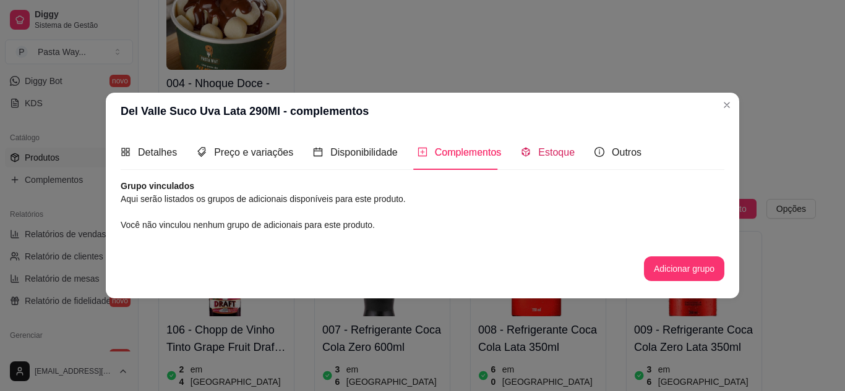
click at [544, 151] on span "Estoque" at bounding box center [556, 152] width 36 height 11
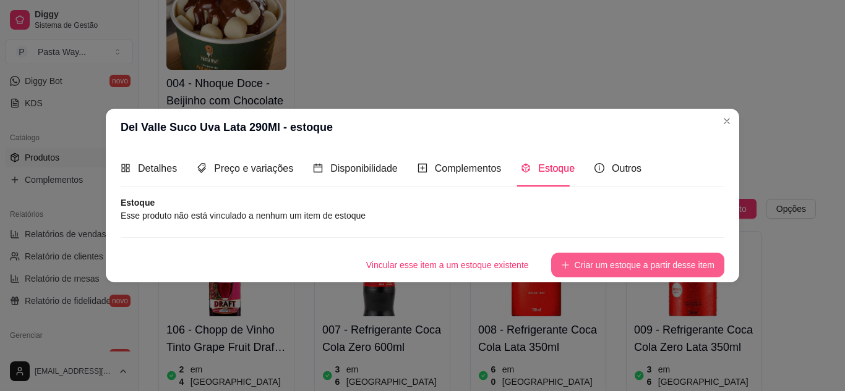
click at [592, 264] on button "Criar um estoque a partir desse item" at bounding box center [637, 265] width 173 height 25
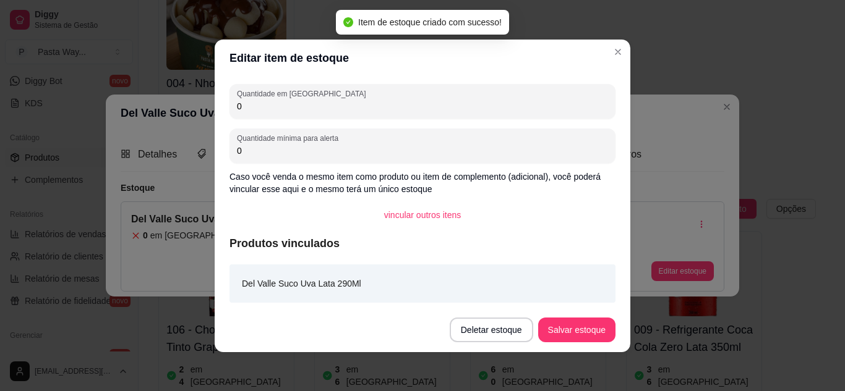
drag, startPoint x: 211, startPoint y: 108, endPoint x: 202, endPoint y: 104, distance: 9.7
click at [202, 105] on div "Editar item de estoque Quantidade em estoque 0 Quantidade mínima para alerta 0 …" at bounding box center [422, 195] width 845 height 391
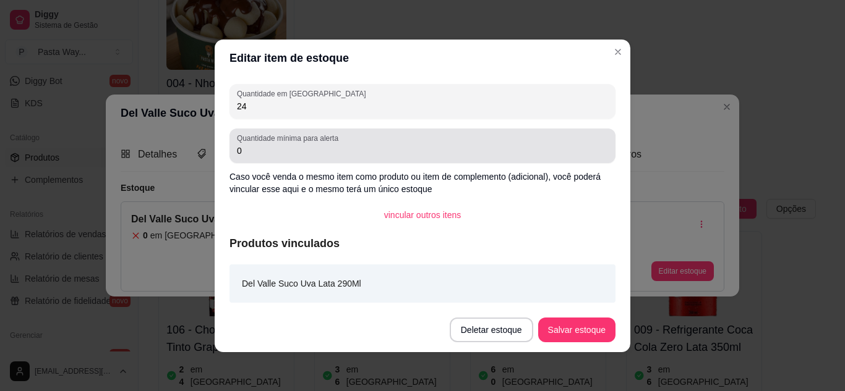
type input "24"
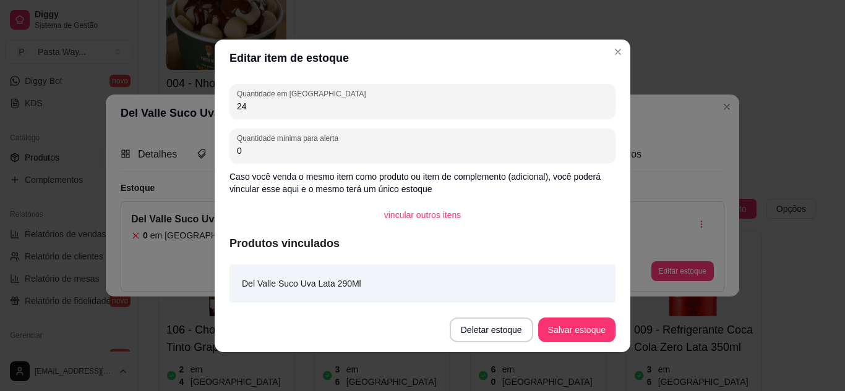
drag, startPoint x: 232, startPoint y: 155, endPoint x: 211, endPoint y: 153, distance: 21.1
click at [215, 154] on div "Quantidade em estoque 24 Quantidade mínima para alerta 0 Caso você venda o mesm…" at bounding box center [422, 192] width 415 height 231
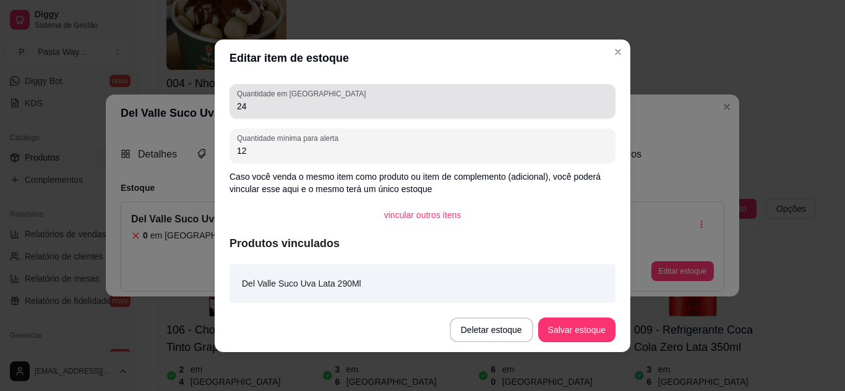
type input "12"
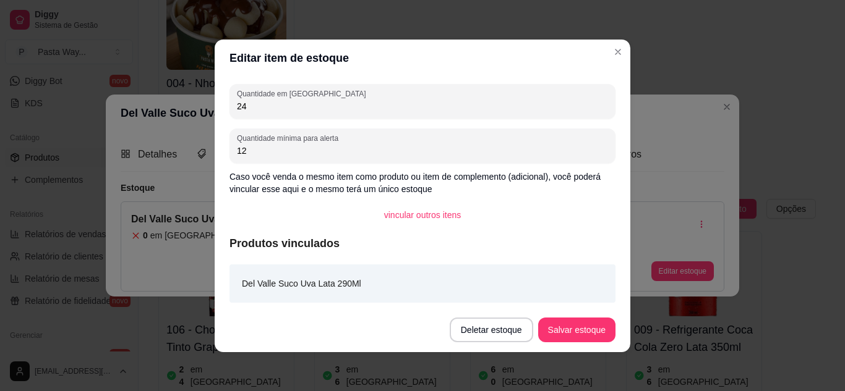
drag, startPoint x: 222, startPoint y: 111, endPoint x: 212, endPoint y: 111, distance: 9.9
click at [215, 111] on div "Quantidade em estoque 24 Quantidade mínima para alerta 12 Caso você venda o mes…" at bounding box center [422, 192] width 415 height 231
type input "36"
click at [592, 325] on button "Salvar estoque" at bounding box center [576, 330] width 77 height 25
click at [592, 333] on button "Salvar estoque" at bounding box center [576, 330] width 77 height 25
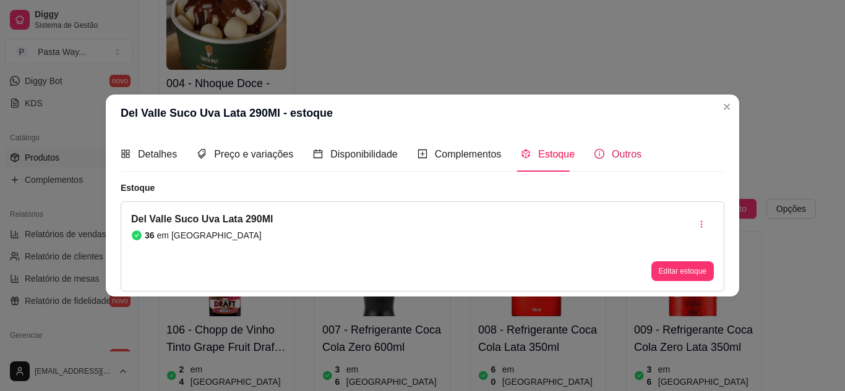
click at [628, 157] on span "Outros" at bounding box center [626, 154] width 30 height 11
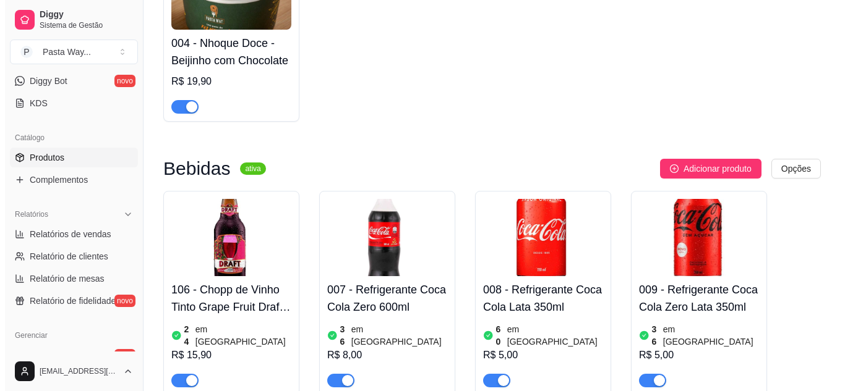
scroll to position [495, 0]
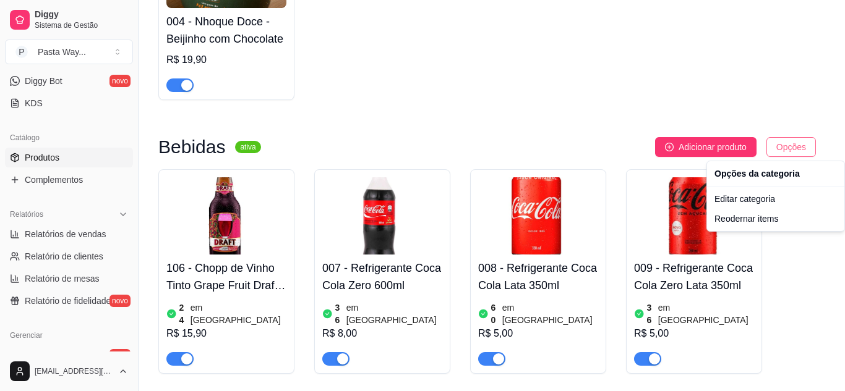
click at [742, 201] on div "Editar categoria" at bounding box center [775, 199] width 132 height 20
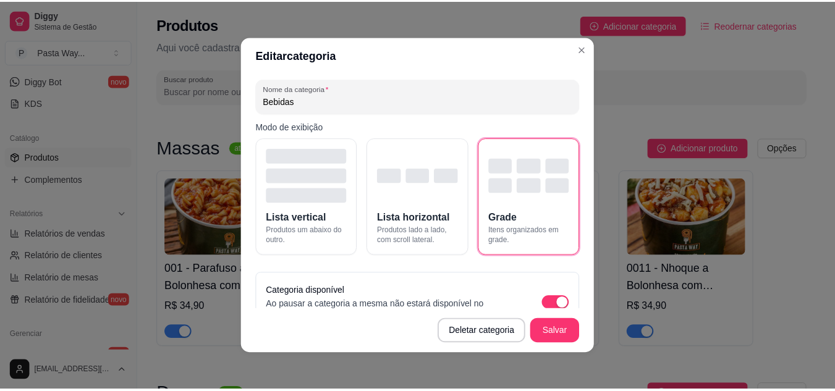
scroll to position [448, 0]
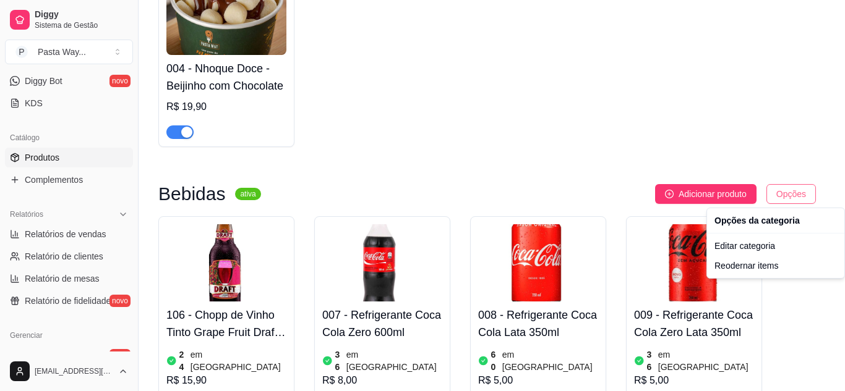
click at [751, 265] on div "Reodernar items" at bounding box center [775, 266] width 132 height 20
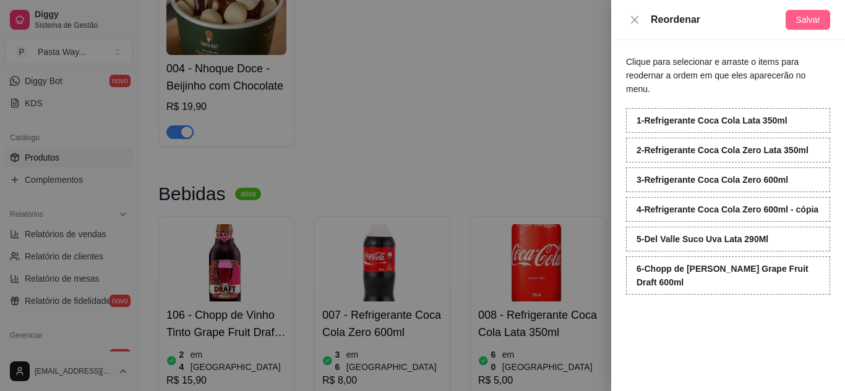
click at [809, 22] on span "Salvar" at bounding box center [807, 20] width 25 height 14
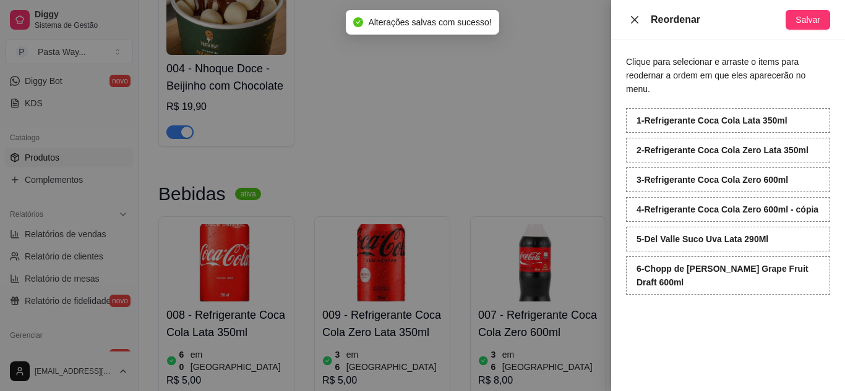
click at [631, 22] on icon "close" at bounding box center [634, 20] width 10 height 10
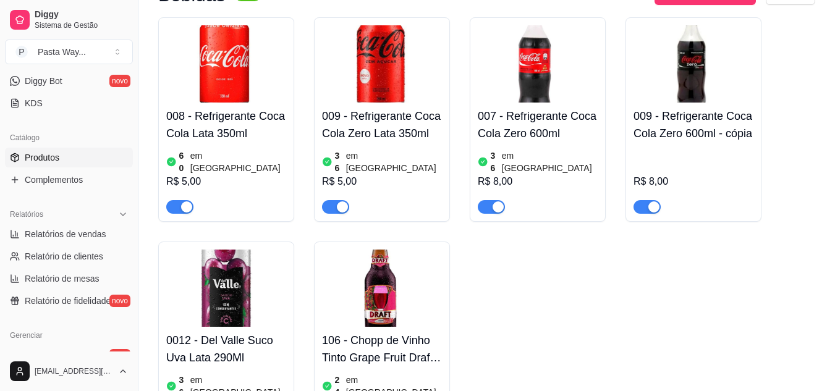
scroll to position [695, 0]
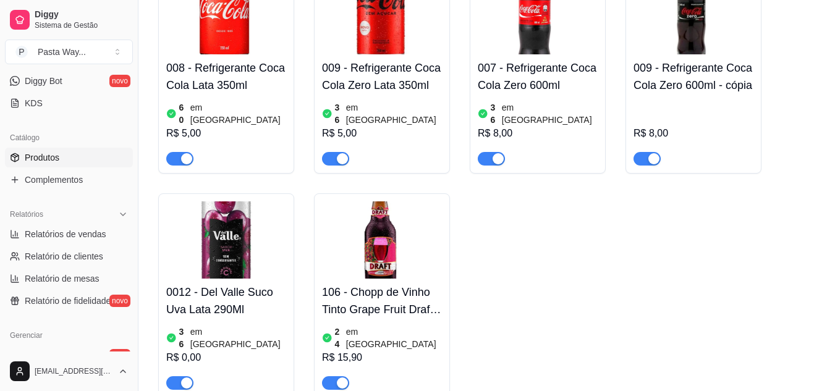
click at [273, 279] on div "0012 - Del Valle Suco Uva Lata 290Ml 36 em estoque R$ 0,00" at bounding box center [226, 334] width 120 height 111
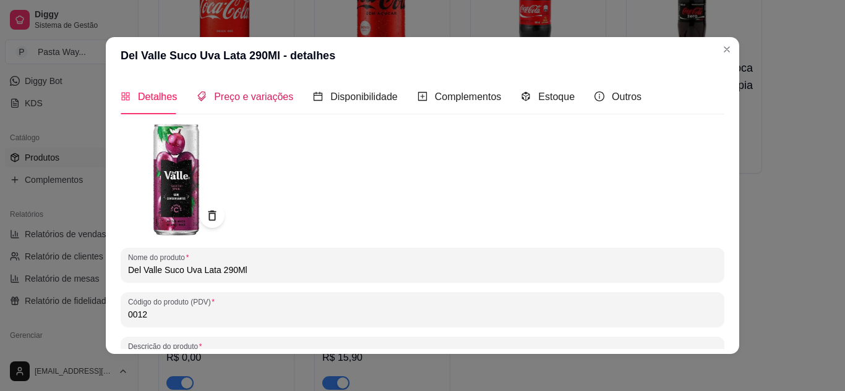
click at [235, 98] on span "Preço e variações" at bounding box center [253, 97] width 79 height 11
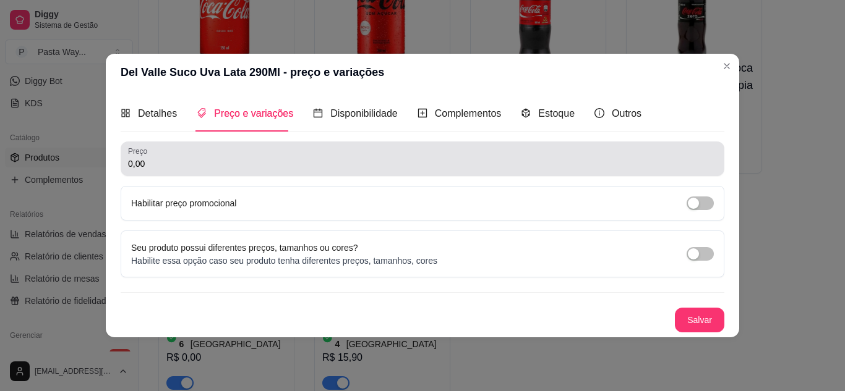
drag, startPoint x: 142, startPoint y: 165, endPoint x: 66, endPoint y: 150, distance: 77.0
click at [66, 150] on div "Del Valle Suco Uva Lata 290Ml - preço e variações Detalhes Preço e variações Di…" at bounding box center [422, 195] width 845 height 391
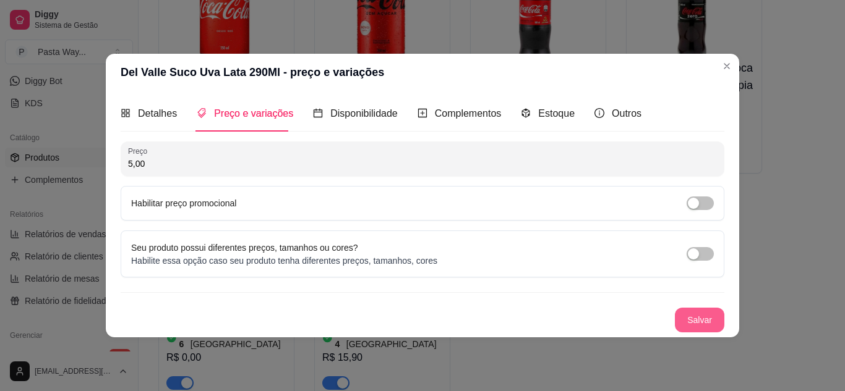
type input "5,00"
click at [691, 326] on button "Salvar" at bounding box center [699, 320] width 48 height 24
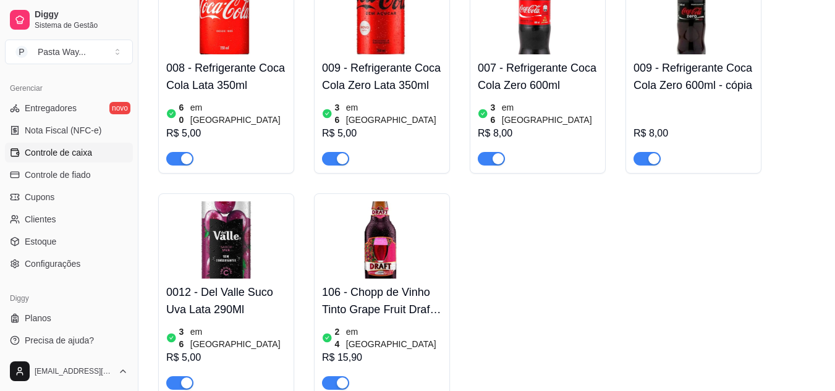
scroll to position [498, 0]
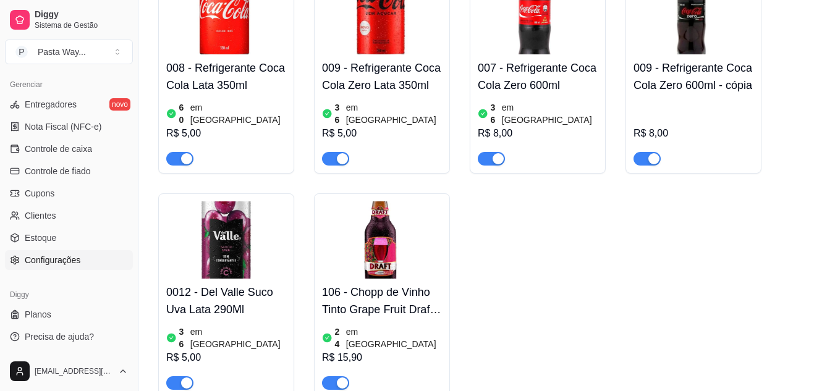
click at [58, 261] on span "Configurações" at bounding box center [53, 260] width 56 height 12
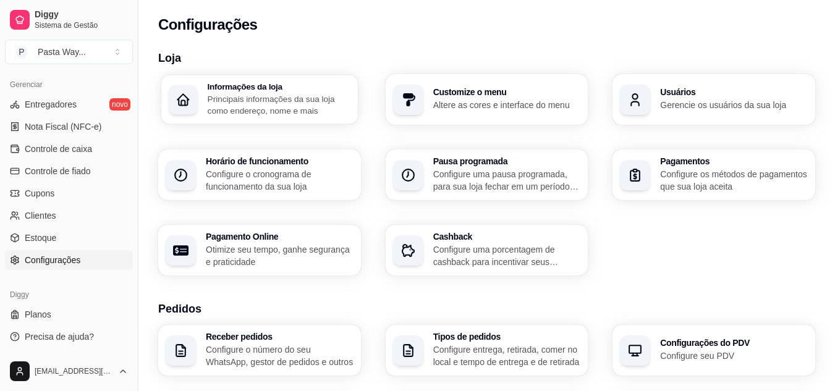
click at [262, 108] on p "Principais informações da sua loja como endereço, nome e mais" at bounding box center [279, 105] width 143 height 24
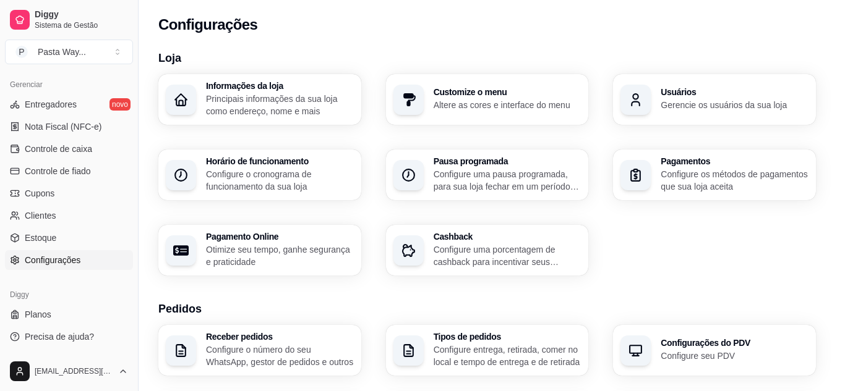
type input "Área Rural de Poções"
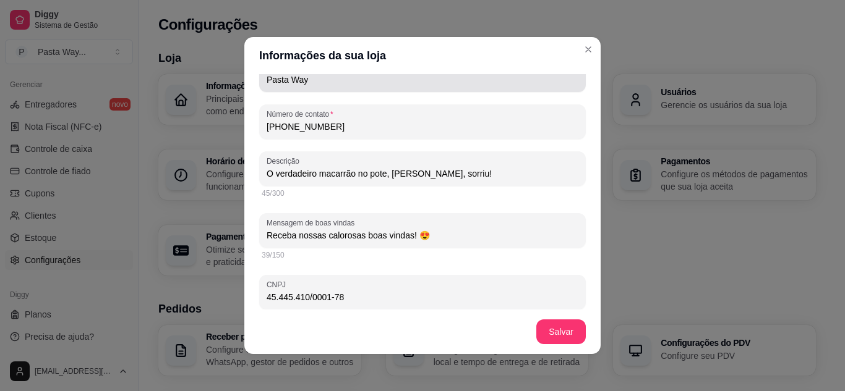
scroll to position [185, 0]
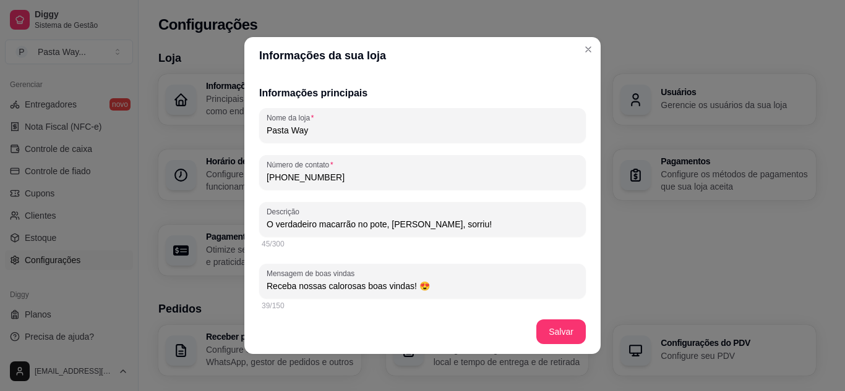
drag, startPoint x: 462, startPoint y: 291, endPoint x: 241, endPoint y: 284, distance: 222.1
click at [244, 284] on div "Informações principais Nome da loja Pasta Way Número de contato (77) 9 9922-085…" at bounding box center [422, 192] width 356 height 236
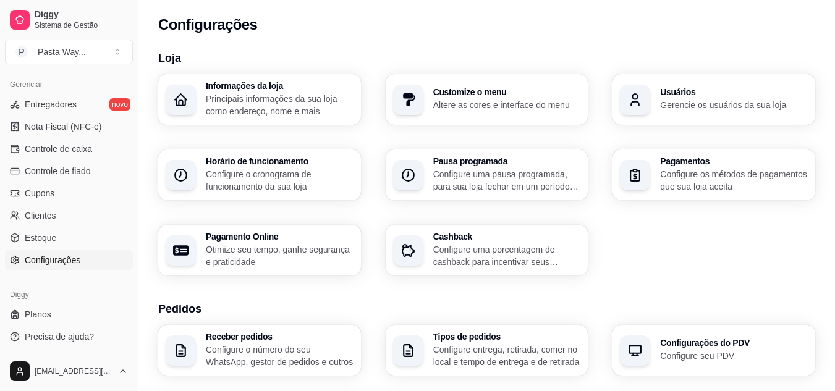
click at [466, 114] on div "Customize o menu Altere as cores e interface do menu" at bounding box center [487, 99] width 203 height 51
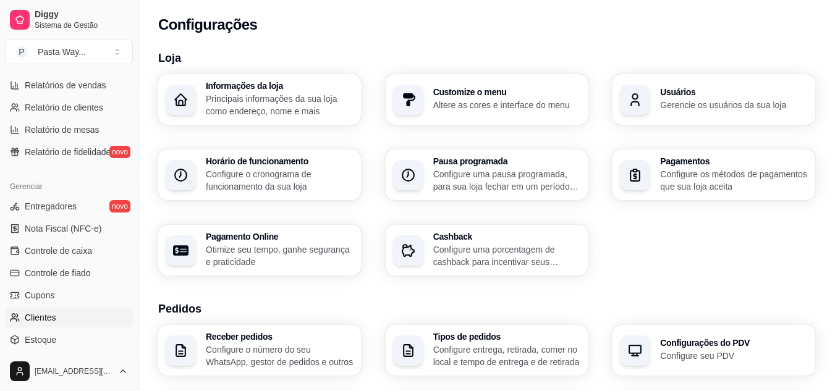
scroll to position [313, 0]
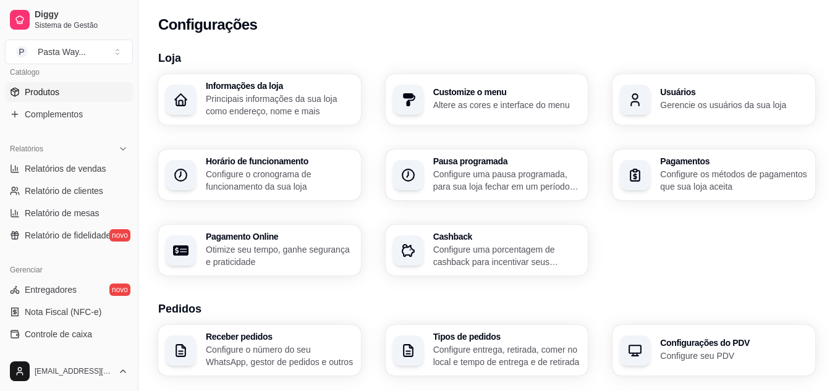
click at [41, 93] on span "Produtos" at bounding box center [42, 92] width 35 height 12
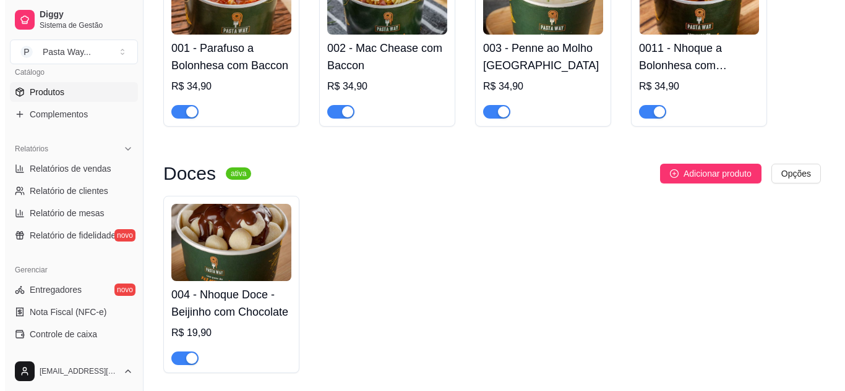
scroll to position [247, 0]
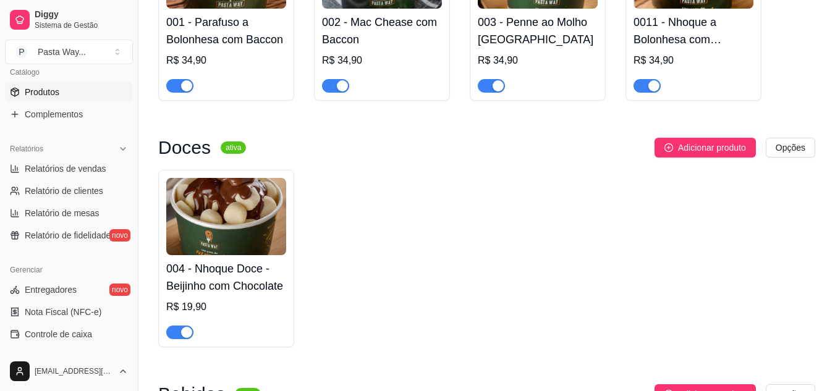
click at [210, 236] on img at bounding box center [226, 216] width 120 height 77
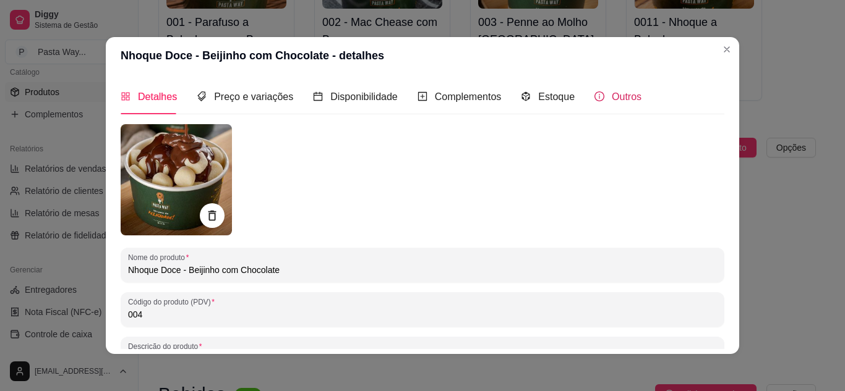
click at [623, 96] on span "Outros" at bounding box center [626, 97] width 30 height 11
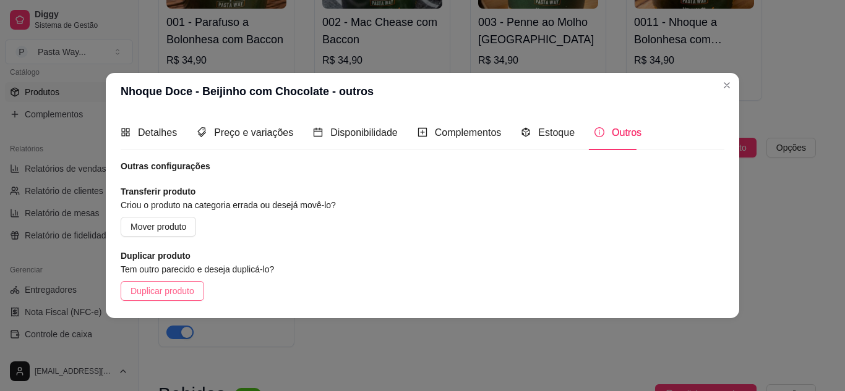
click at [171, 290] on span "Duplicar produto" at bounding box center [162, 291] width 64 height 14
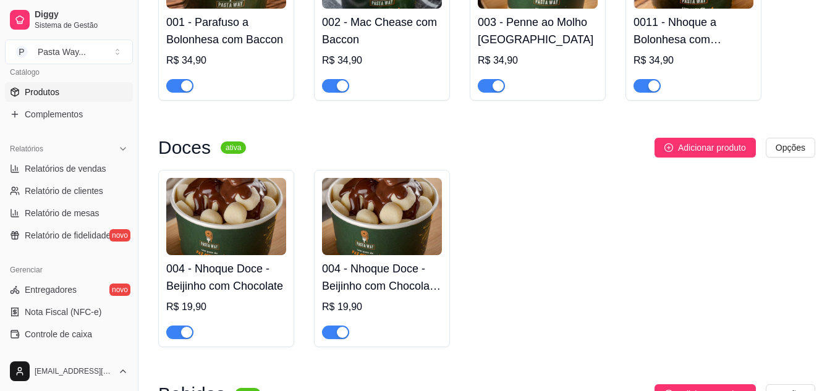
click at [386, 221] on img at bounding box center [382, 216] width 120 height 77
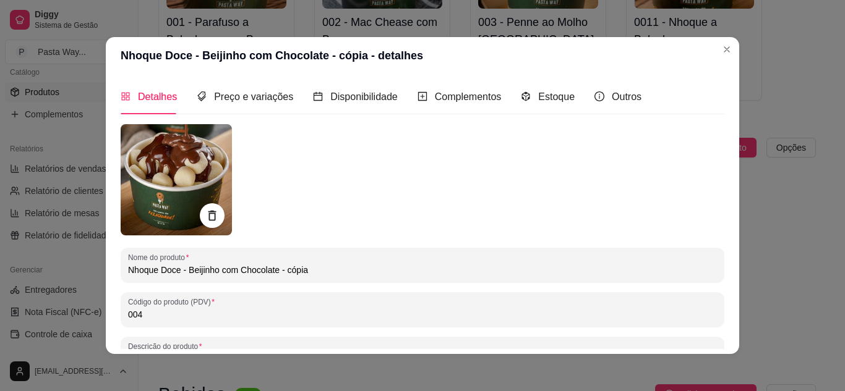
drag, startPoint x: 154, startPoint y: 322, endPoint x: 100, endPoint y: 307, distance: 55.8
click at [93, 306] on div "Nhoque Doce - Beijinho com Chocolate - cópia - detalhes Detalhes Preço e variaç…" at bounding box center [422, 195] width 845 height 391
drag, startPoint x: 137, startPoint y: 310, endPoint x: 80, endPoint y: 294, distance: 58.9
click at [73, 298] on div "Nhoque Doce - Beijinho com Chocolate - cópia - detalhes Detalhes Preço e variaç…" at bounding box center [422, 195] width 845 height 391
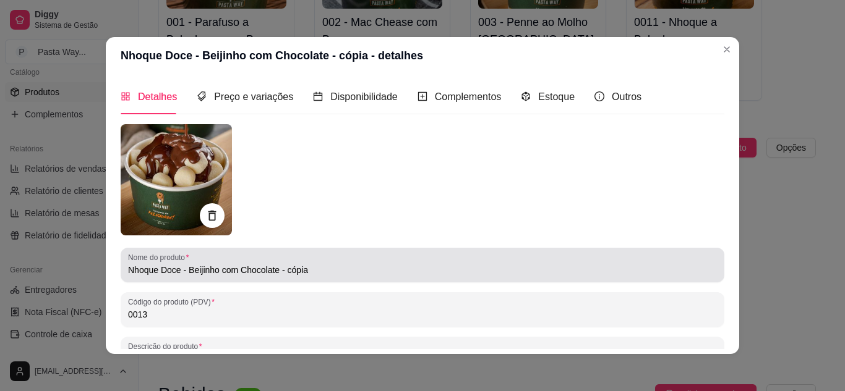
type input "0013"
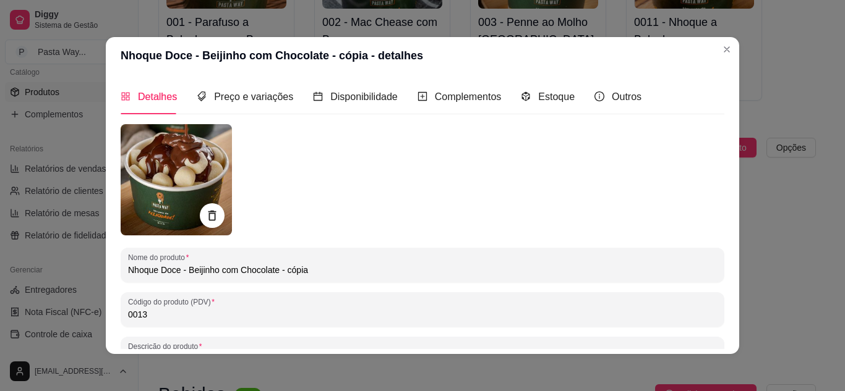
drag, startPoint x: 301, startPoint y: 274, endPoint x: 237, endPoint y: 272, distance: 63.7
click at [237, 272] on input "Nhoque Doce - Beijinho com Chocolate - cópia" at bounding box center [422, 270] width 589 height 12
type input "Nhoque Doce - Beijinho com Morango"
click at [200, 171] on img at bounding box center [176, 179] width 111 height 111
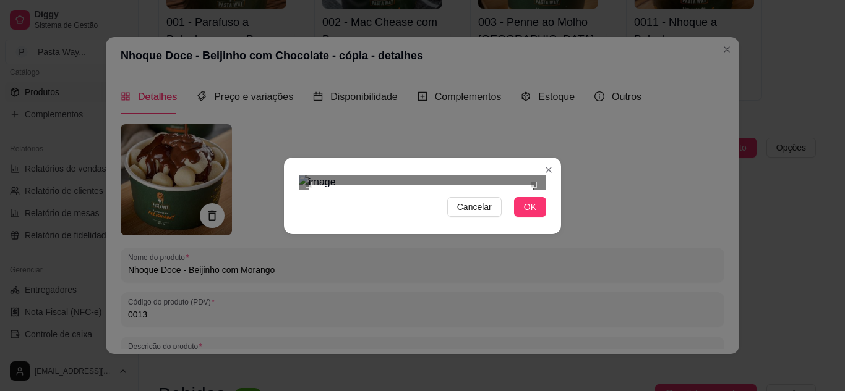
click at [269, 38] on div "Cancelar OK" at bounding box center [422, 195] width 845 height 391
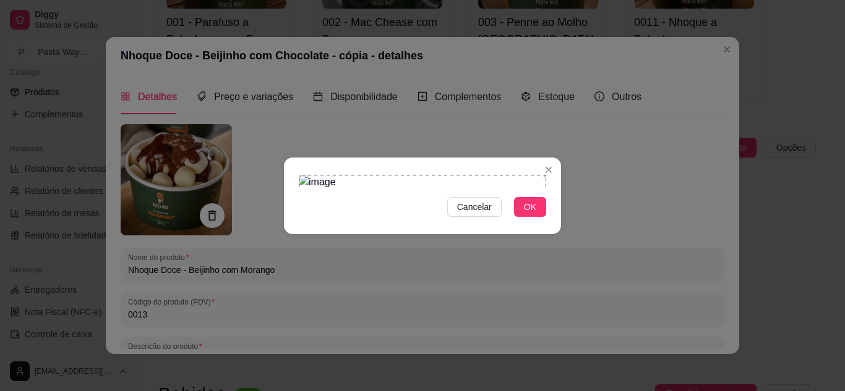
click at [577, 333] on div "Cancelar OK" at bounding box center [422, 195] width 845 height 391
click at [530, 214] on span "OK" at bounding box center [530, 207] width 12 height 14
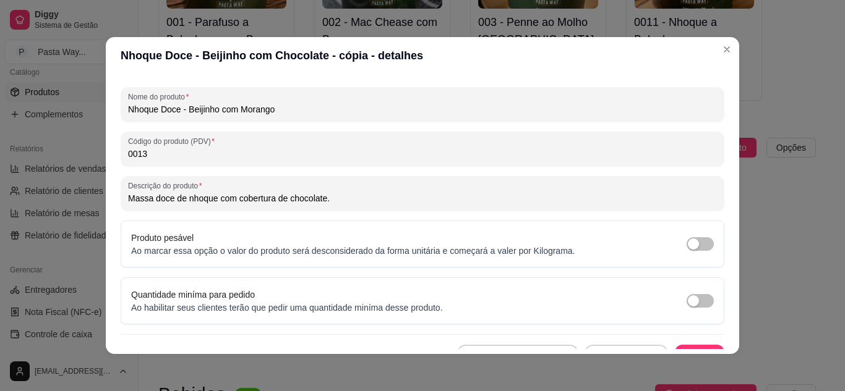
scroll to position [181, 0]
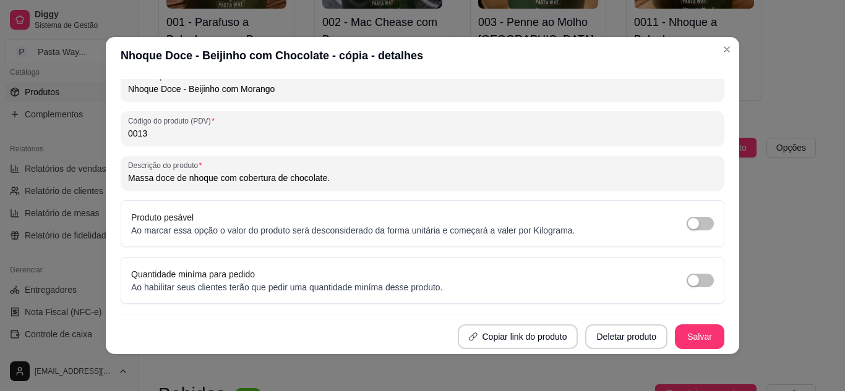
drag, startPoint x: 284, startPoint y: 181, endPoint x: 320, endPoint y: 184, distance: 36.7
click at [320, 184] on input "Massa doce de nhoque com cobertura de chocolate." at bounding box center [422, 178] width 589 height 12
type input "Massa doce de nhoque com cobertura de morango."
click at [679, 336] on button "Salvar" at bounding box center [699, 337] width 49 height 25
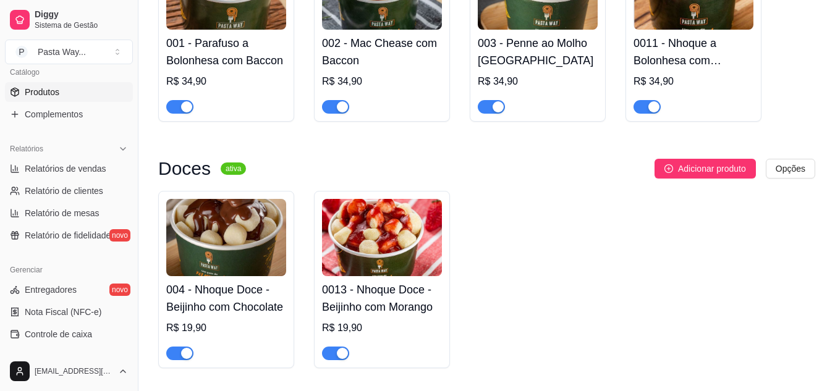
scroll to position [247, 0]
